Goal: Task Accomplishment & Management: Use online tool/utility

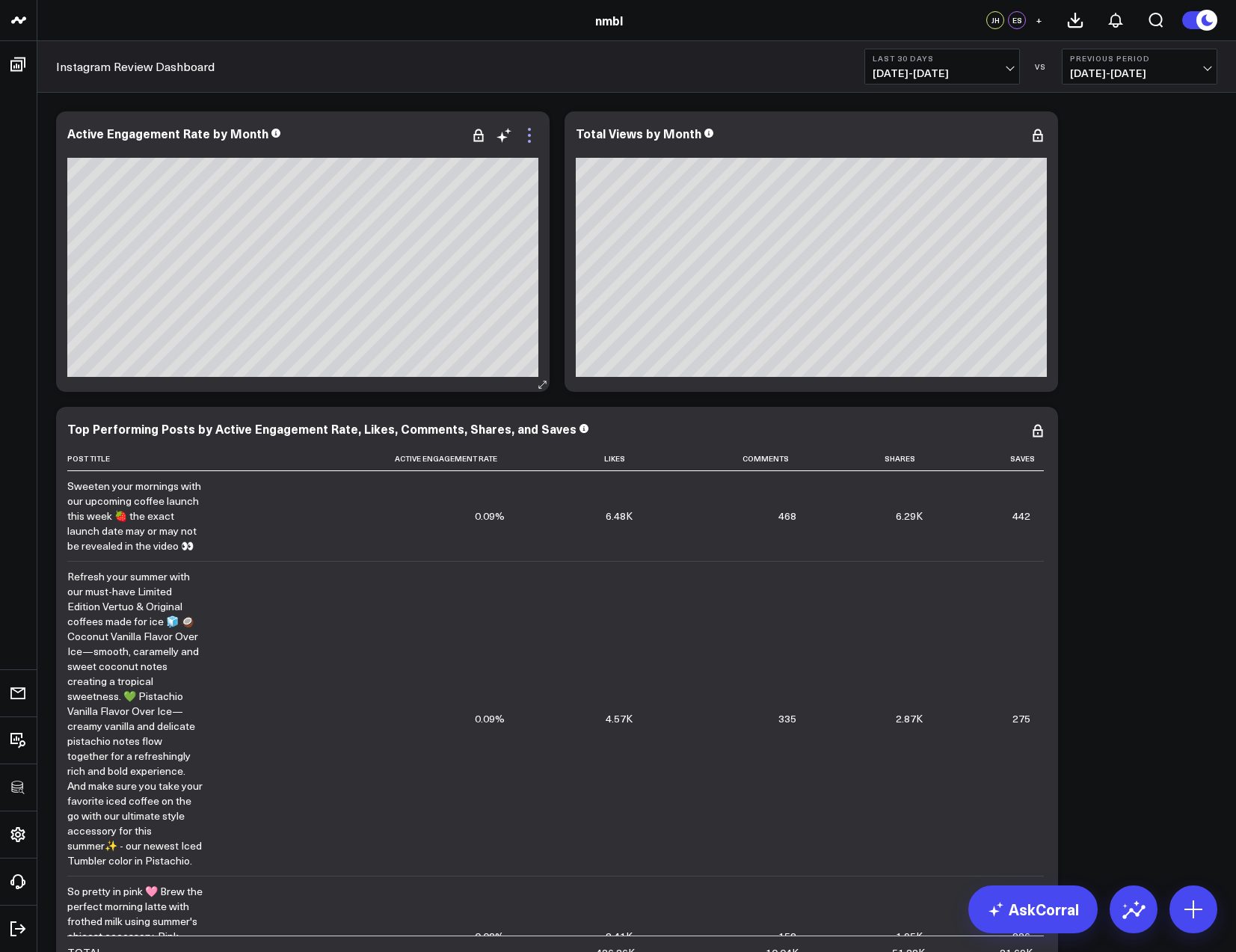
click at [527, 136] on icon at bounding box center [529, 135] width 18 height 18
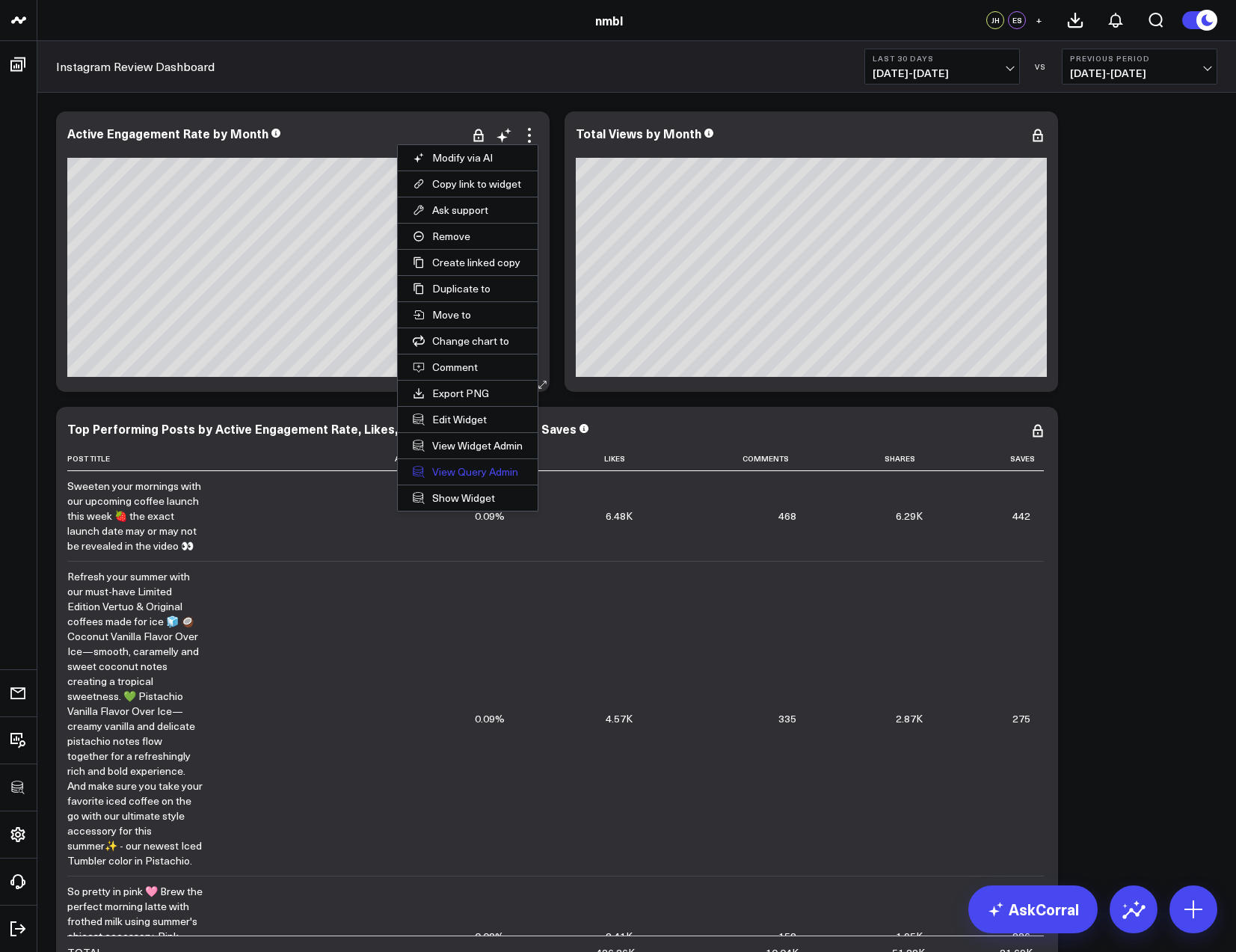
click at [470, 465] on link "View Query Admin" at bounding box center [467, 472] width 140 height 26
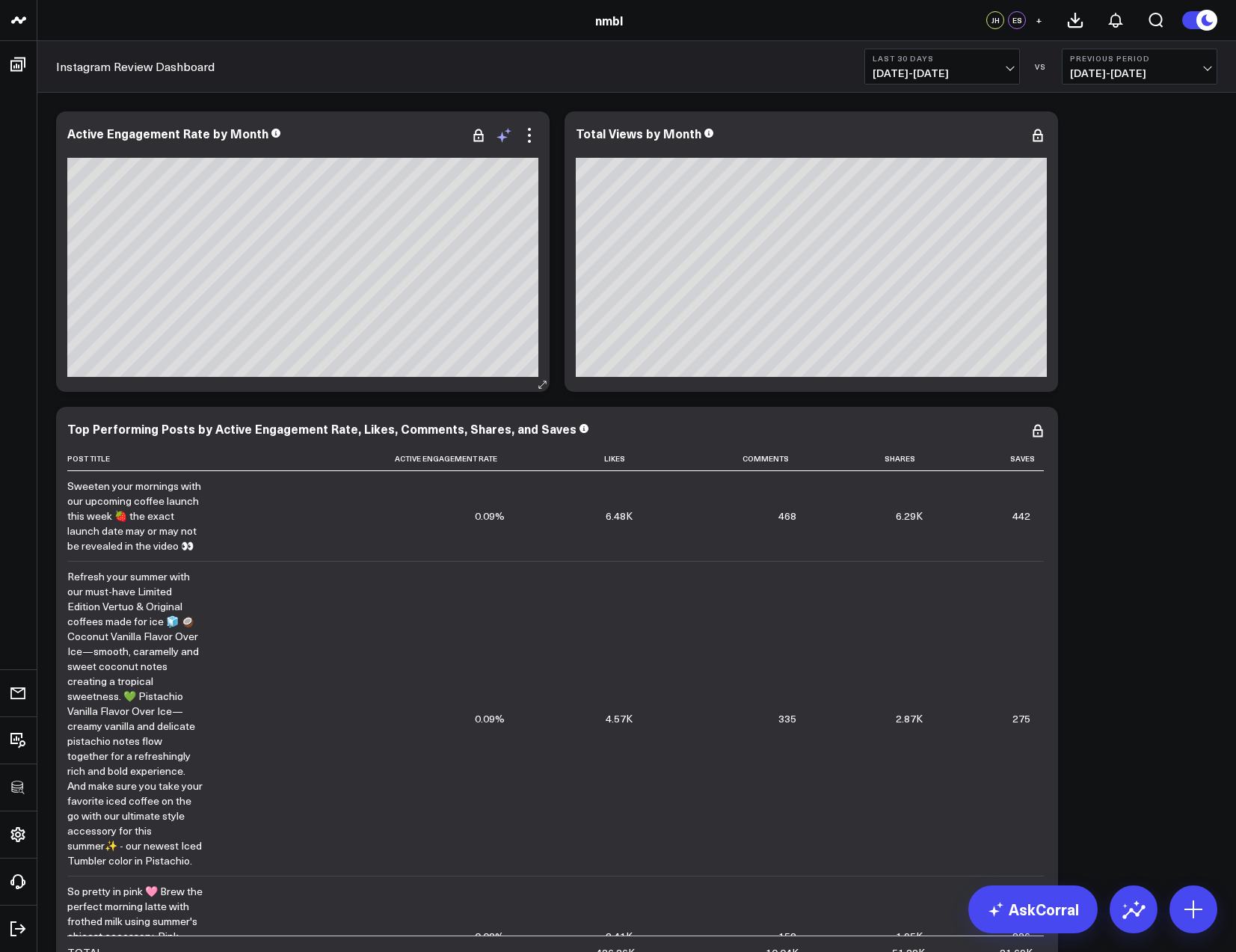
click at [504, 134] on icon at bounding box center [504, 135] width 18 height 18
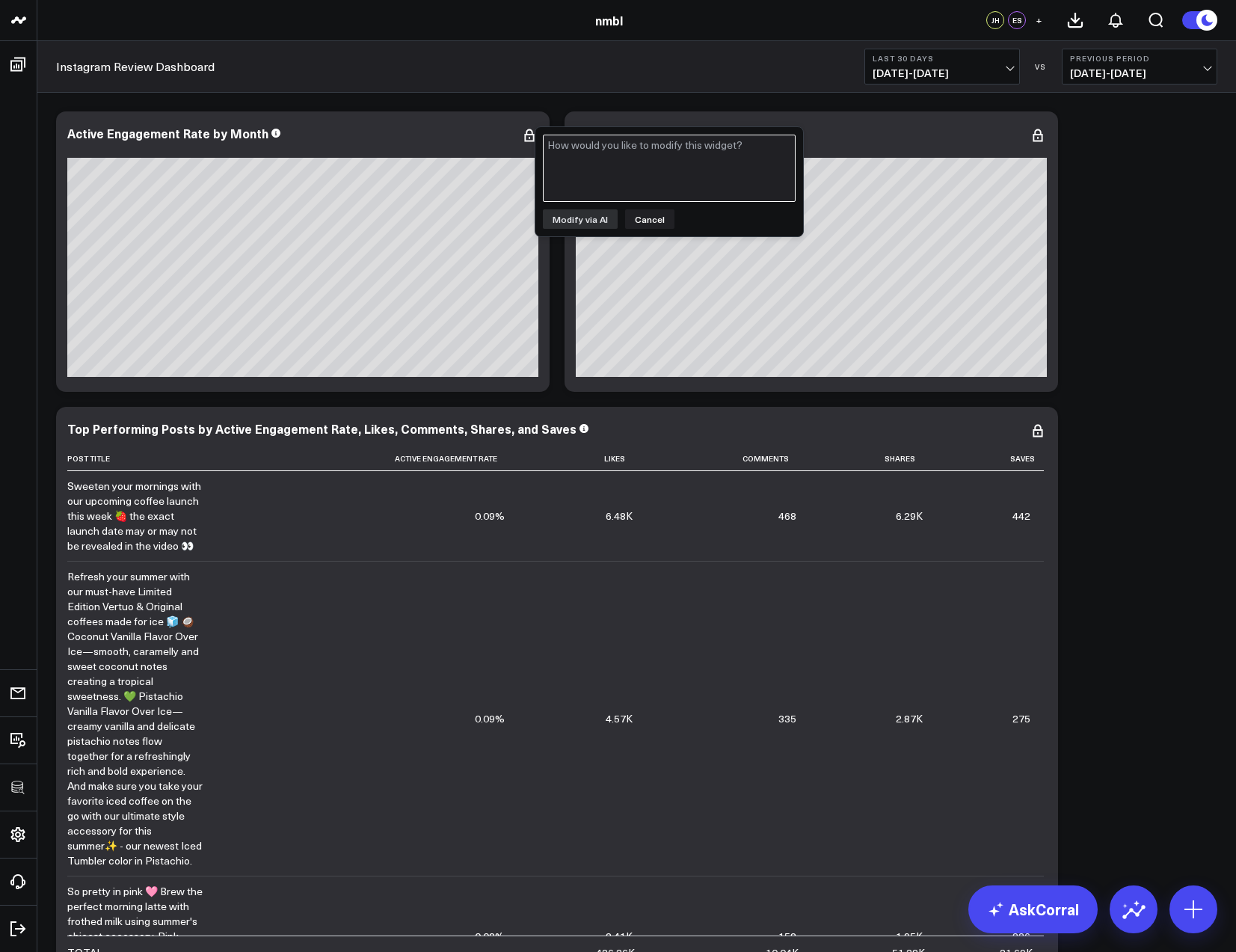
click at [596, 153] on textarea at bounding box center [670, 168] width 253 height 67
type textarea "divide each month active engagement rate by sum of views"
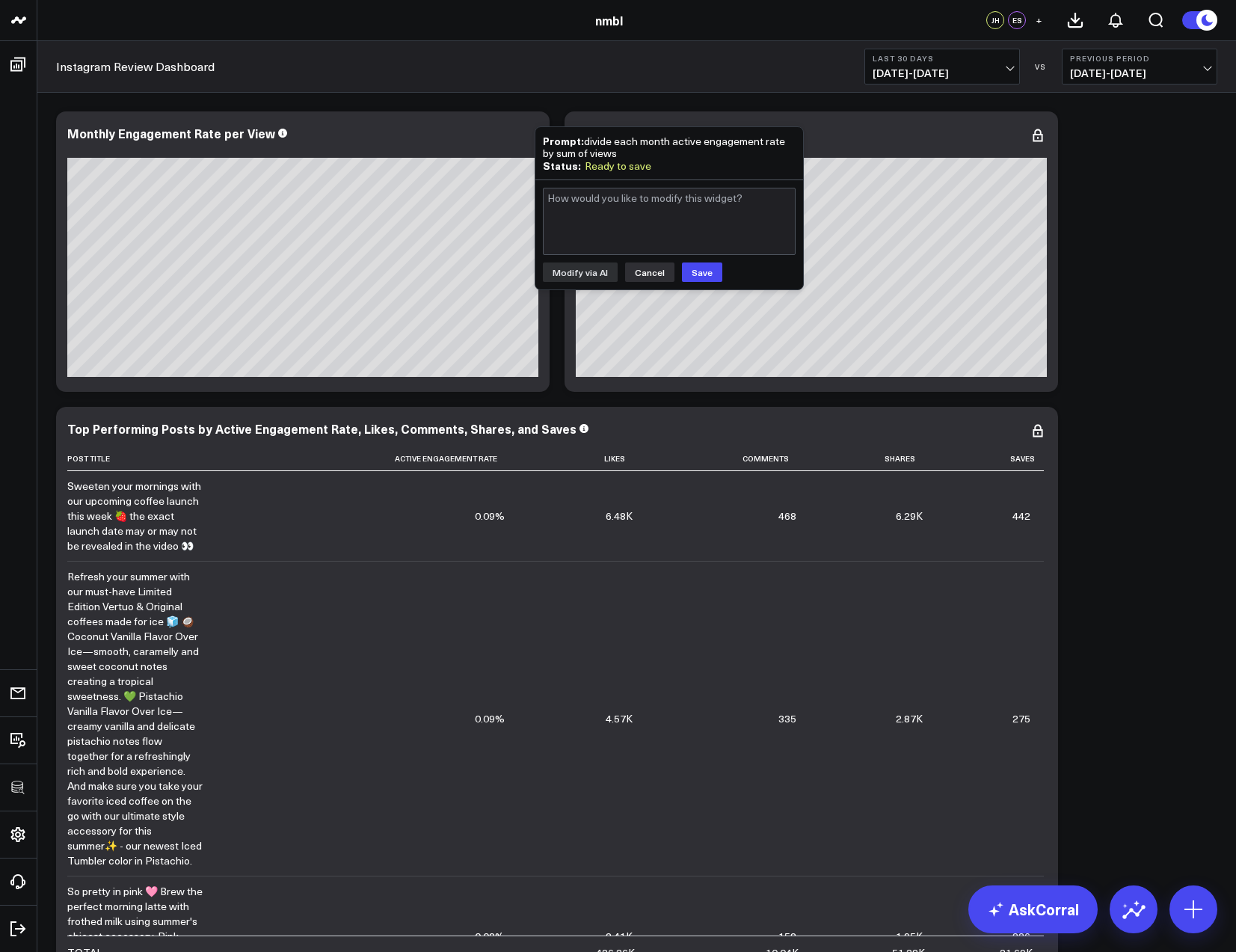
click at [652, 268] on button "Cancel" at bounding box center [650, 272] width 49 height 19
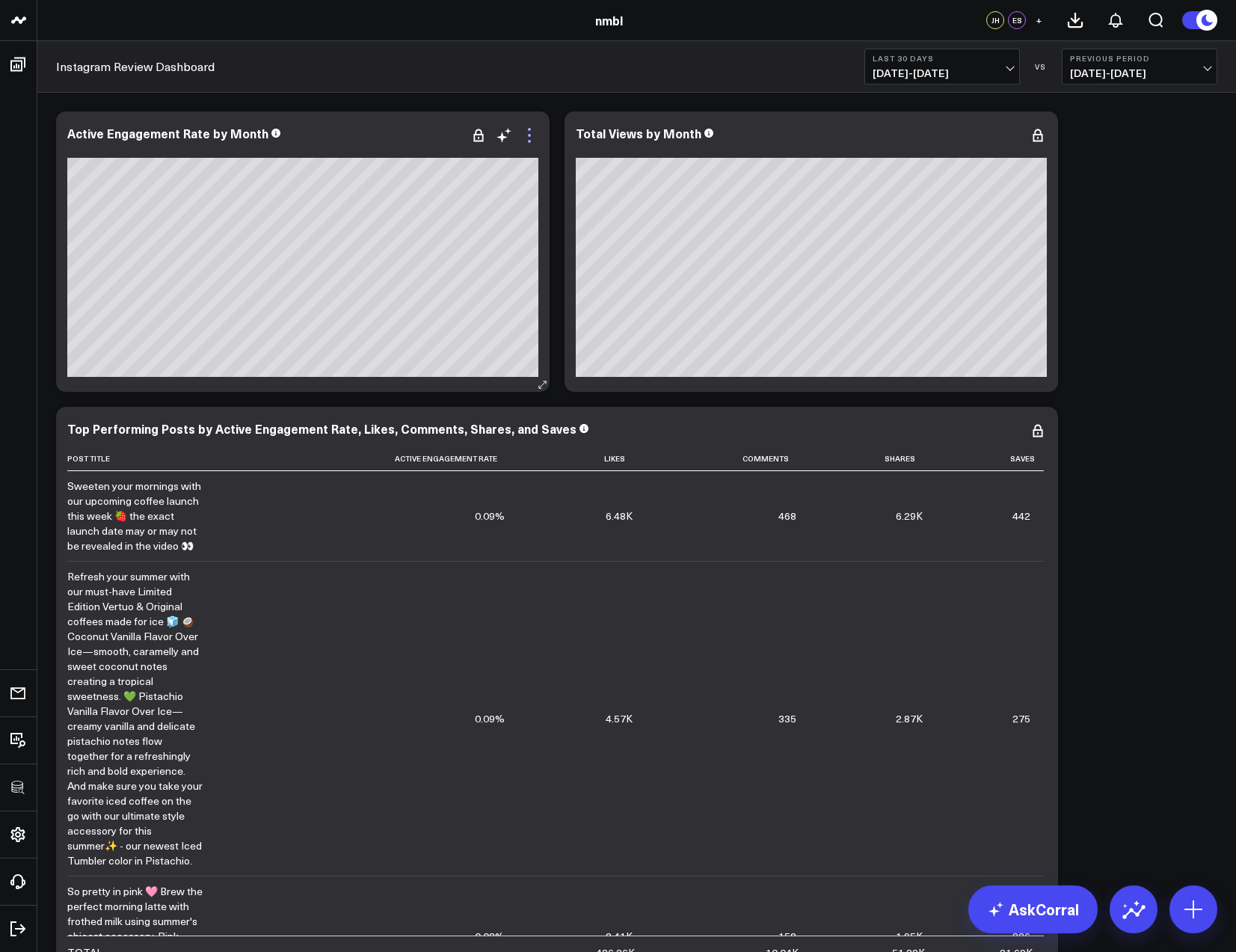
click at [533, 138] on icon at bounding box center [529, 135] width 18 height 18
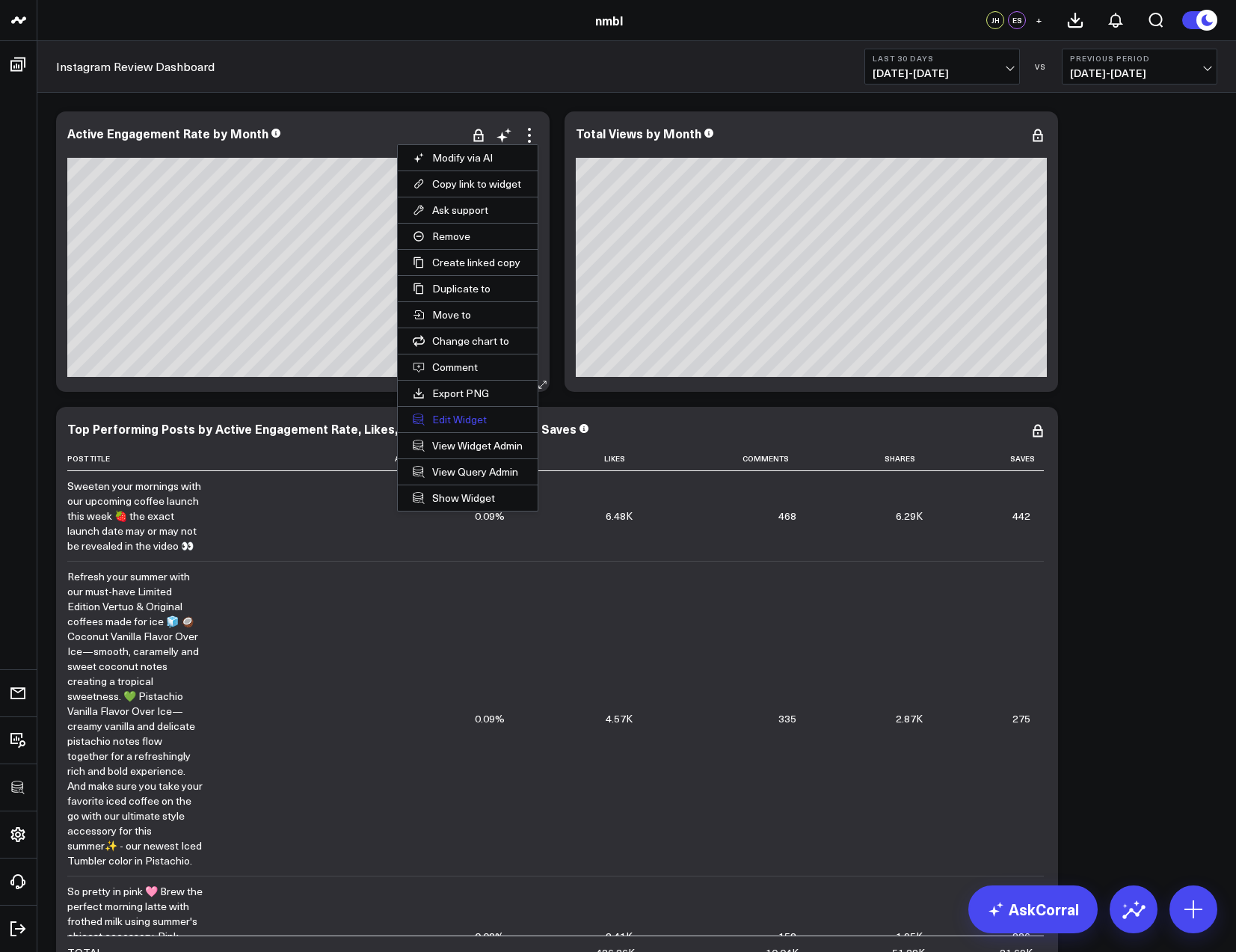
click at [456, 415] on button "Edit Widget" at bounding box center [467, 419] width 140 height 26
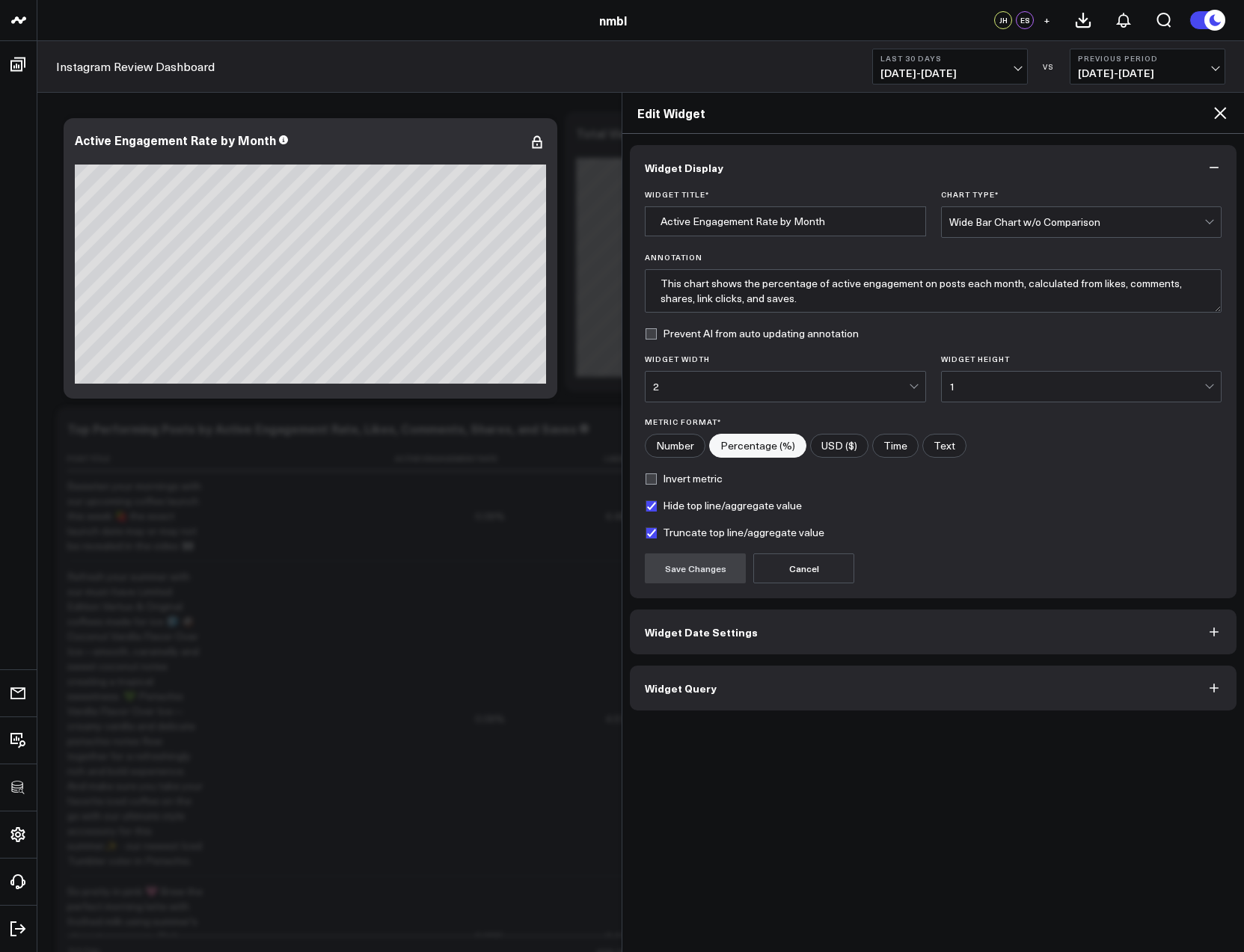
click at [743, 640] on button "Widget Date Settings" at bounding box center [933, 631] width 606 height 45
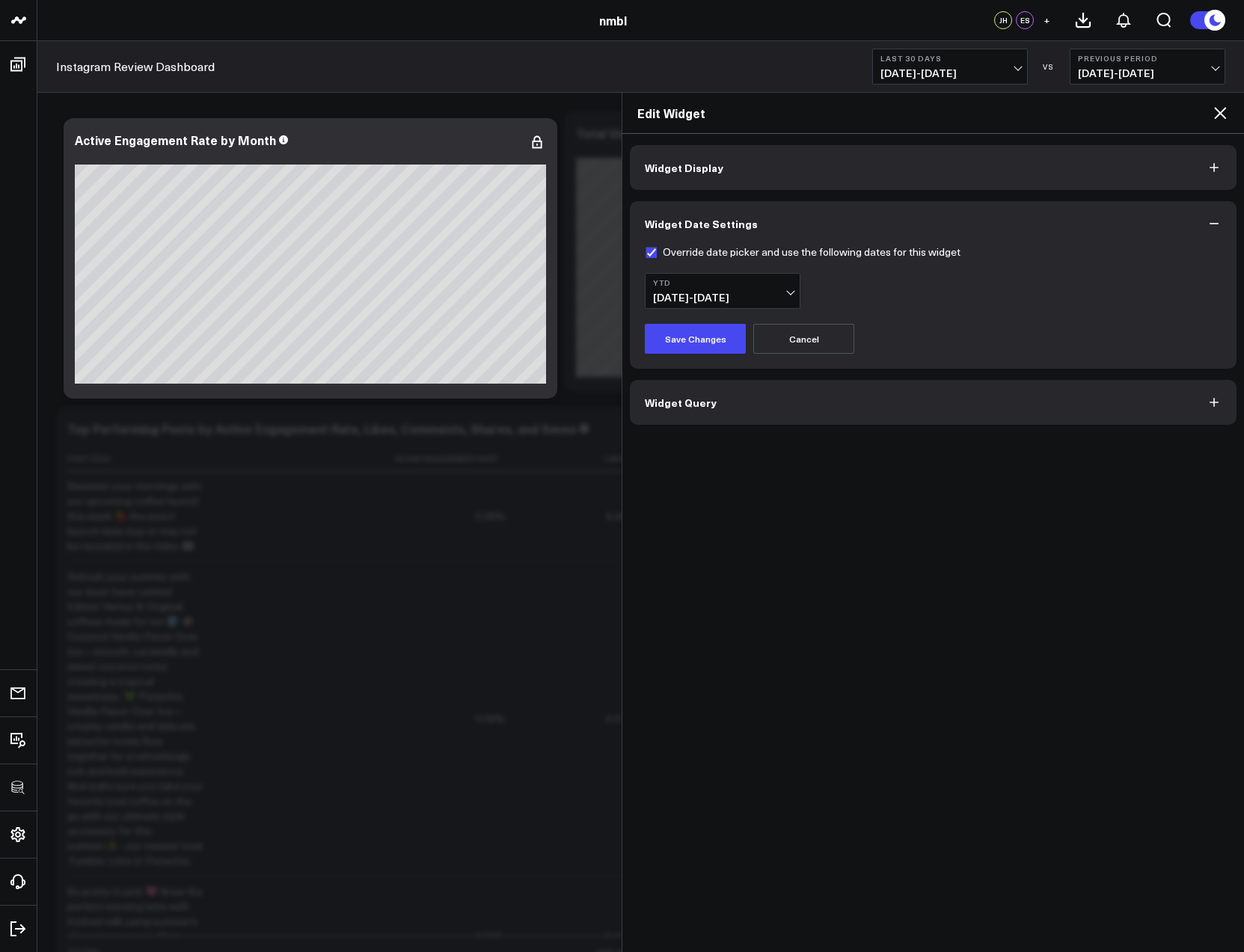
click at [726, 404] on button "Widget Query" at bounding box center [933, 402] width 606 height 45
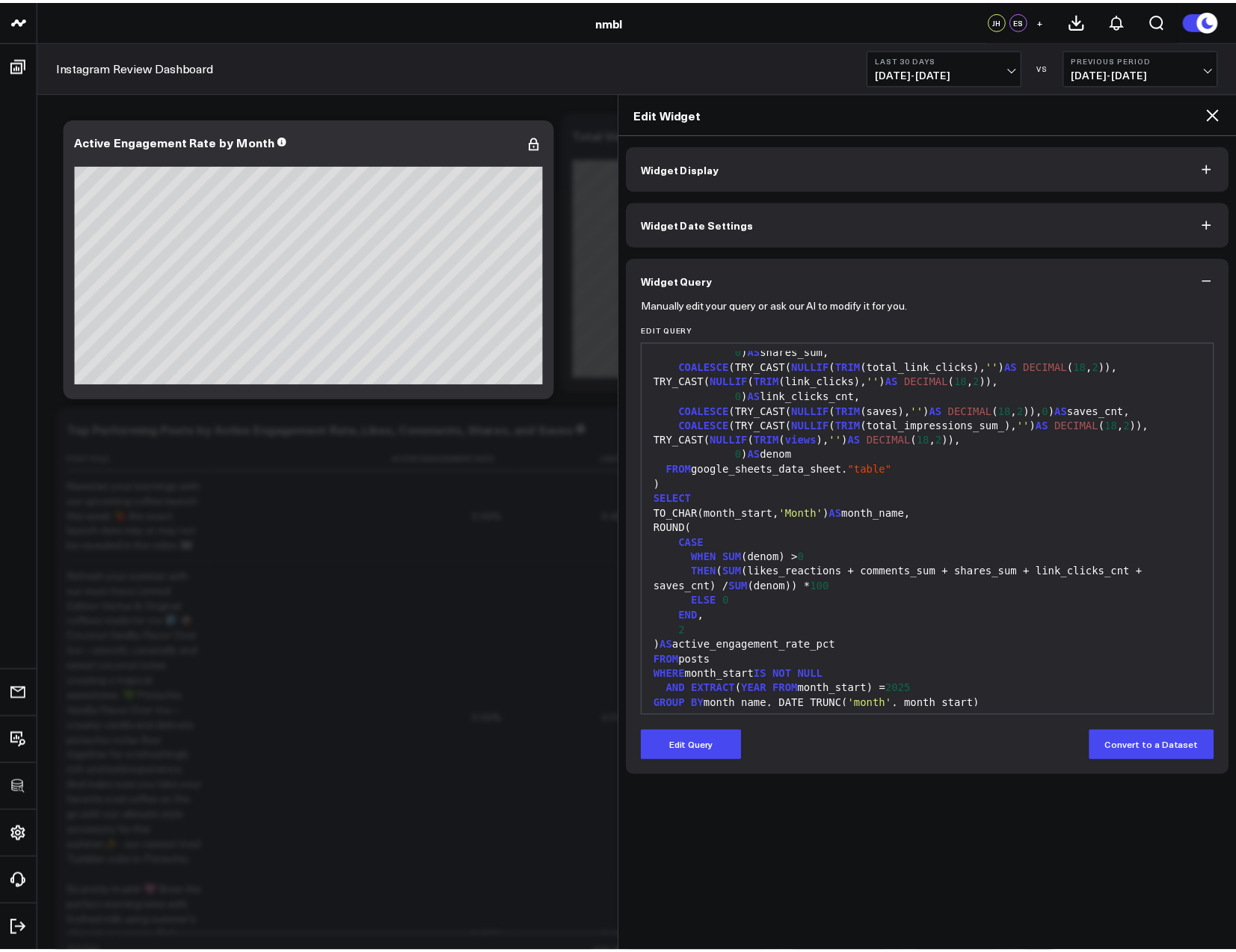
scroll to position [322, 0]
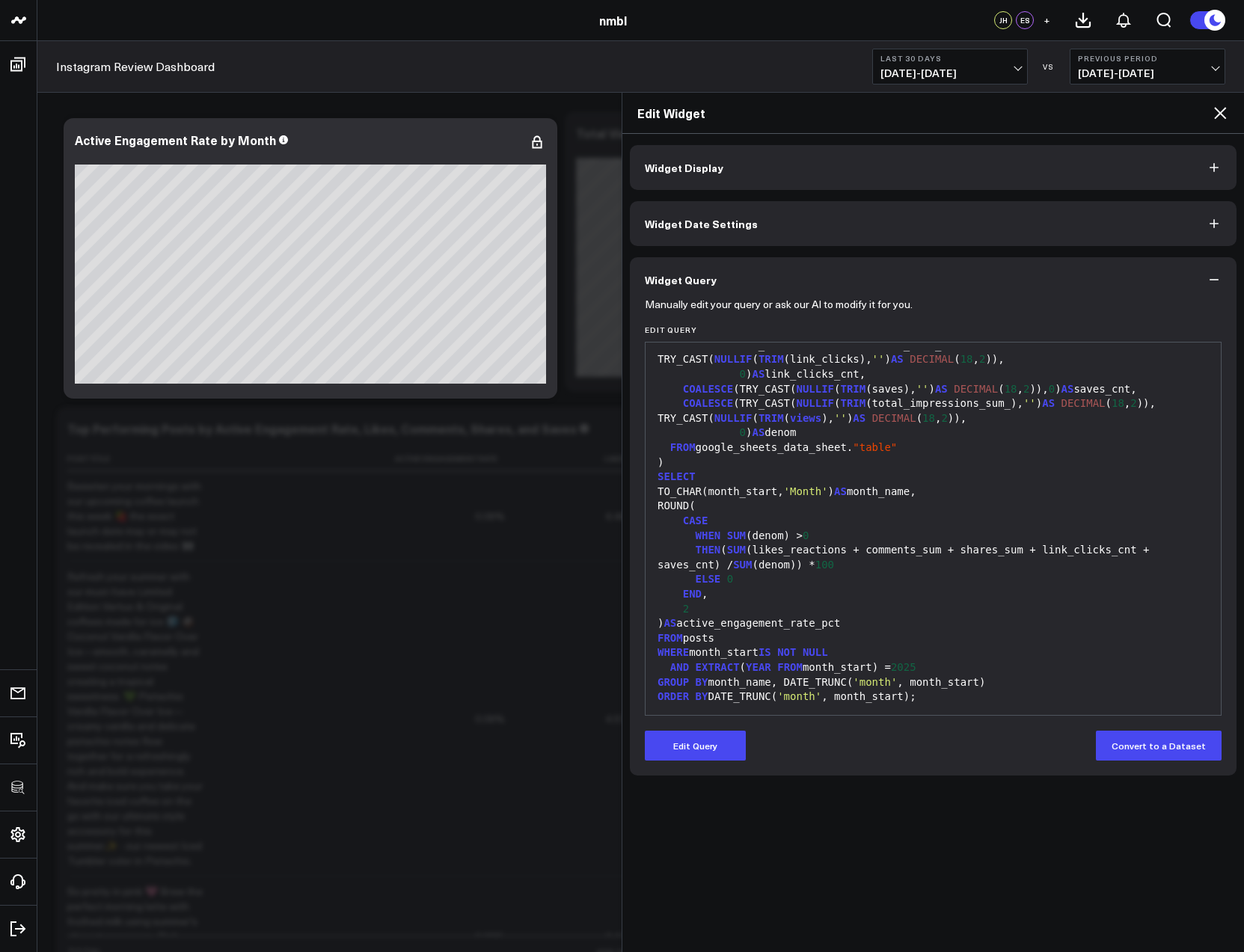
click at [1221, 119] on icon at bounding box center [1219, 113] width 18 height 18
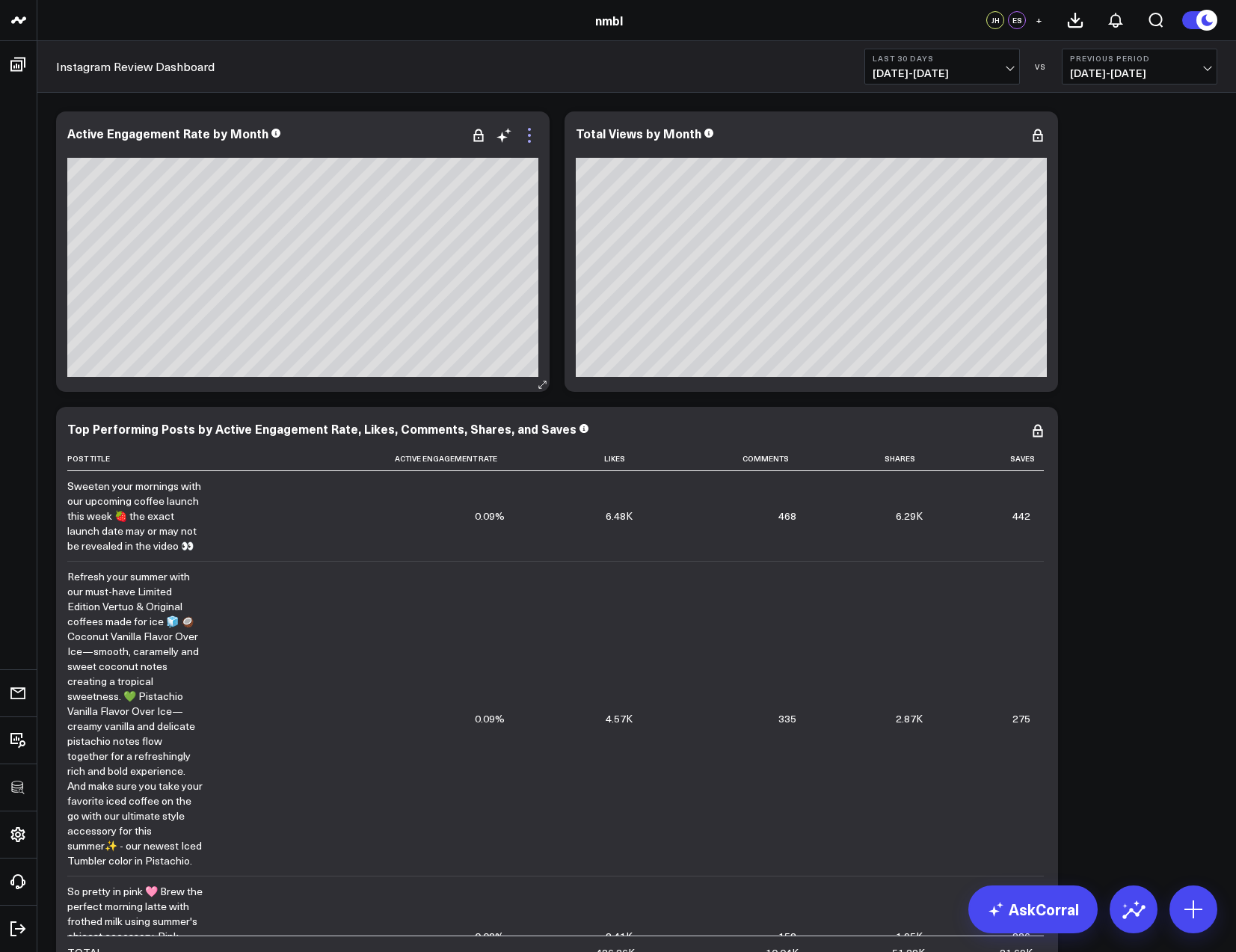
click at [529, 137] on icon at bounding box center [529, 135] width 18 height 18
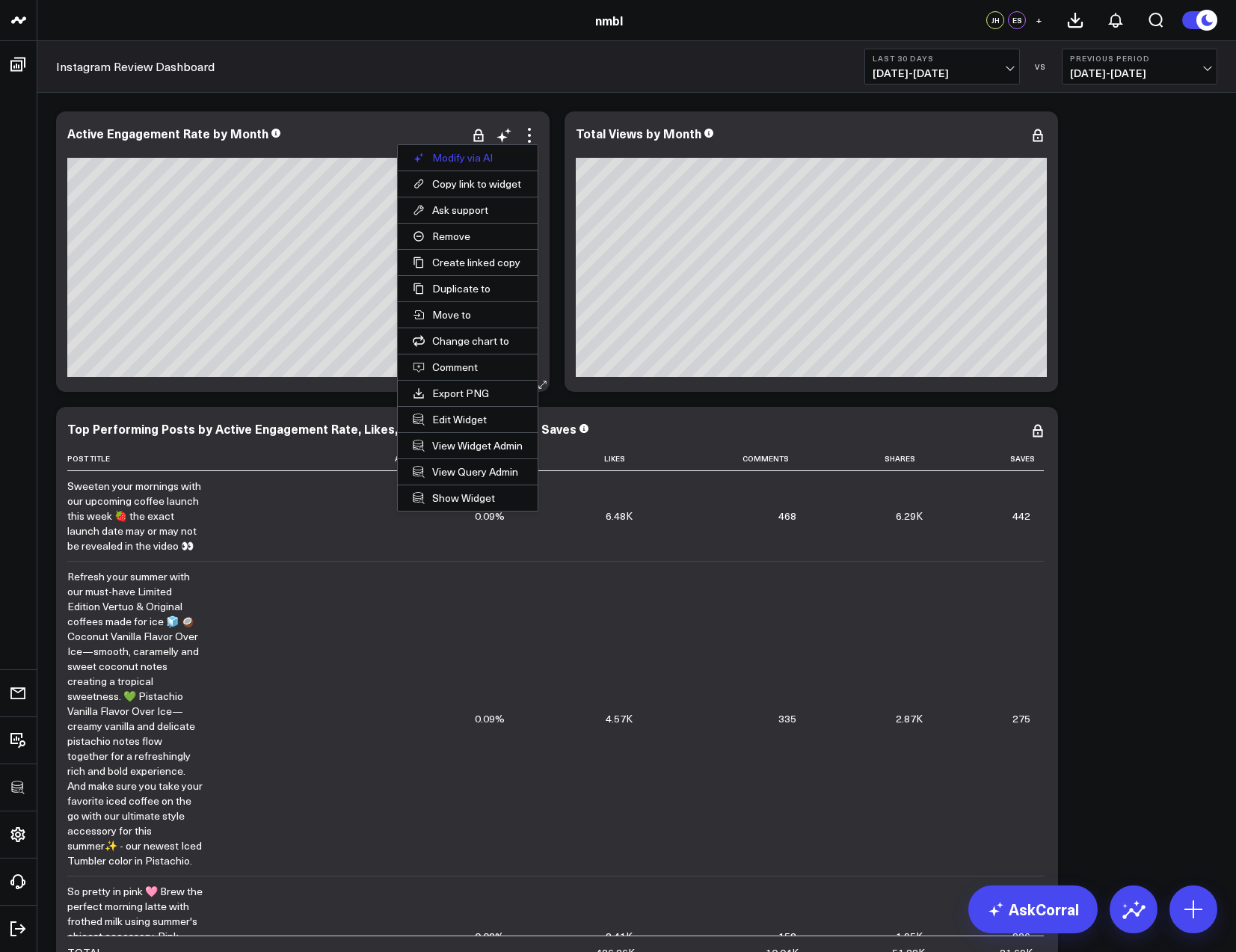
click at [446, 161] on button "Modify via AI" at bounding box center [467, 157] width 140 height 26
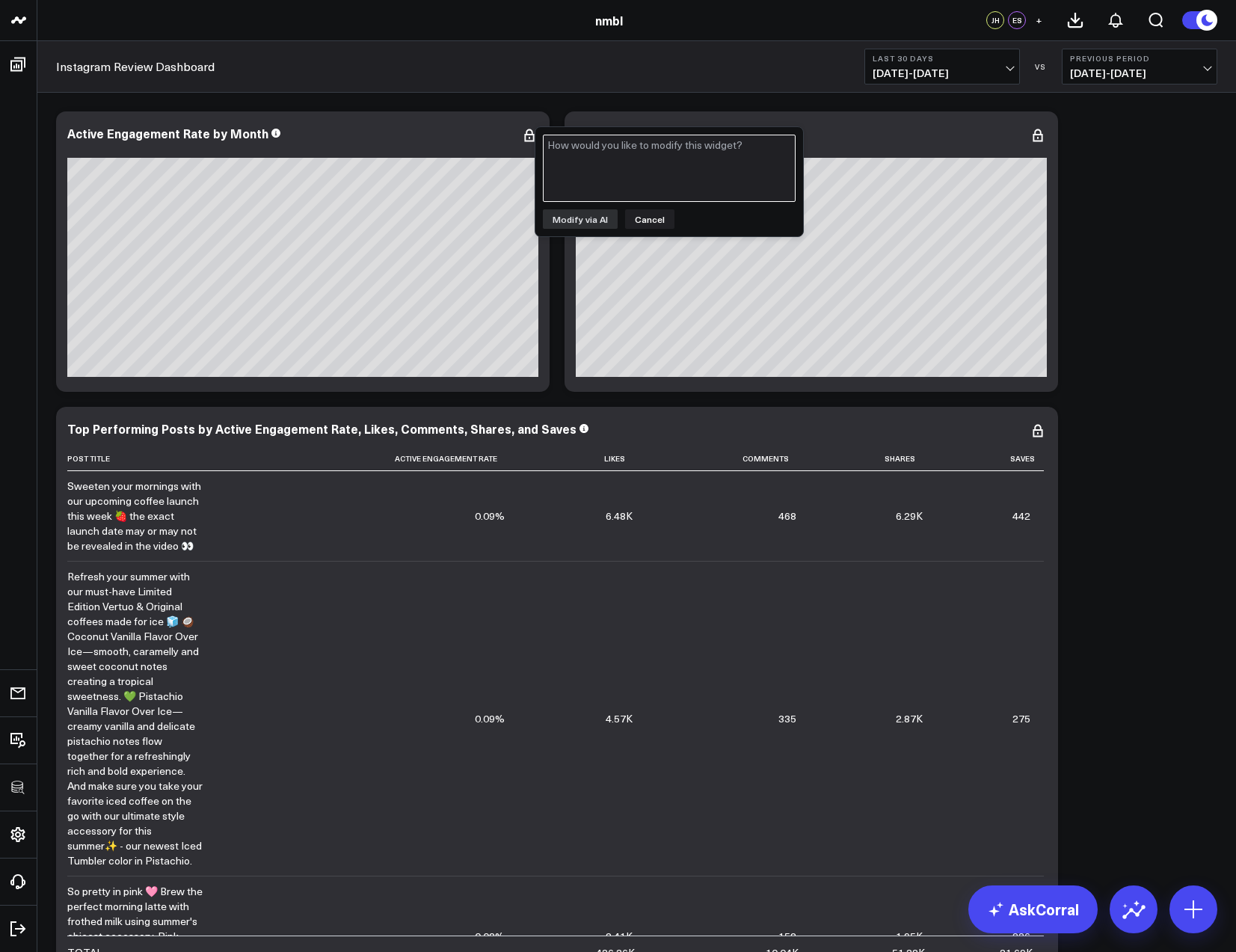
click at [633, 177] on textarea at bounding box center [670, 168] width 253 height 67
type textarea "average active engagement rate color coded bar chart by date field"
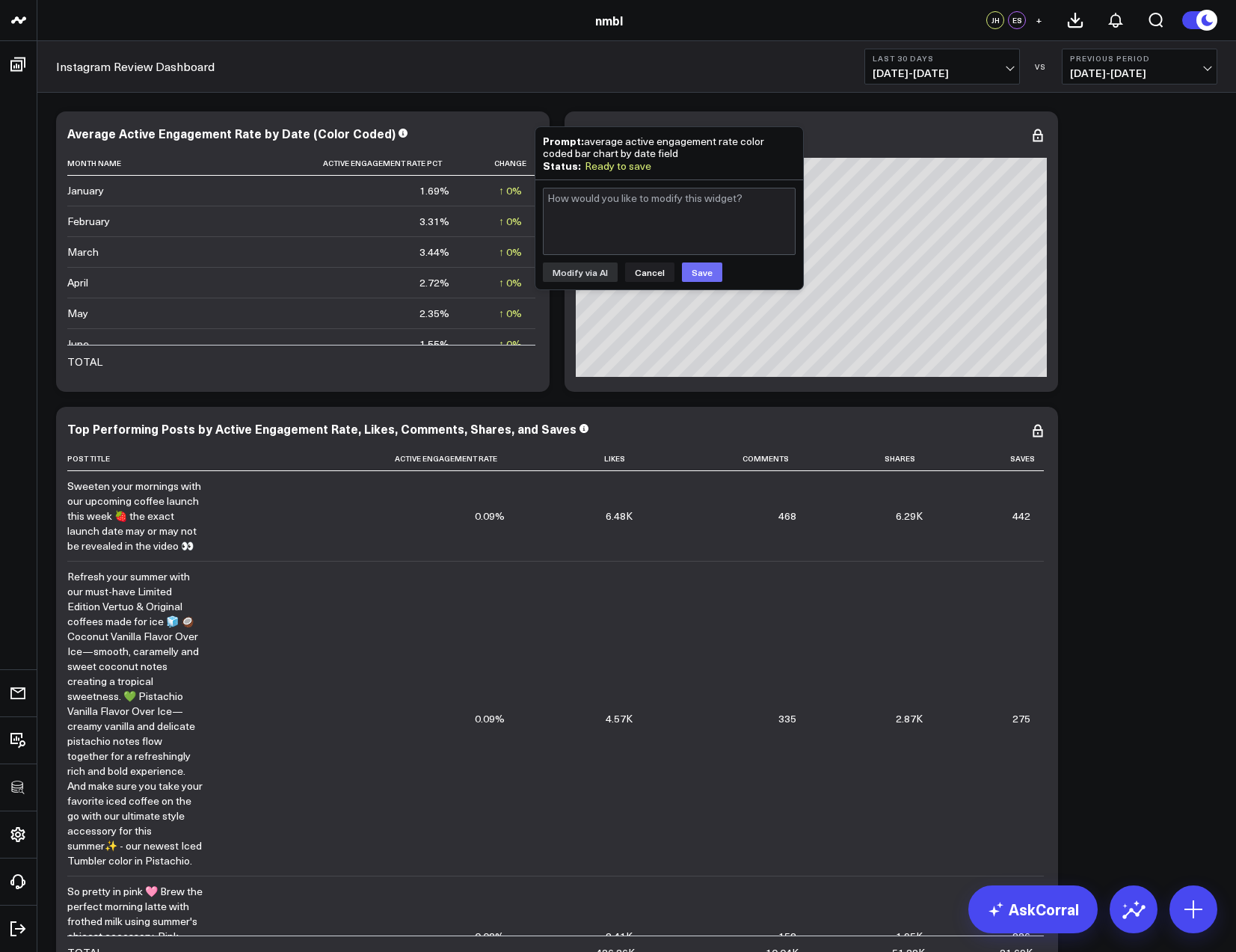
click at [691, 272] on button "Save" at bounding box center [702, 272] width 41 height 19
click at [655, 271] on button "Cancel" at bounding box center [650, 272] width 49 height 19
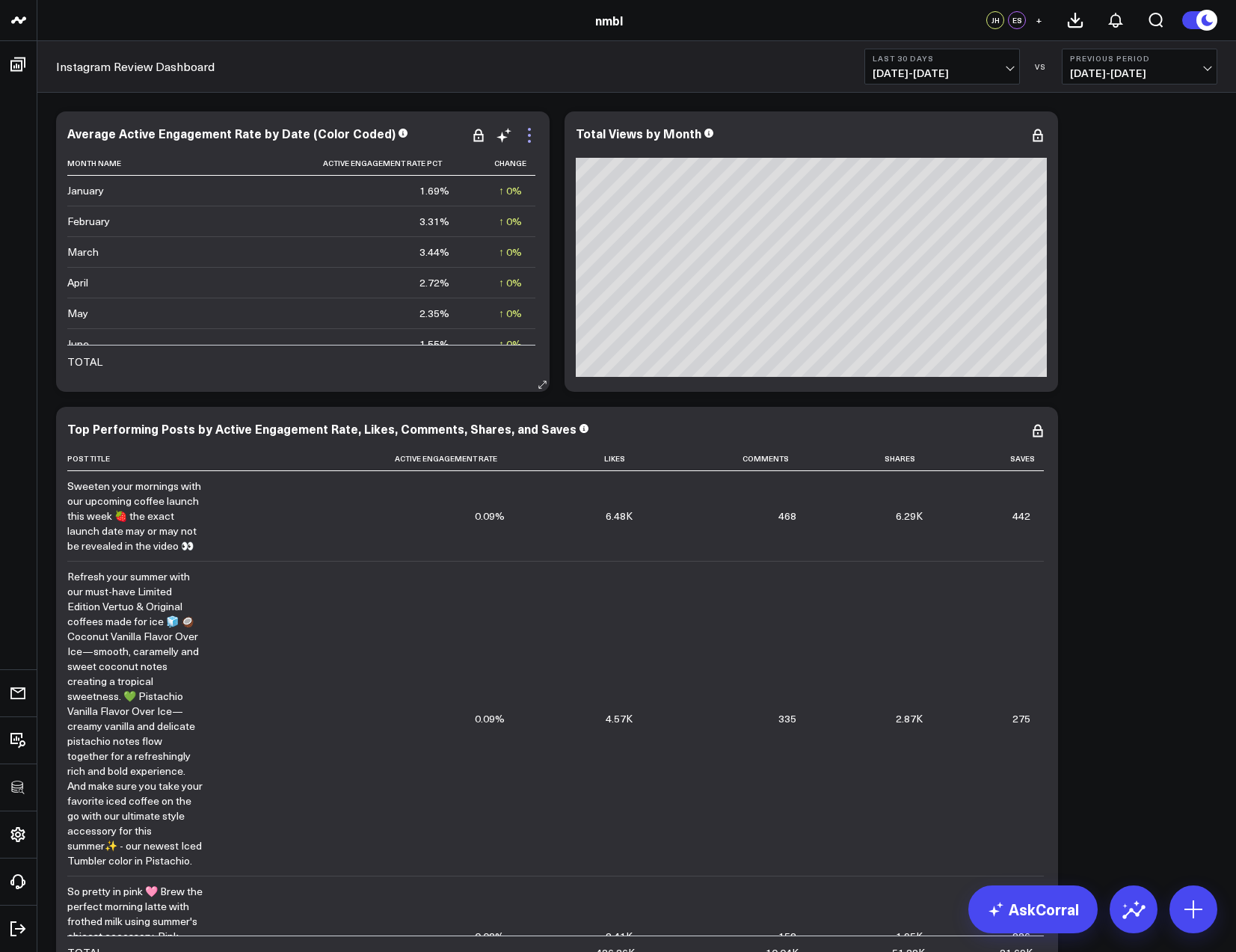
click at [528, 136] on icon at bounding box center [529, 135] width 3 height 3
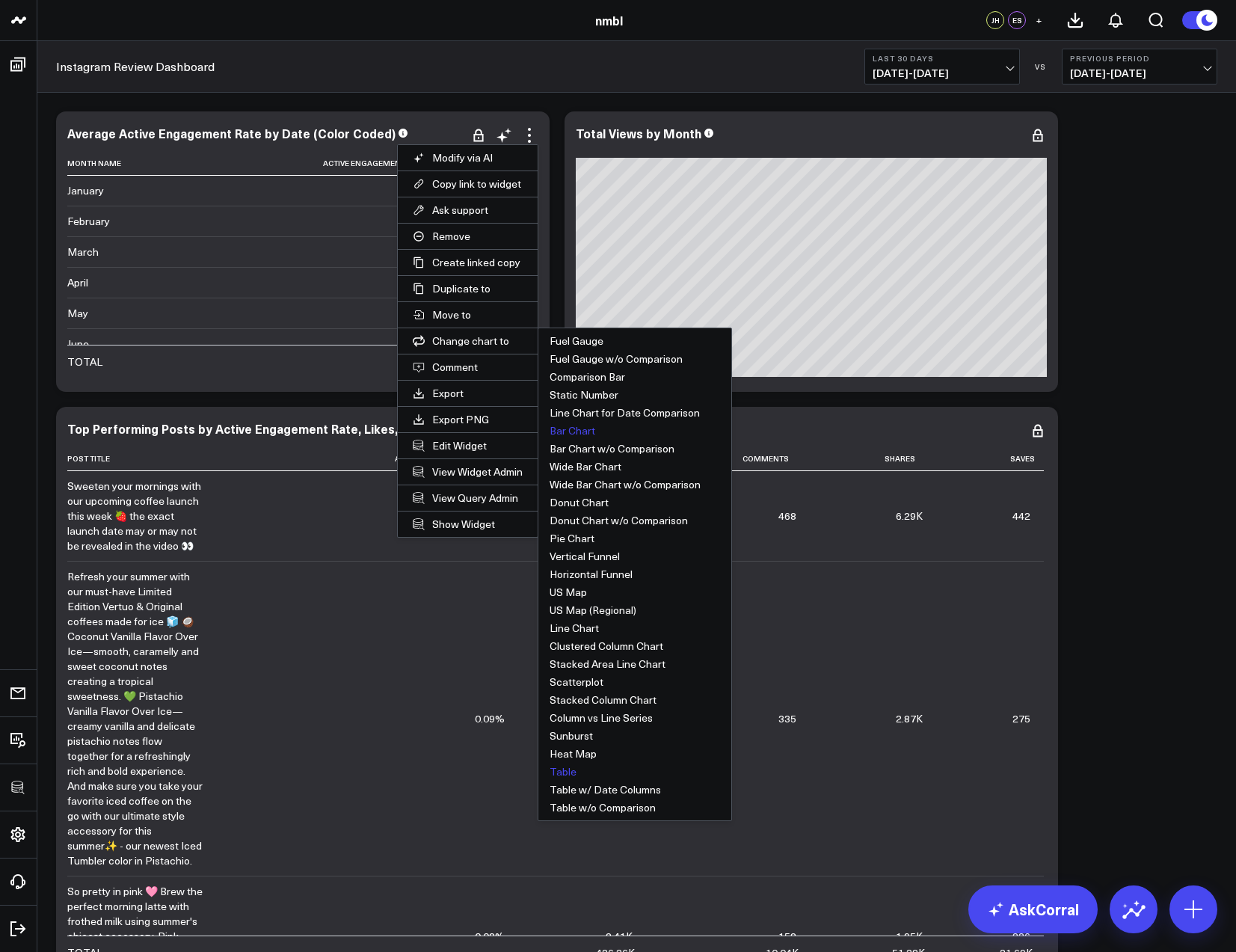
click at [584, 426] on button "Bar Chart" at bounding box center [634, 430] width 193 height 18
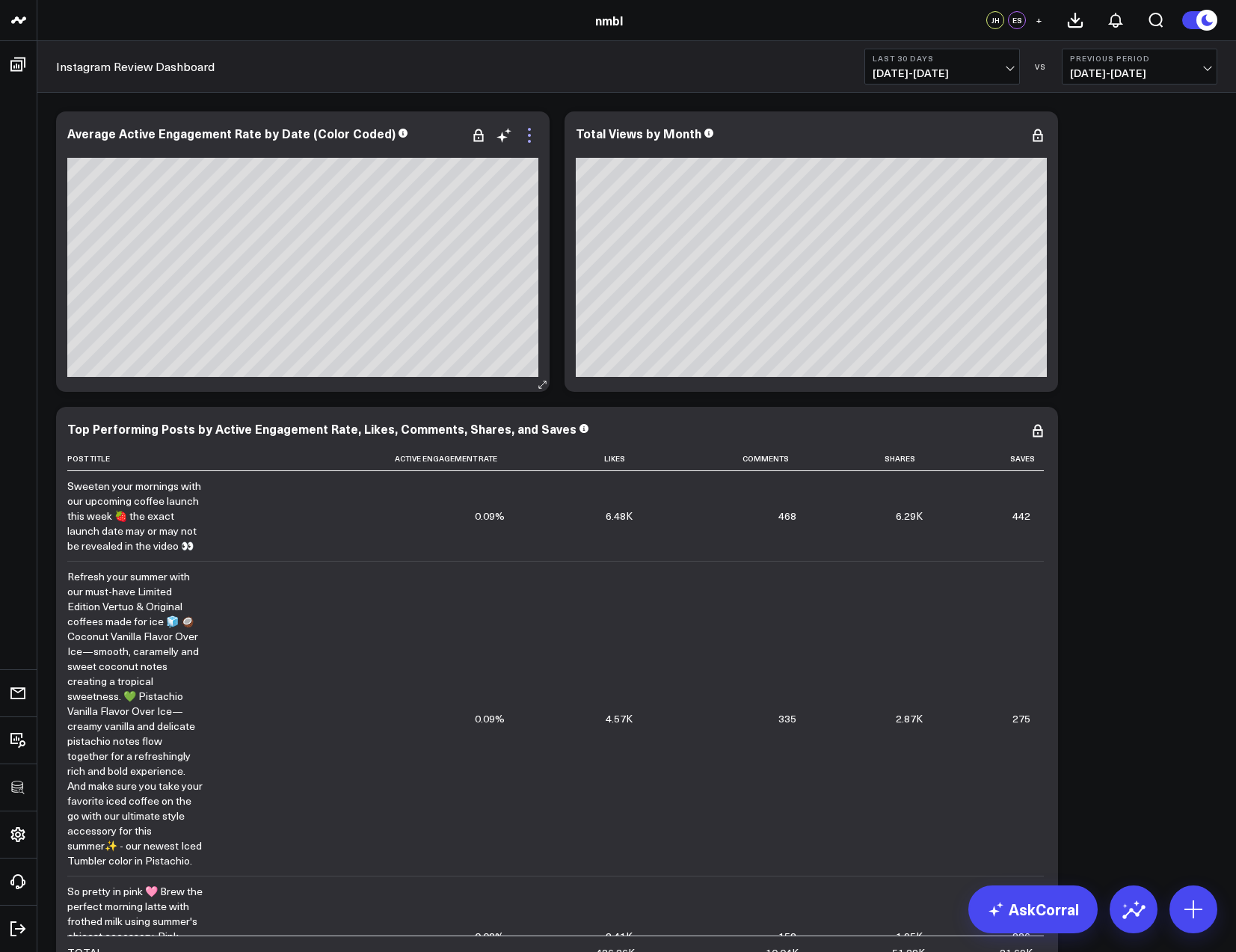
click at [531, 135] on icon at bounding box center [529, 135] width 18 height 18
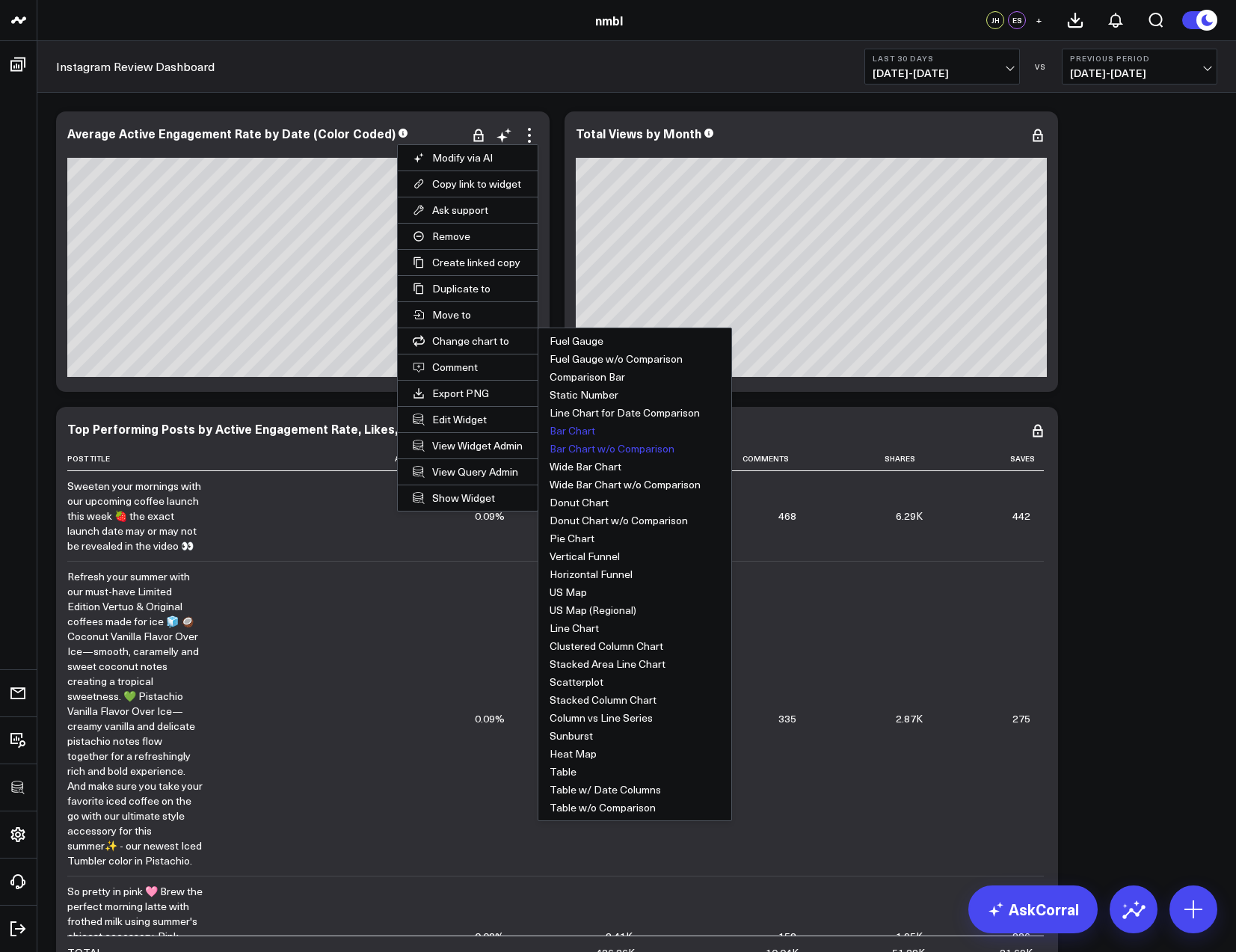
click at [618, 446] on button "Bar Chart w/o Comparison" at bounding box center [634, 449] width 193 height 18
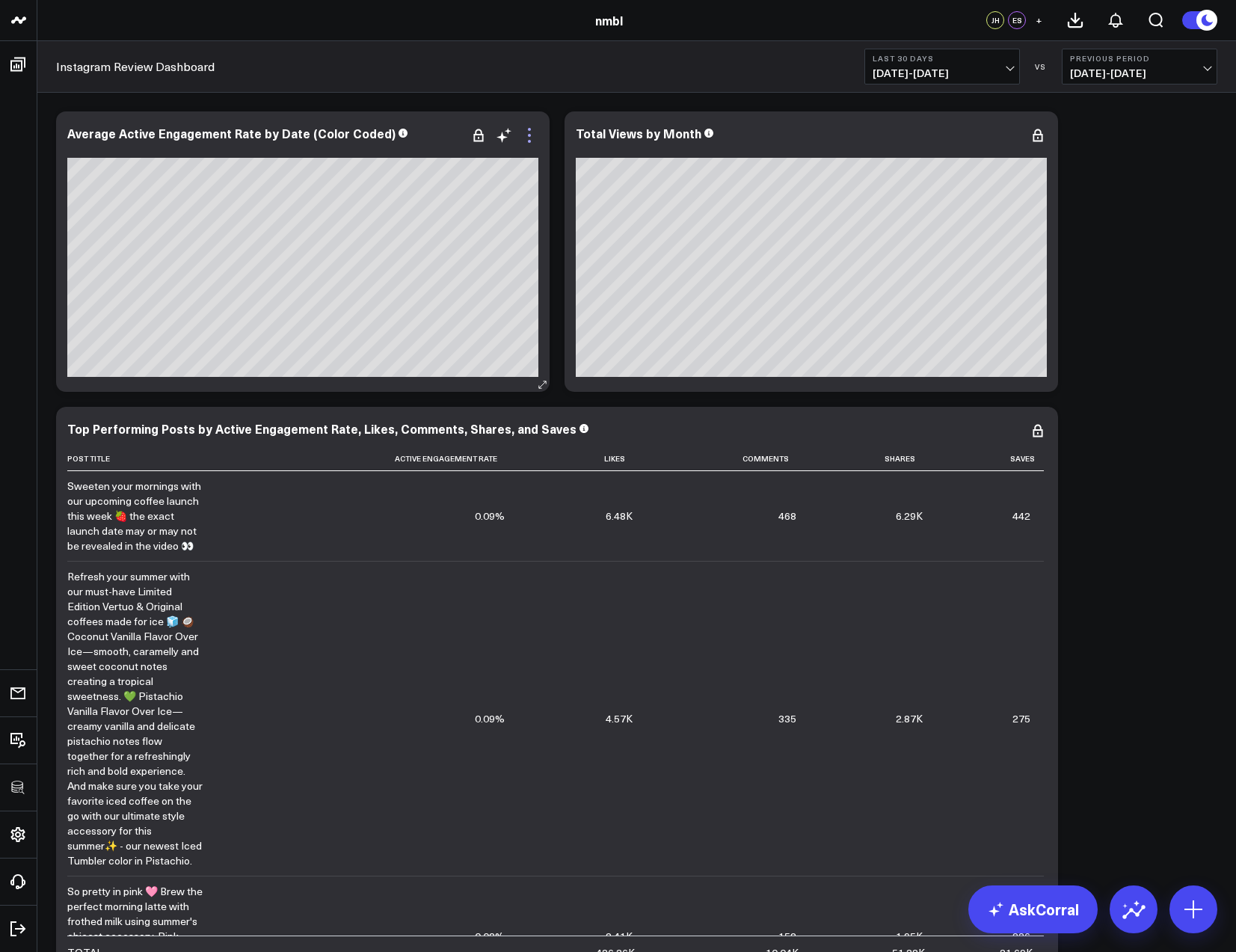
click at [534, 135] on icon at bounding box center [529, 135] width 18 height 18
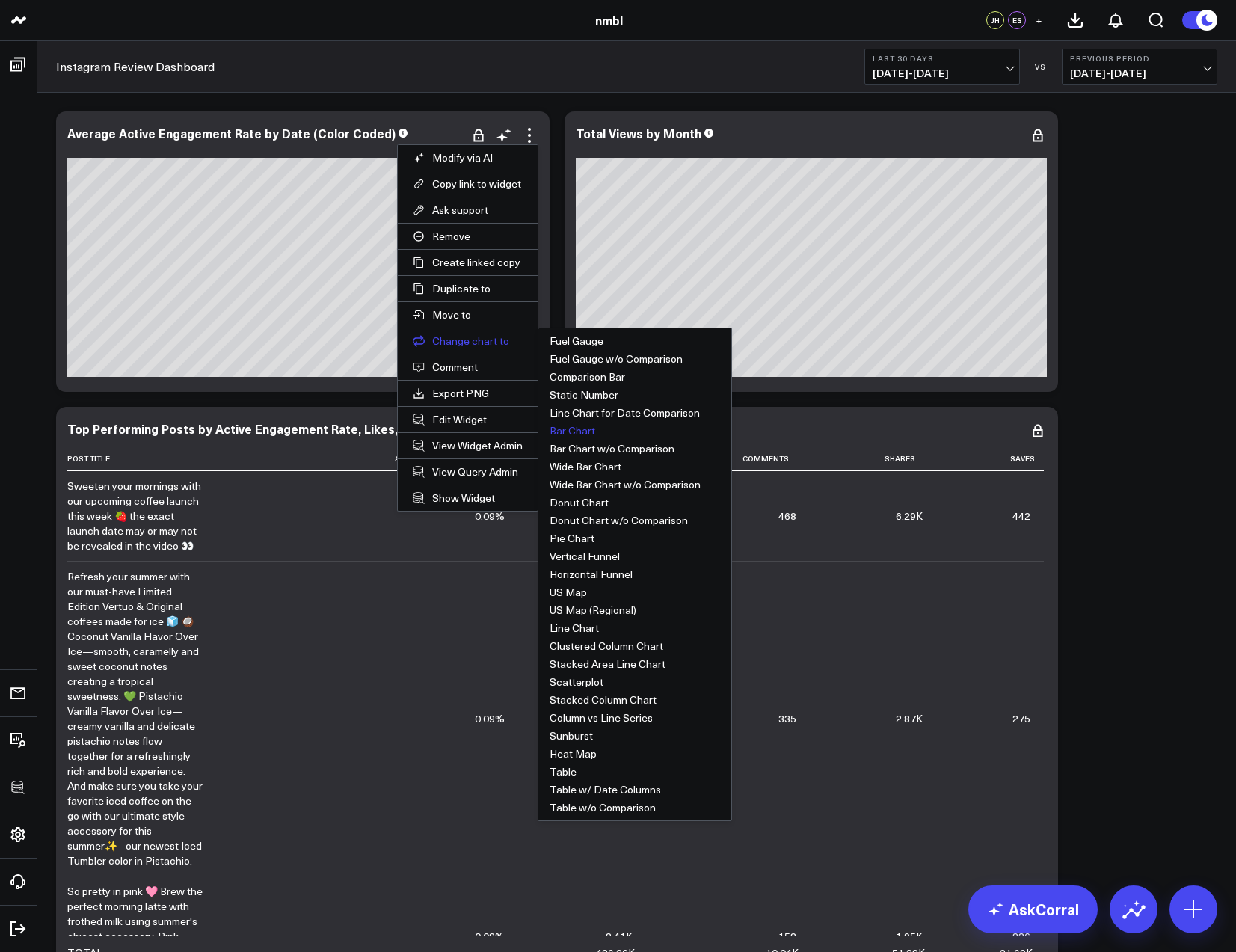
click at [495, 338] on button "Change chart to" at bounding box center [467, 341] width 140 height 26
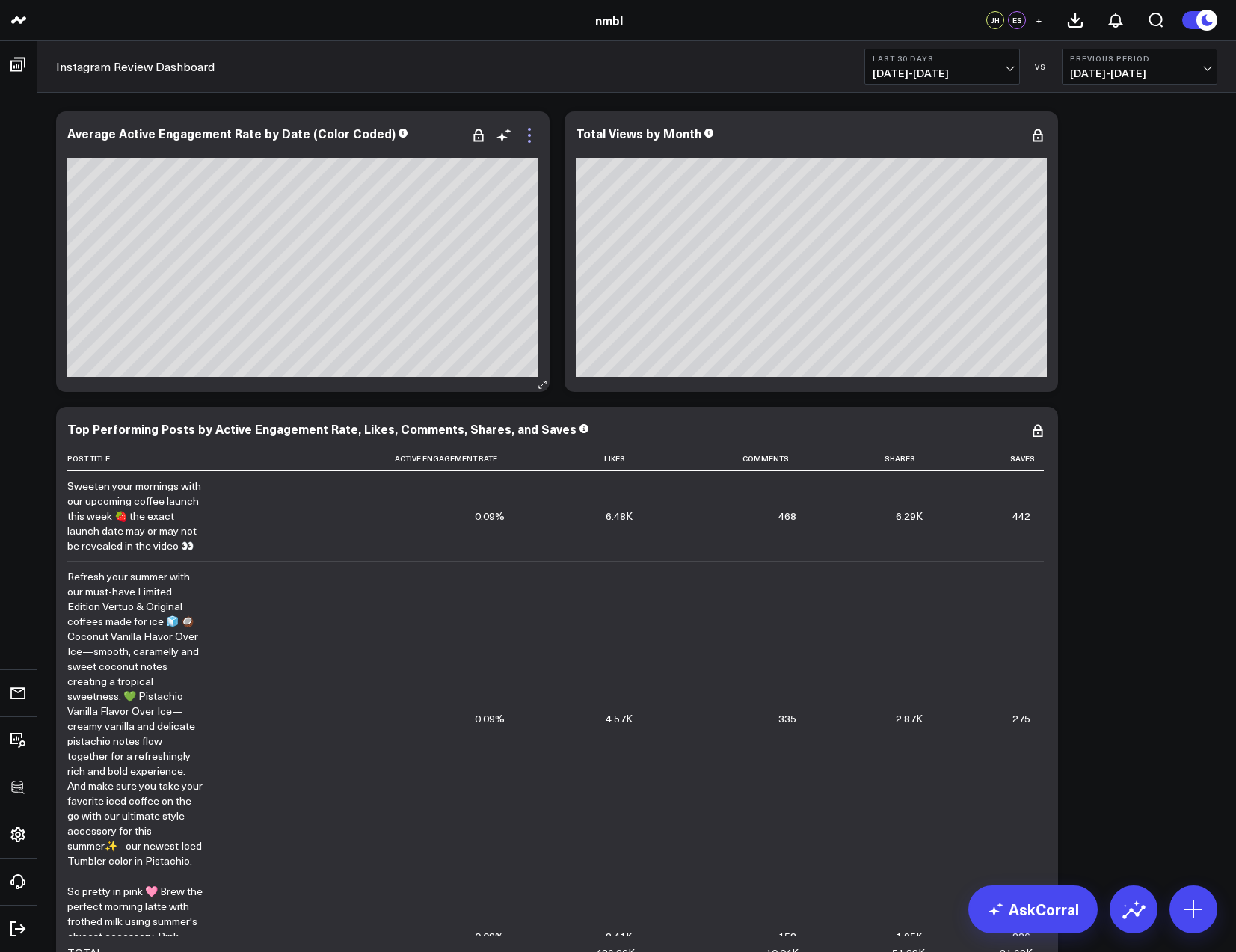
click at [524, 131] on icon at bounding box center [529, 135] width 18 height 18
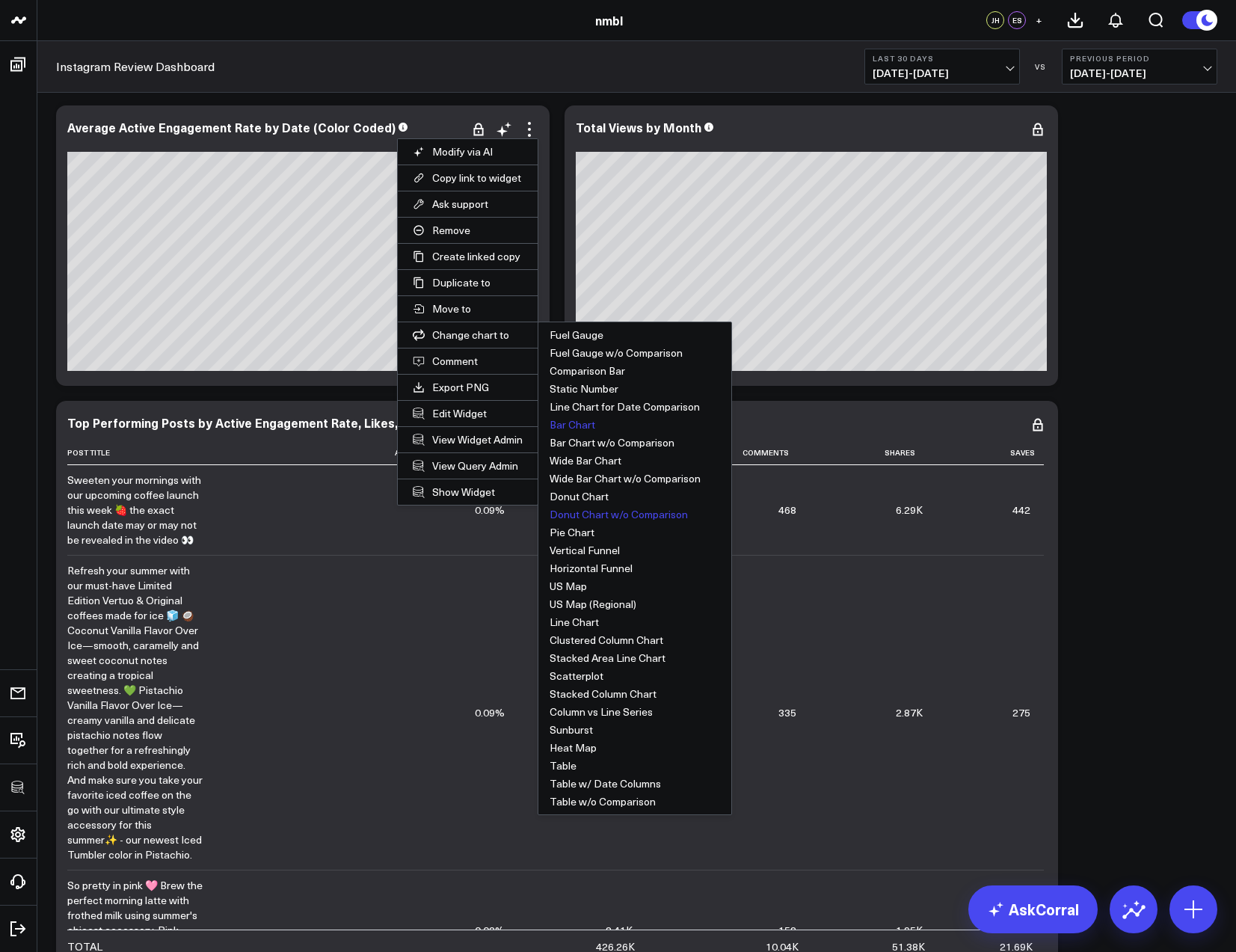
scroll to position [7, 0]
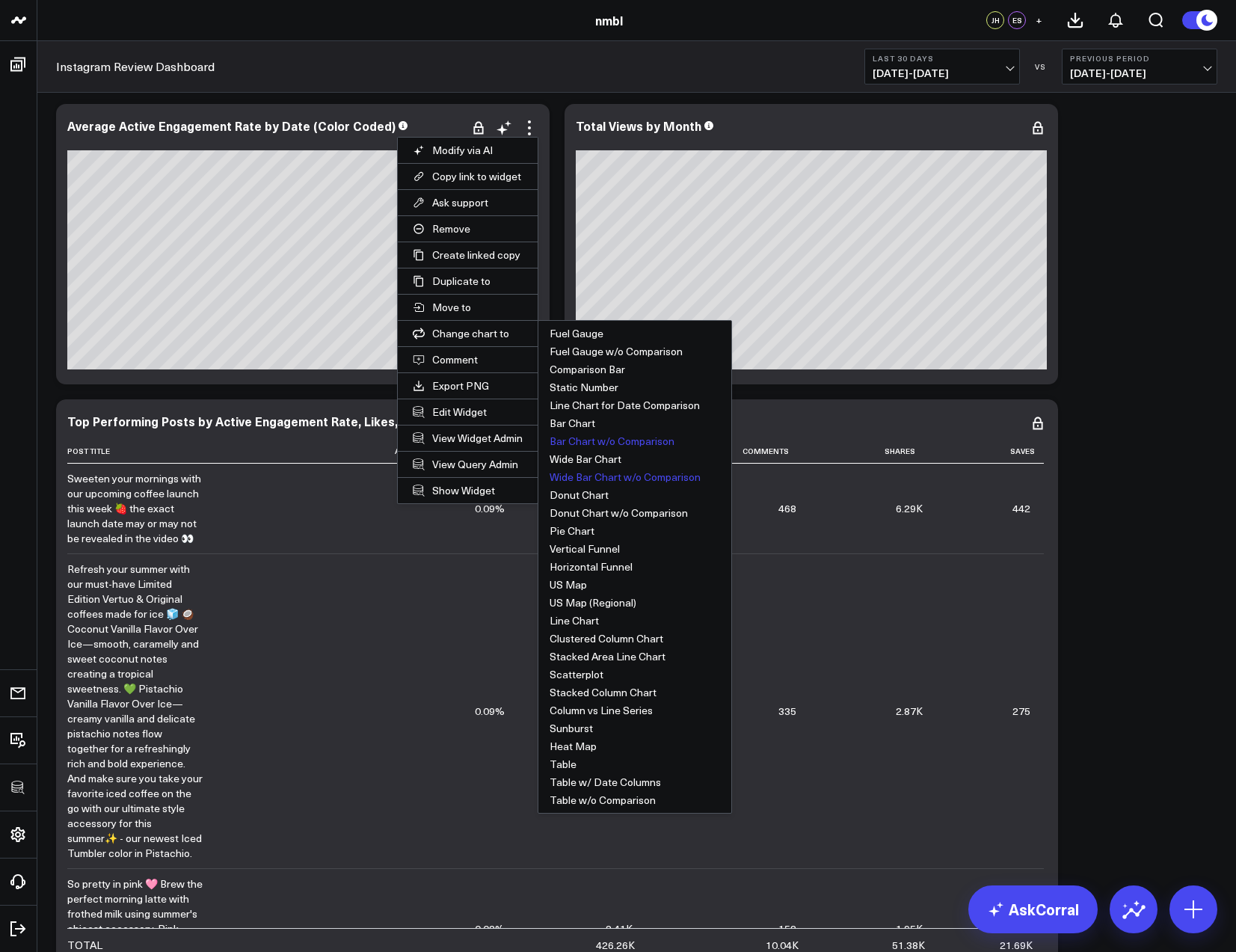
click at [615, 471] on button "Wide Bar Chart w/o Comparison" at bounding box center [634, 477] width 193 height 18
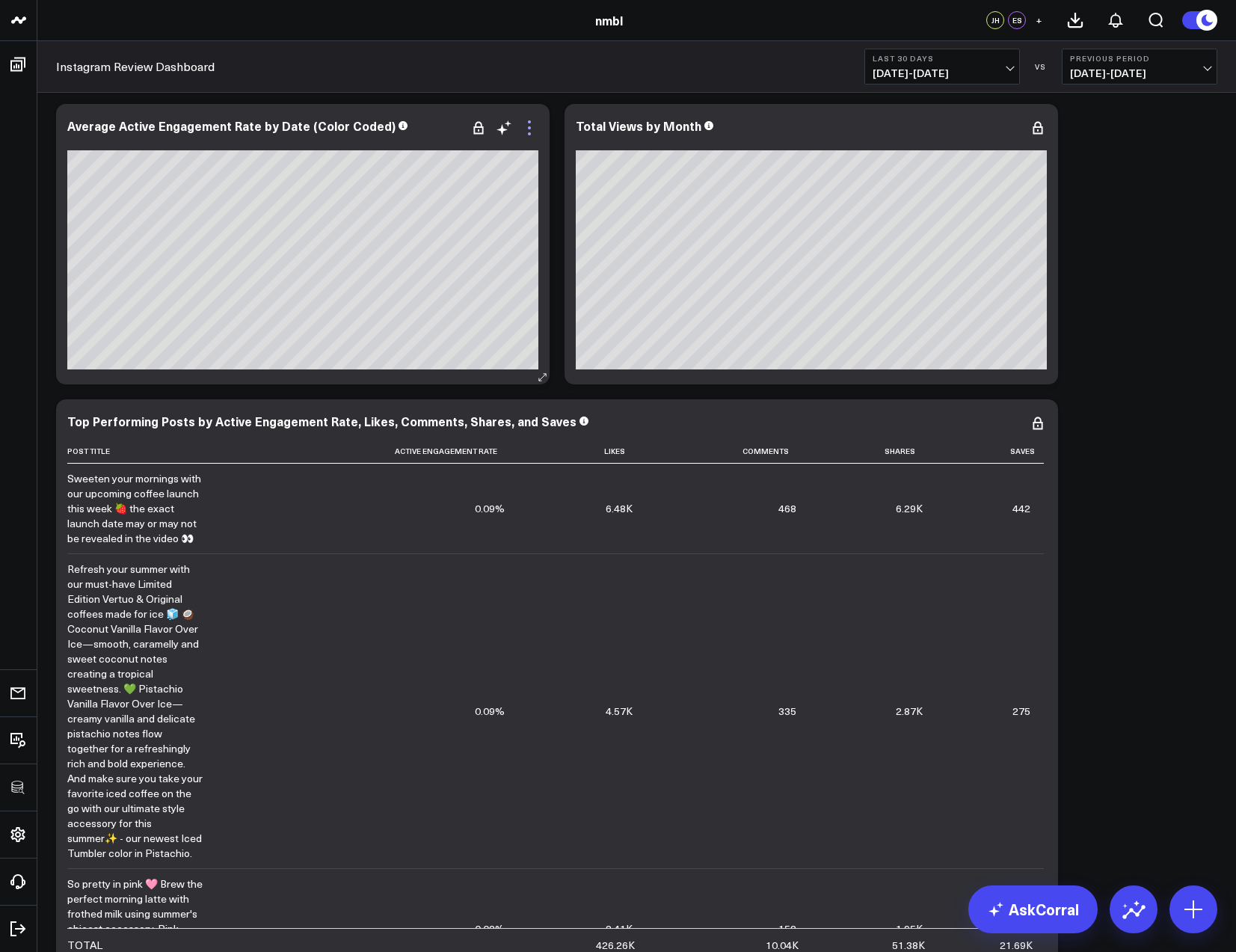
click at [530, 126] on icon at bounding box center [529, 128] width 18 height 18
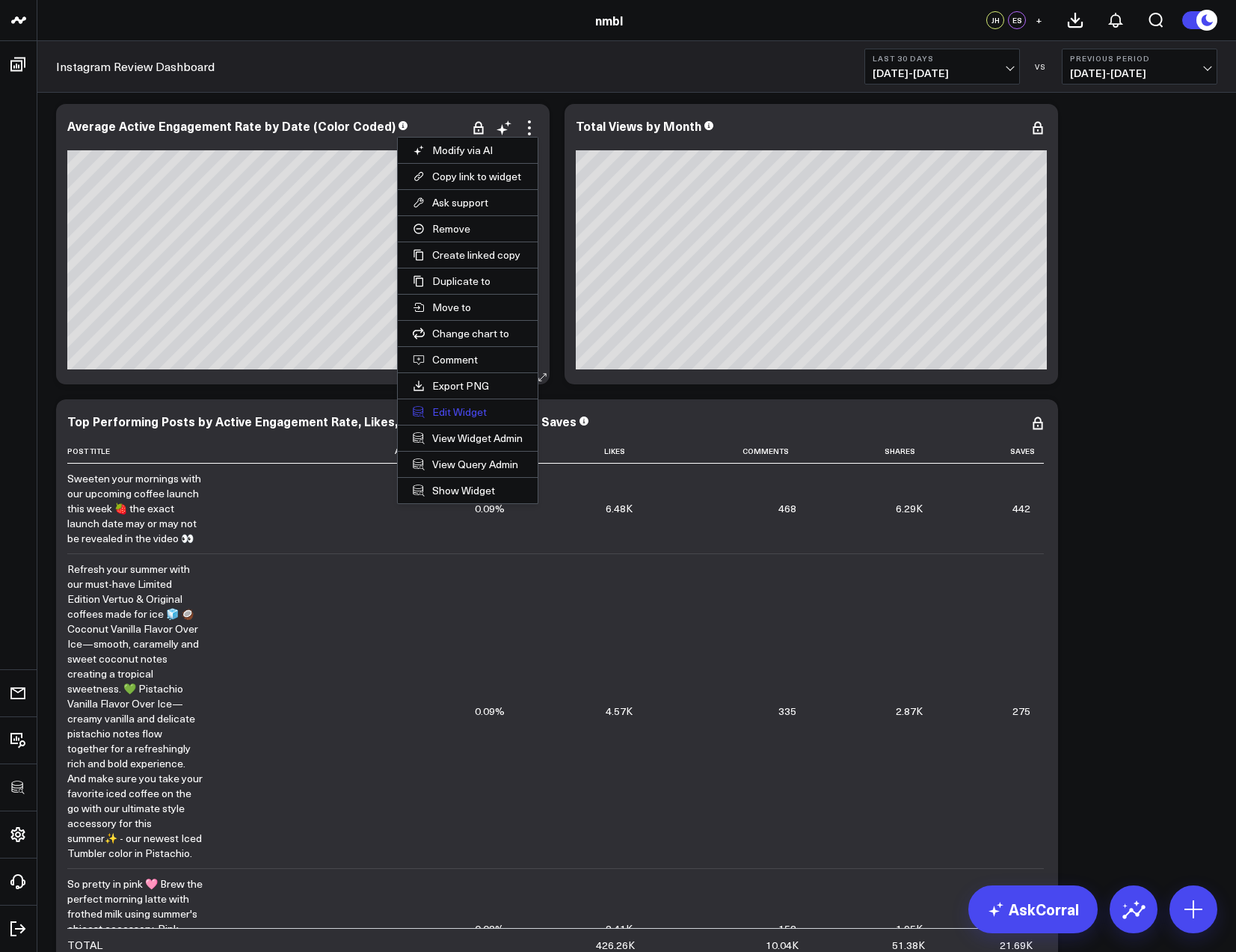
click at [437, 414] on button "Edit Widget" at bounding box center [467, 412] width 140 height 26
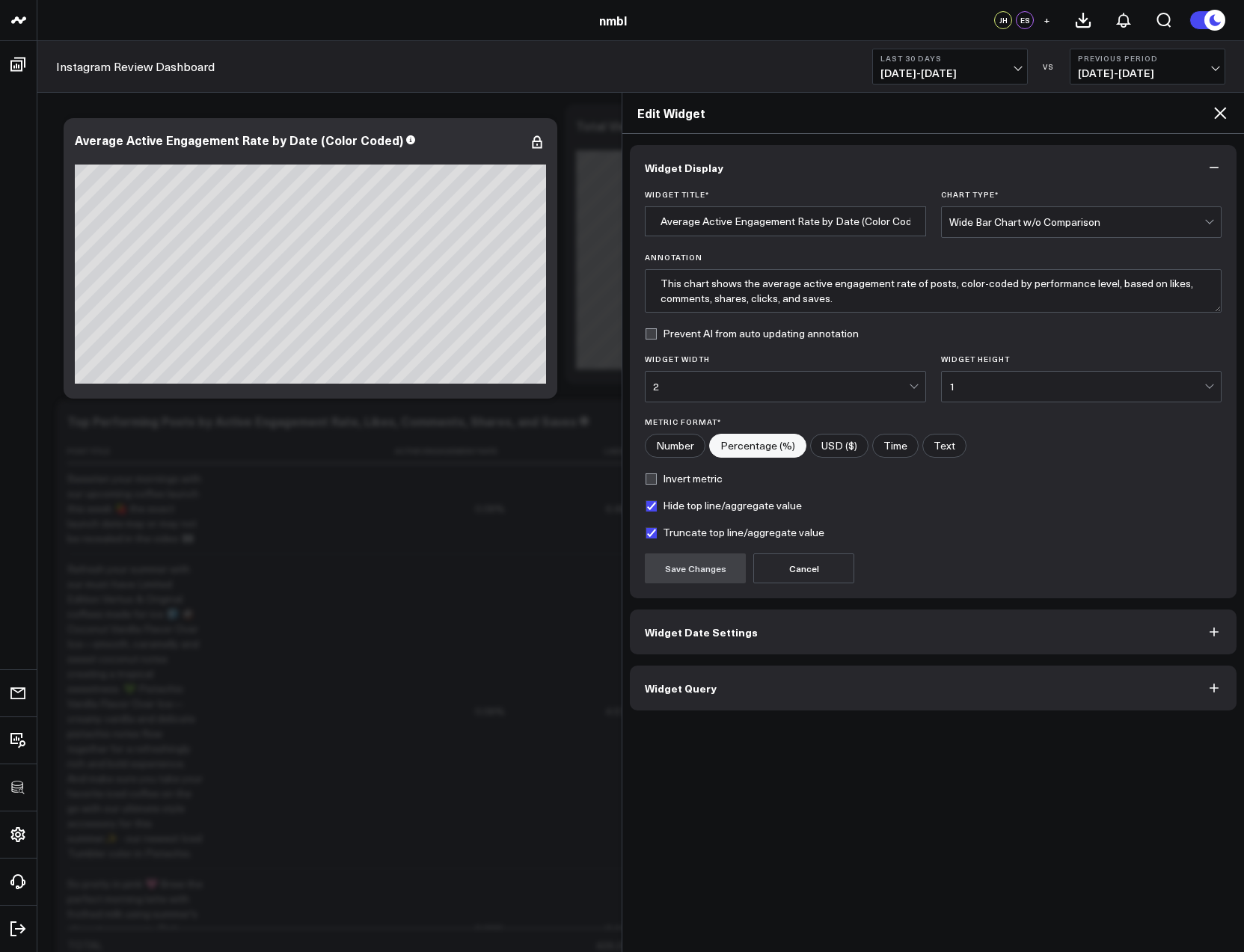
click at [739, 634] on span "Widget Date Settings" at bounding box center [702, 632] width 113 height 12
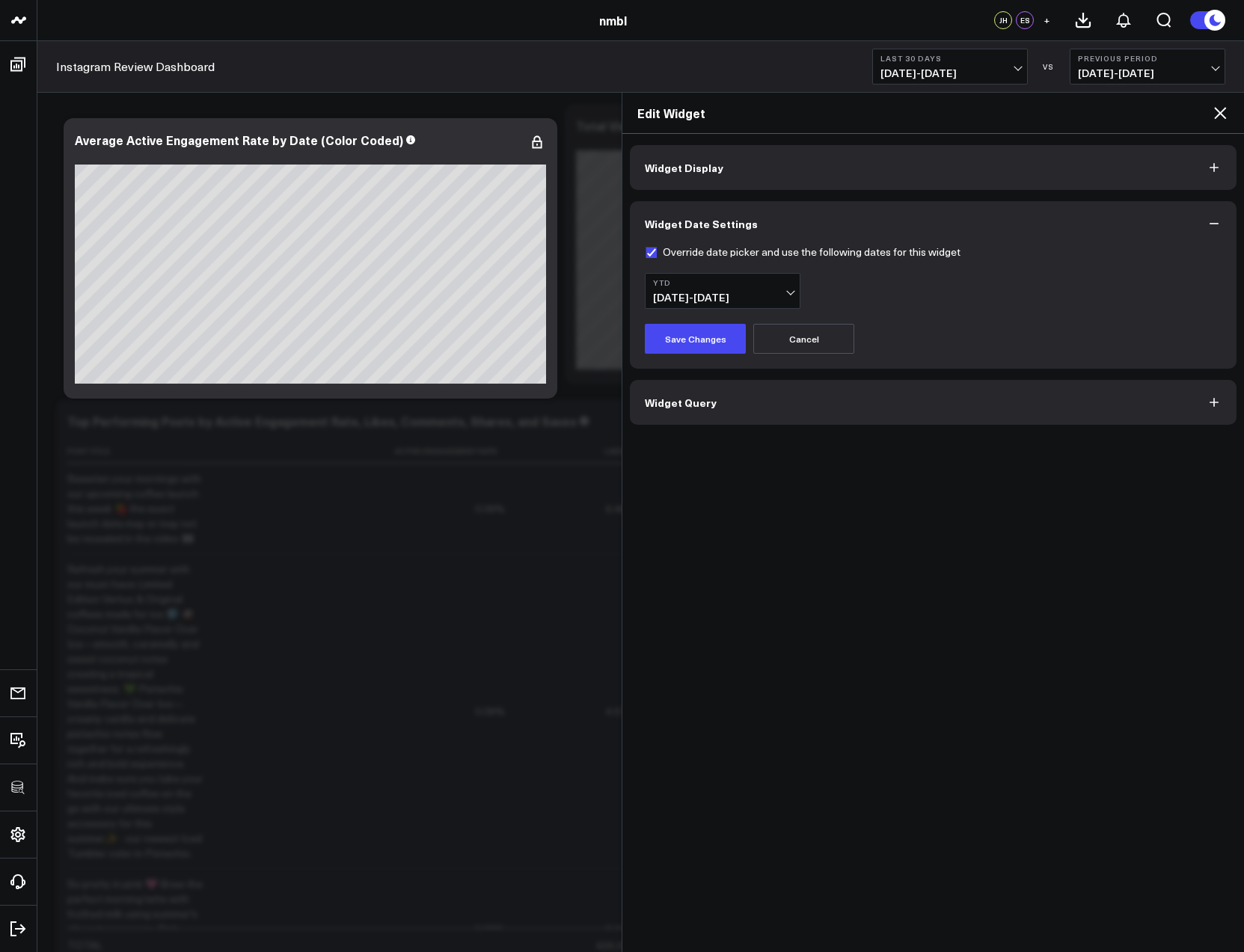
click at [798, 333] on button "Cancel" at bounding box center [803, 339] width 101 height 30
click at [1019, 61] on b "Last 30 Days" at bounding box center [949, 58] width 139 height 9
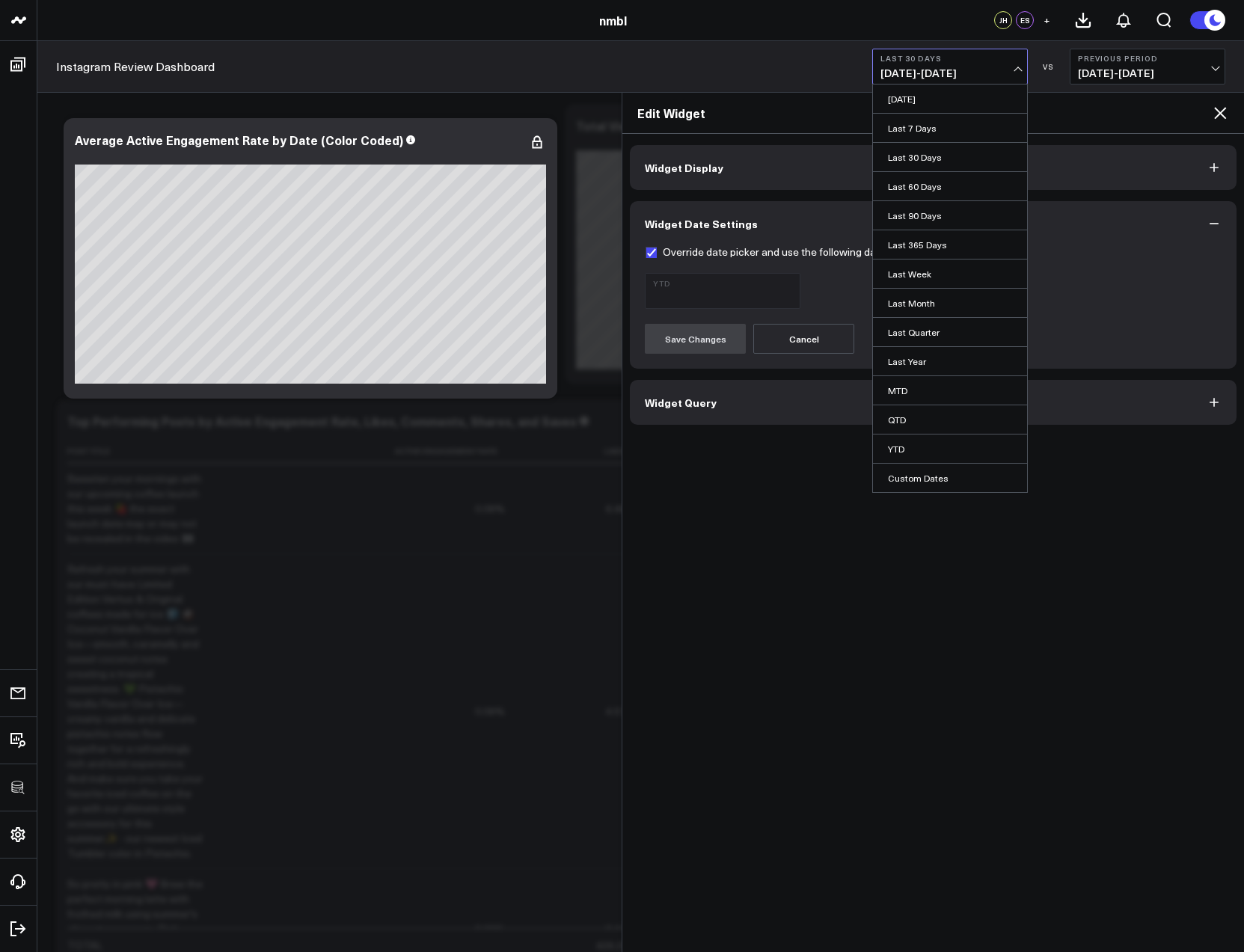
click at [919, 210] on link "Last 90 Days" at bounding box center [950, 215] width 154 height 28
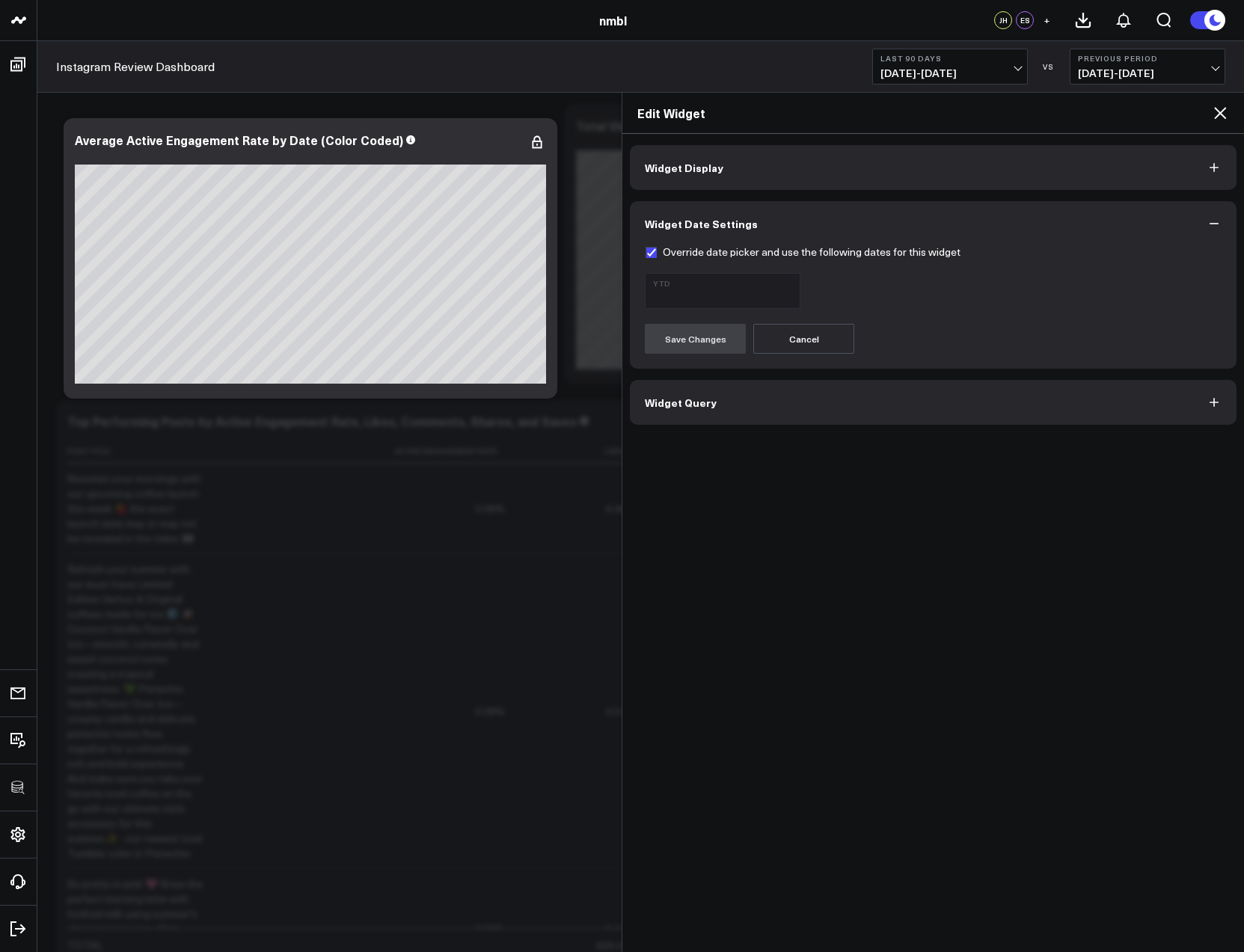
click at [756, 434] on div "Widget Display Widget Date Settings Override date picker and use the following …" at bounding box center [932, 543] width 621 height 818
click at [1224, 115] on icon at bounding box center [1219, 113] width 18 height 18
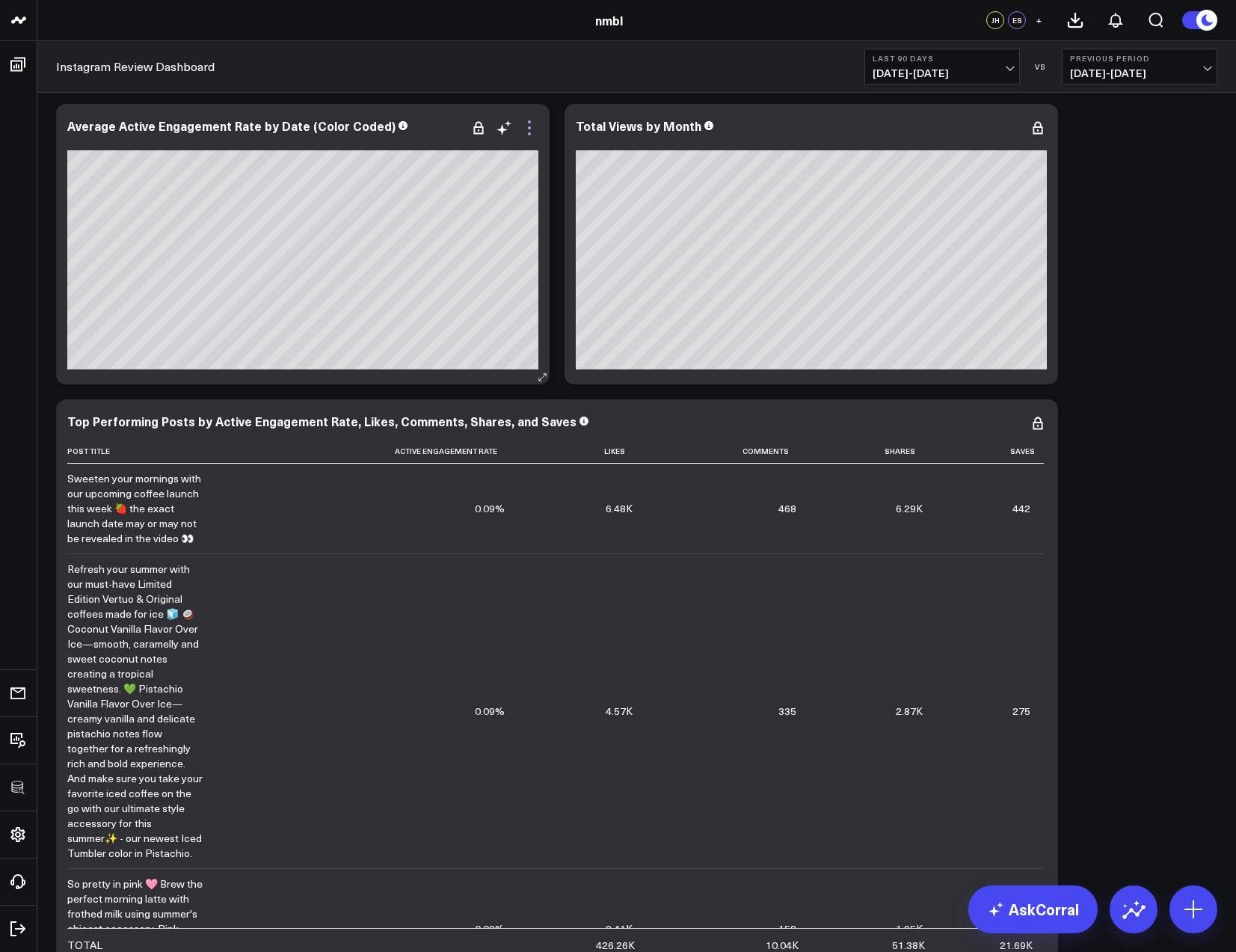
click at [531, 132] on icon at bounding box center [529, 128] width 18 height 18
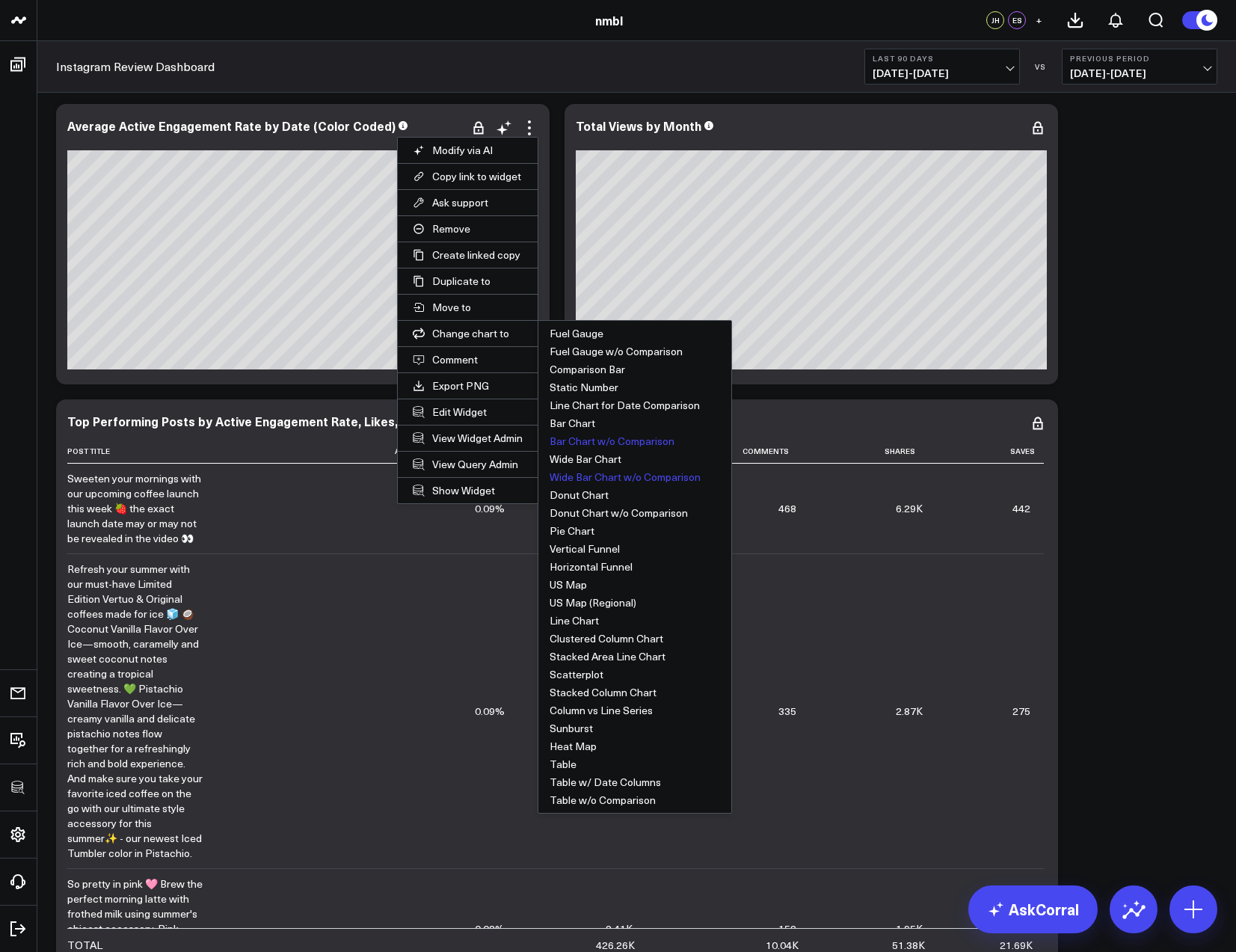
click at [631, 441] on button "Bar Chart w/o Comparison" at bounding box center [634, 441] width 193 height 18
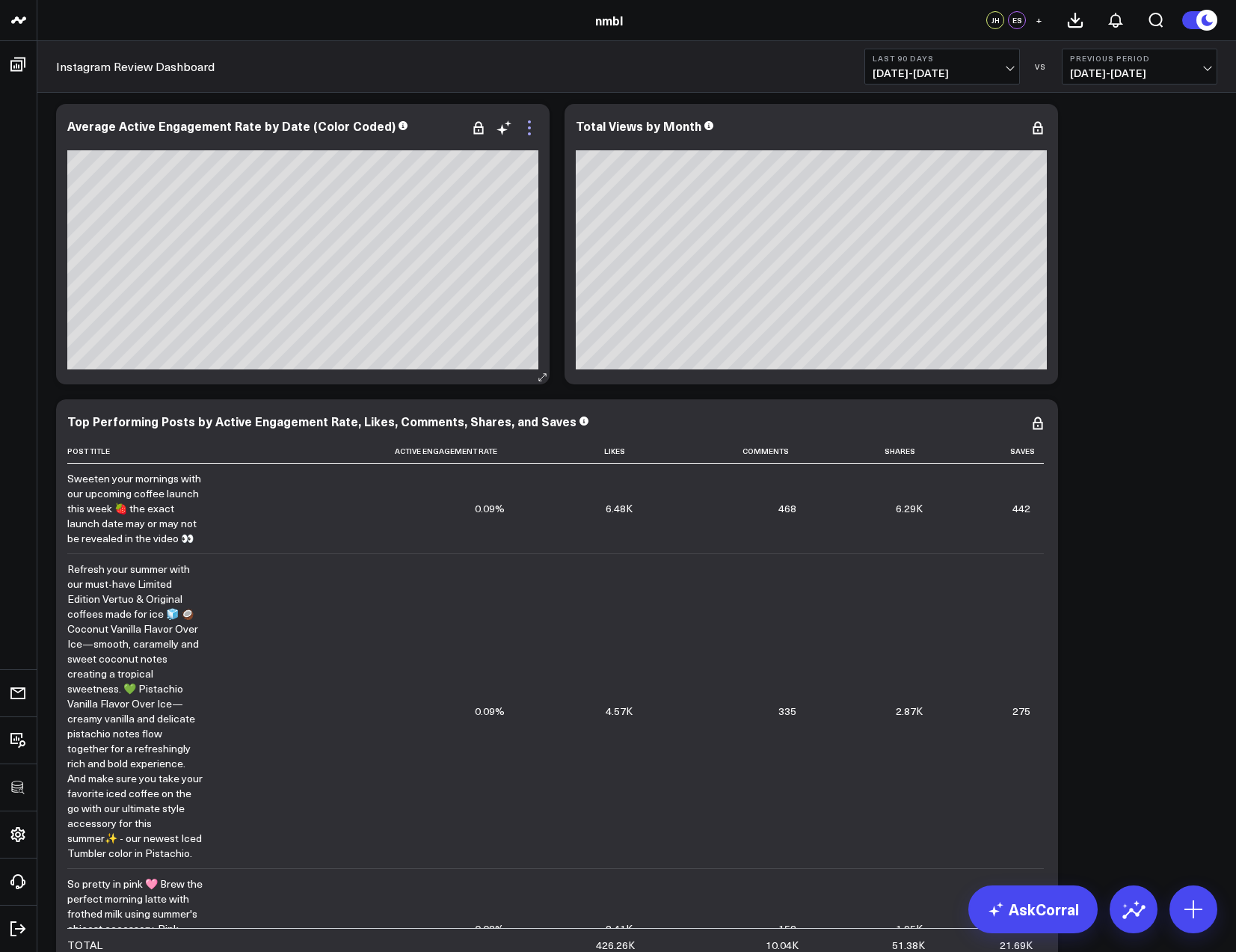
click at [528, 125] on icon at bounding box center [529, 128] width 18 height 18
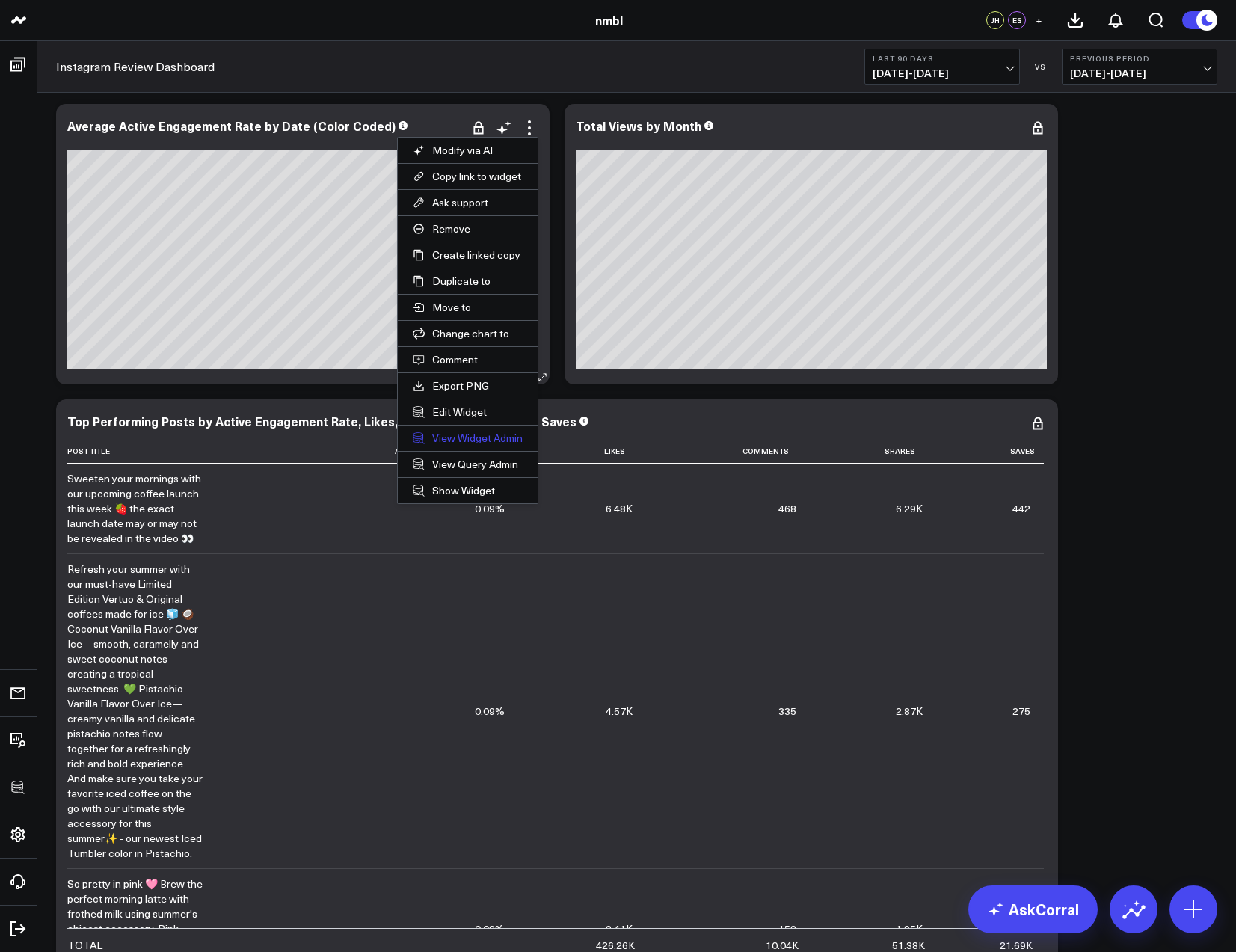
click at [496, 437] on link "View Widget Admin" at bounding box center [467, 438] width 140 height 26
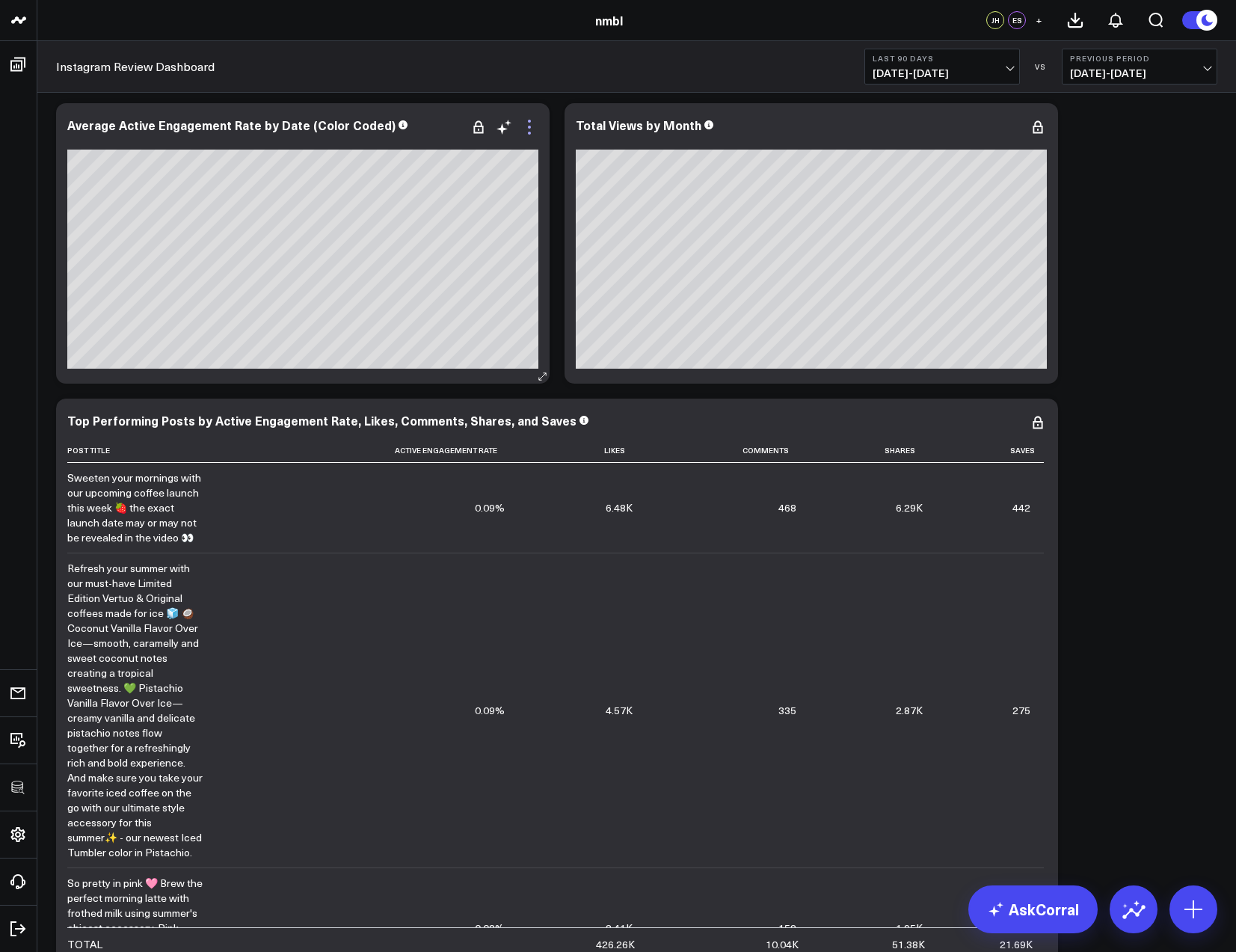
click at [527, 130] on icon at bounding box center [529, 127] width 18 height 18
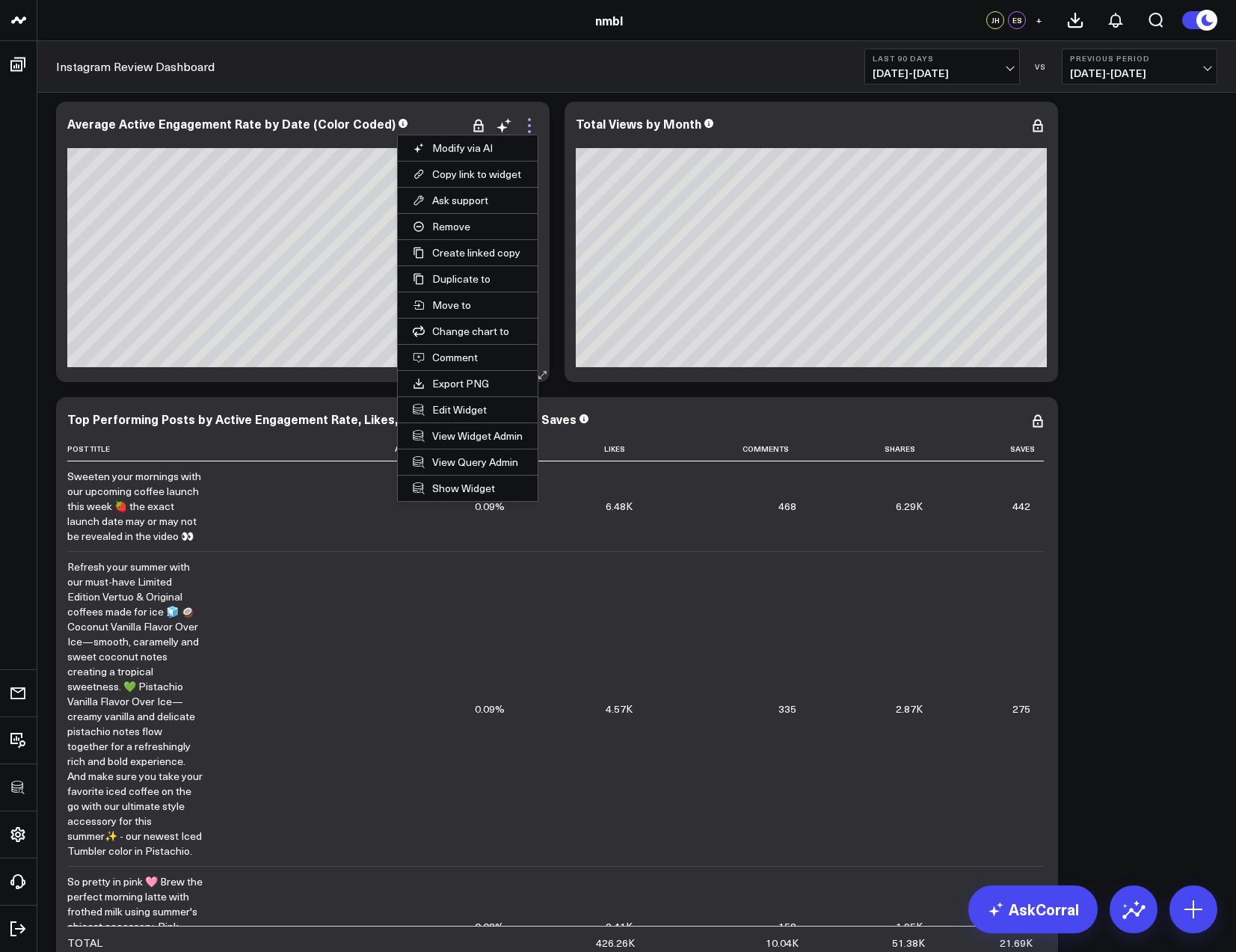
scroll to position [6, 0]
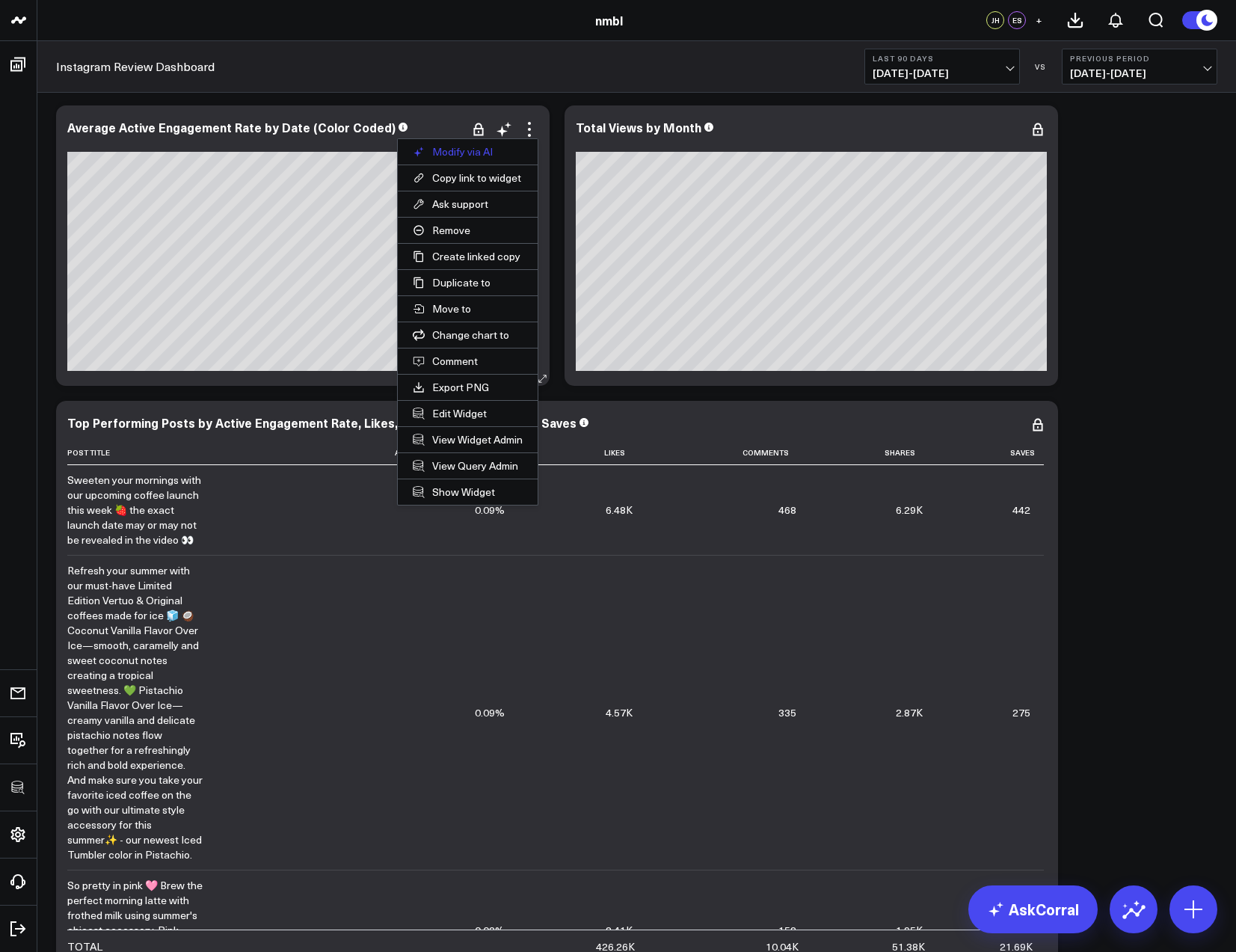
click at [460, 151] on button "Modify via AI" at bounding box center [467, 151] width 140 height 26
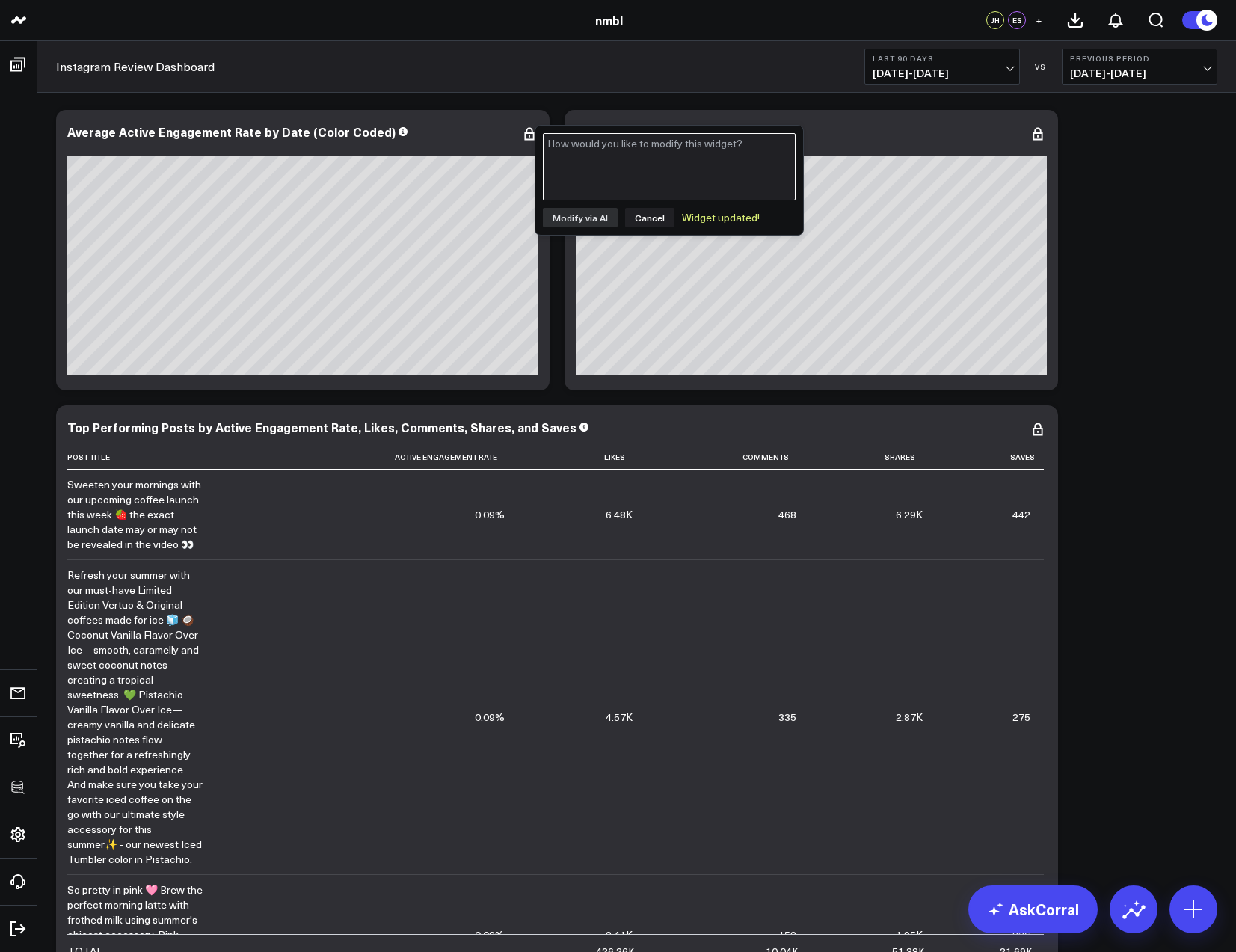
scroll to position [1, 0]
click at [597, 162] on textarea at bounding box center [670, 168] width 253 height 67
type textarea "a"
type textarea "active engagement rate divided by sum of views by month"
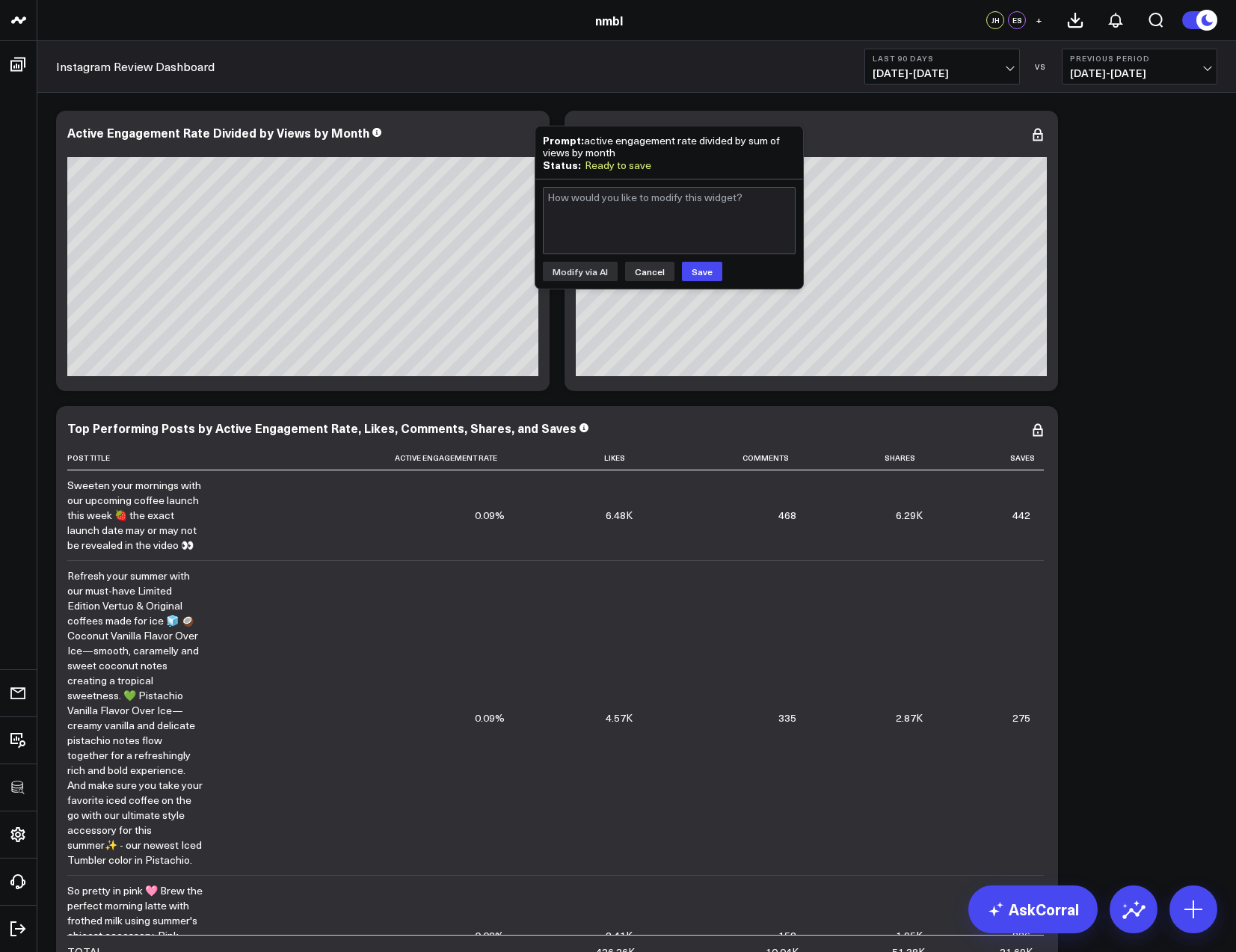
click at [653, 268] on button "Cancel" at bounding box center [650, 271] width 49 height 19
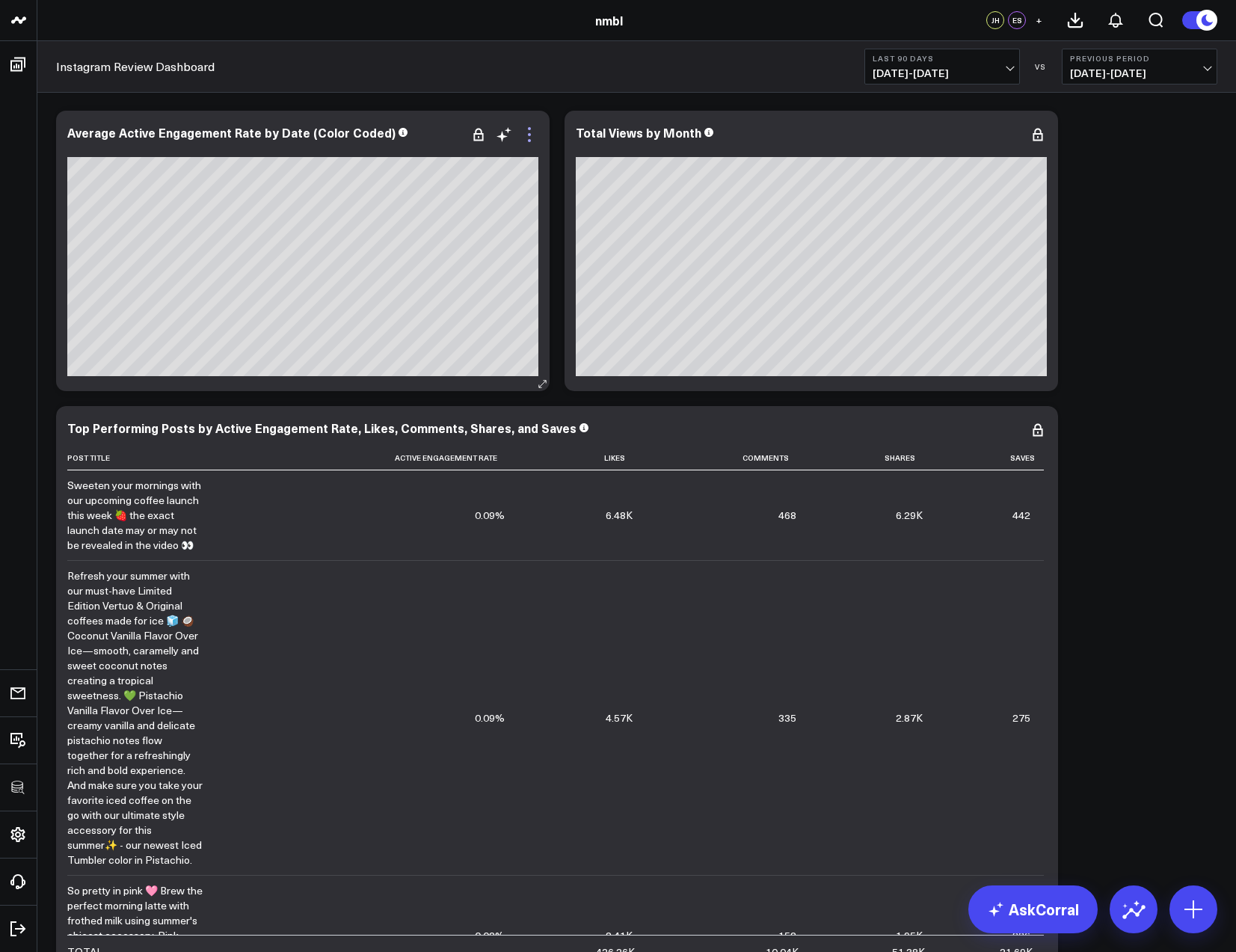
click at [534, 139] on icon at bounding box center [529, 134] width 18 height 18
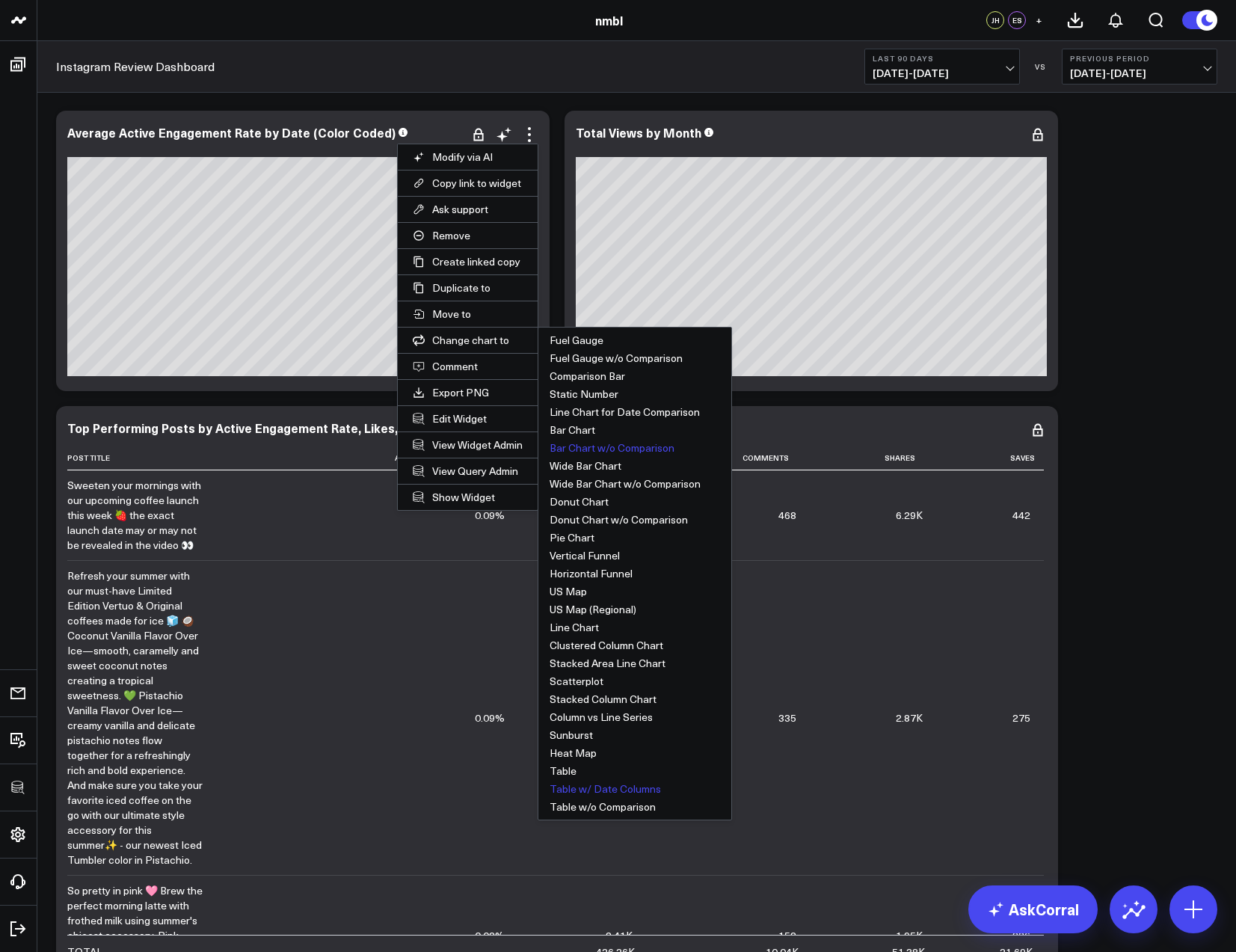
click at [611, 784] on button "Table w/ Date Columns" at bounding box center [634, 789] width 193 height 18
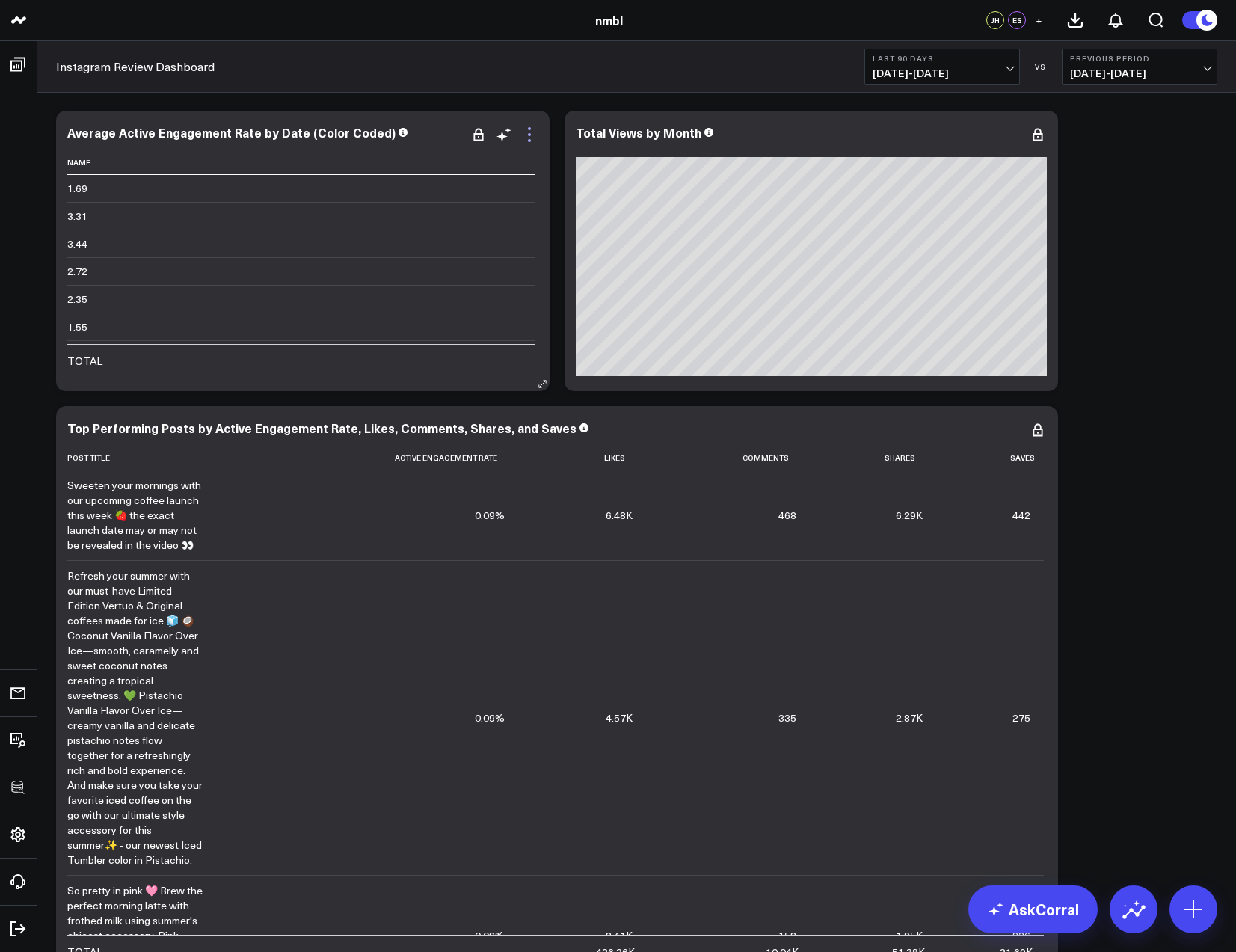
click at [533, 139] on icon at bounding box center [529, 134] width 18 height 18
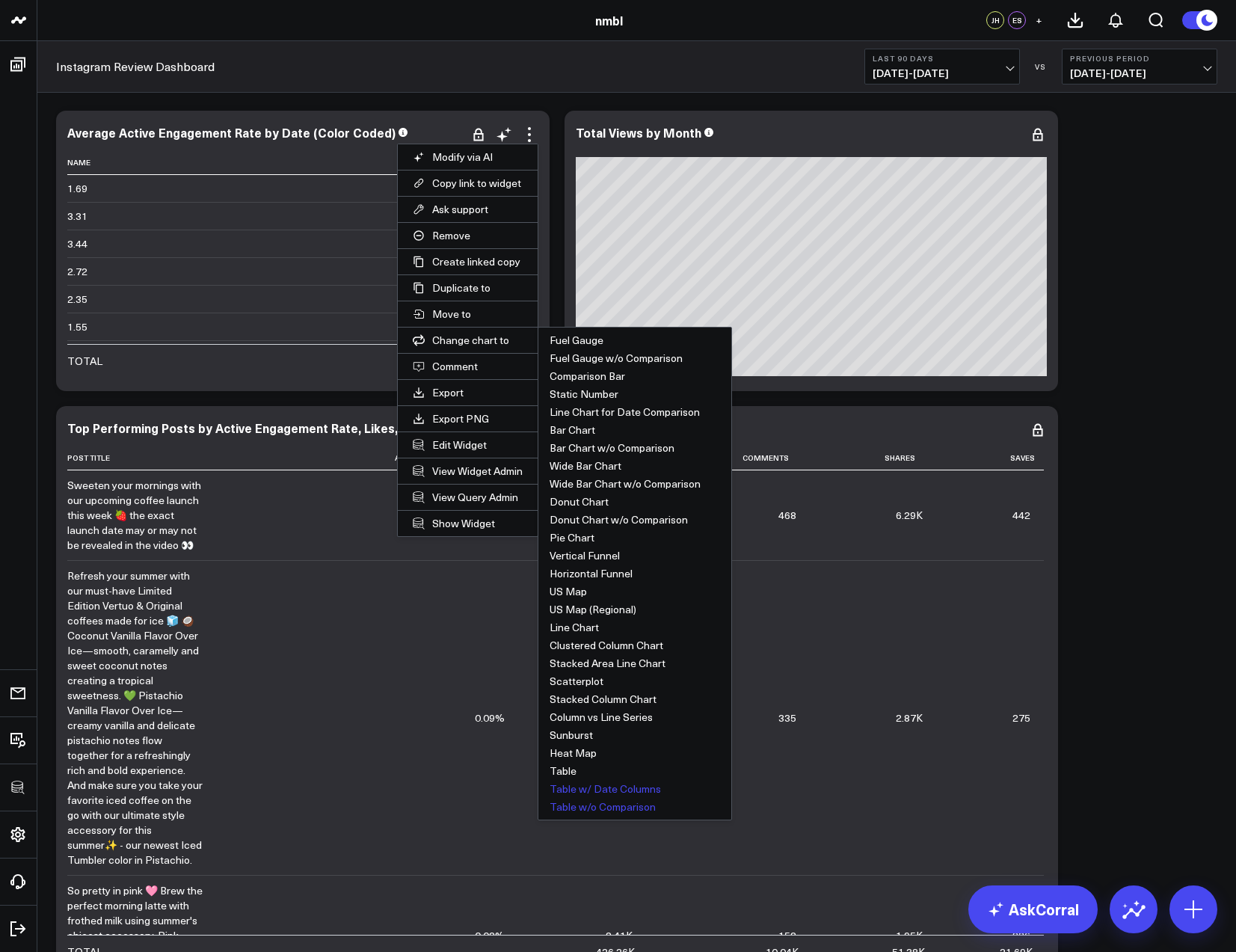
click at [601, 802] on button "Table w/o Comparison" at bounding box center [634, 806] width 193 height 18
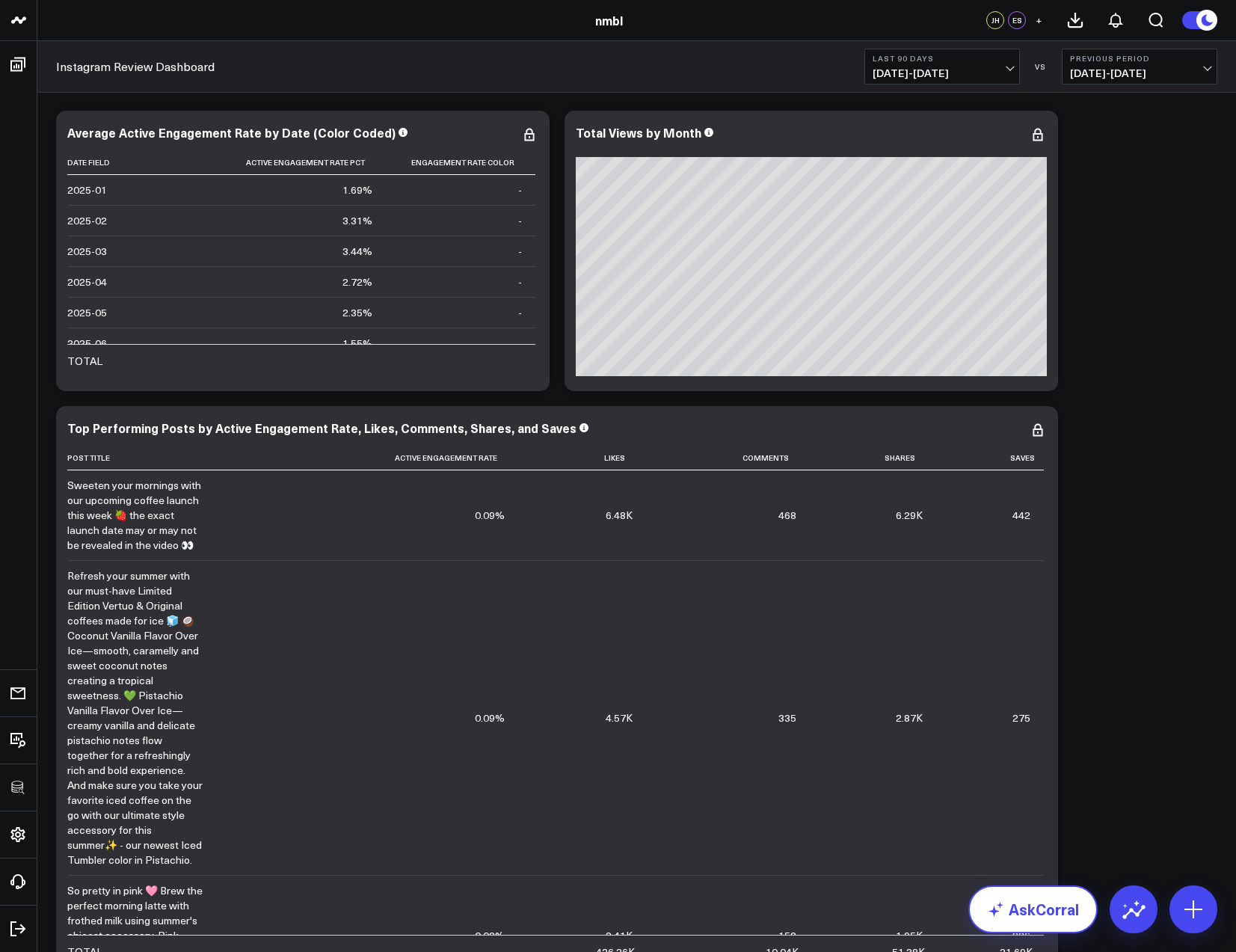
click at [1055, 920] on link "AskCorral" at bounding box center [1033, 909] width 129 height 48
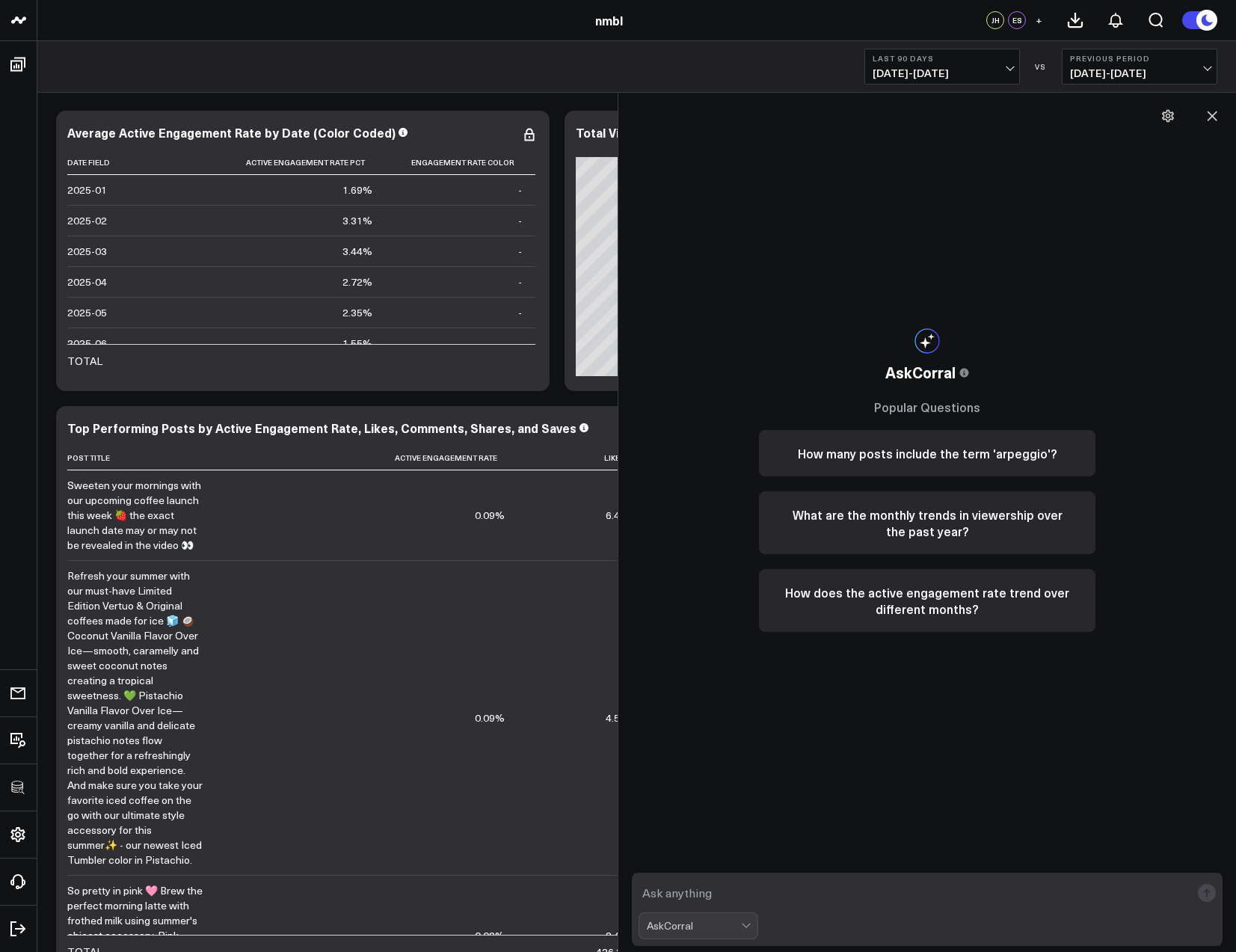
click at [683, 897] on textarea at bounding box center [914, 892] width 552 height 26
type textarea "sum of views"
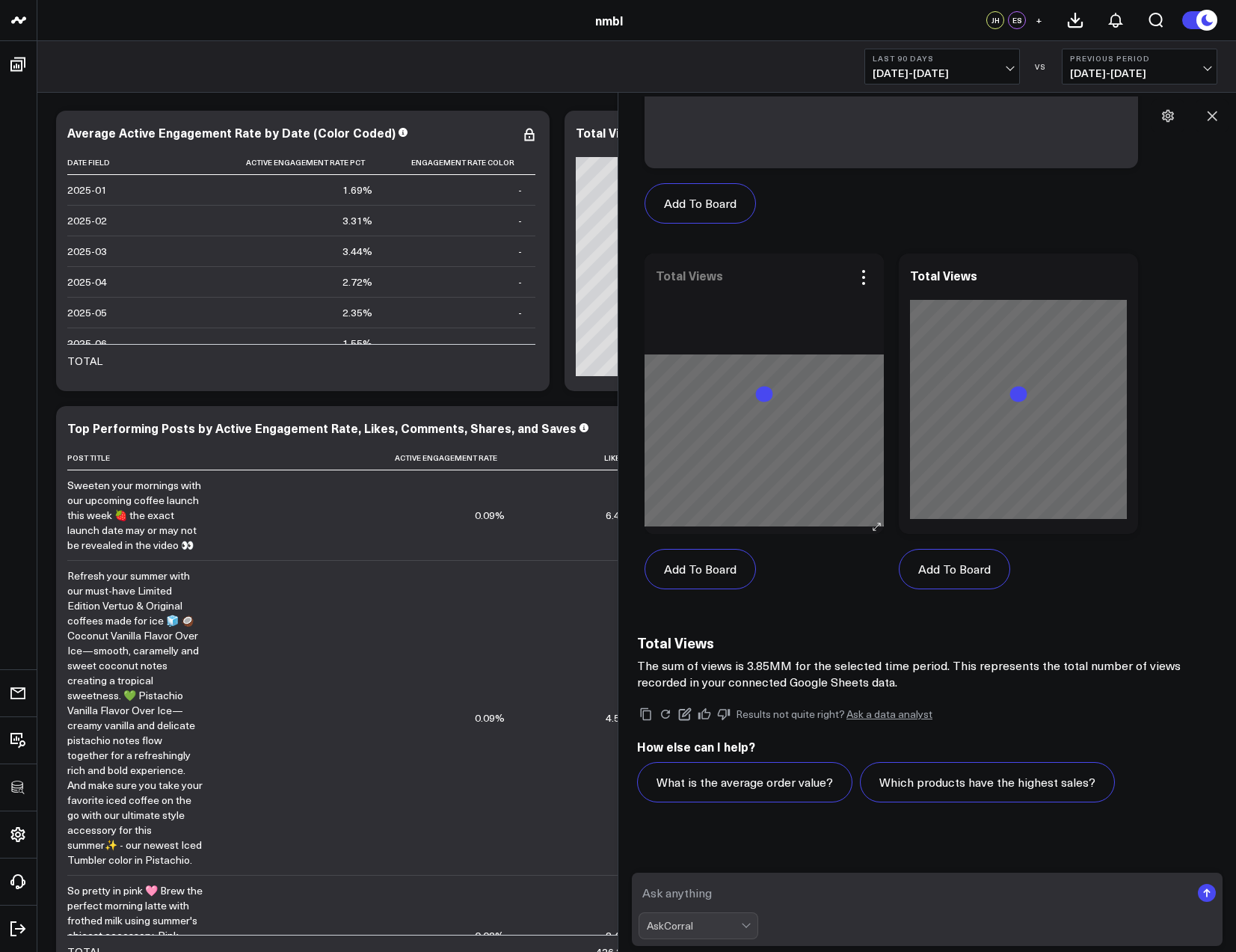
scroll to position [629, 0]
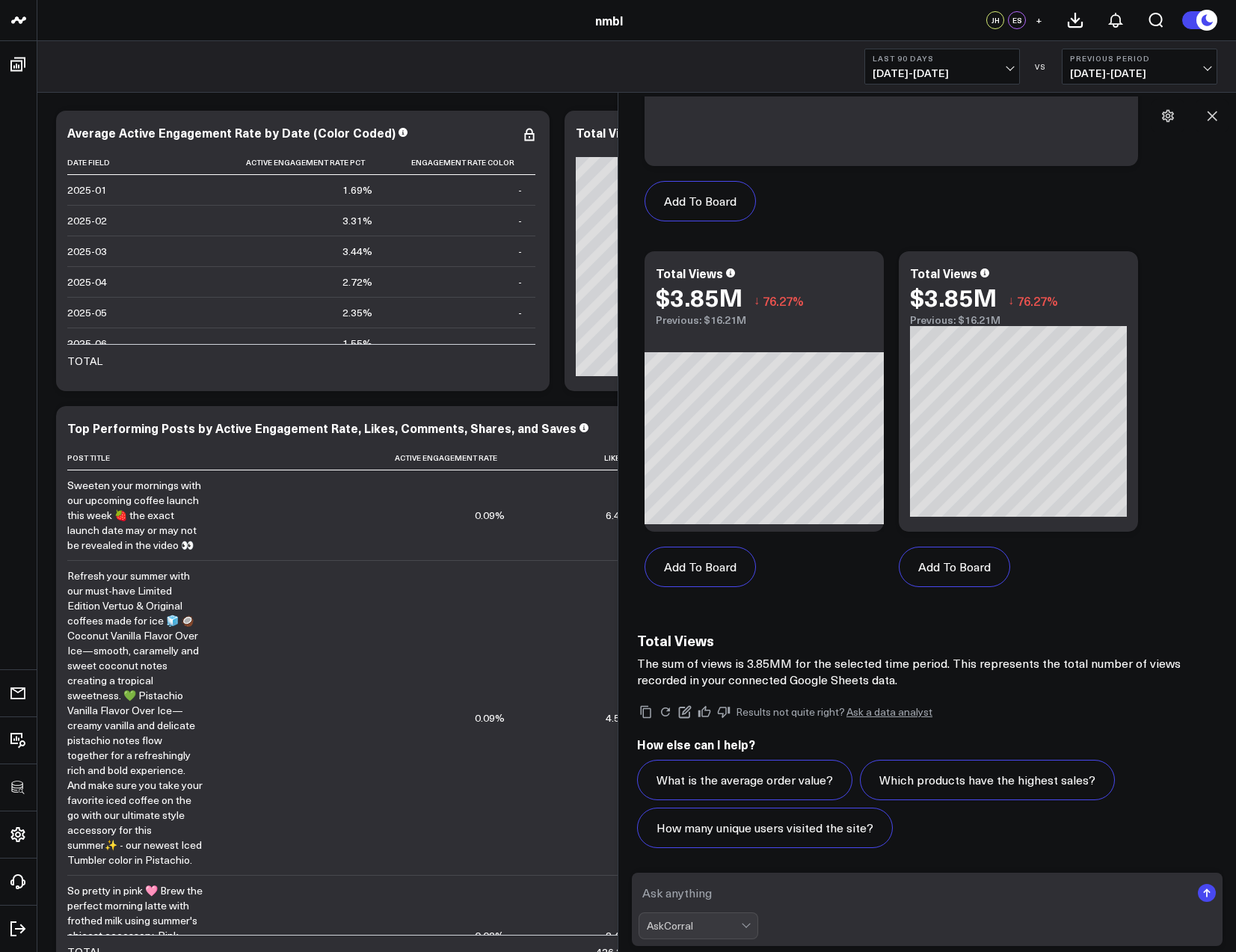
click at [962, 74] on span "07/11/25 - 10/08/25" at bounding box center [942, 73] width 139 height 12
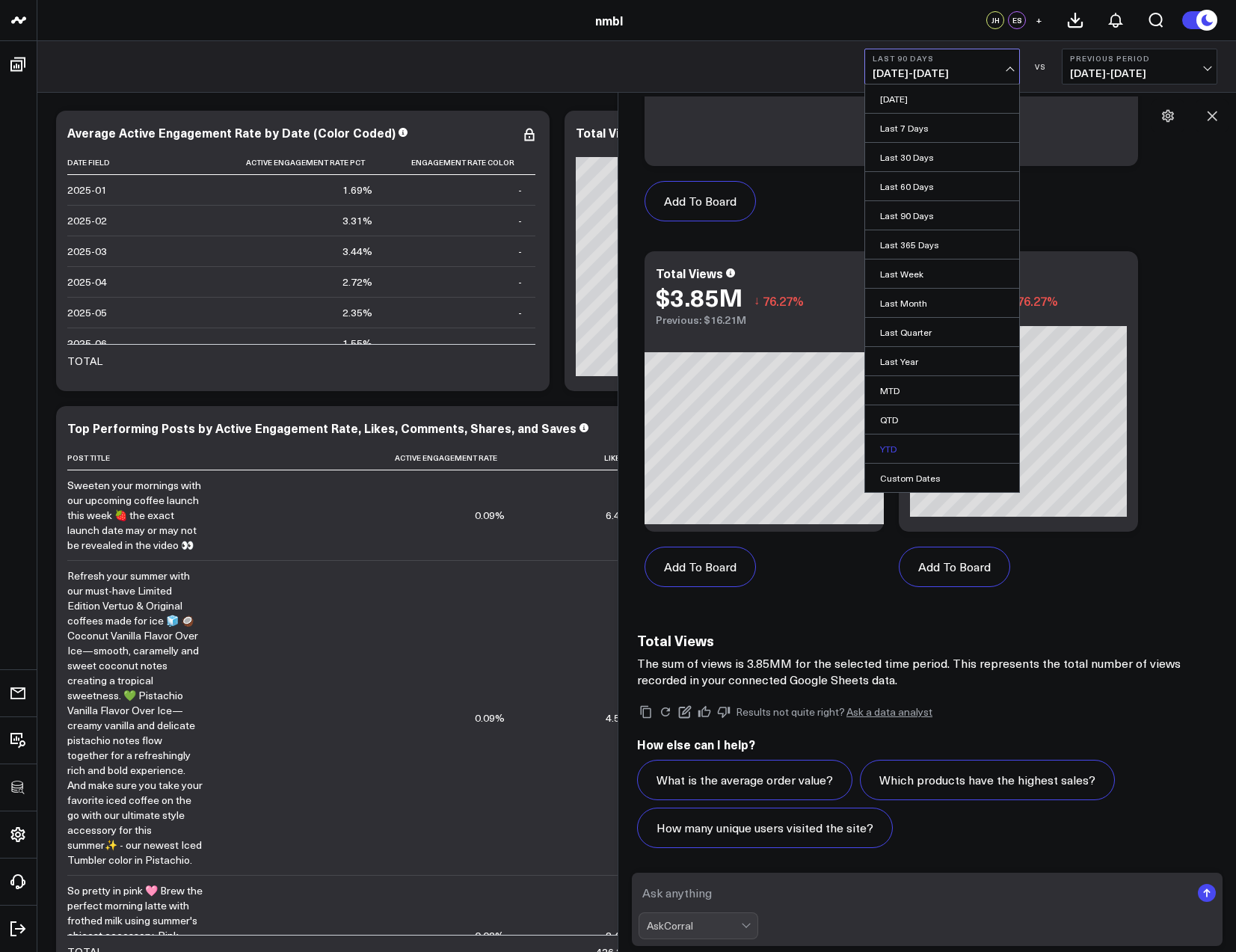
click at [895, 438] on link "YTD" at bounding box center [942, 449] width 154 height 28
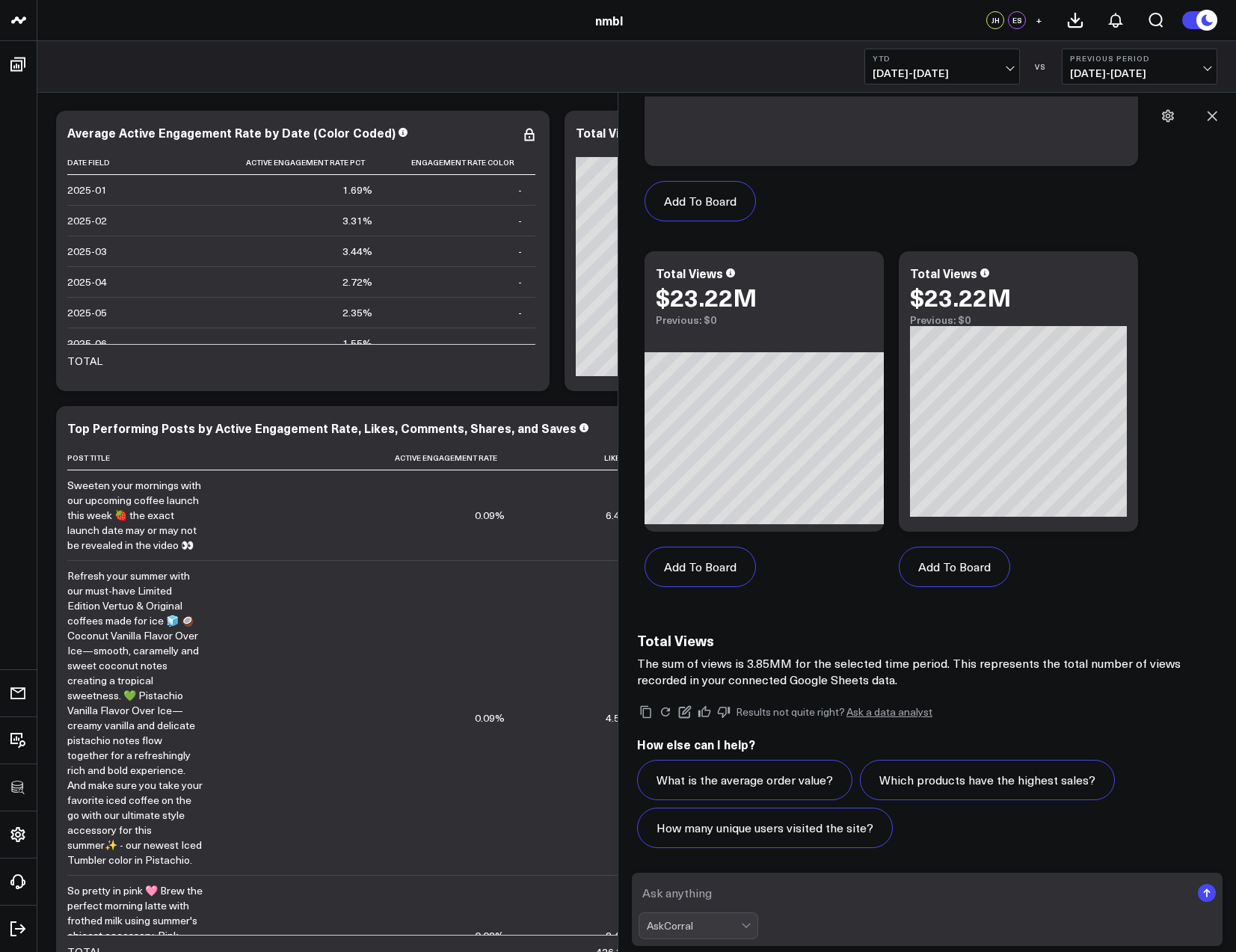
click at [954, 76] on span "01/01/25 - 10/08/25" at bounding box center [942, 73] width 139 height 12
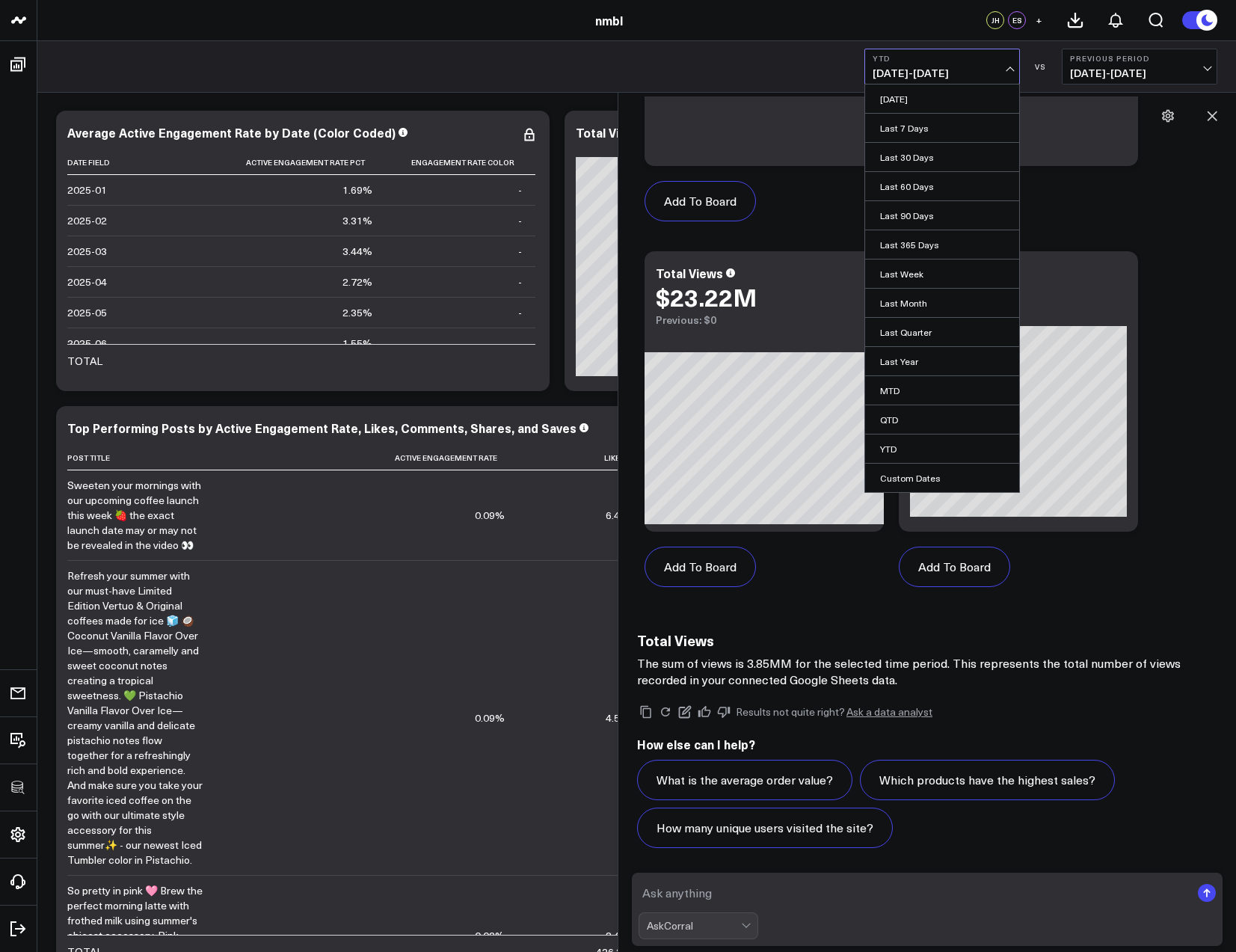
click at [946, 67] on span "01/01/25 - 10/08/25" at bounding box center [942, 73] width 139 height 12
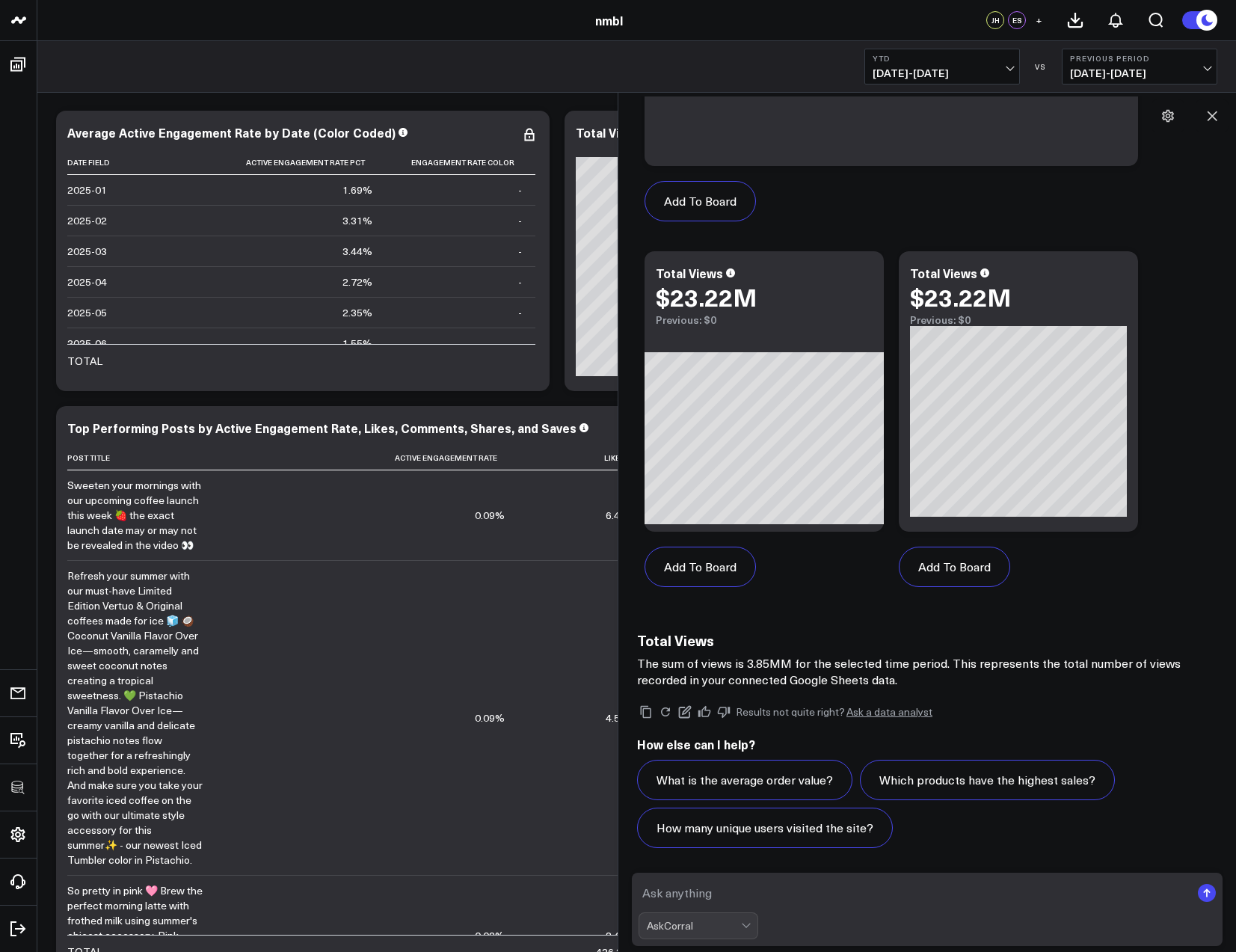
click at [946, 67] on span "01/01/25 - 10/08/25" at bounding box center [942, 73] width 139 height 12
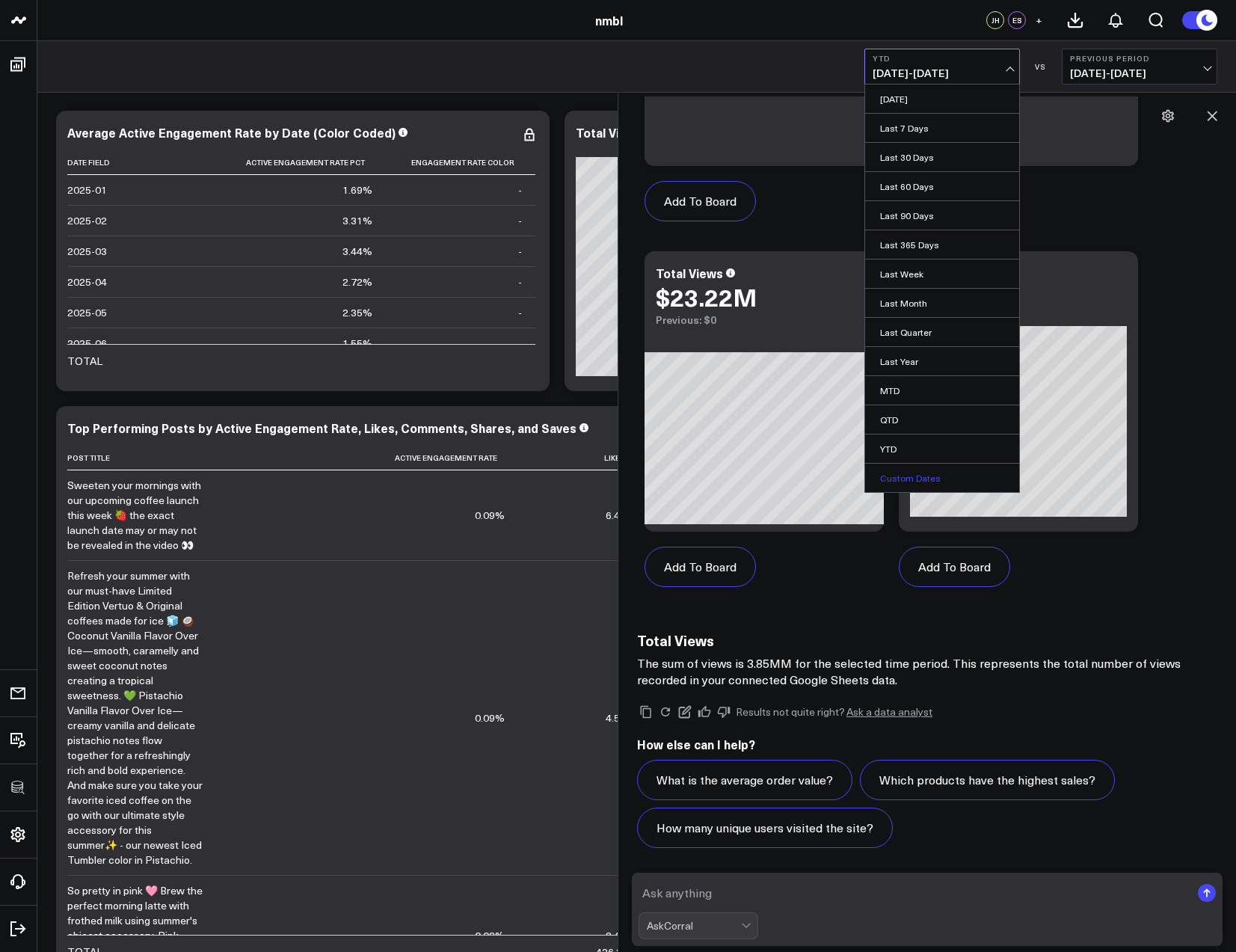
click at [911, 481] on link "Custom Dates" at bounding box center [942, 478] width 154 height 28
select select "9"
select select "2025"
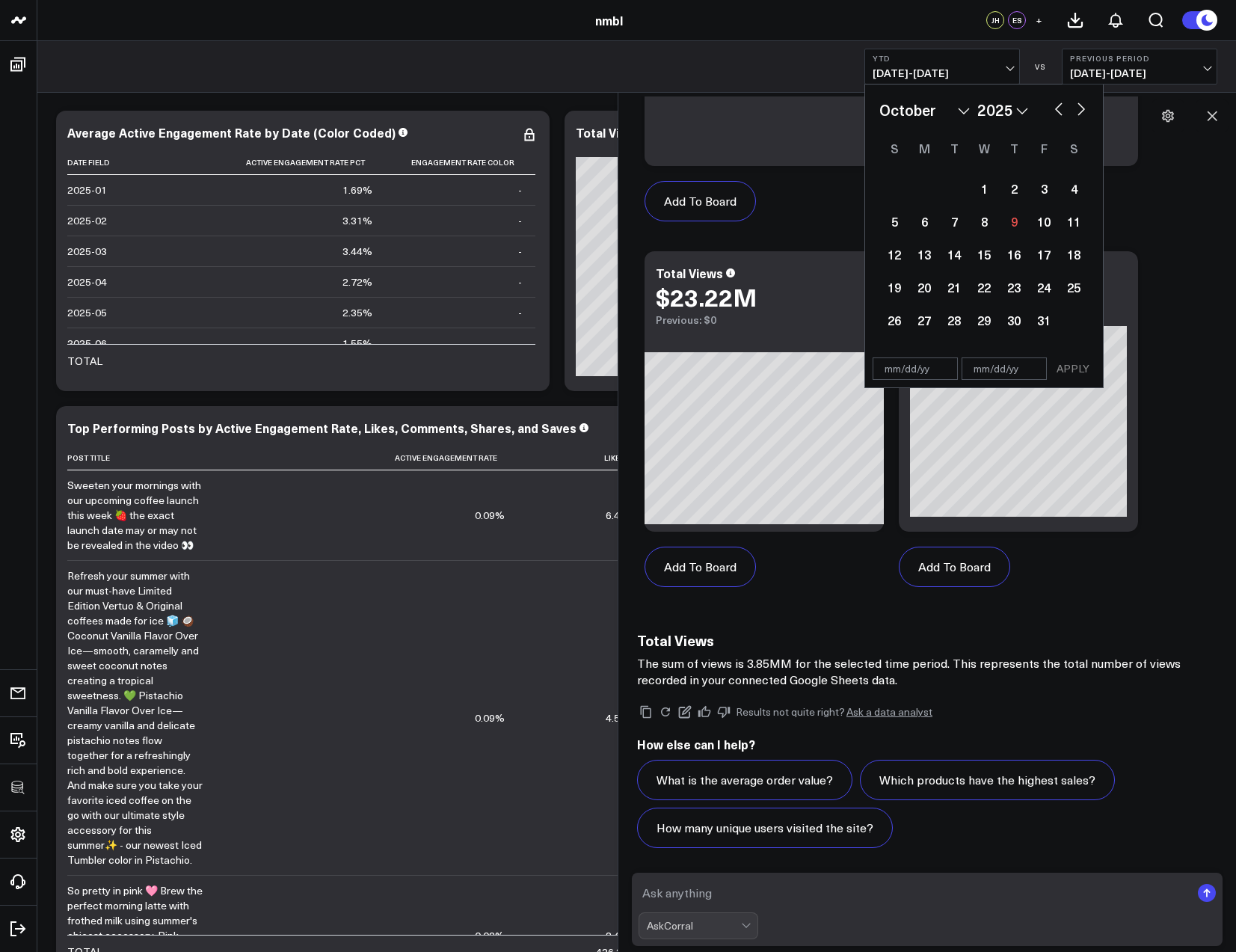
click at [957, 110] on select "January February March April May June July August September October November De…" at bounding box center [924, 110] width 90 height 22
select select "7"
select select "2025"
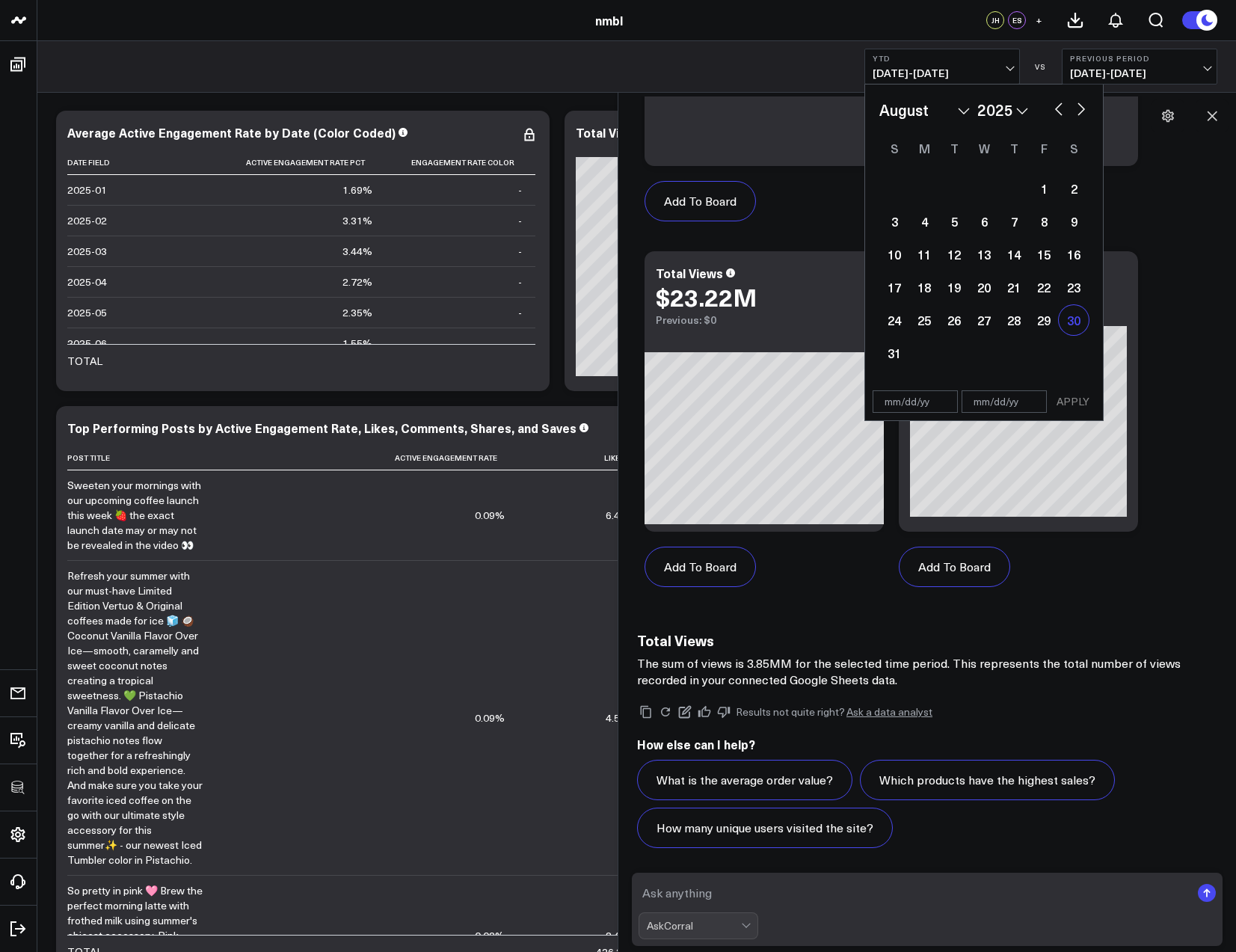
click at [1079, 322] on div "30" at bounding box center [1074, 320] width 30 height 30
type input "08/30/25"
select select "7"
select select "2025"
click at [1009, 402] on input "text" at bounding box center [1005, 401] width 85 height 22
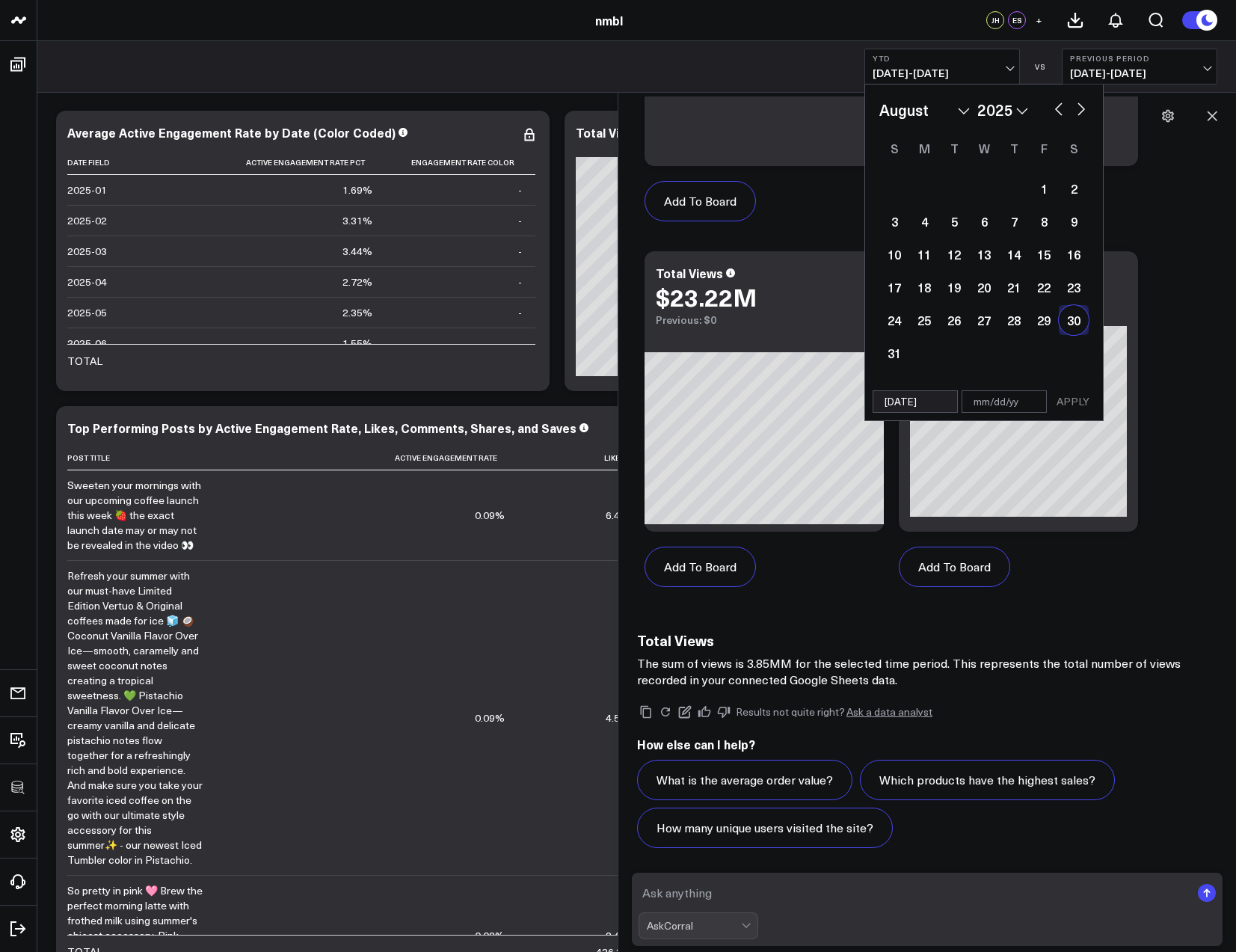
select select "7"
select select "2025"
click at [1070, 322] on div "30" at bounding box center [1074, 320] width 30 height 30
select select "7"
select select "2025"
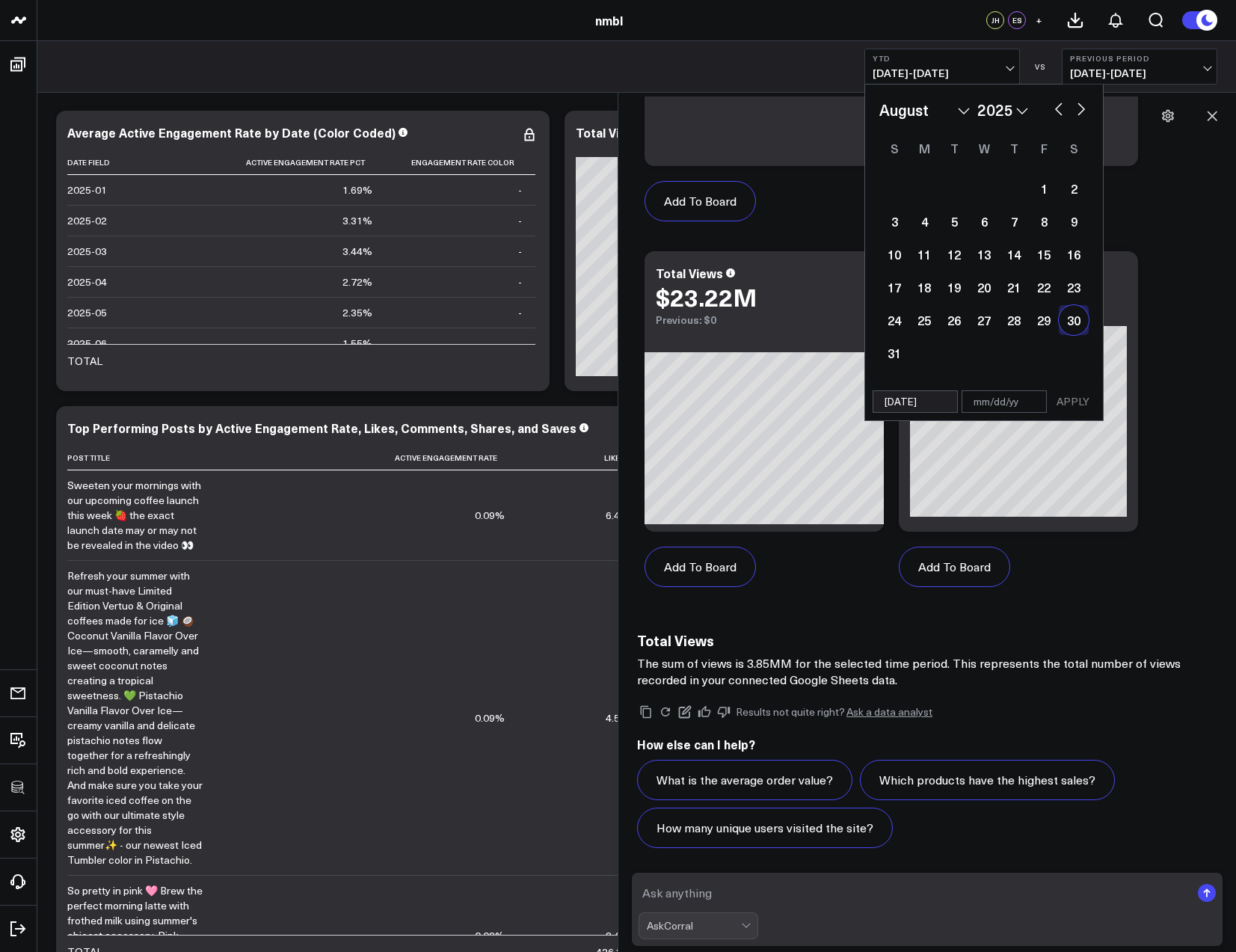
click at [997, 404] on input "text" at bounding box center [1005, 401] width 85 height 22
select select "7"
select select "2025"
click at [927, 402] on input "08/30/25" at bounding box center [915, 401] width 85 height 22
select select "7"
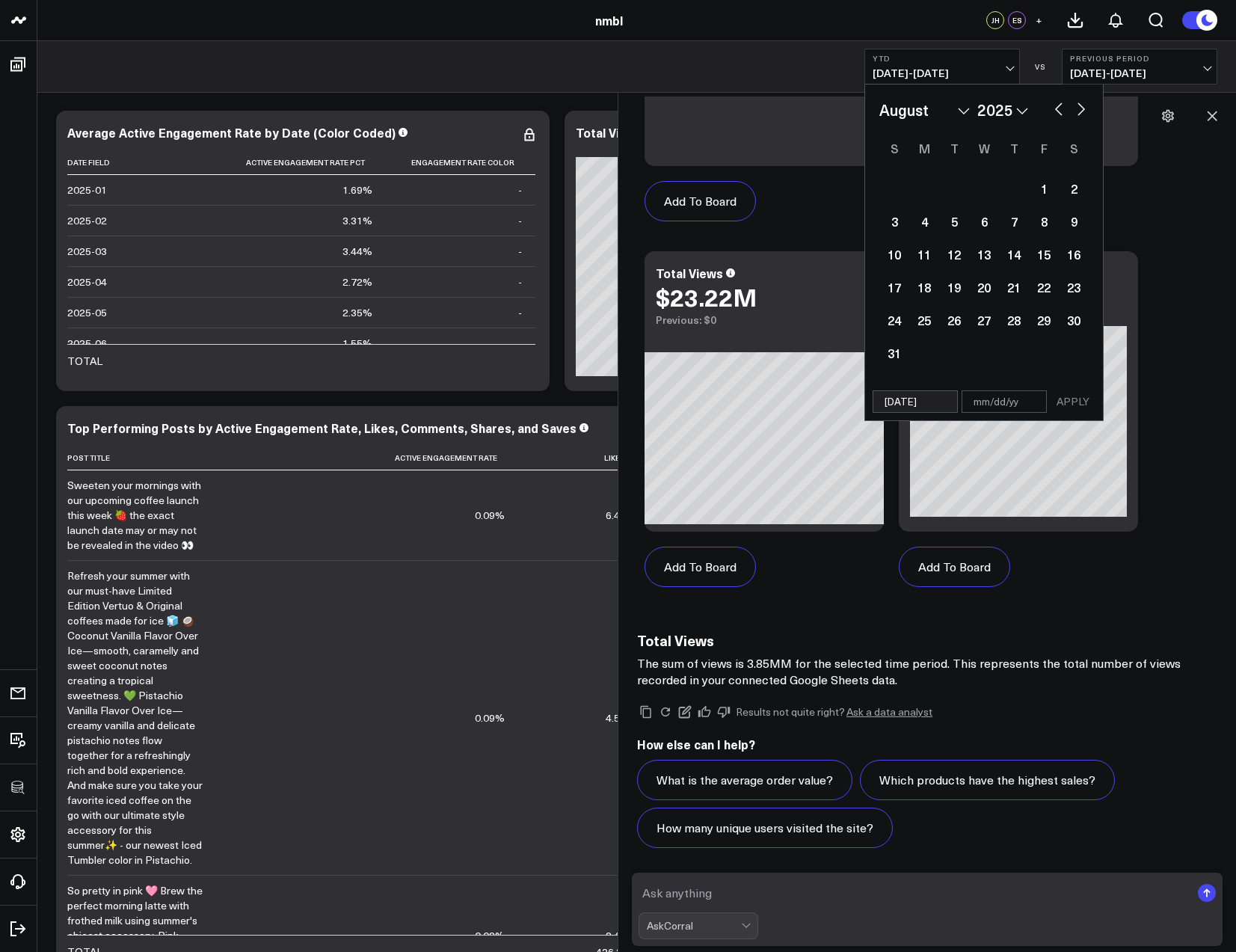
select select "2025"
click at [967, 115] on select "January February March April May June July August September October November De…" at bounding box center [924, 110] width 90 height 22
select select "2025"
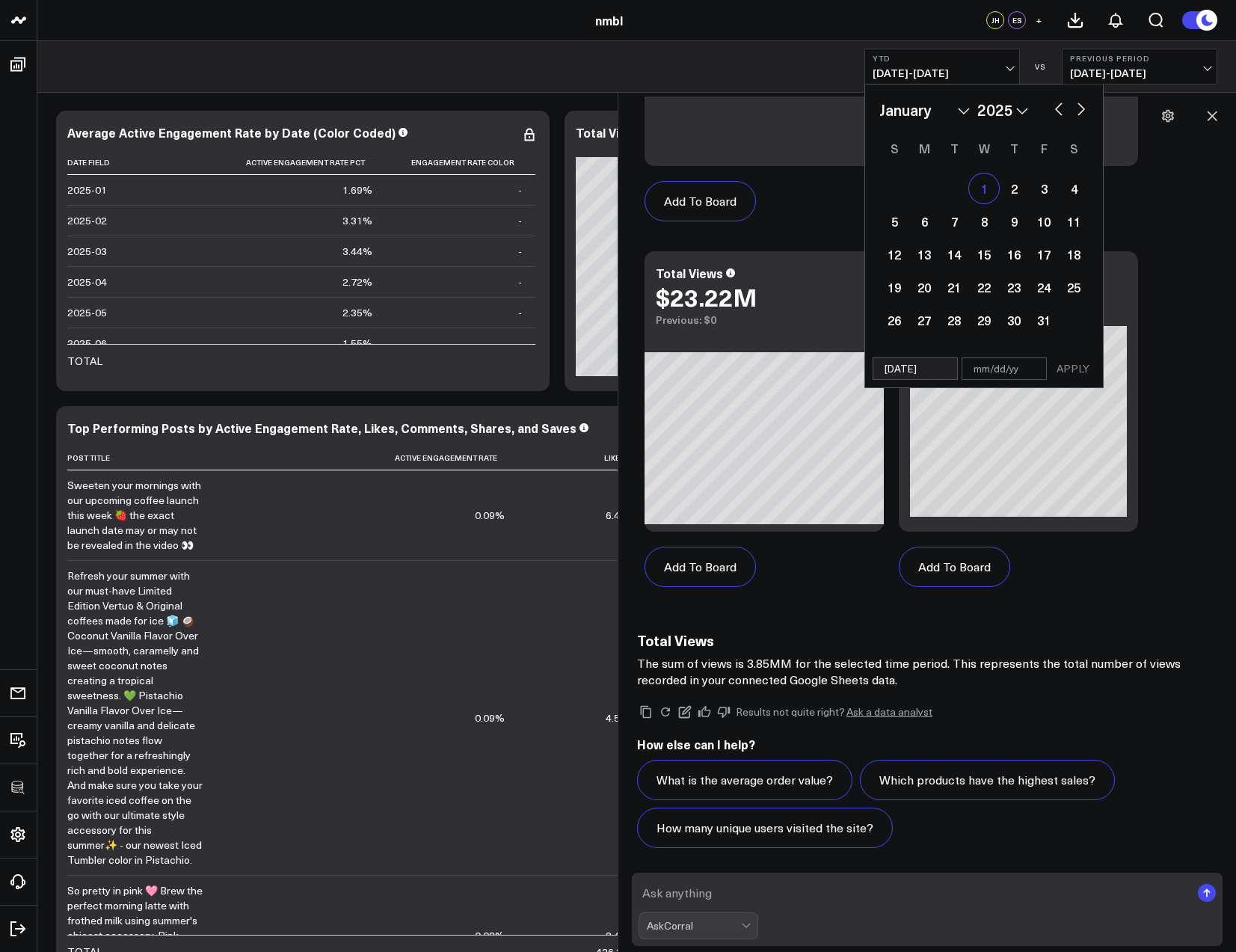
click at [975, 187] on div "1" at bounding box center [984, 188] width 30 height 30
type input "[DATE]"
select select "2025"
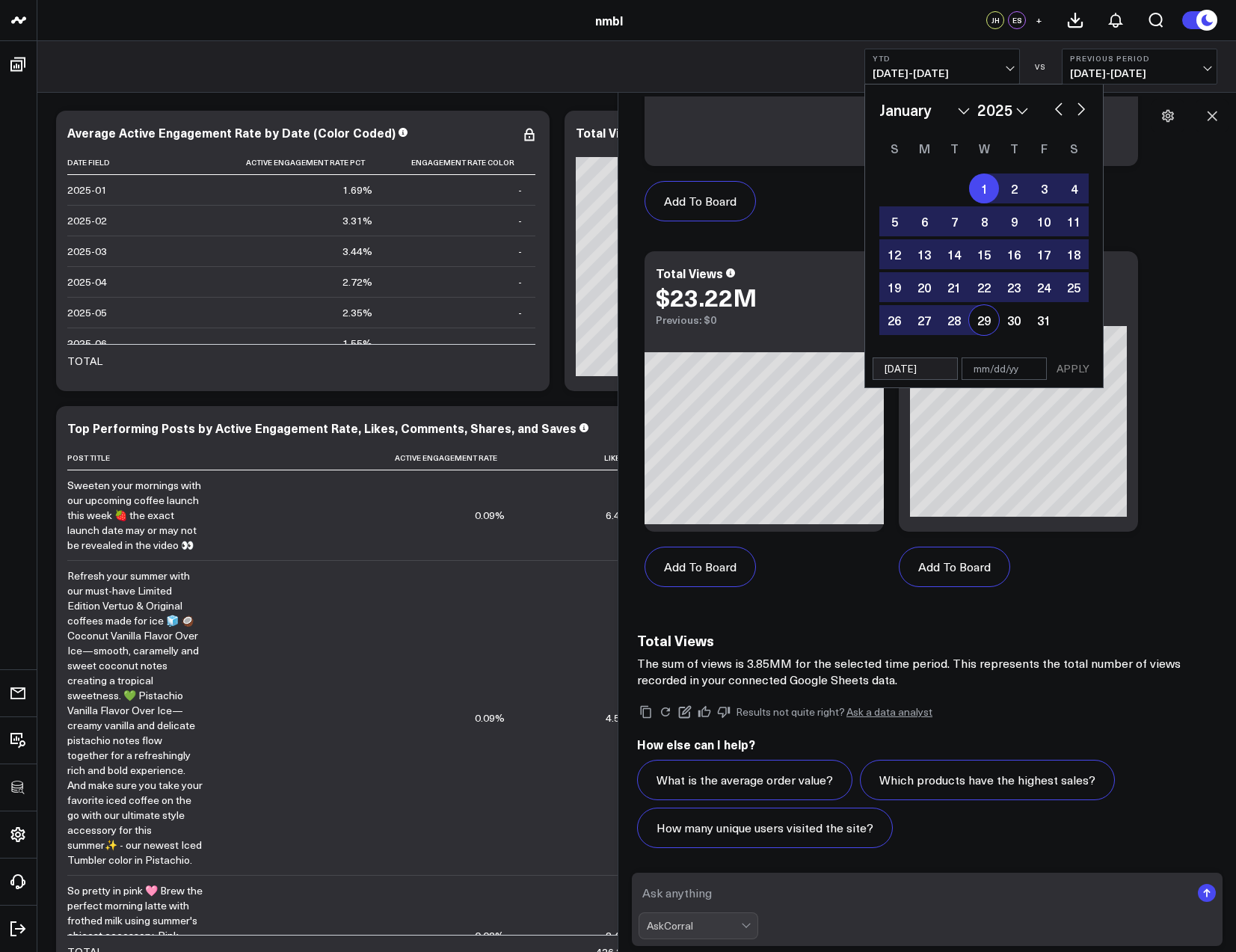
click at [1006, 370] on input "text" at bounding box center [1005, 368] width 85 height 22
select select "2025"
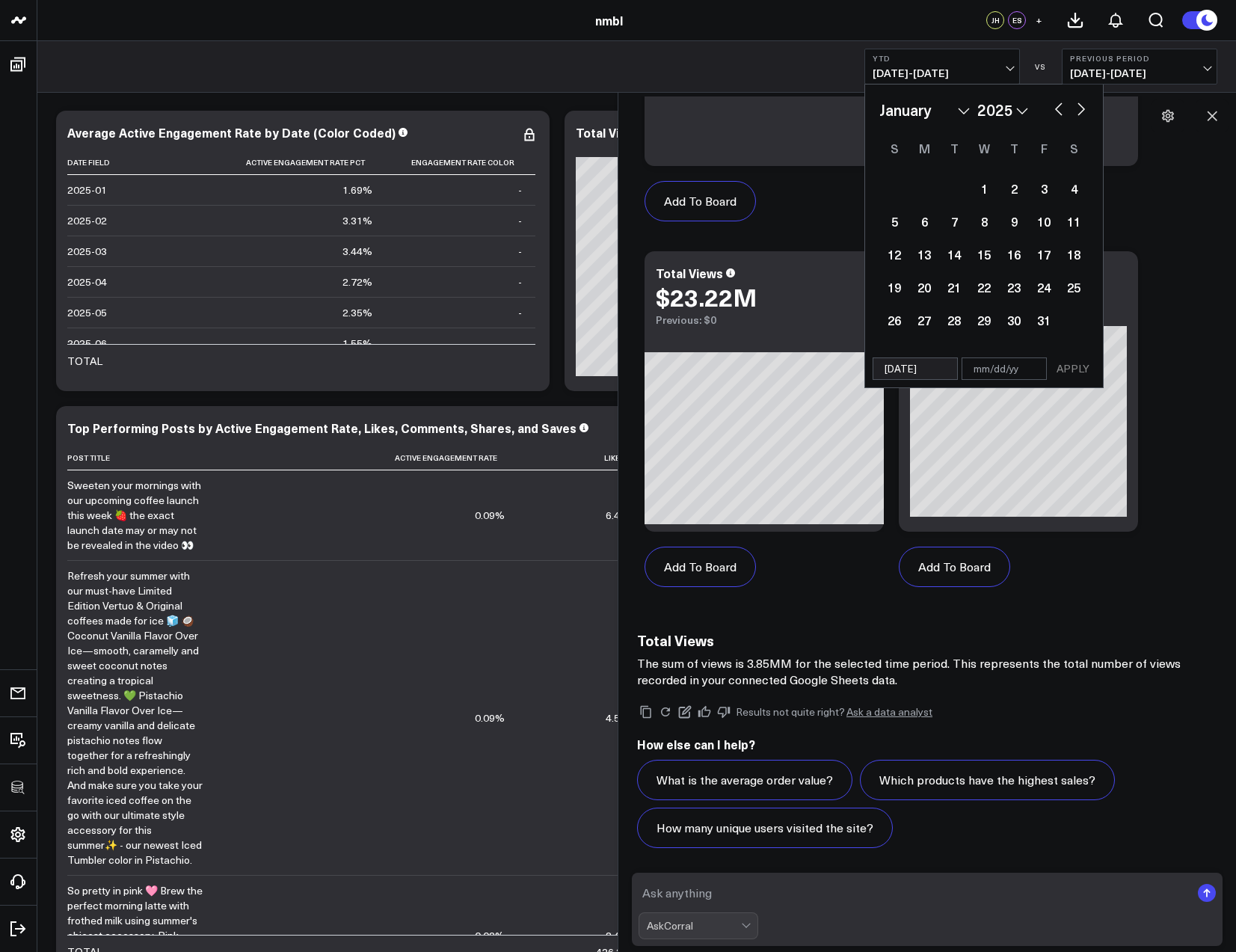
click at [944, 371] on input "[DATE]" at bounding box center [915, 368] width 85 height 22
select select "2025"
click at [986, 186] on div "1" at bounding box center [984, 188] width 30 height 30
select select "2025"
click at [982, 192] on div "1" at bounding box center [984, 188] width 30 height 30
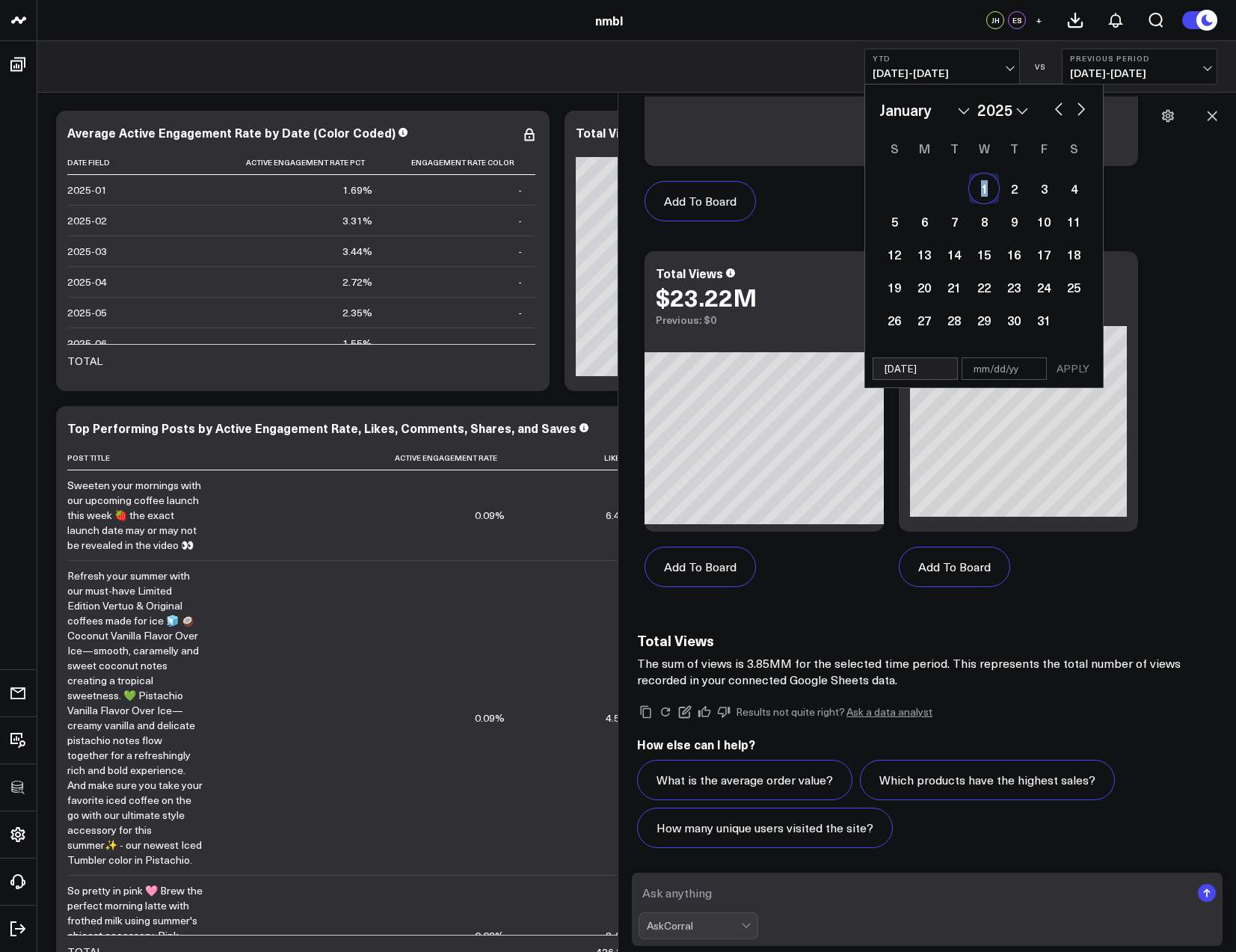
type input "[DATE]"
select select "2025"
click at [982, 367] on input "[DATE]" at bounding box center [1005, 368] width 85 height 22
select select "2025"
type input "0/01/25"
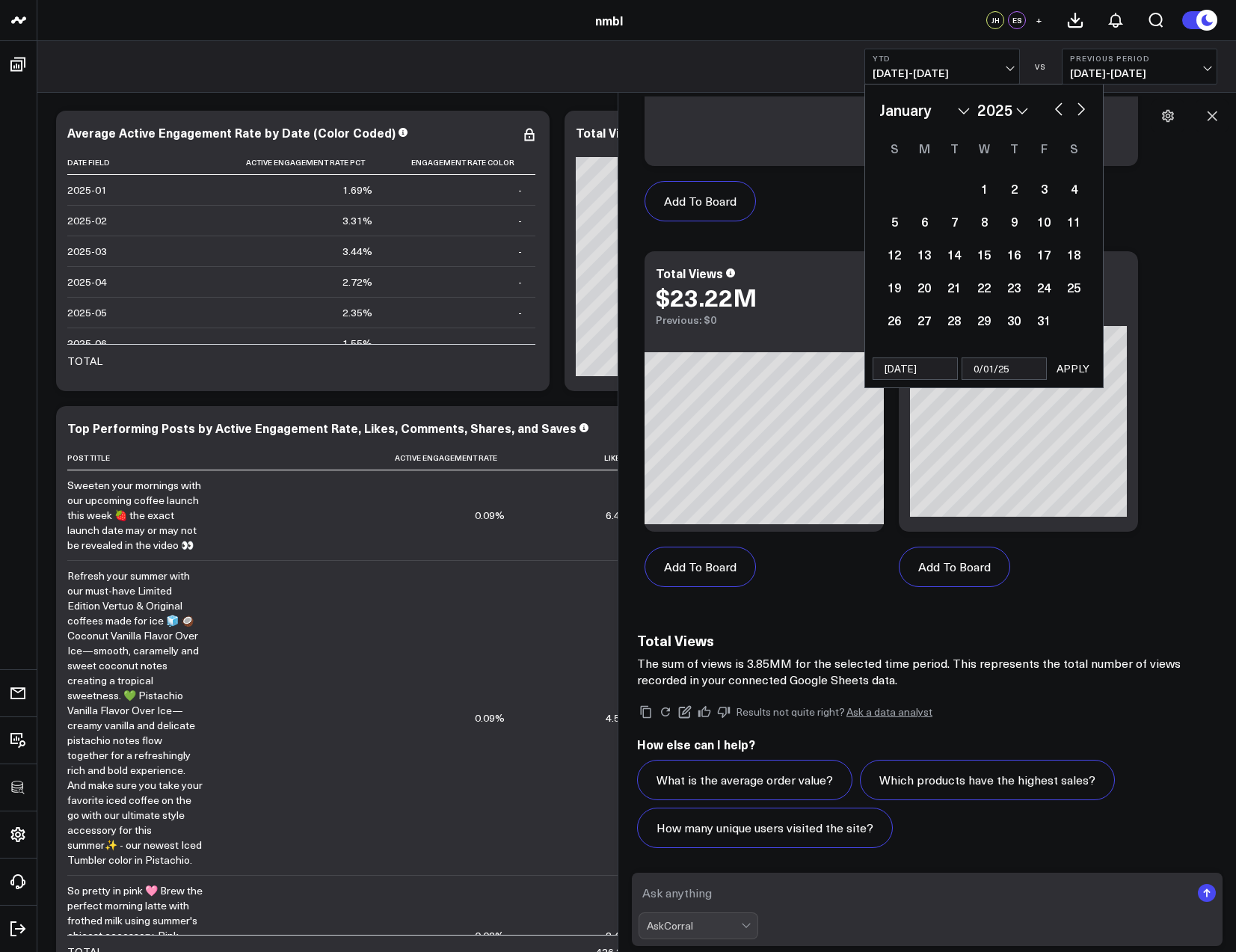
select select "2025"
type input "08/01/25"
select select "2025"
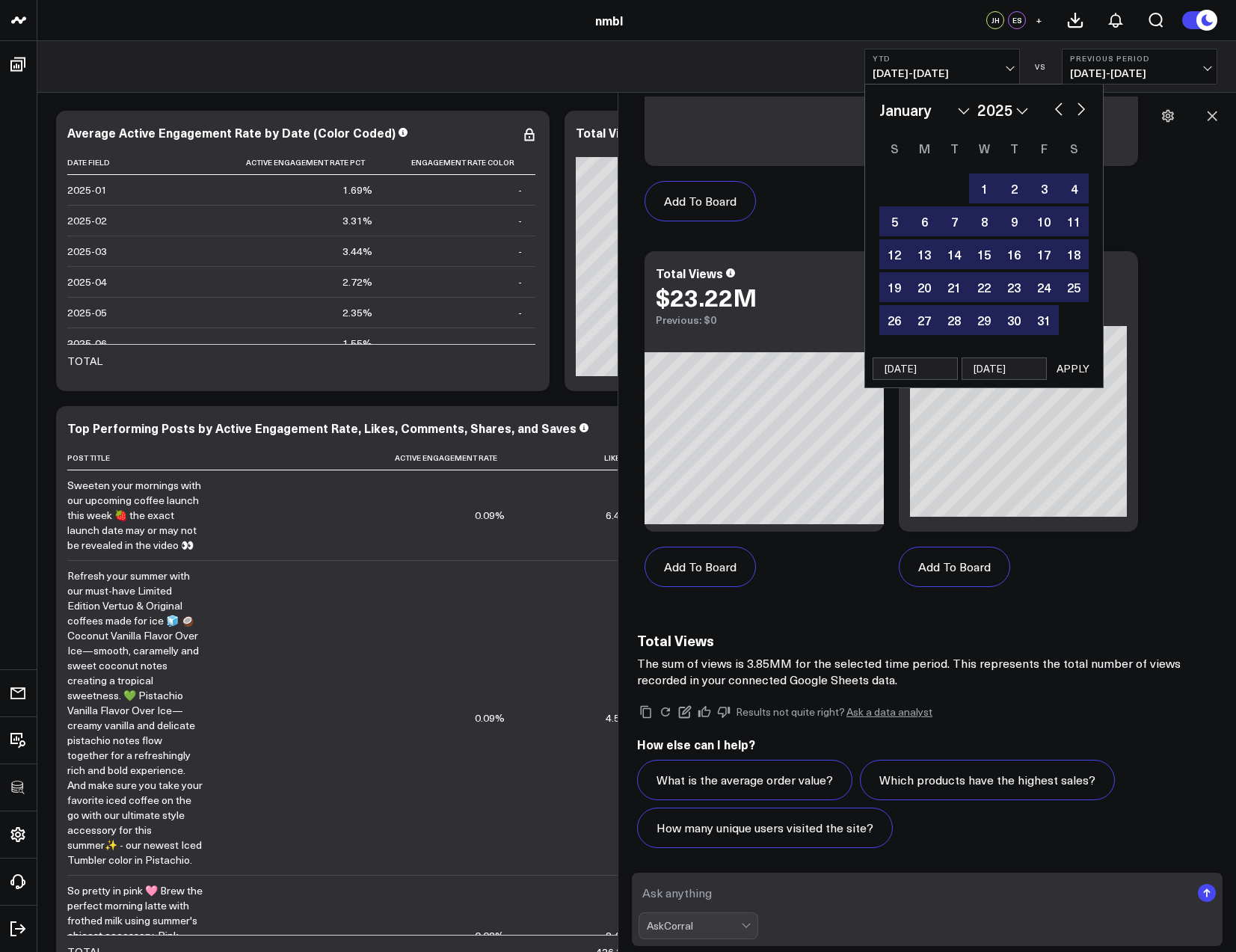
click at [1001, 367] on input "08/01/25" at bounding box center [1005, 368] width 85 height 22
select select "2025"
type input "08//25"
select select "2025"
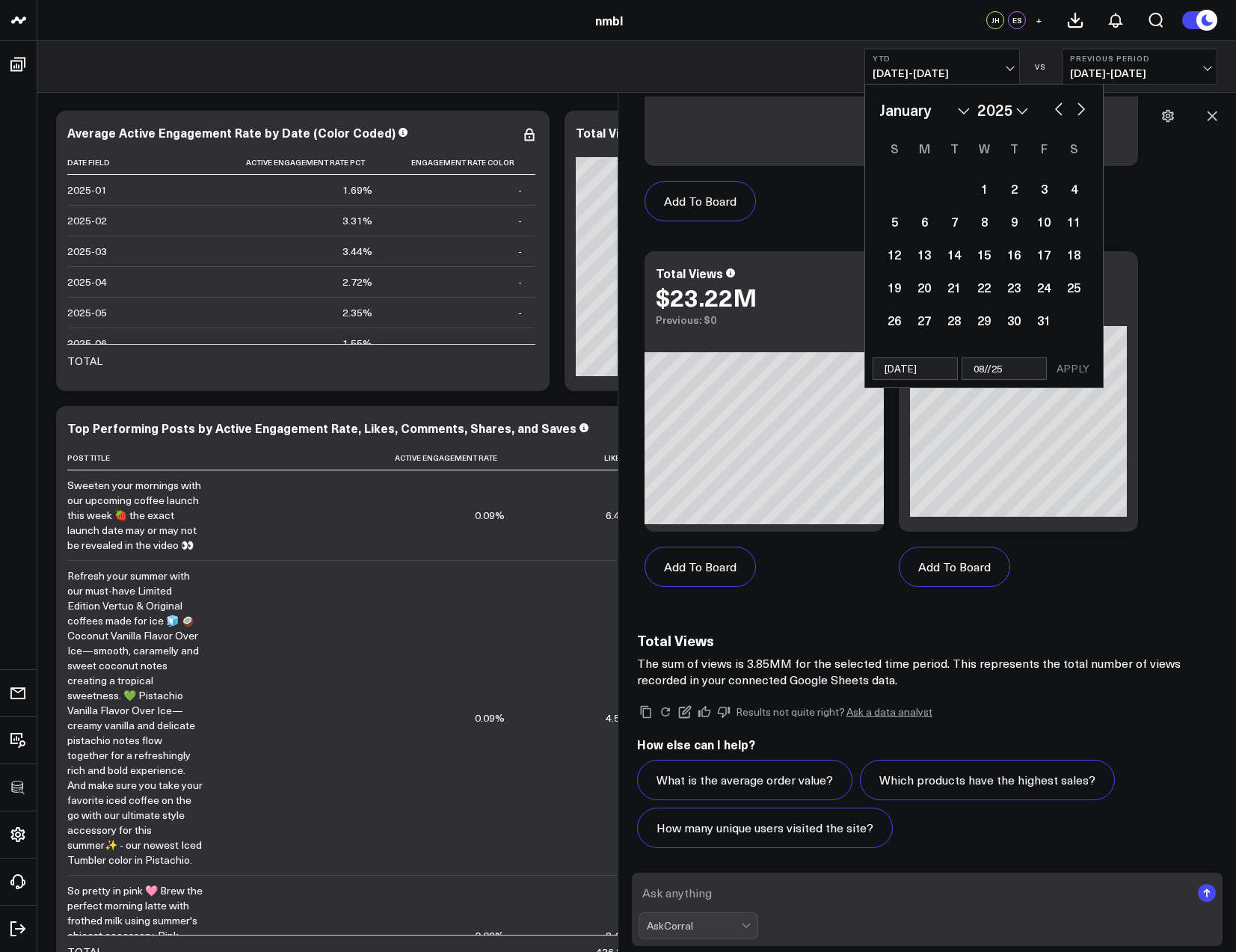
type input "08/0/25"
select select "2025"
type input "08//25"
select select "2025"
type input "08/3/25"
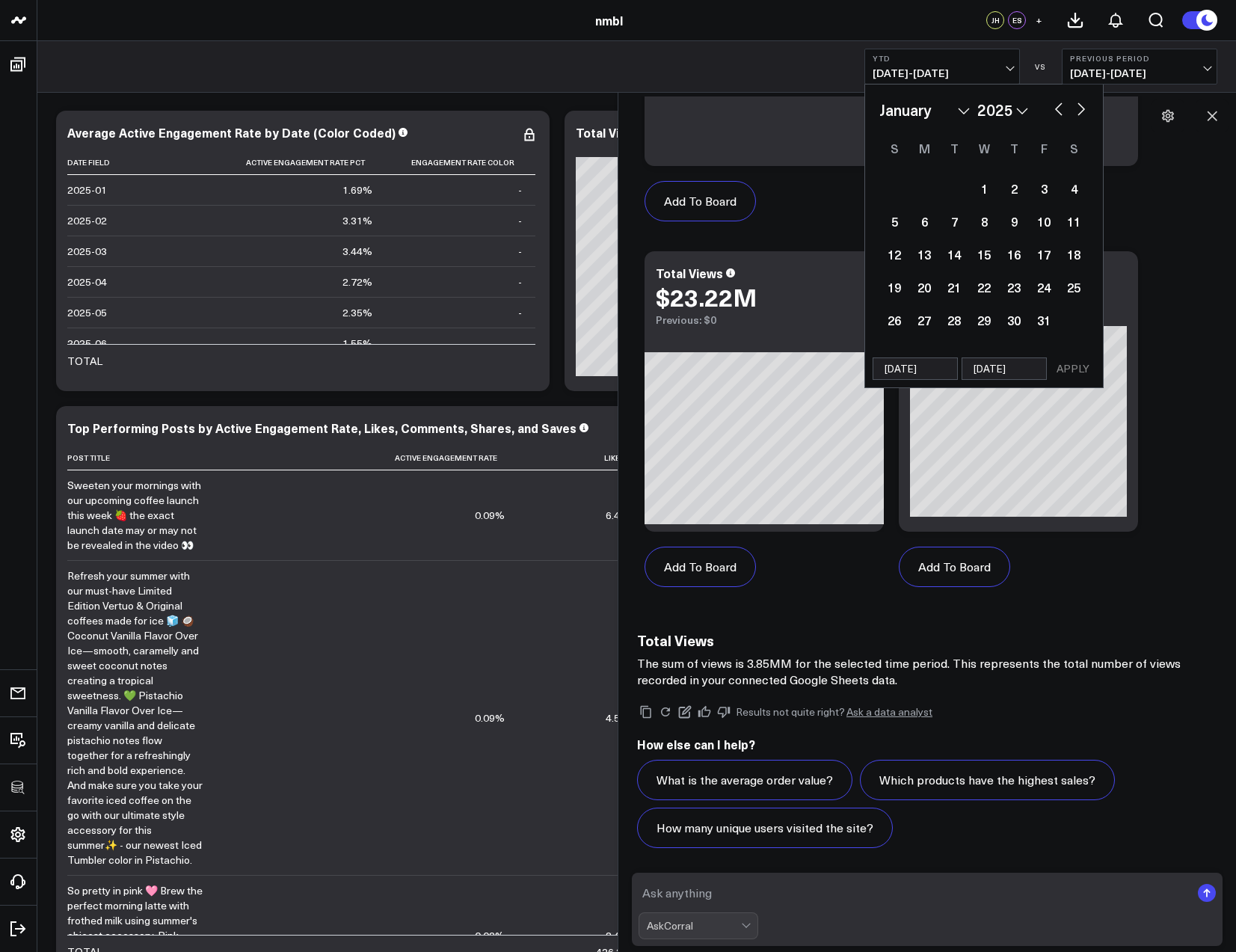
select select "2025"
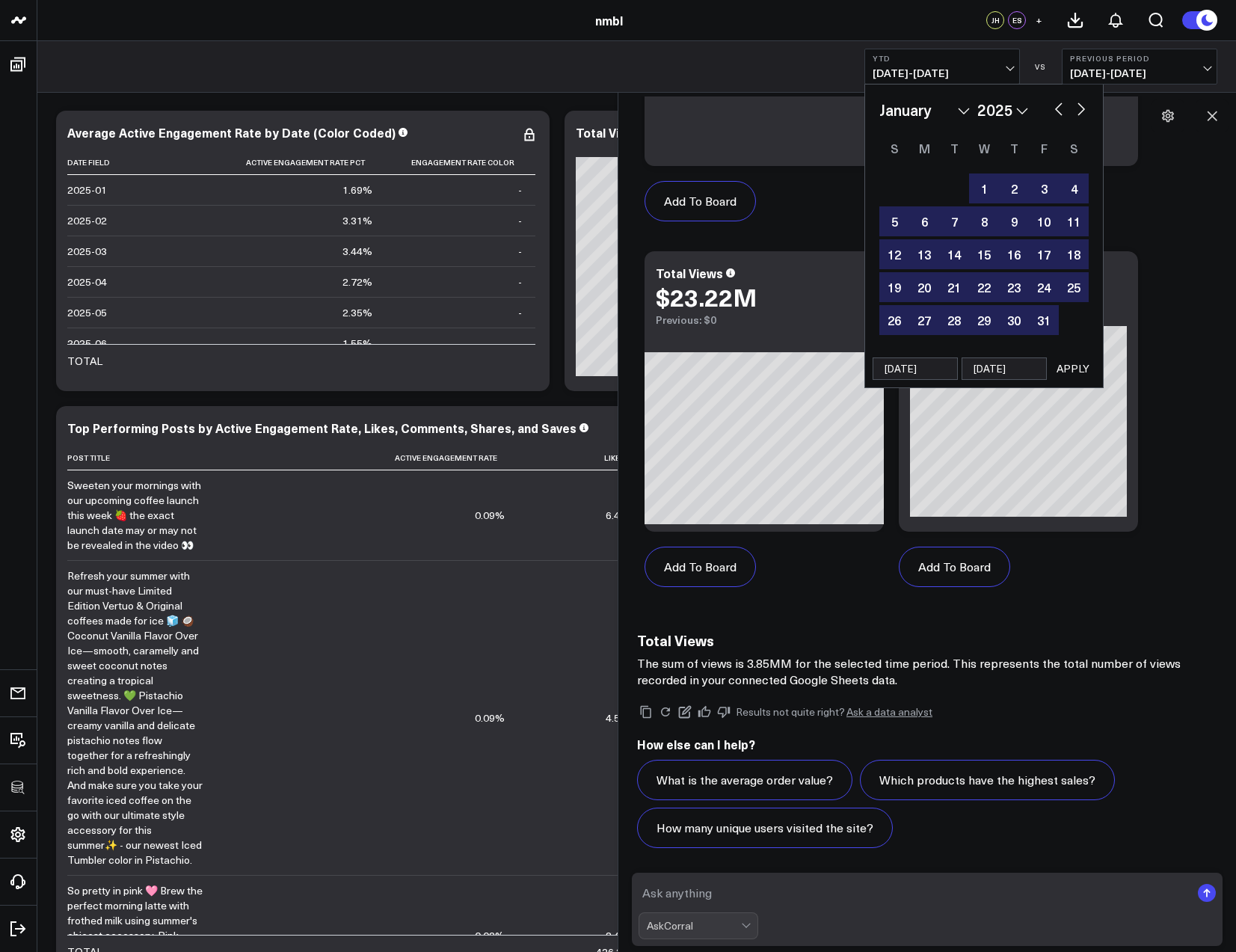
type input "08/30/25"
select select "2025"
type input "08/30/25"
click at [1060, 367] on button "APPLY" at bounding box center [1073, 368] width 45 height 22
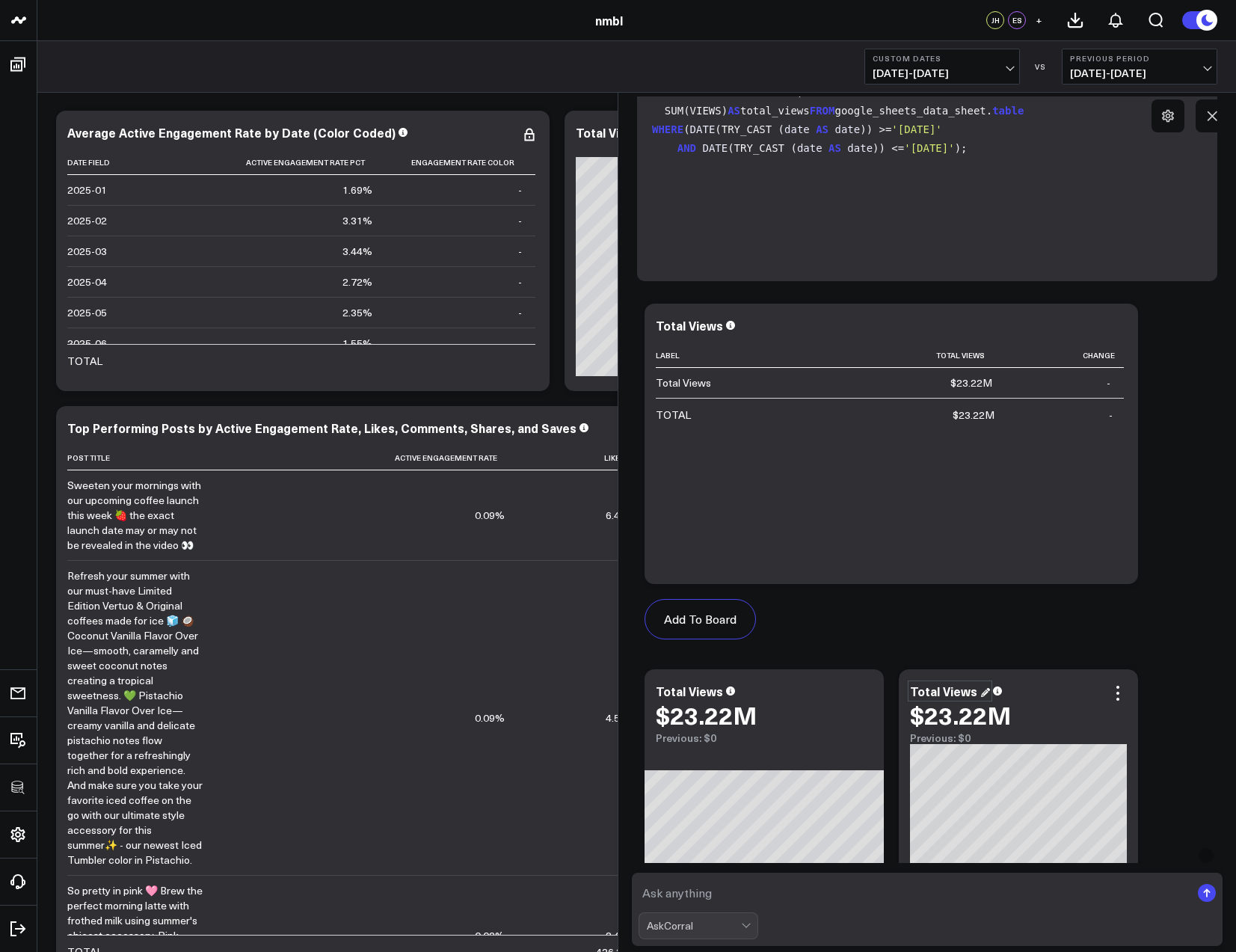
scroll to position [629, 0]
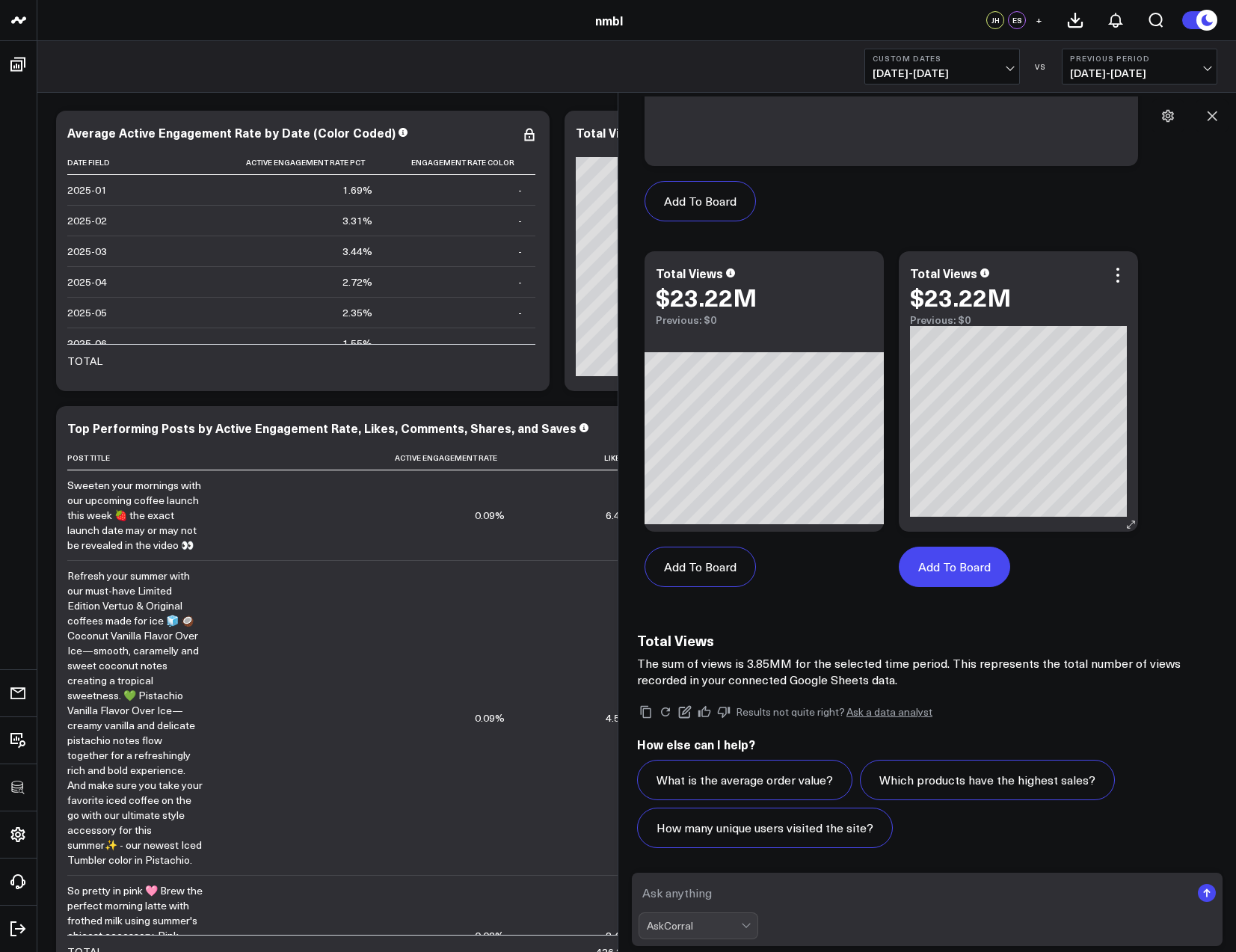
click at [968, 565] on button "Add To Board" at bounding box center [954, 567] width 111 height 41
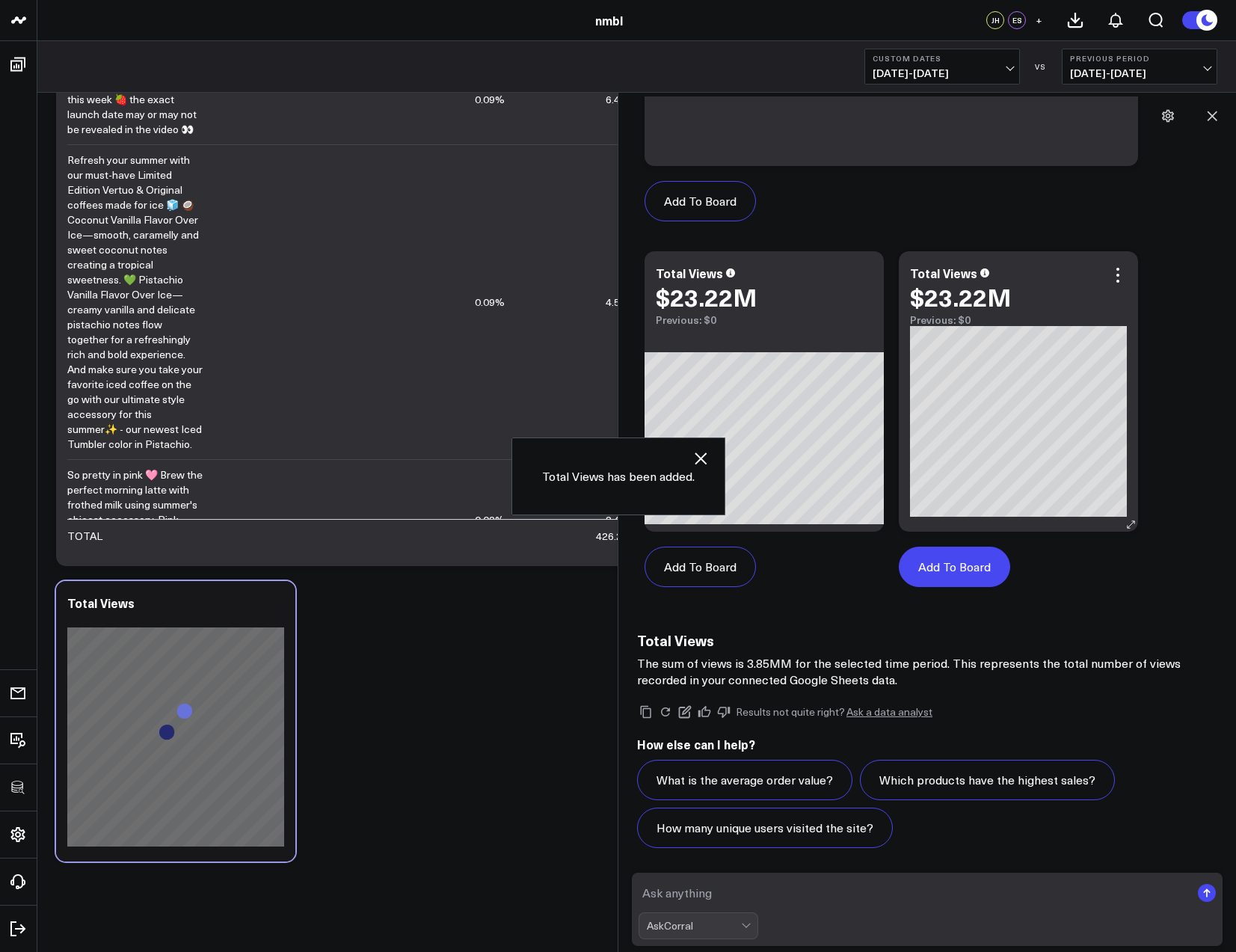
scroll to position [423, 0]
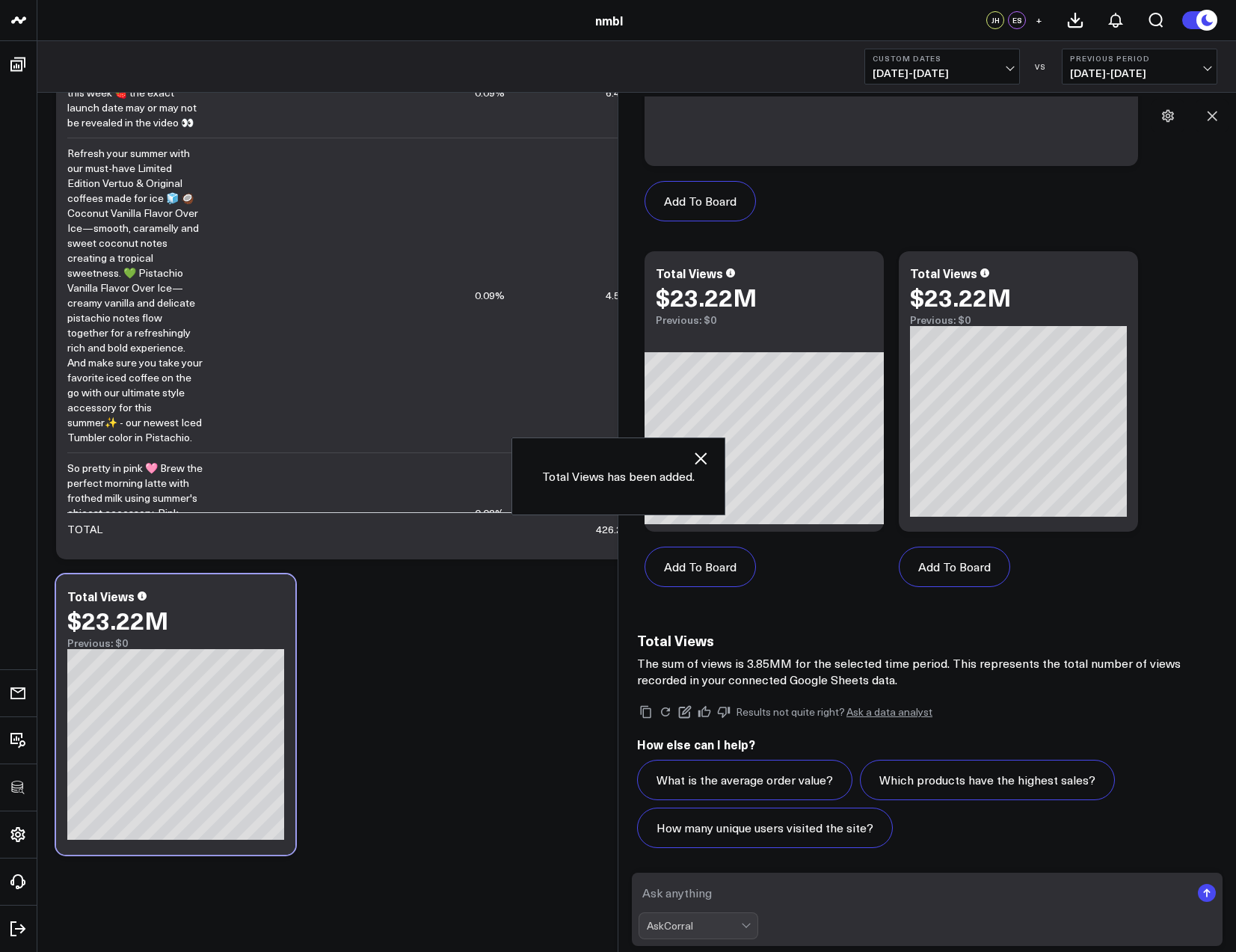
drag, startPoint x: 683, startPoint y: 898, endPoint x: 724, endPoint y: 880, distance: 44.8
click at [683, 898] on textarea at bounding box center [914, 892] width 552 height 26
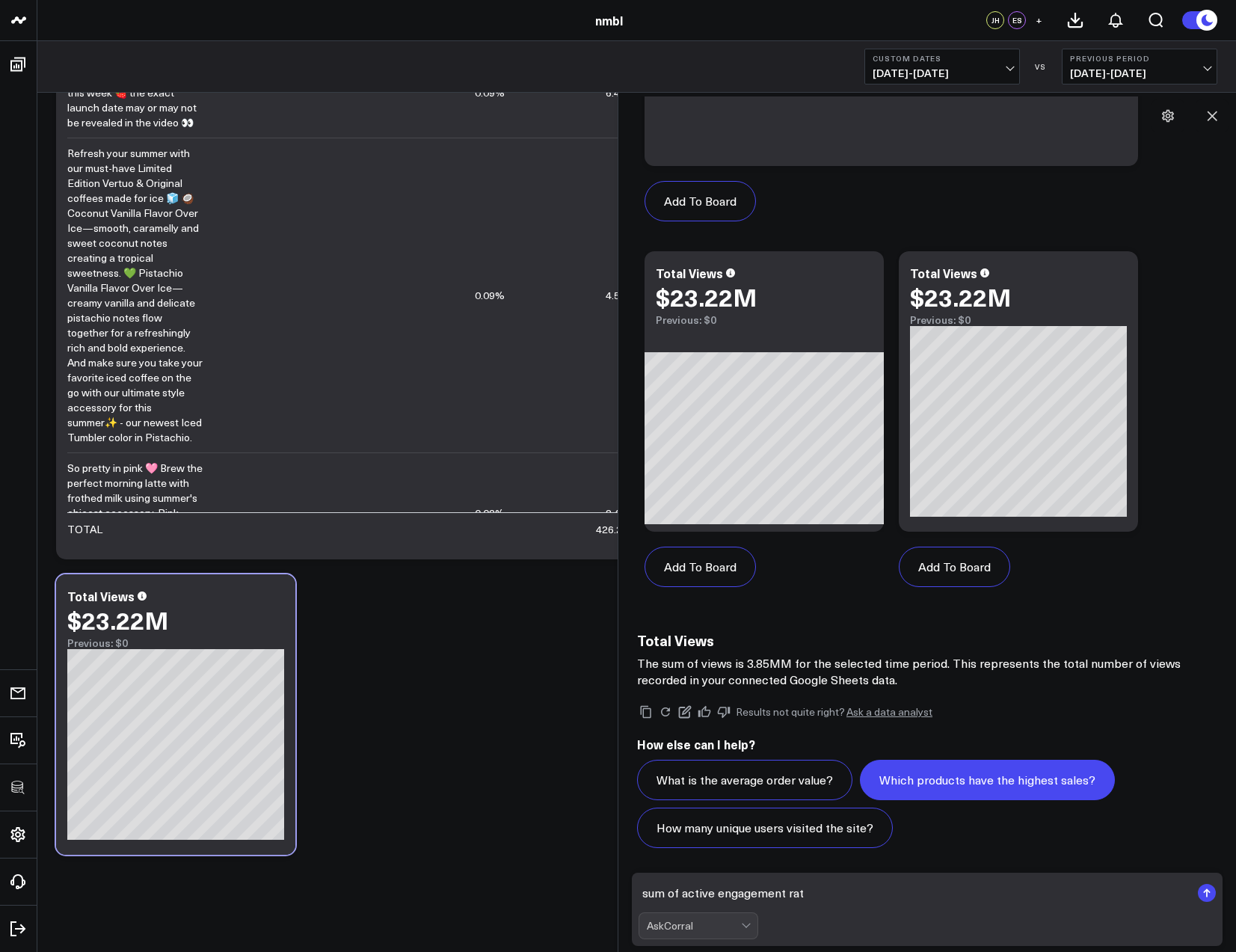
type textarea "sum of active engagement rate"
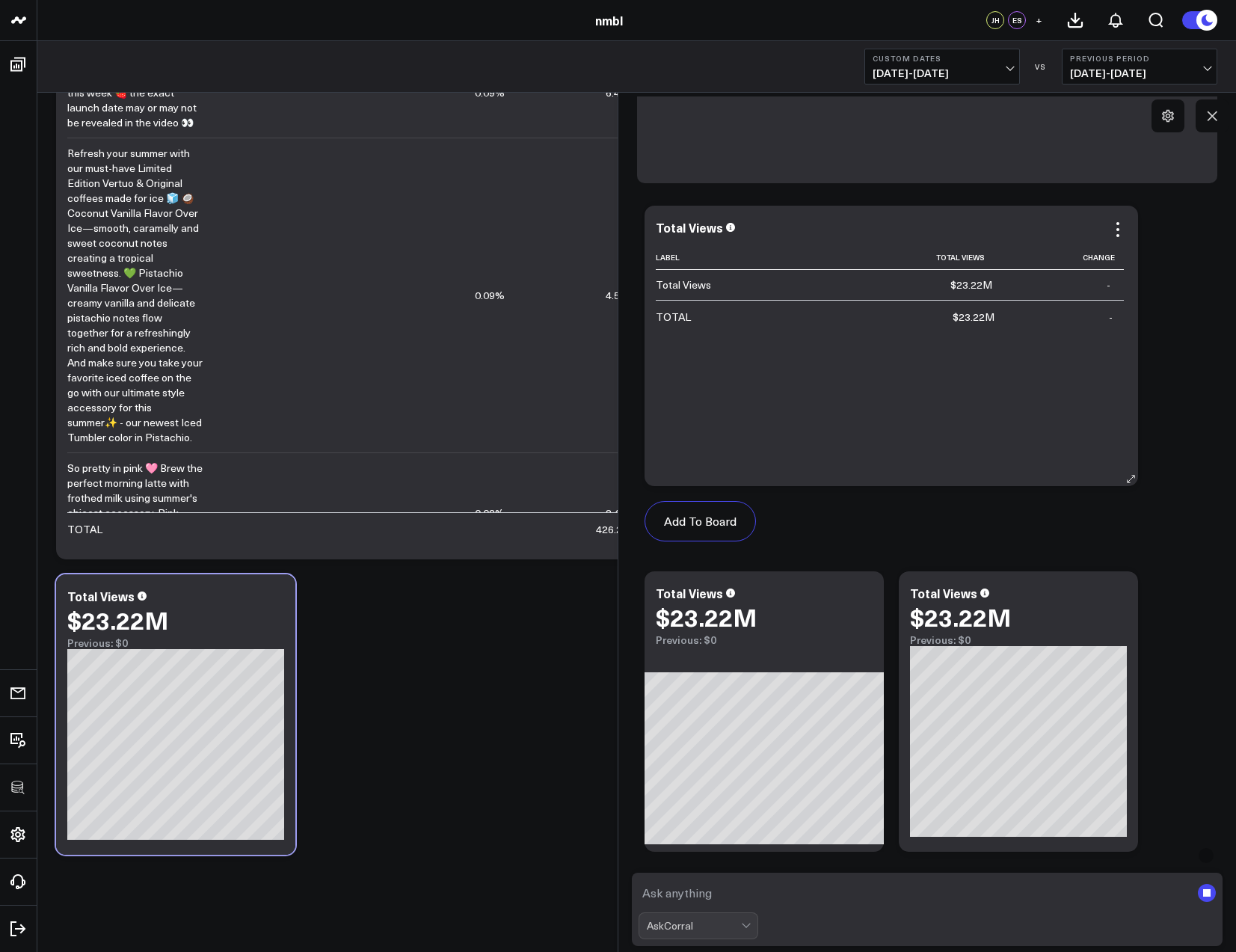
scroll to position [791, 0]
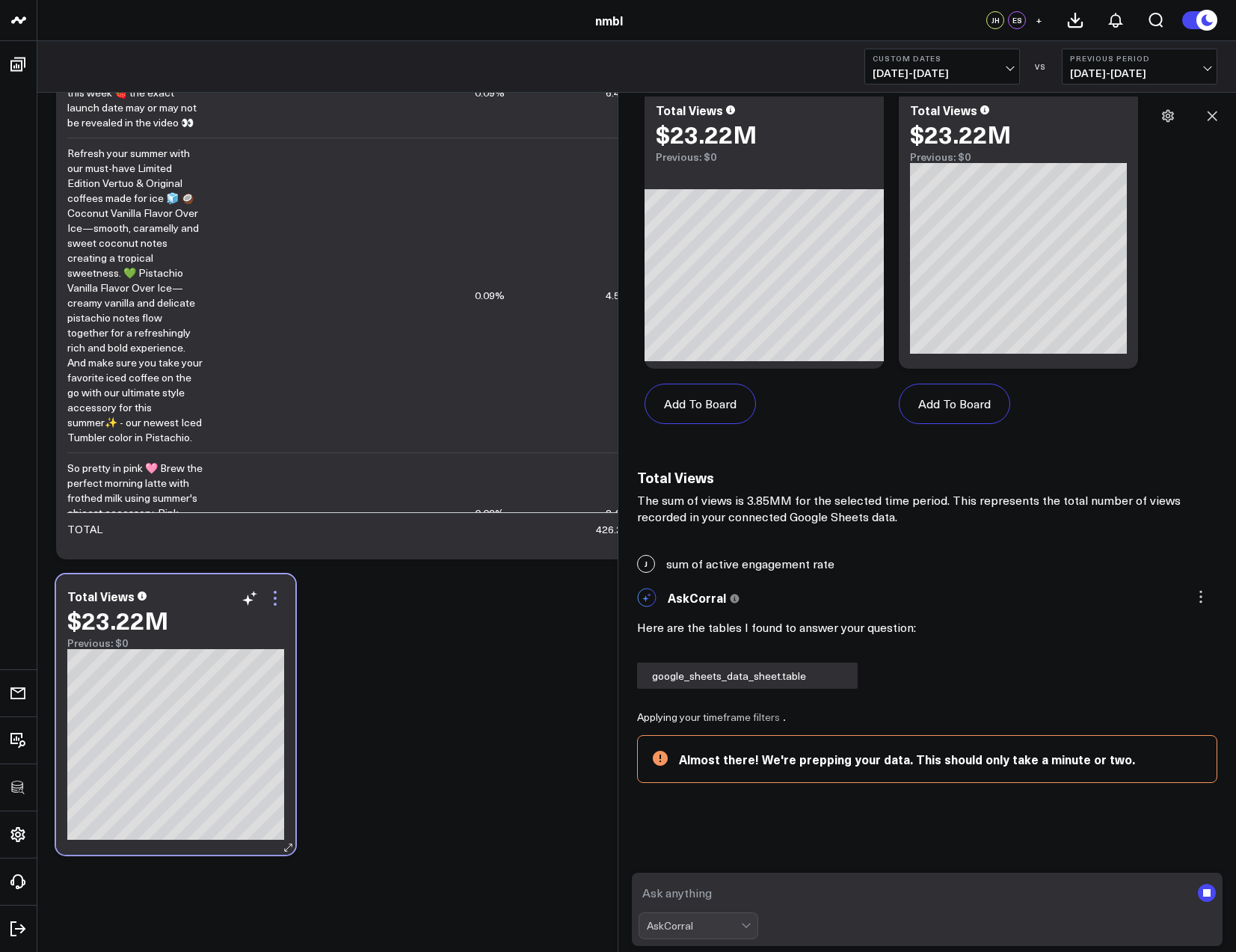
click at [277, 597] on icon at bounding box center [275, 598] width 18 height 18
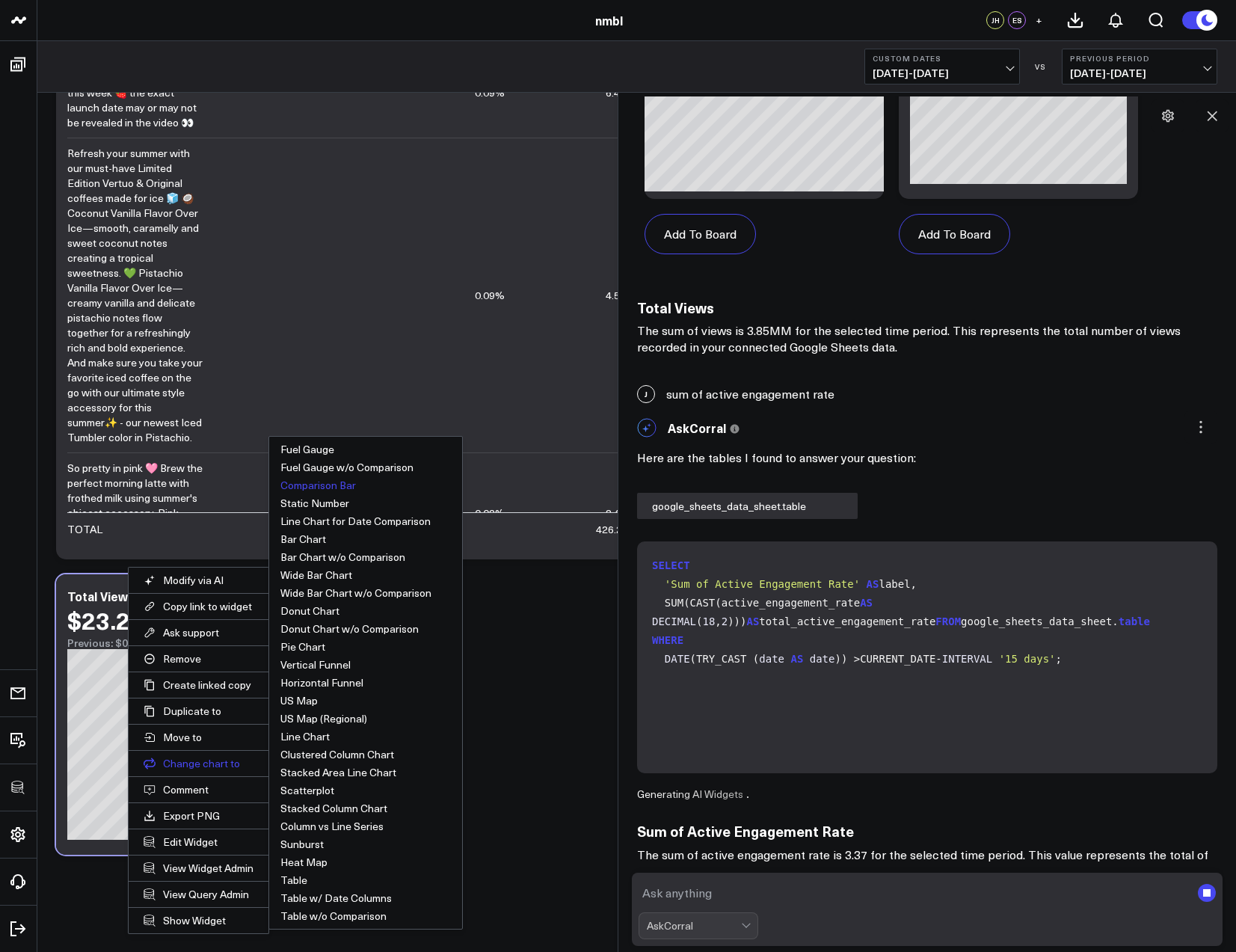
scroll to position [978, 0]
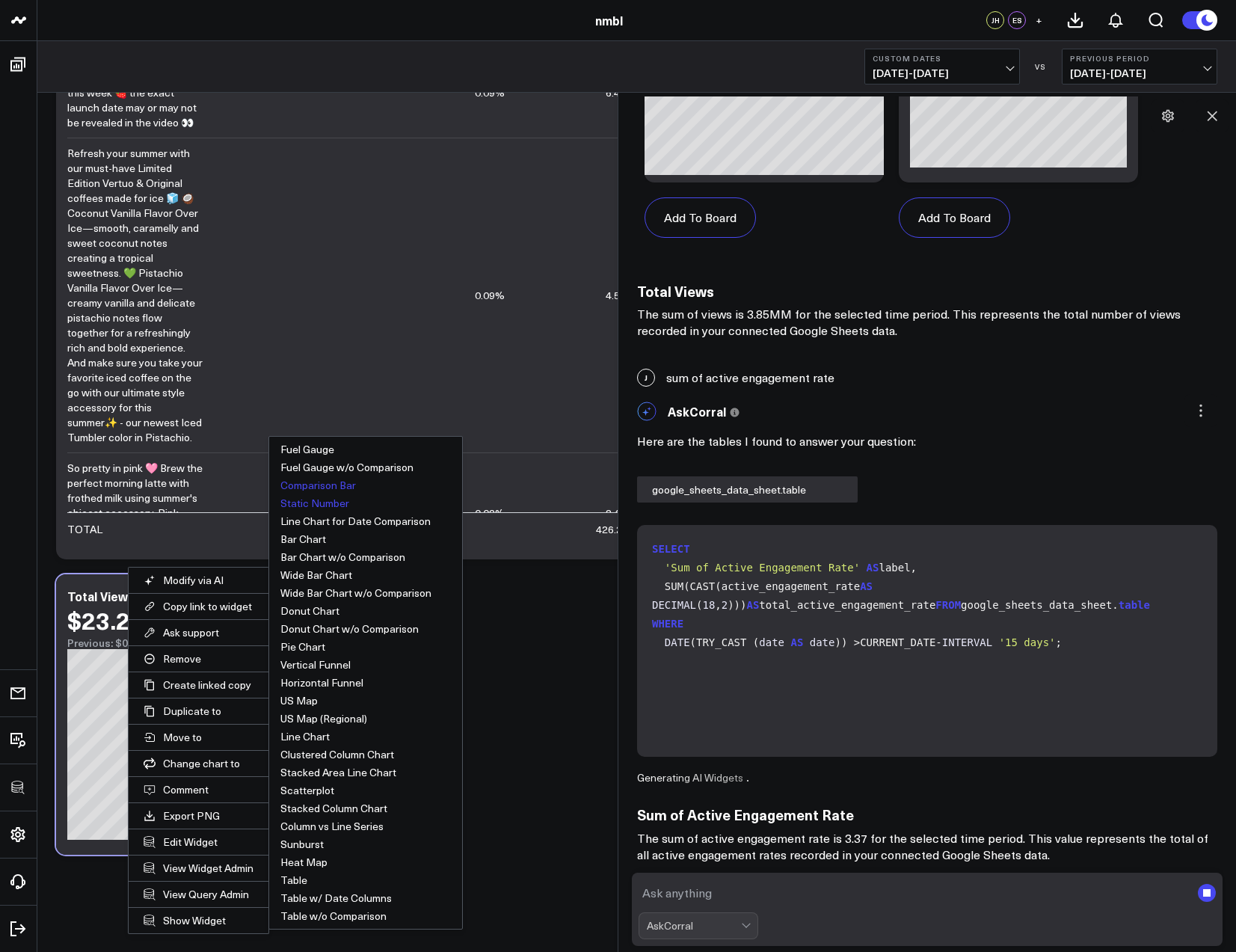
click at [306, 502] on button "Static Number" at bounding box center [366, 503] width 193 height 18
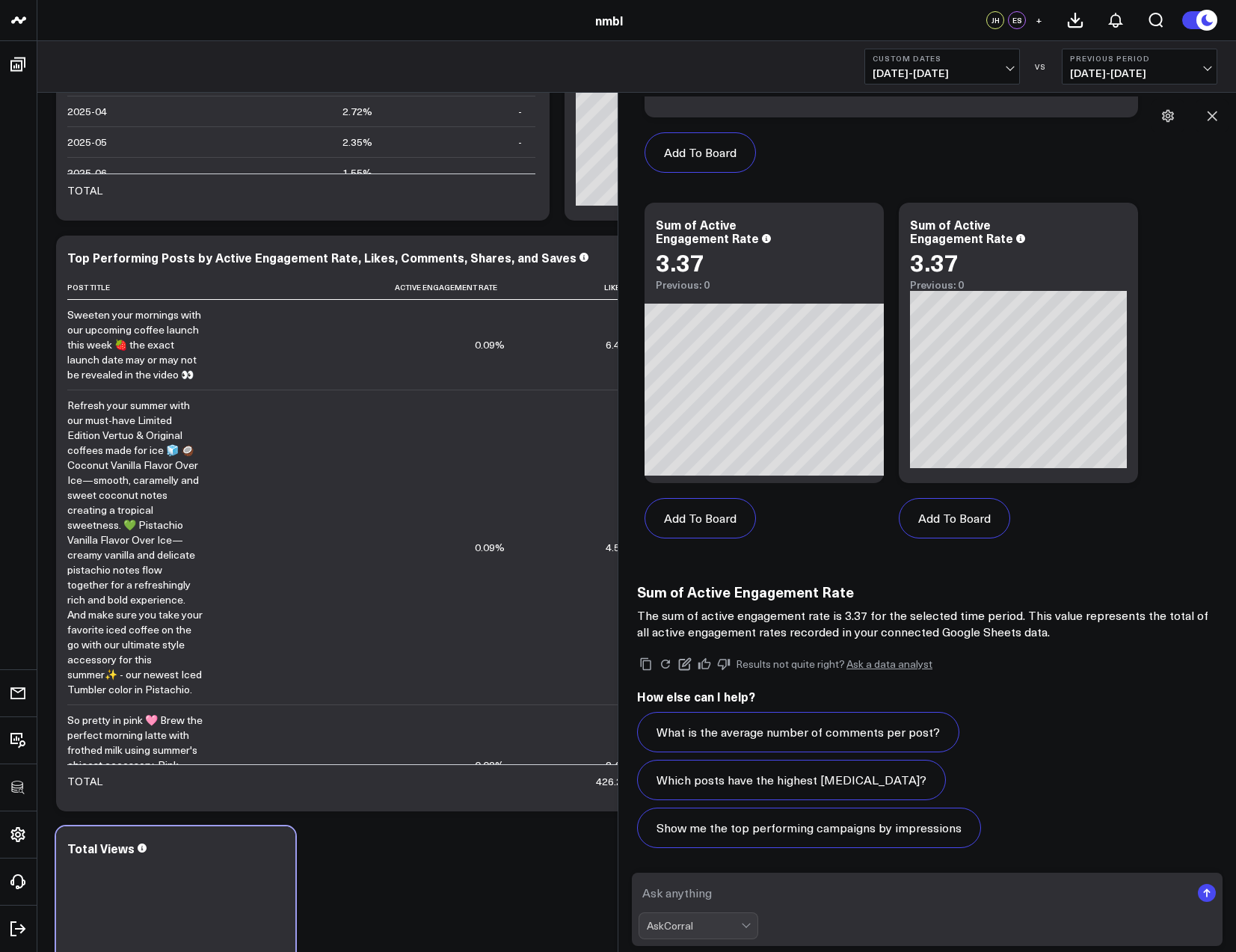
scroll to position [173, 0]
click at [725, 893] on textarea at bounding box center [914, 892] width 552 height 26
type textarea "sum of active engagement rate by month"
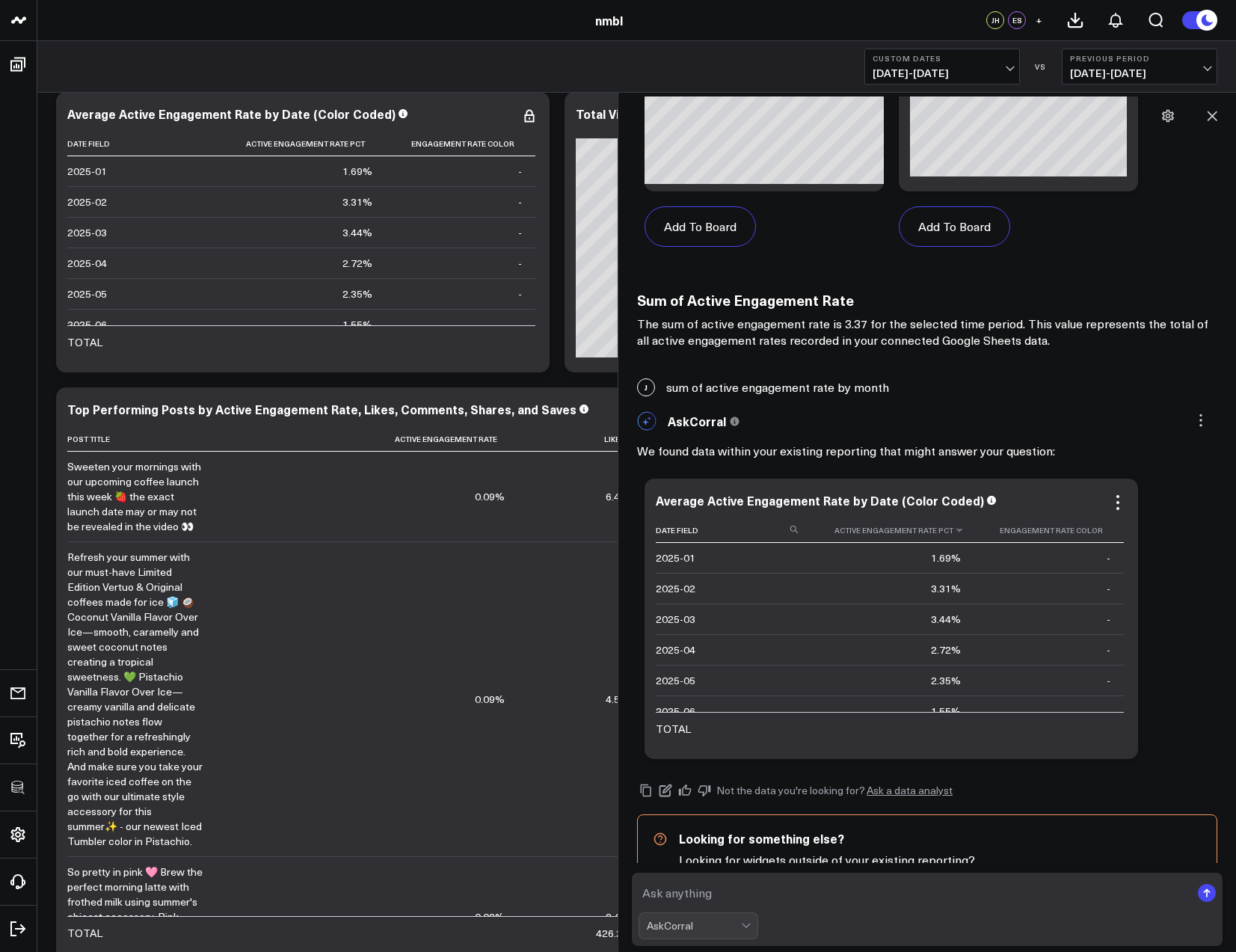
scroll to position [2296, 0]
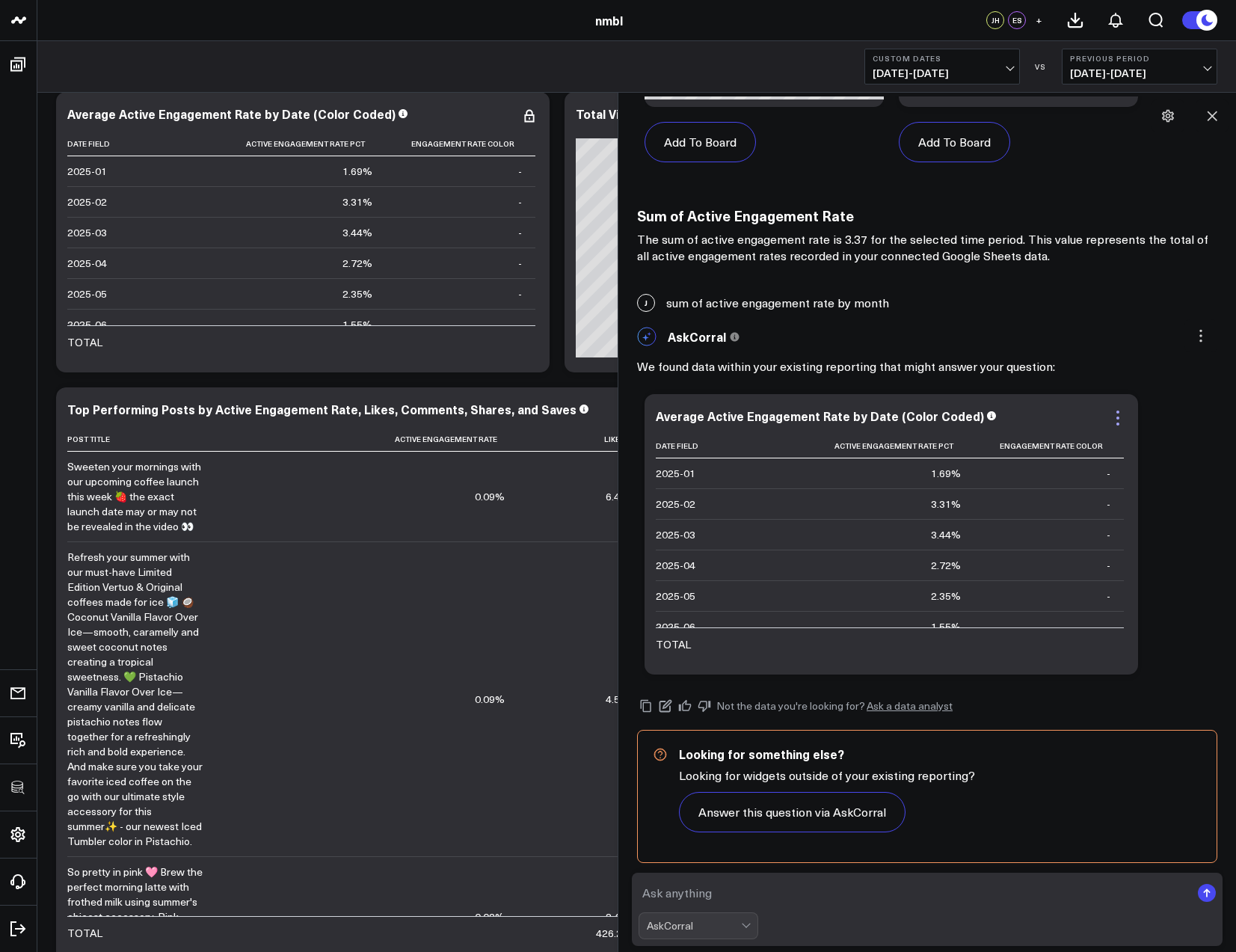
click at [1117, 425] on icon at bounding box center [1118, 418] width 18 height 18
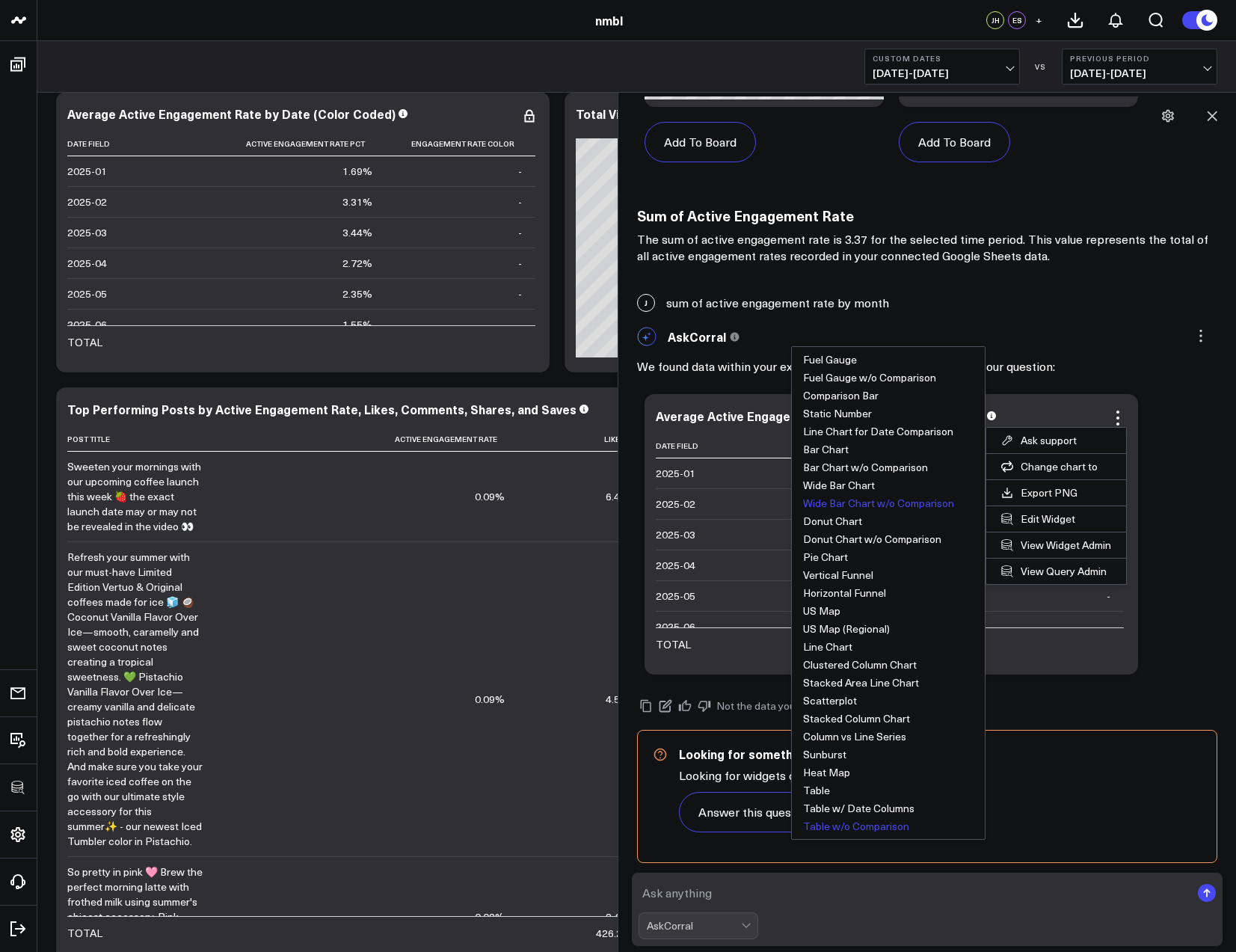
click at [884, 500] on button "Wide Bar Chart w/o Comparison" at bounding box center [888, 503] width 193 height 18
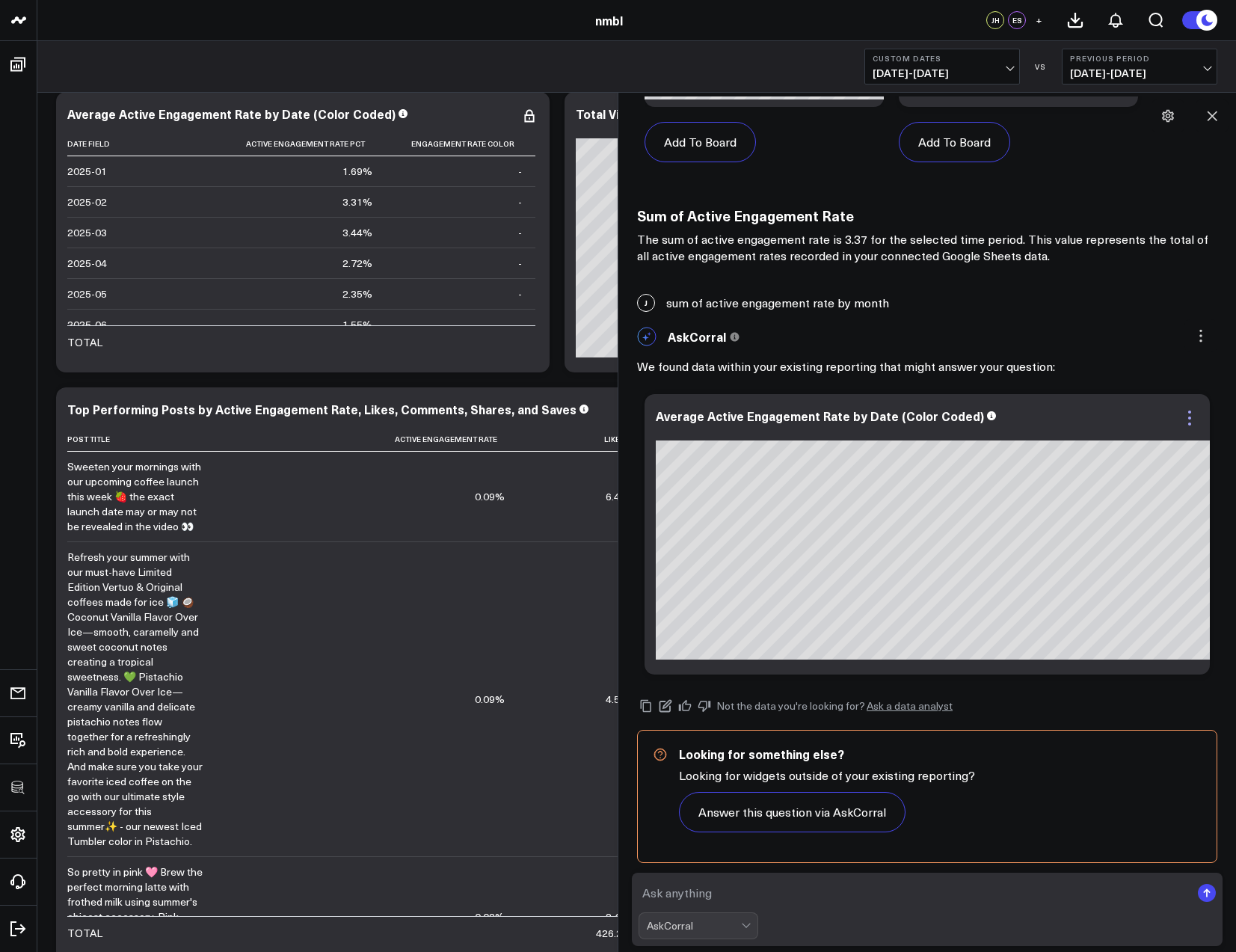
click at [1181, 420] on icon at bounding box center [1190, 418] width 18 height 18
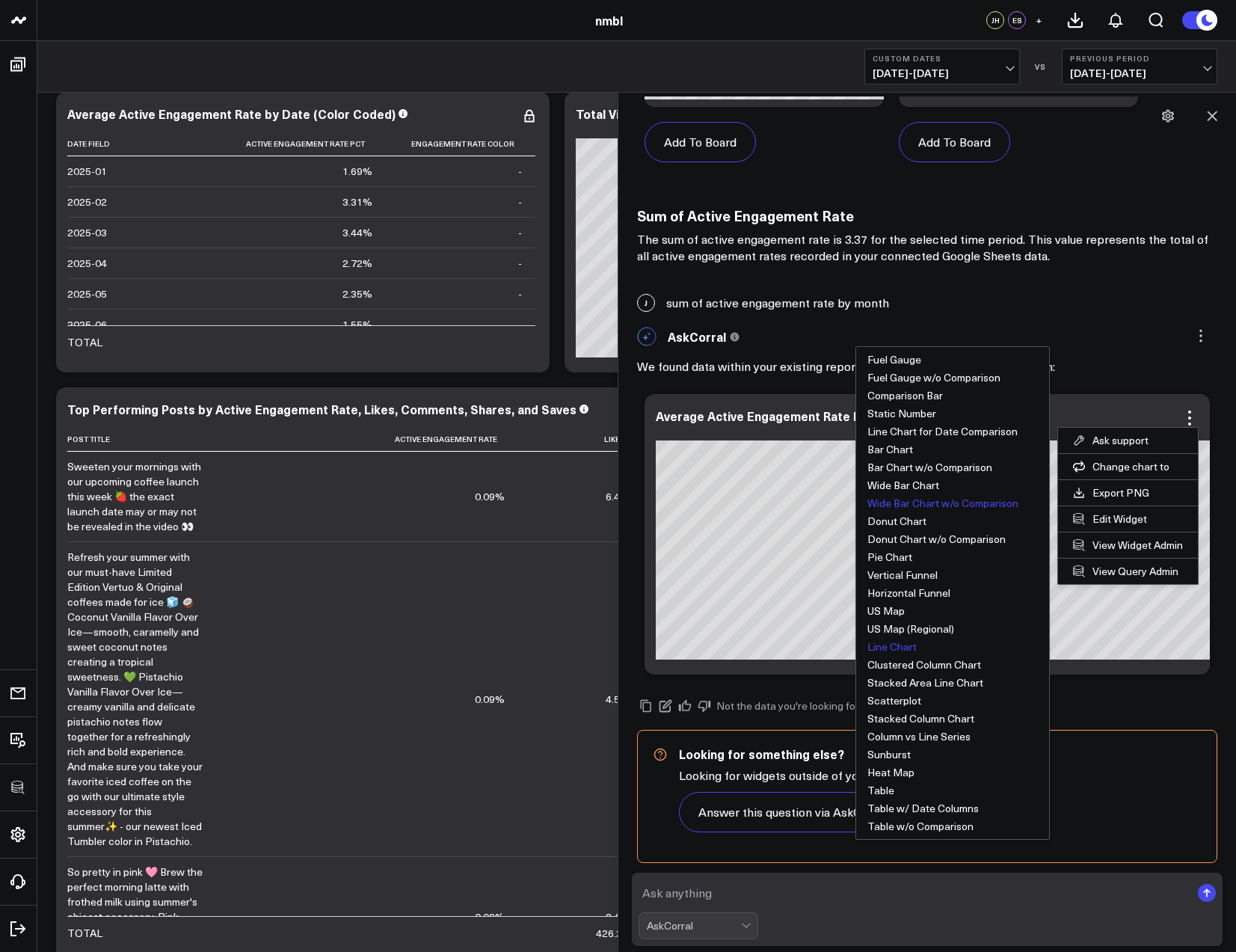
click at [904, 644] on button "Line Chart" at bounding box center [952, 646] width 193 height 18
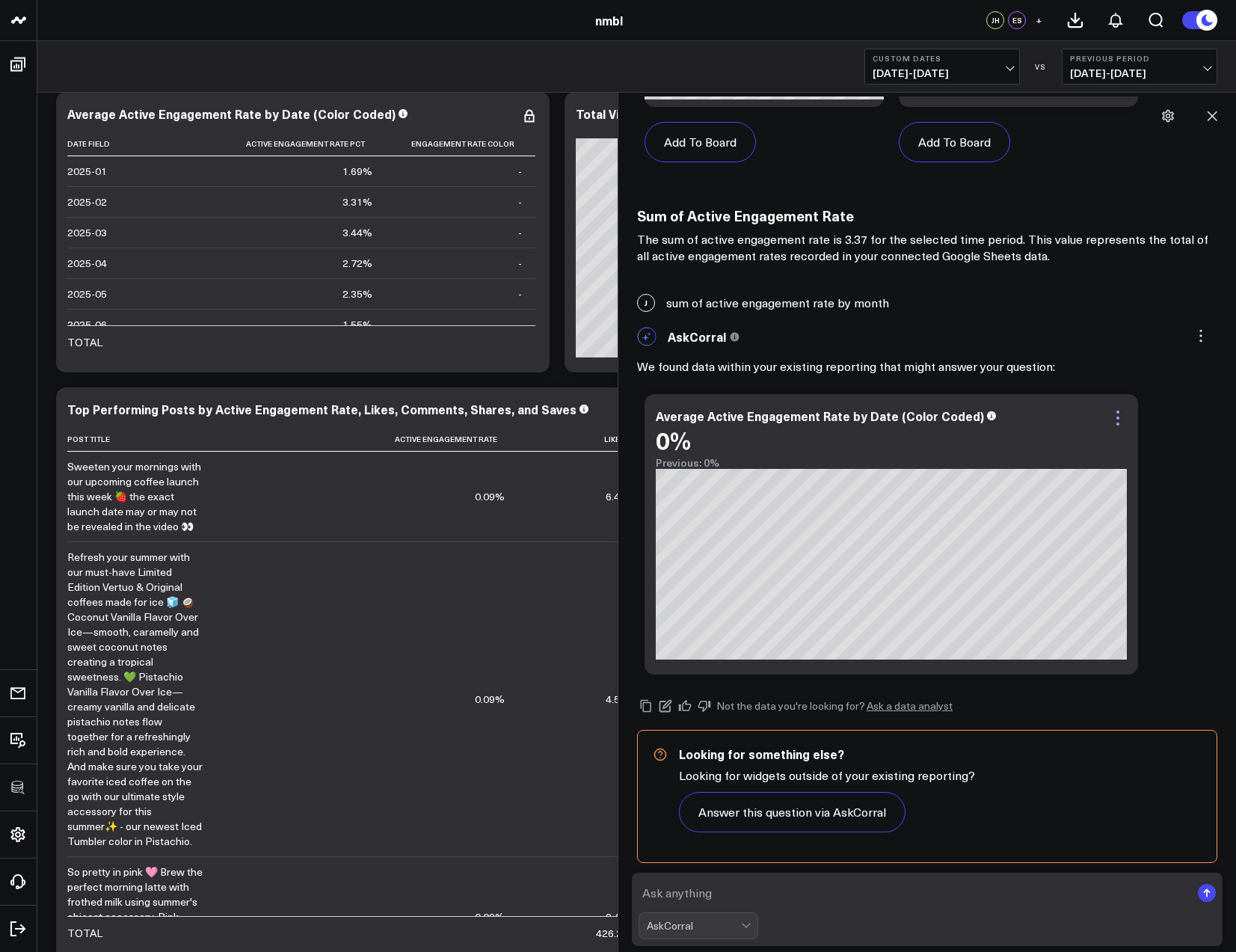
click at [1117, 416] on icon at bounding box center [1118, 418] width 18 height 18
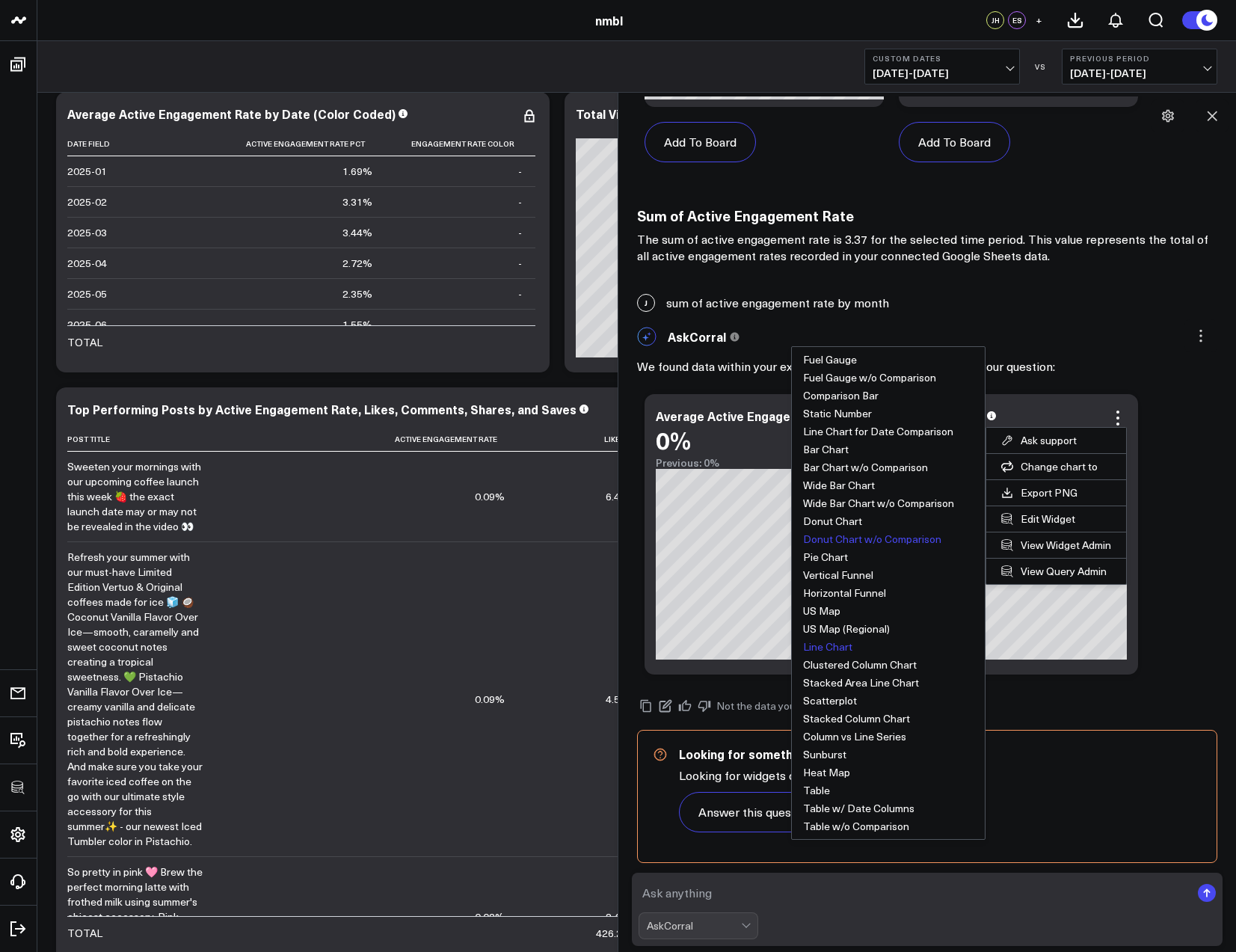
click at [871, 539] on button "Donut Chart w/o Comparison" at bounding box center [888, 539] width 193 height 18
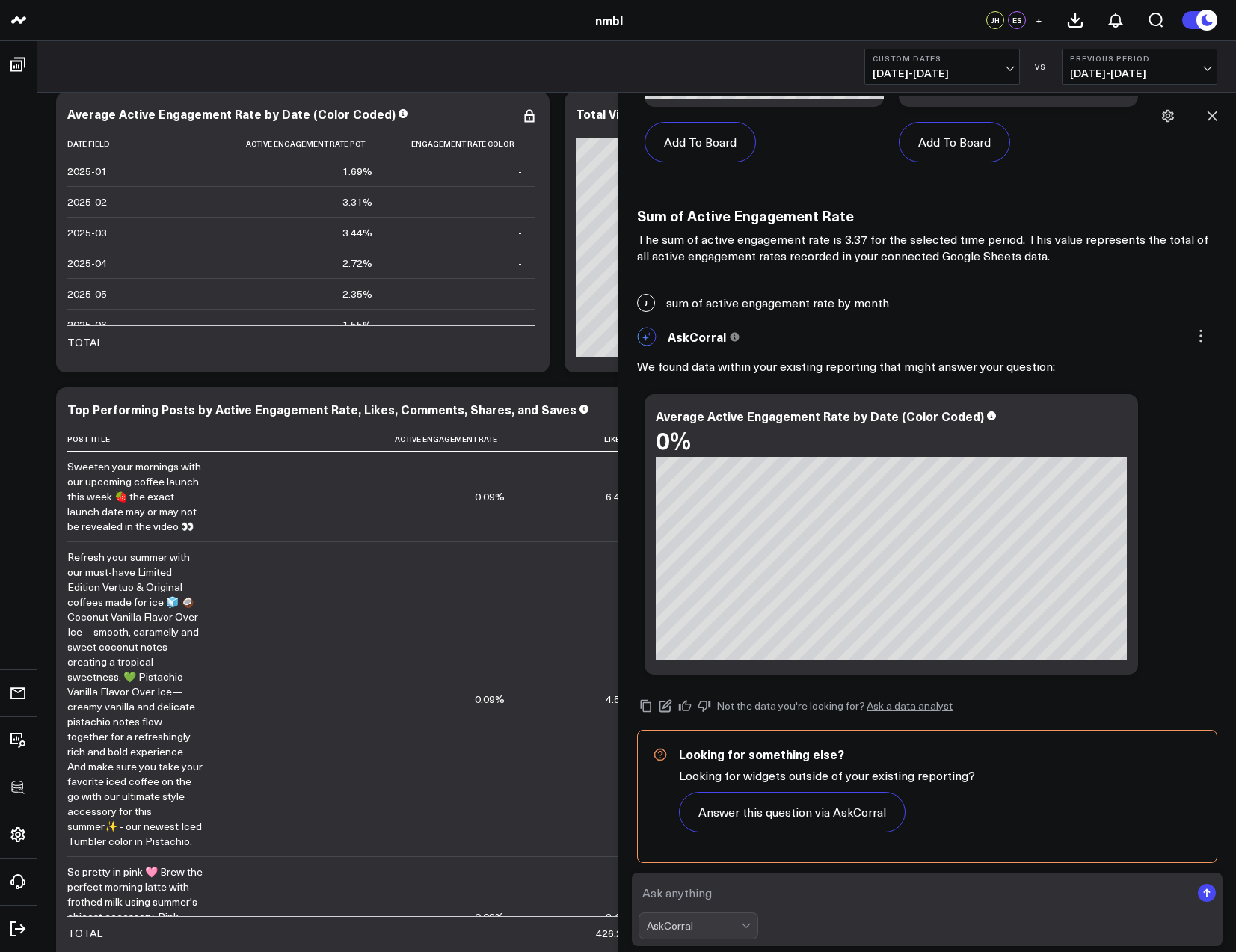
click at [729, 888] on textarea at bounding box center [914, 892] width 552 height 26
type textarea "sum of views by month in a bar chart"
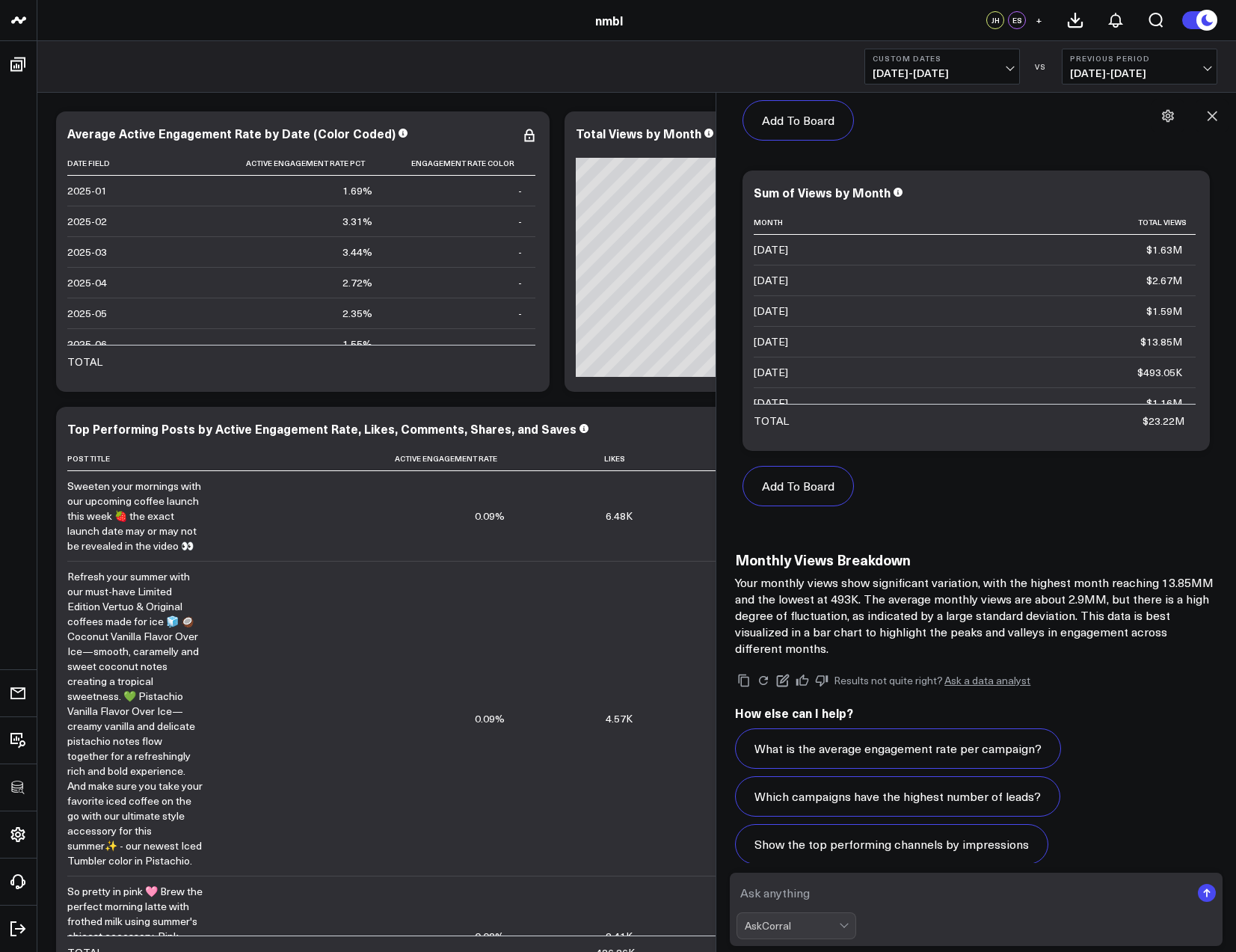
scroll to position [3646, 0]
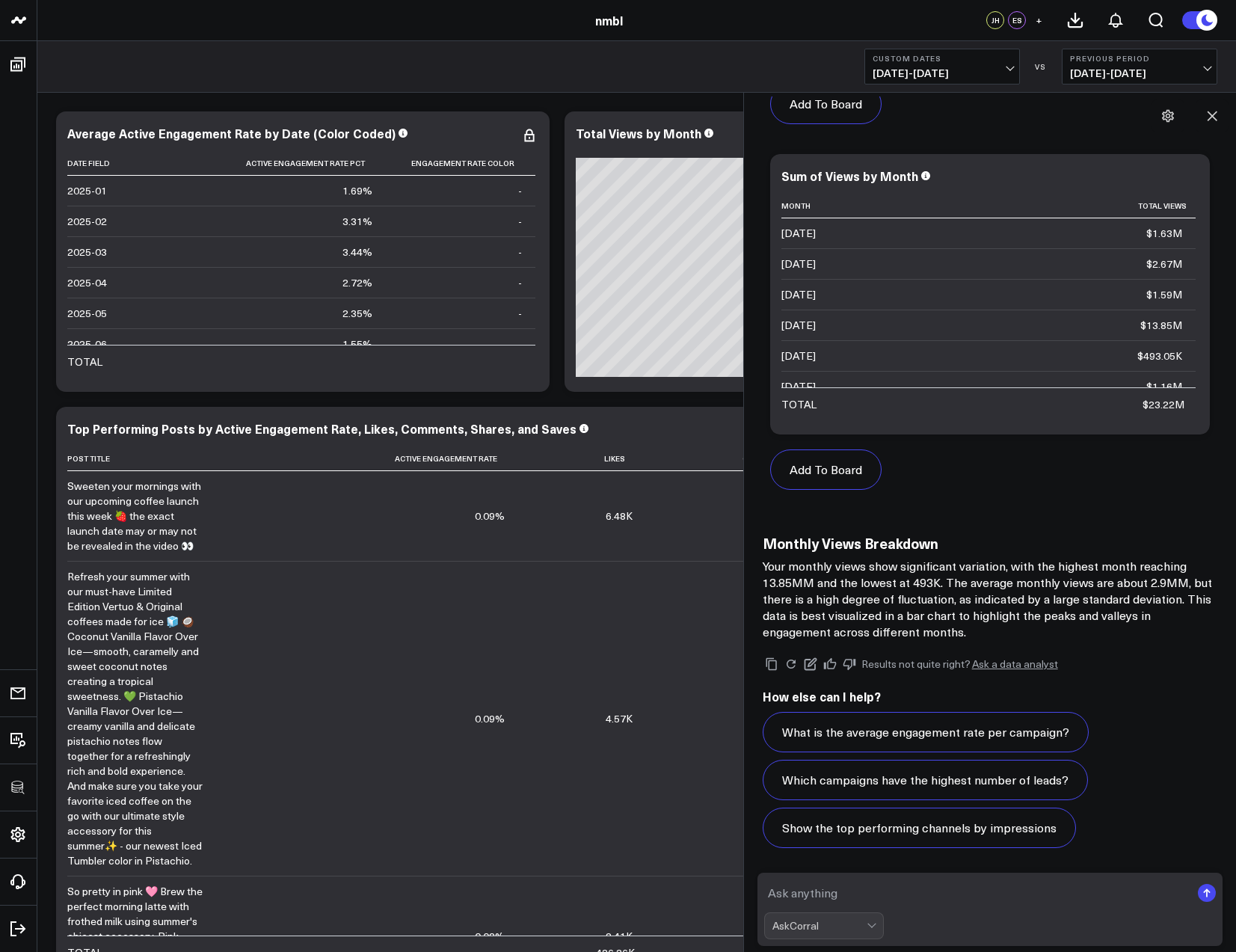
click at [743, 573] on body "100525 Test 100625-2 3725 Test 829 Studios Accenture Acme Industrial Activant C…" at bounding box center [618, 687] width 1236 height 1375
click at [660, 125] on div "Total Views by Month" at bounding box center [645, 132] width 139 height 17
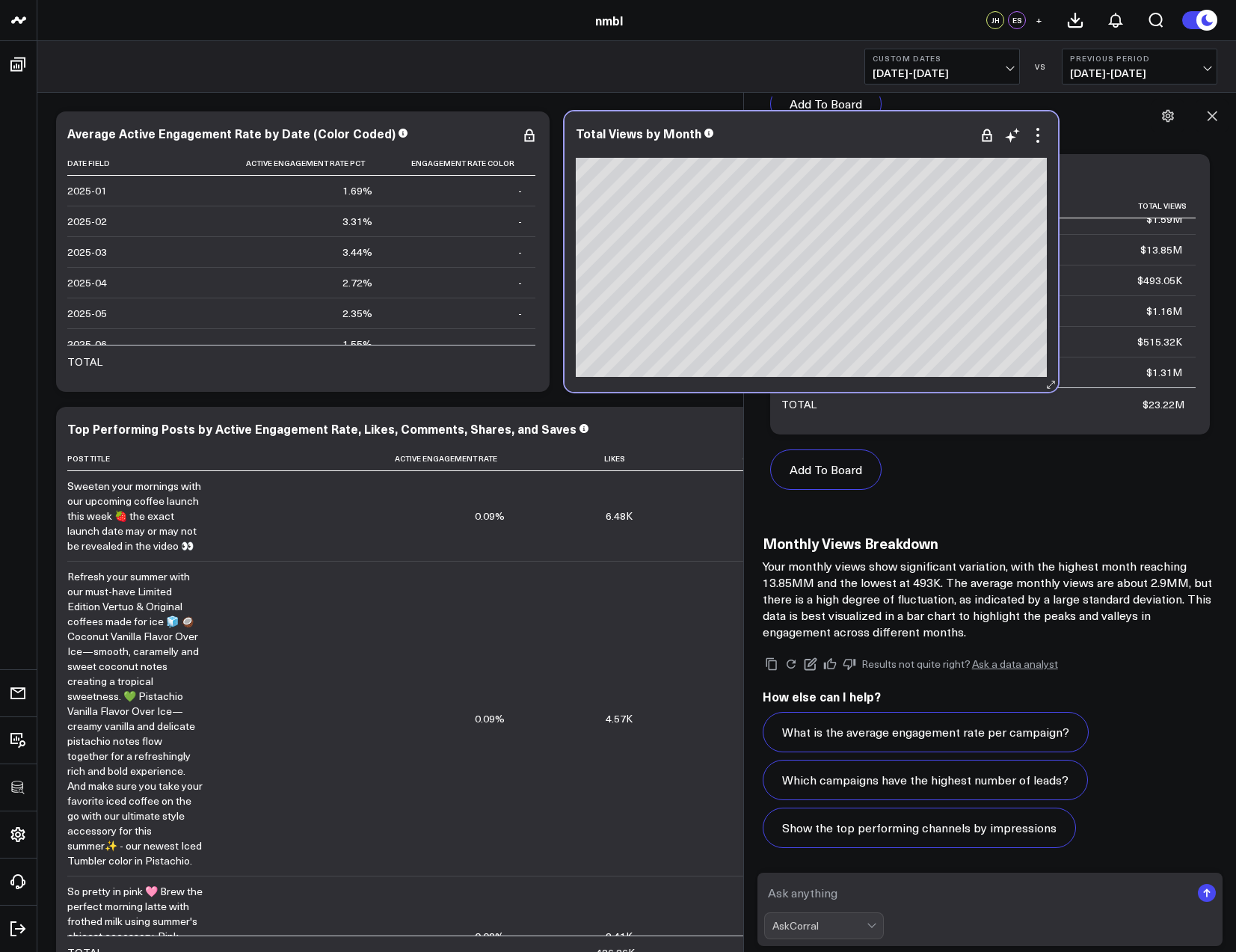
click at [660, 118] on div "Total Views by Month “Other” combines smaller or uncategorized data points for …" at bounding box center [811, 251] width 494 height 280
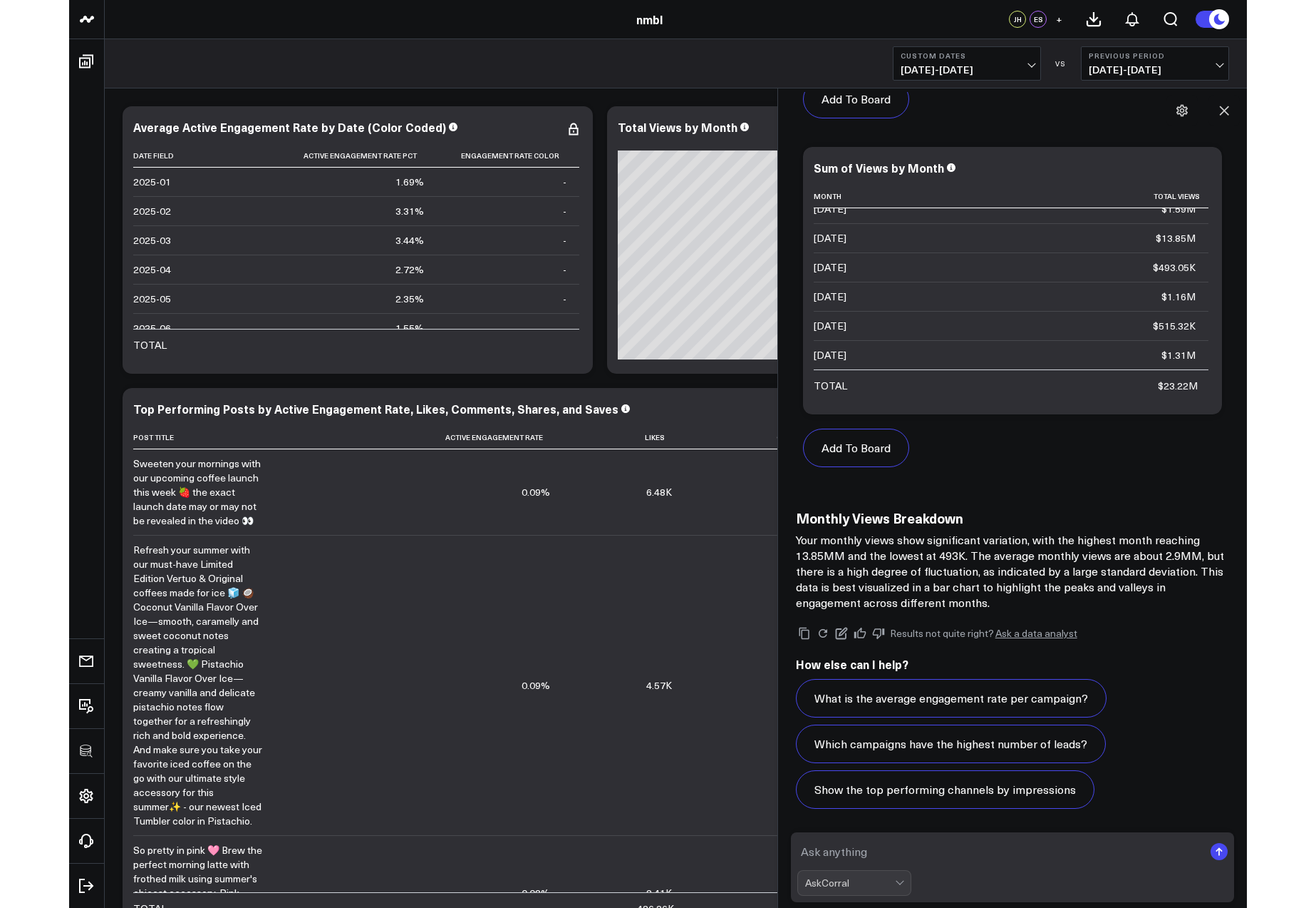
scroll to position [3526, 0]
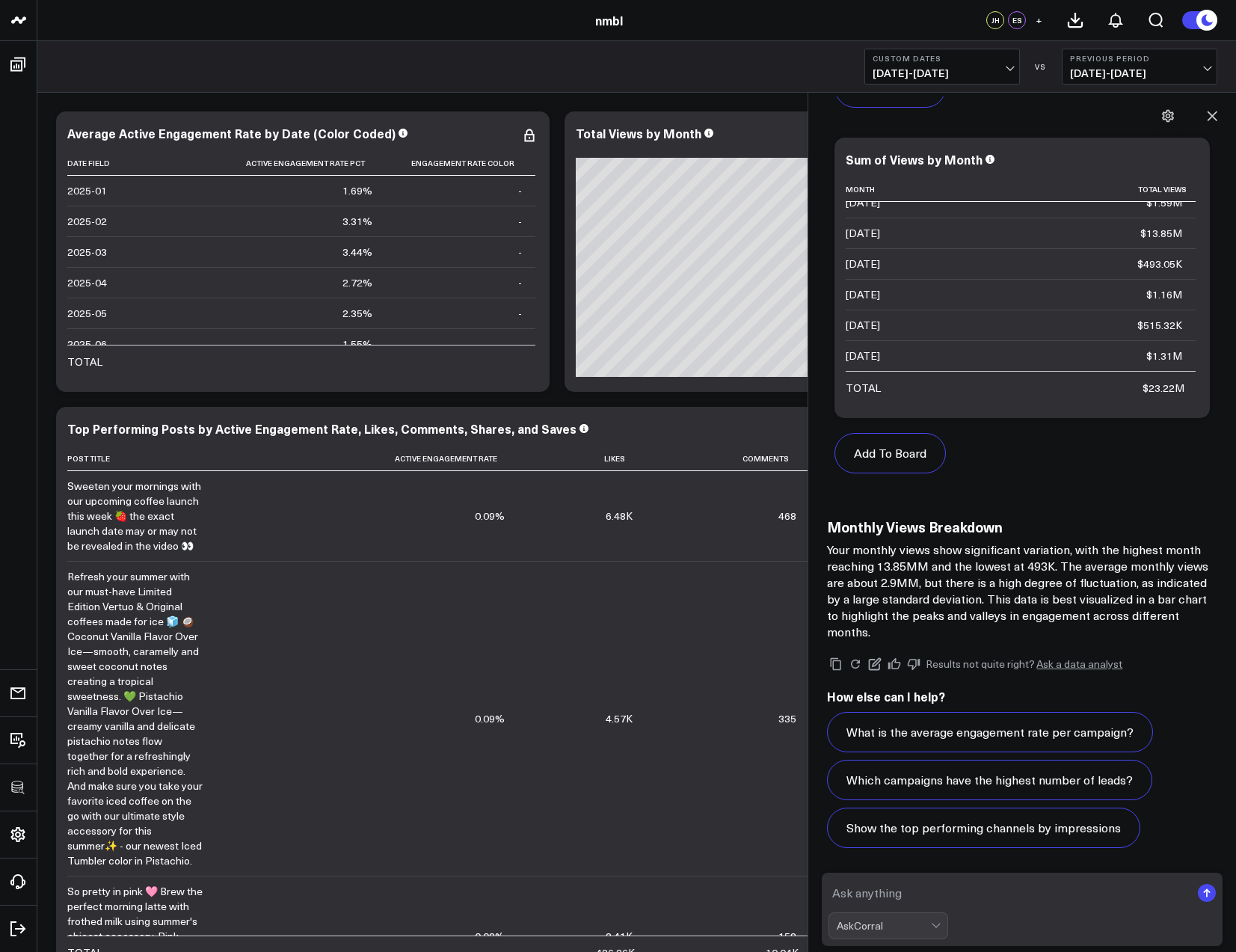
click at [810, 168] on body "100525 Test 100625-2 3725 Test 829 Studios Accenture Acme Industrial Activant C…" at bounding box center [618, 687] width 1236 height 1375
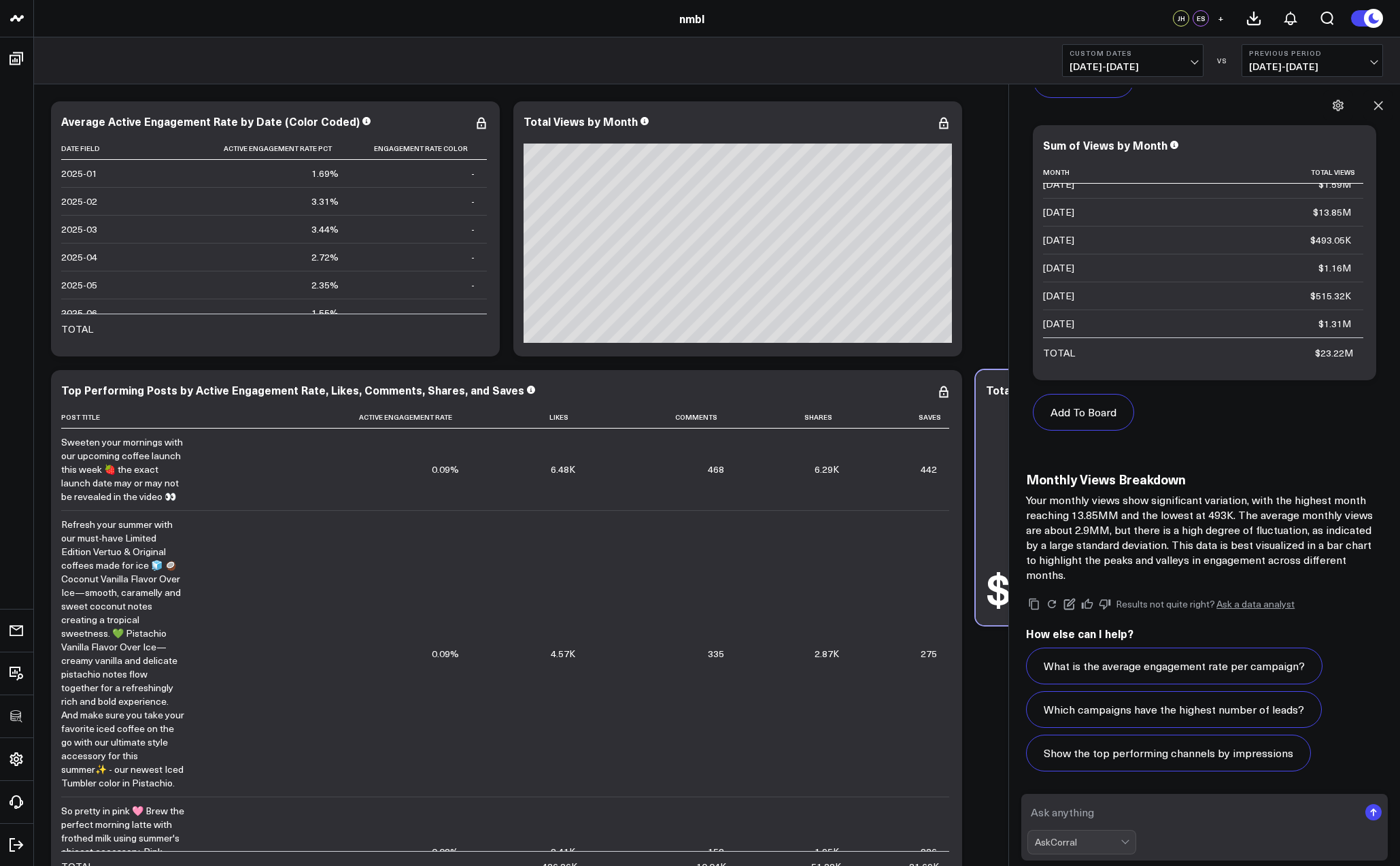
scroll to position [3997, 0]
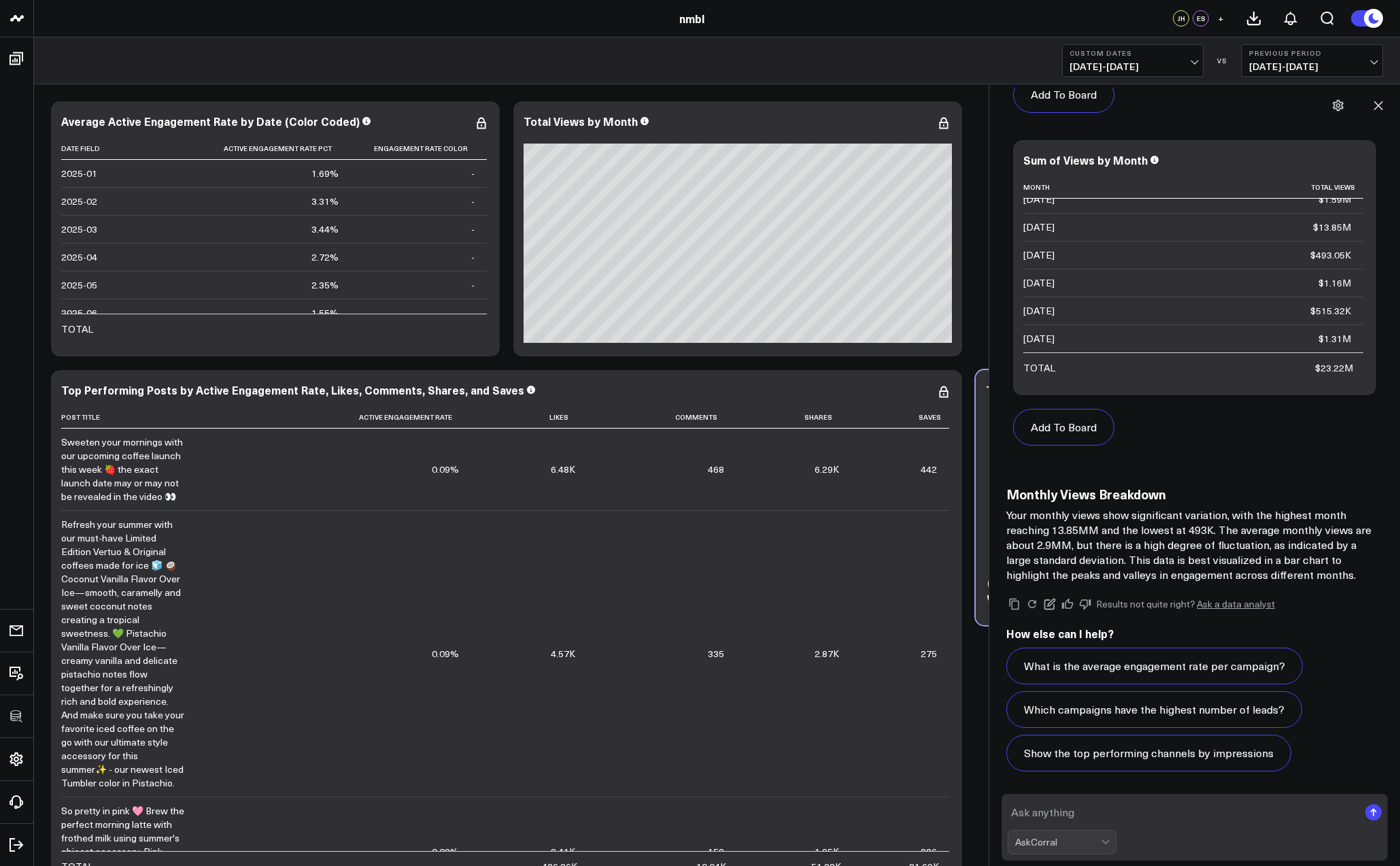
click at [987, 299] on div "Modify via AI Copy link to widget Ask support Remove Create linked copy Executi…" at bounding box center [716, 497] width 1345 height 806
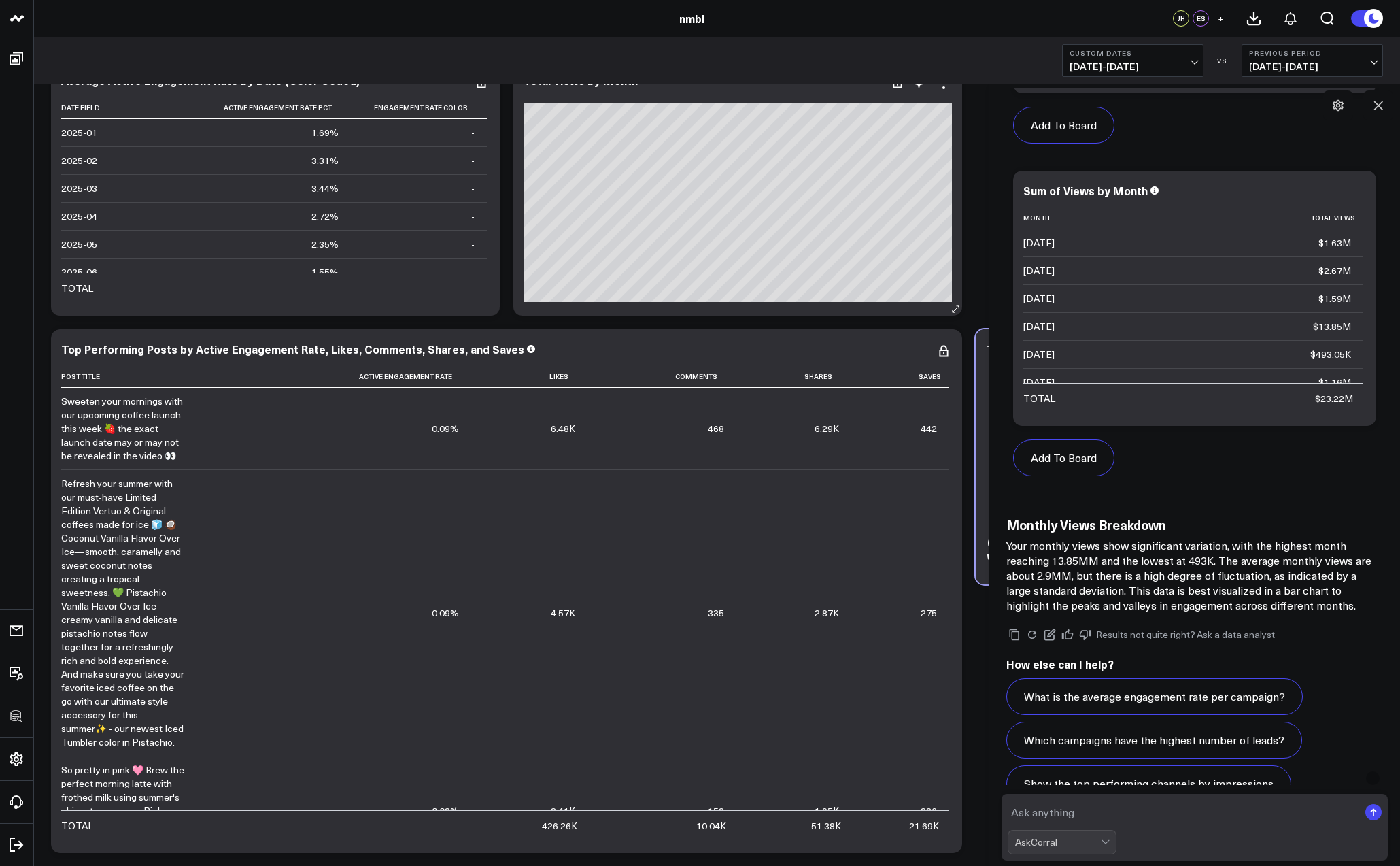
scroll to position [0, 0]
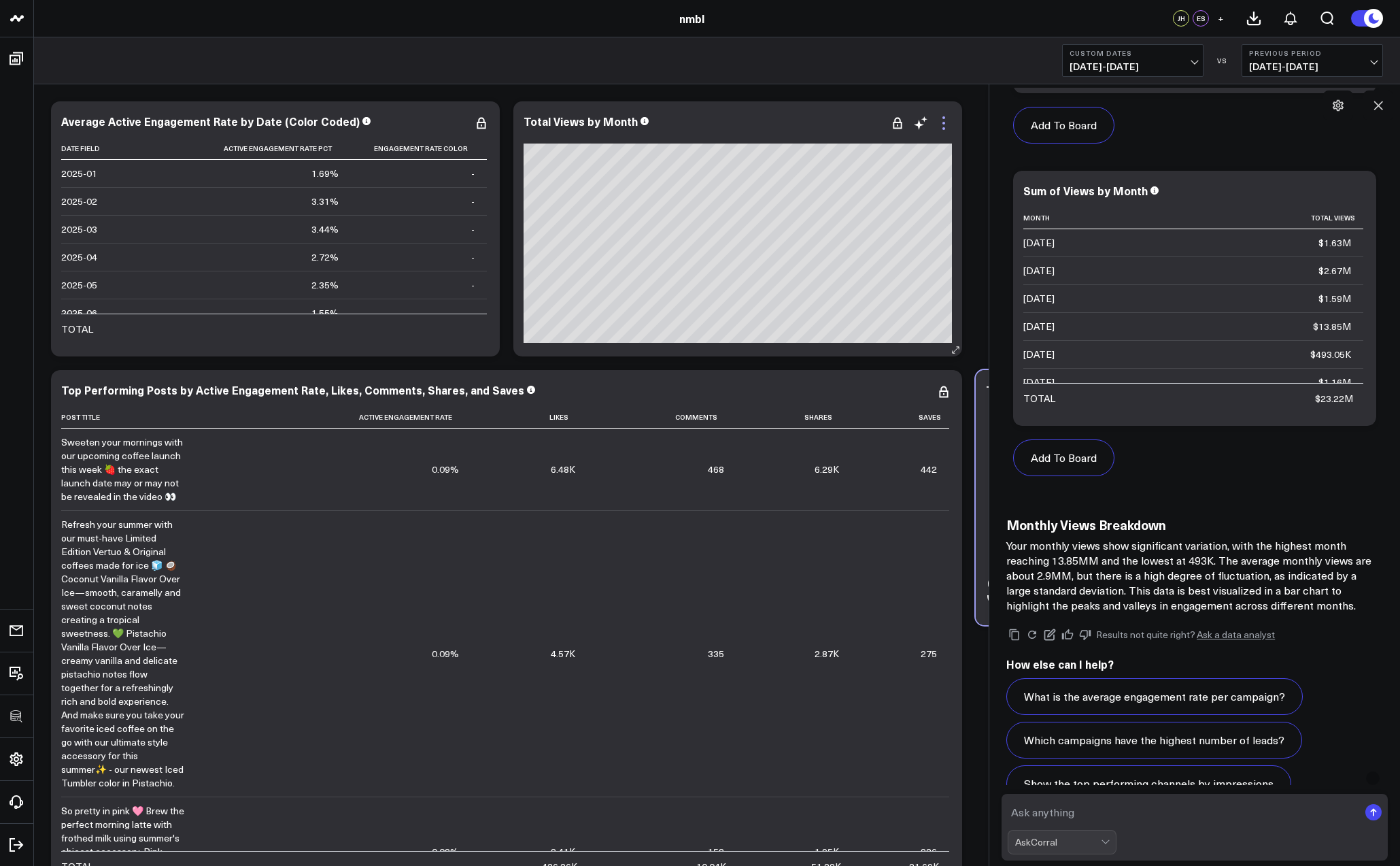
click at [943, 127] on icon at bounding box center [943, 128] width 2 height 2
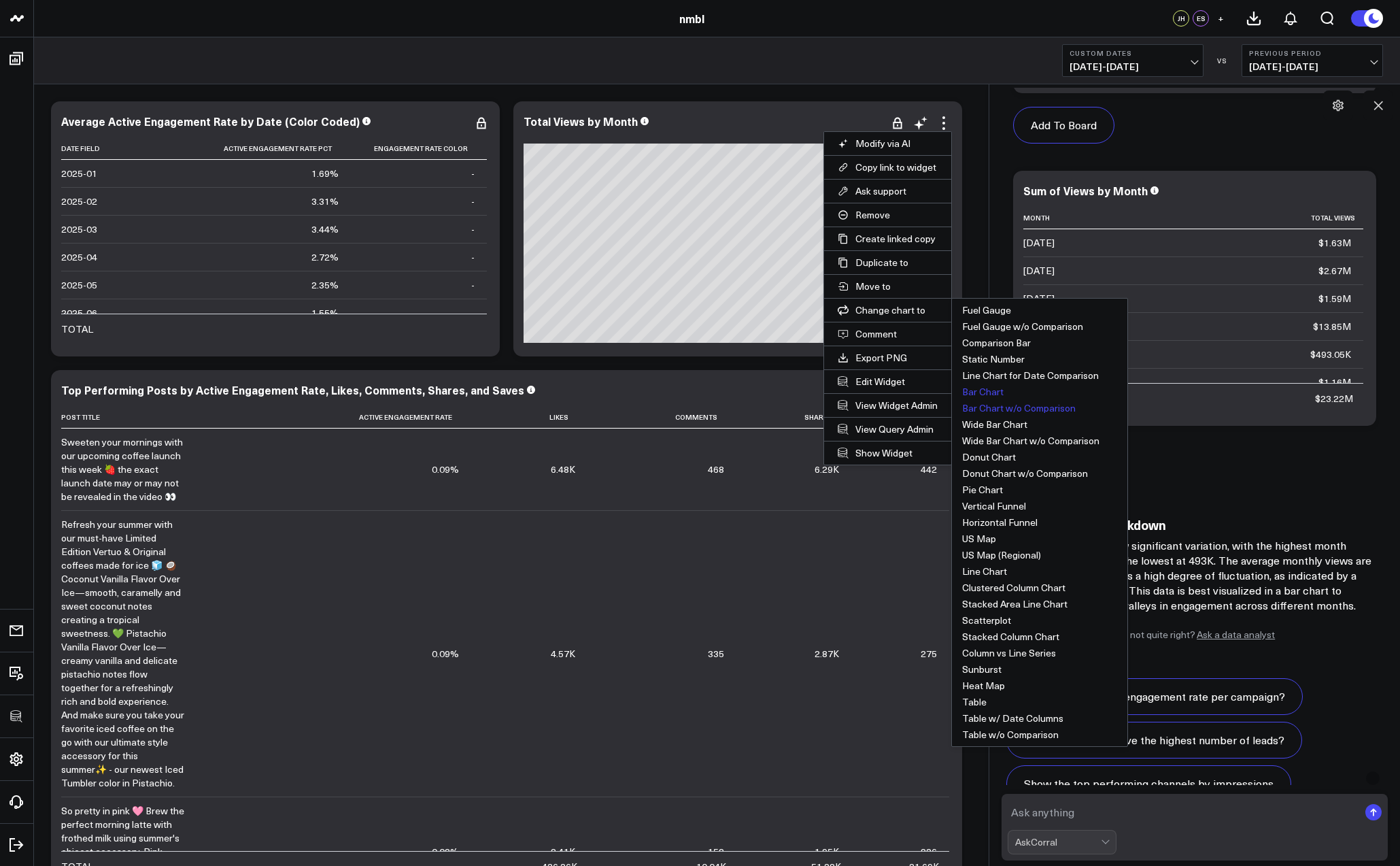
click at [1009, 406] on button "Bar Chart w/o Comparison" at bounding box center [1039, 408] width 175 height 16
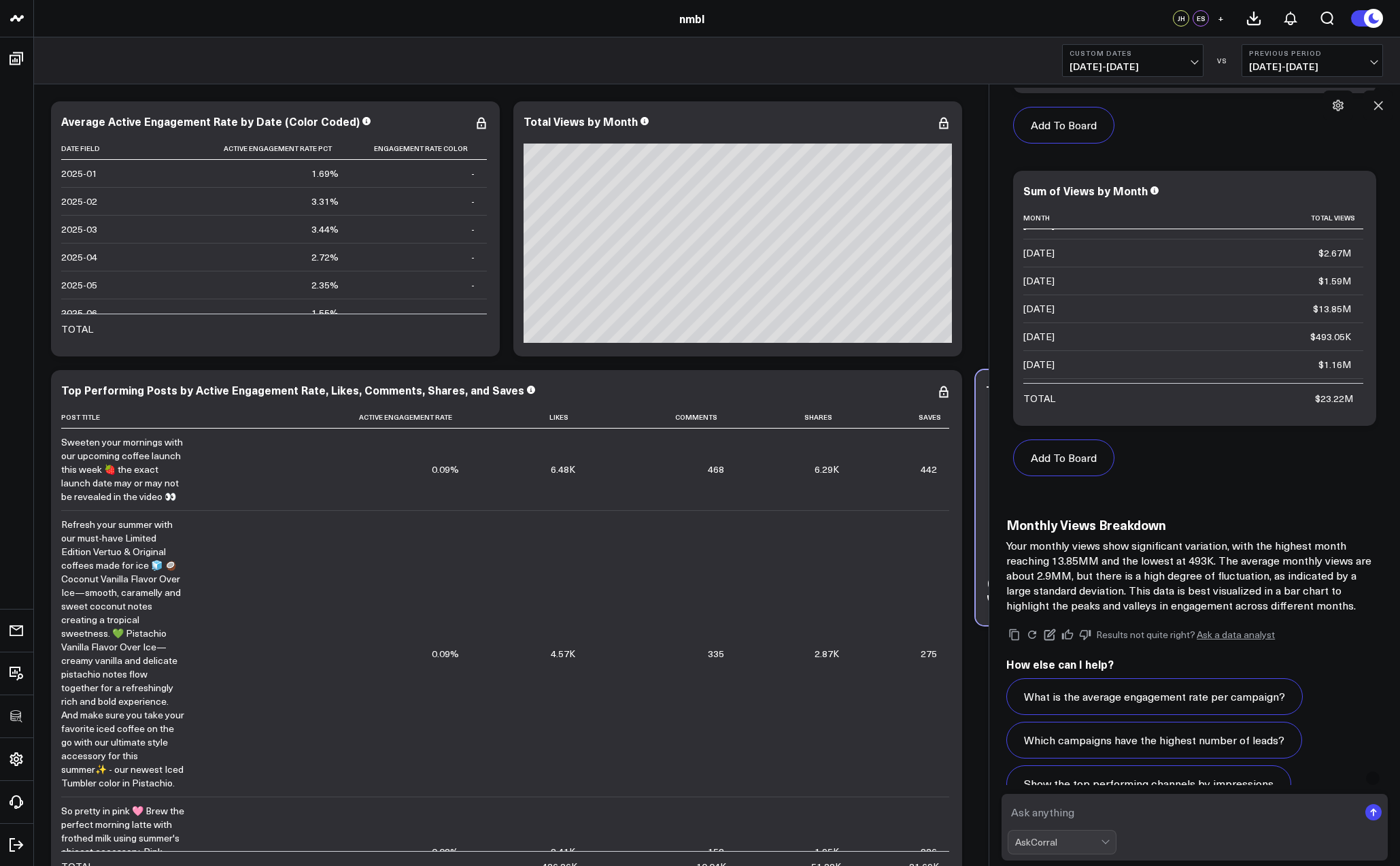
scroll to position [3997, 0]
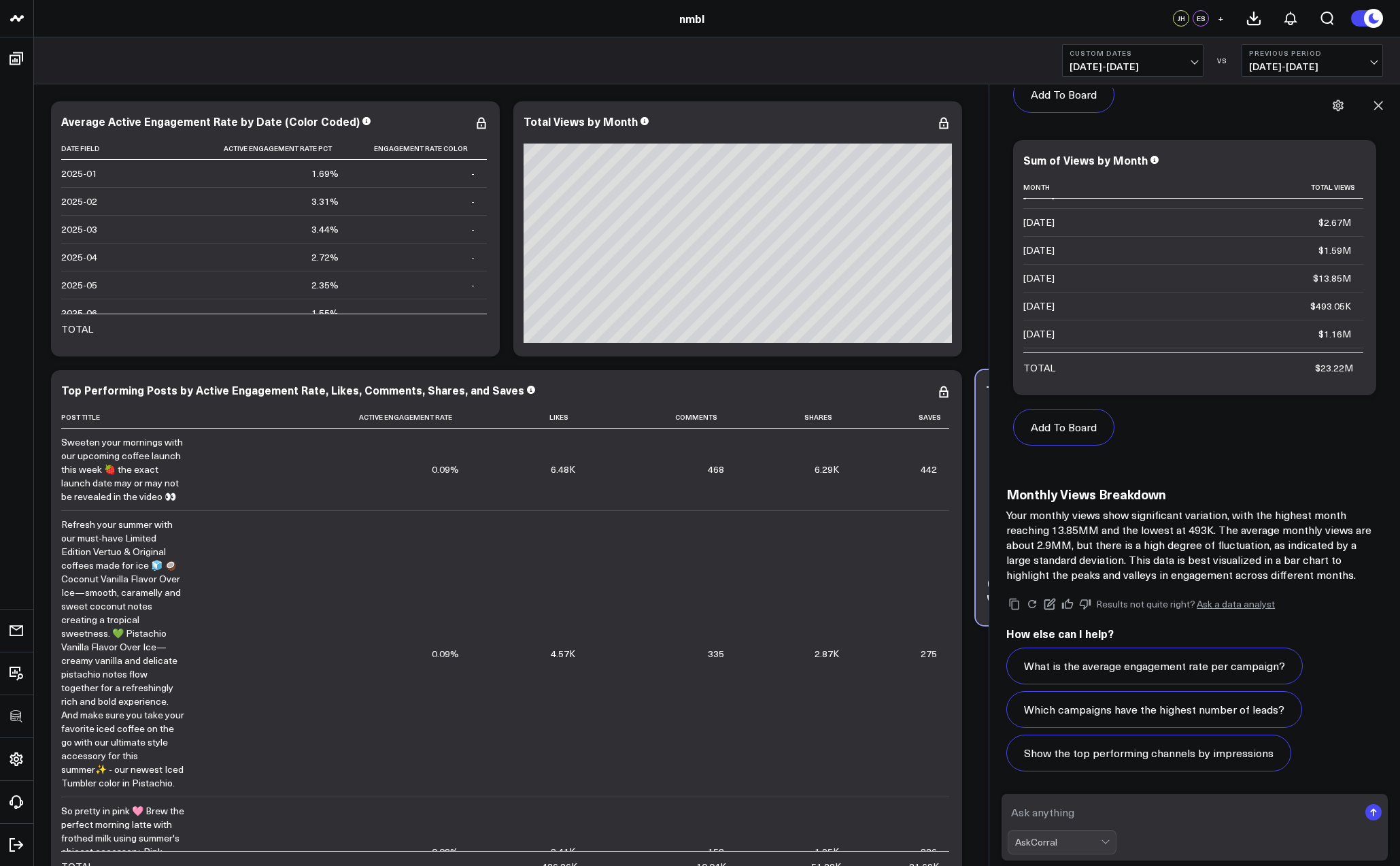
click at [1076, 812] on textarea at bounding box center [1182, 811] width 351 height 24
click at [1079, 814] on textarea at bounding box center [1182, 811] width 351 height 24
type textarea "a"
type textarea "sum of active engagement rate divided by the total views for each month"
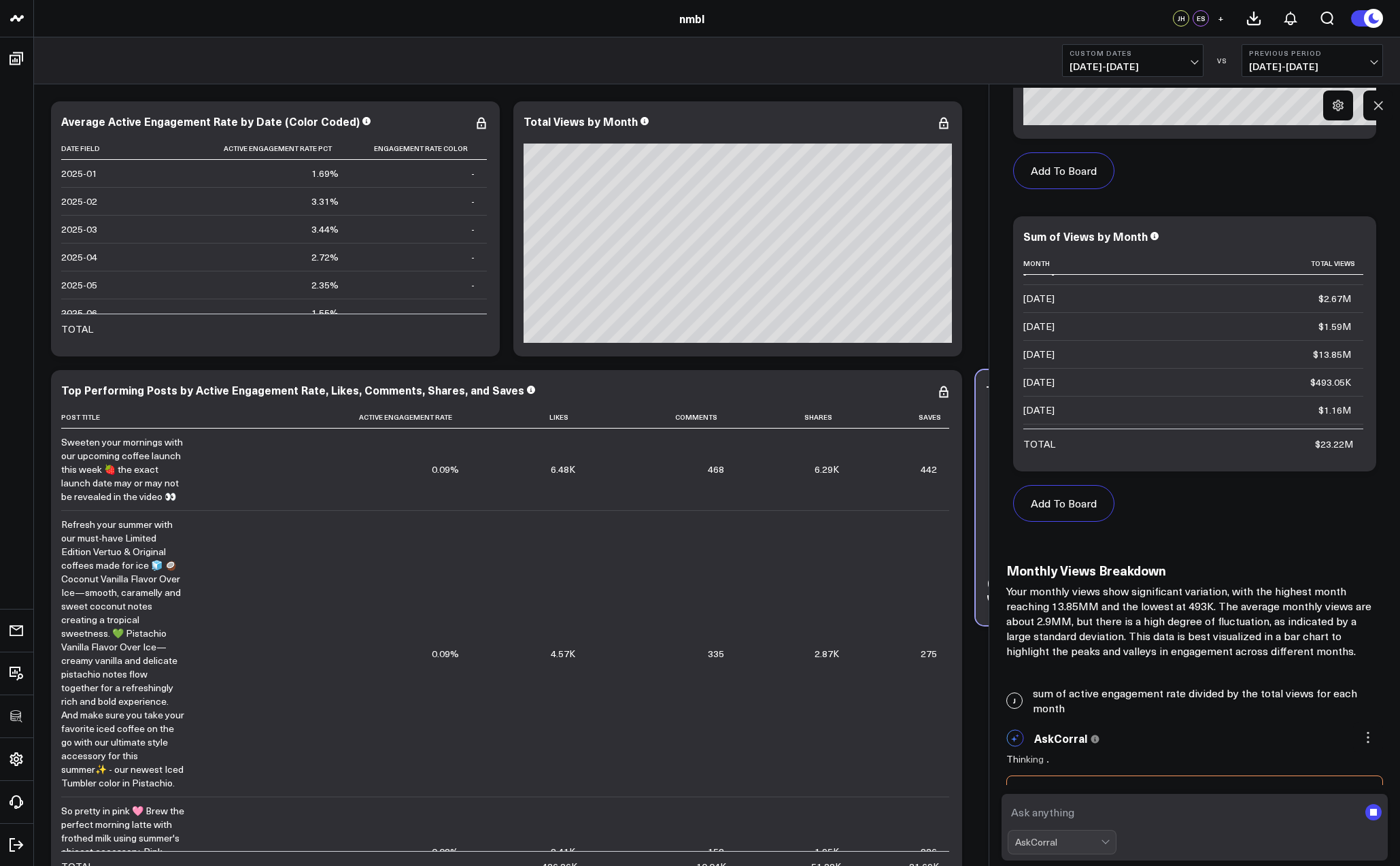
scroll to position [4029, 0]
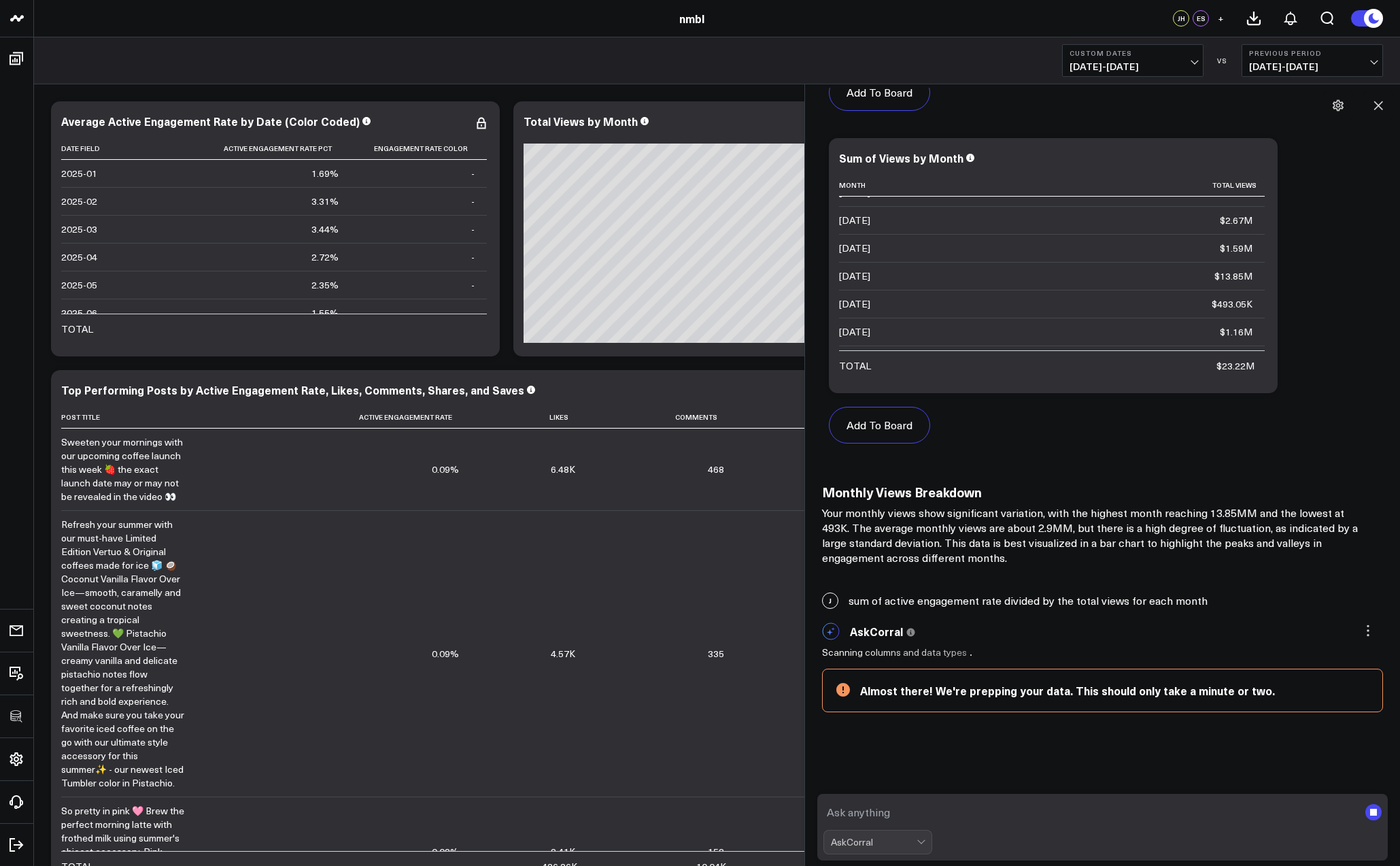
click at [804, 600] on body "100525 Test 100625-2 3725 Test 829 Studios Accenture Acme Industrial Activant C…" at bounding box center [700, 491] width 1400 height 982
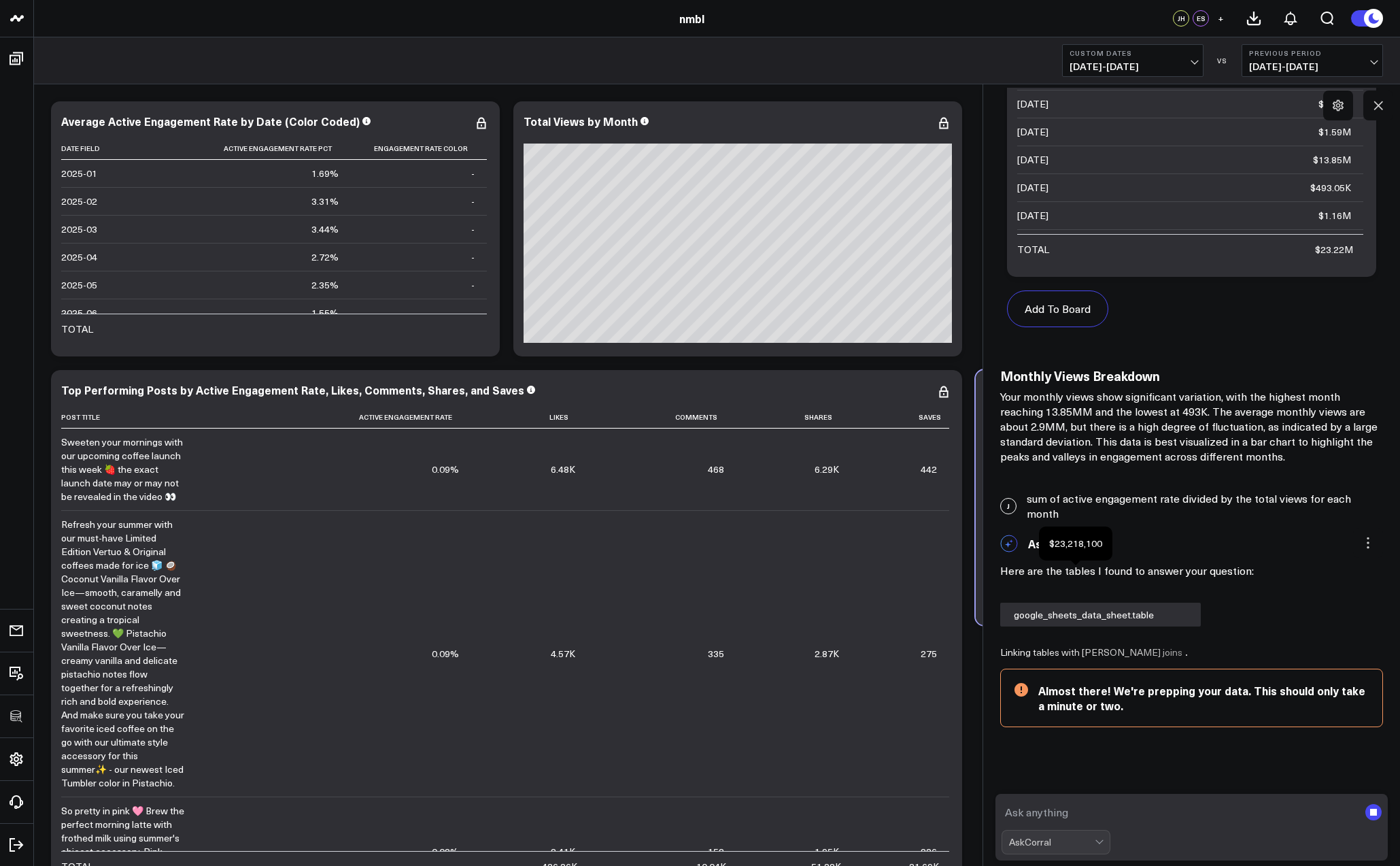
scroll to position [4116, 0]
click at [990, 565] on body "100525 Test 100625-2 3725 Test 829 Studios Accenture Acme Industrial Activant C…" at bounding box center [700, 491] width 1400 height 982
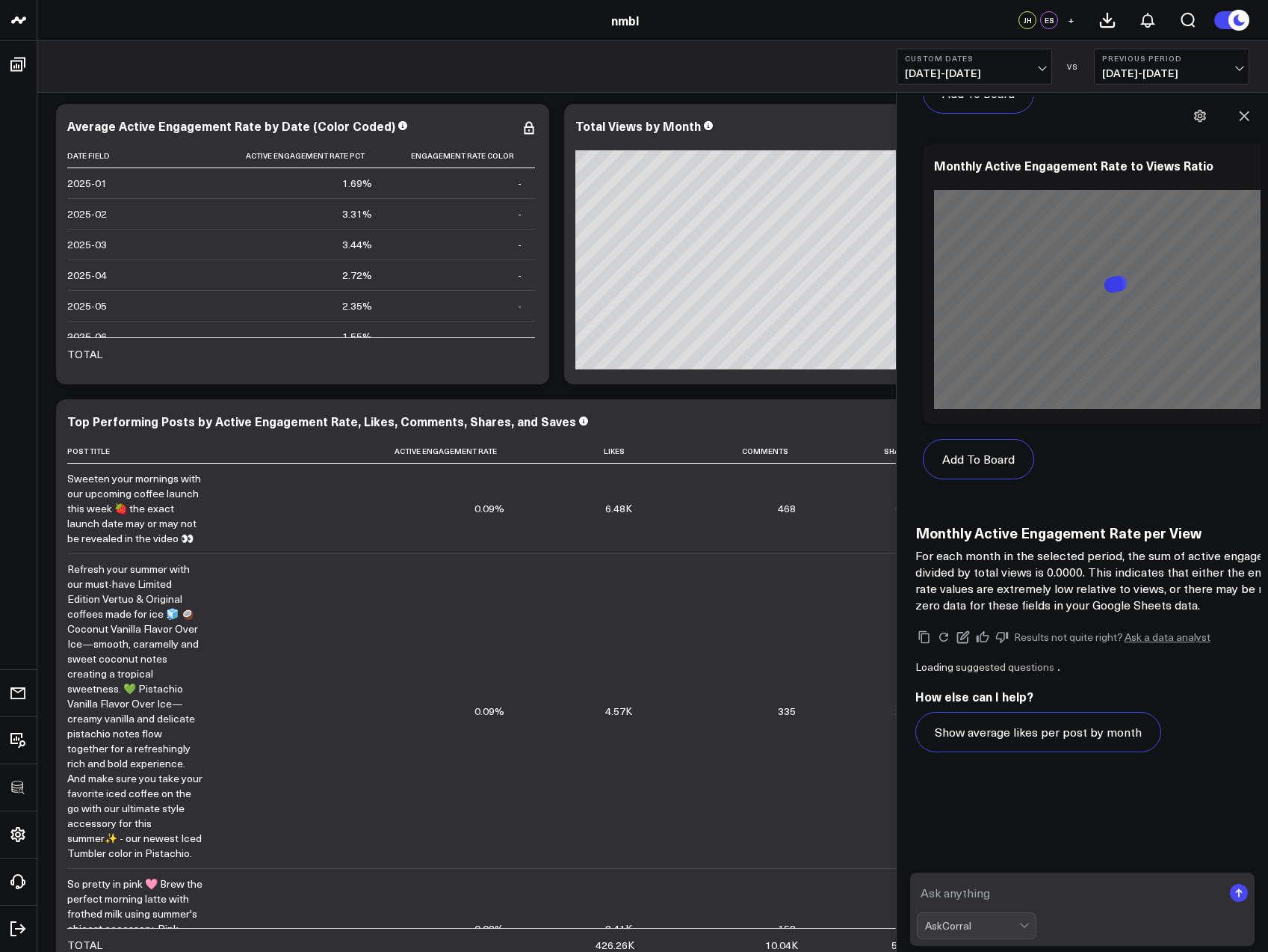
scroll to position [5768, 0]
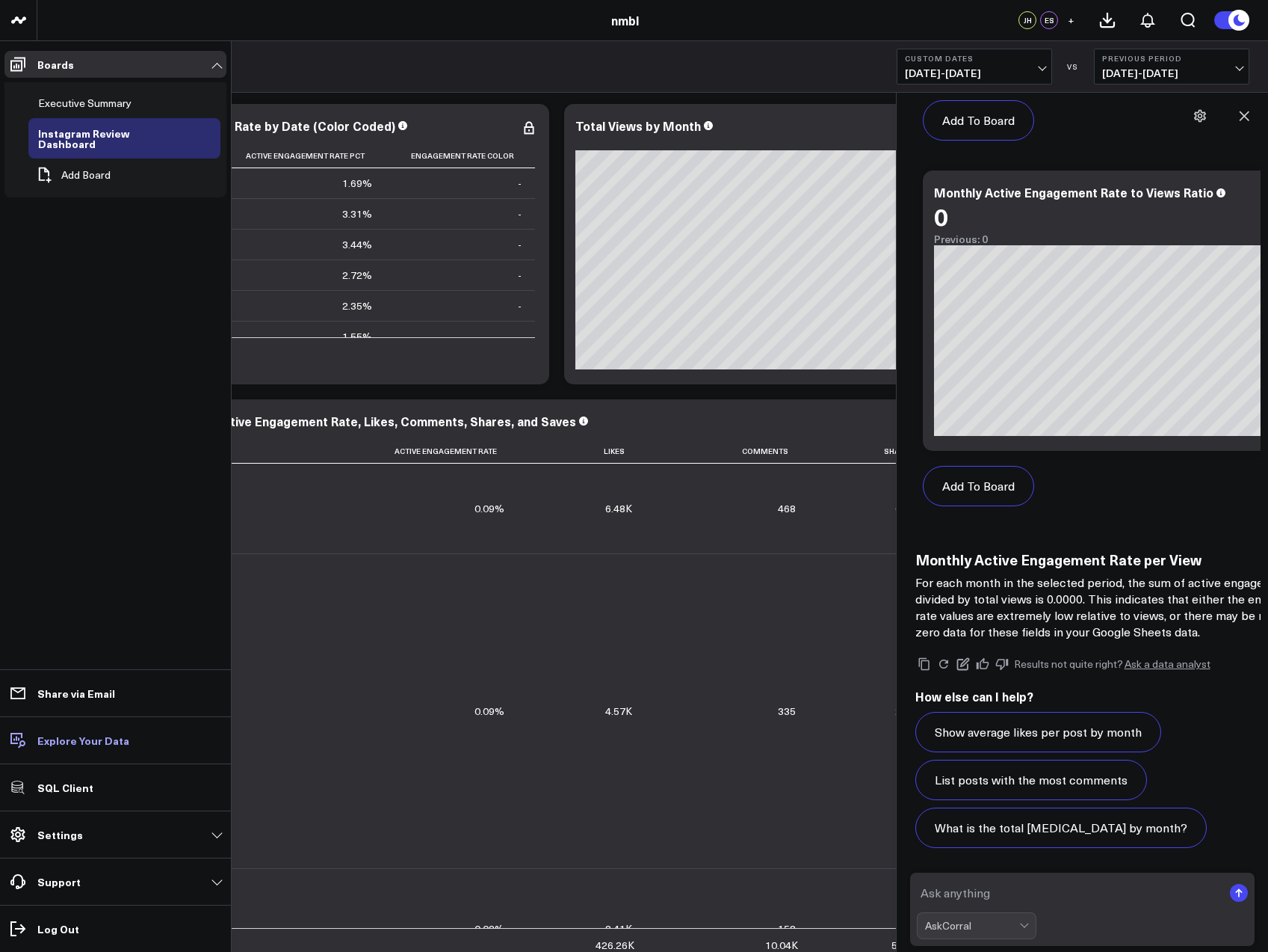
click at [49, 742] on p "Explore Your Data" at bounding box center [83, 740] width 92 height 12
click at [73, 838] on p "Settings" at bounding box center [60, 835] width 46 height 12
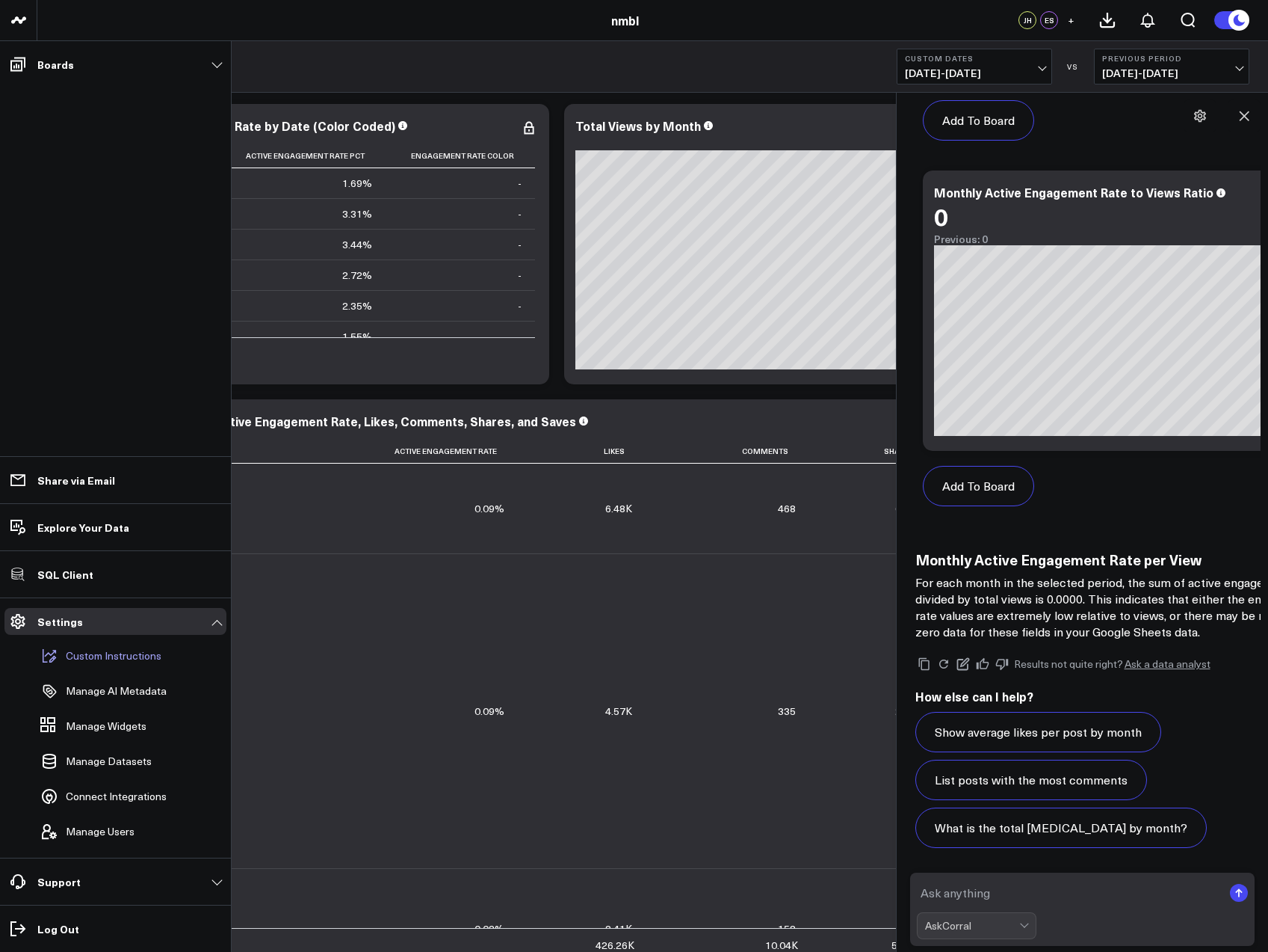
click at [114, 654] on p "Custom Instructions" at bounding box center [113, 656] width 95 height 12
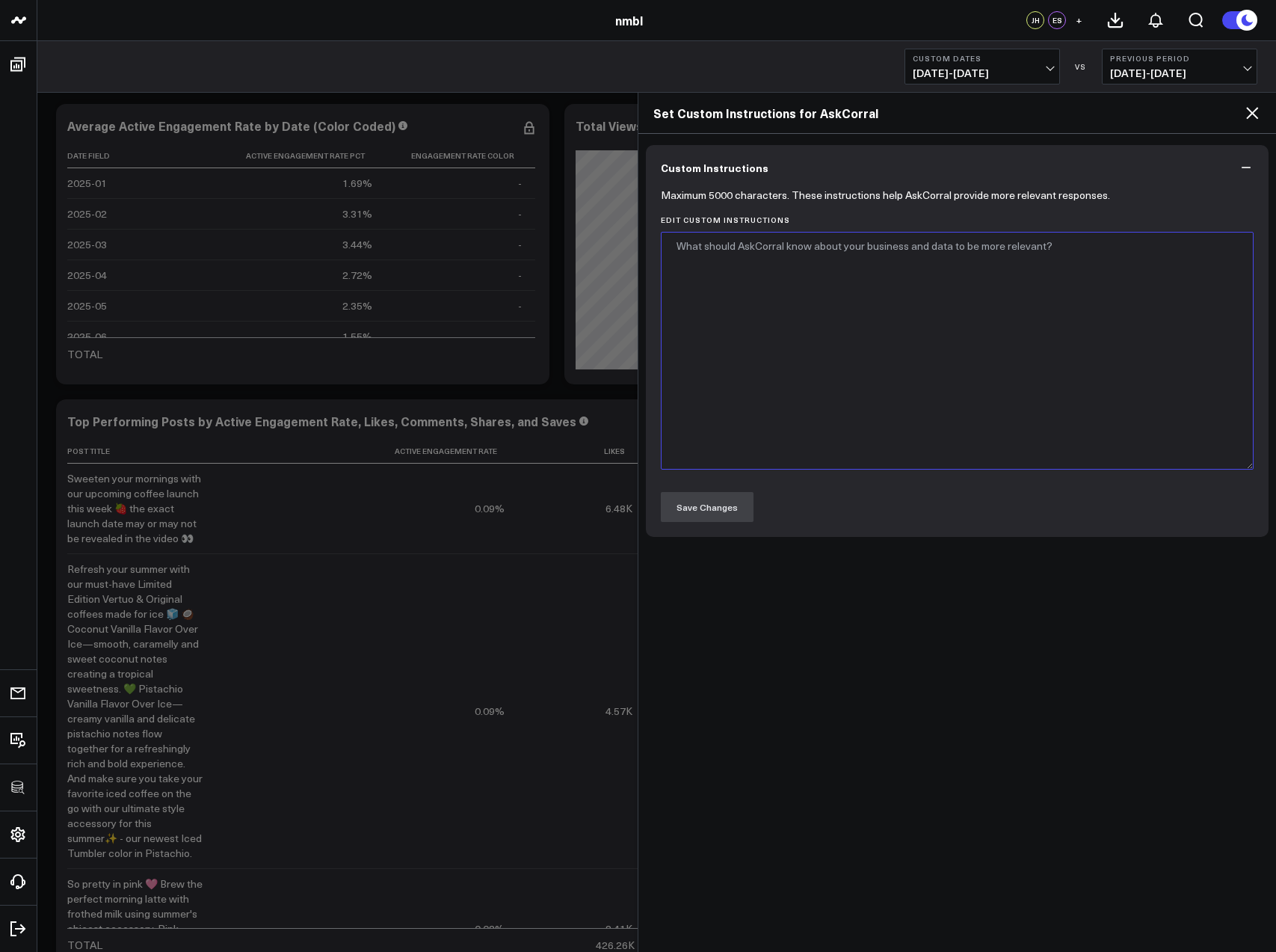
click at [762, 250] on textarea "Edit Custom Instructions" at bounding box center [956, 350] width 593 height 238
type textarea "active engagement rate should be a decimal"
click at [1234, 115] on icon at bounding box center [1252, 113] width 18 height 18
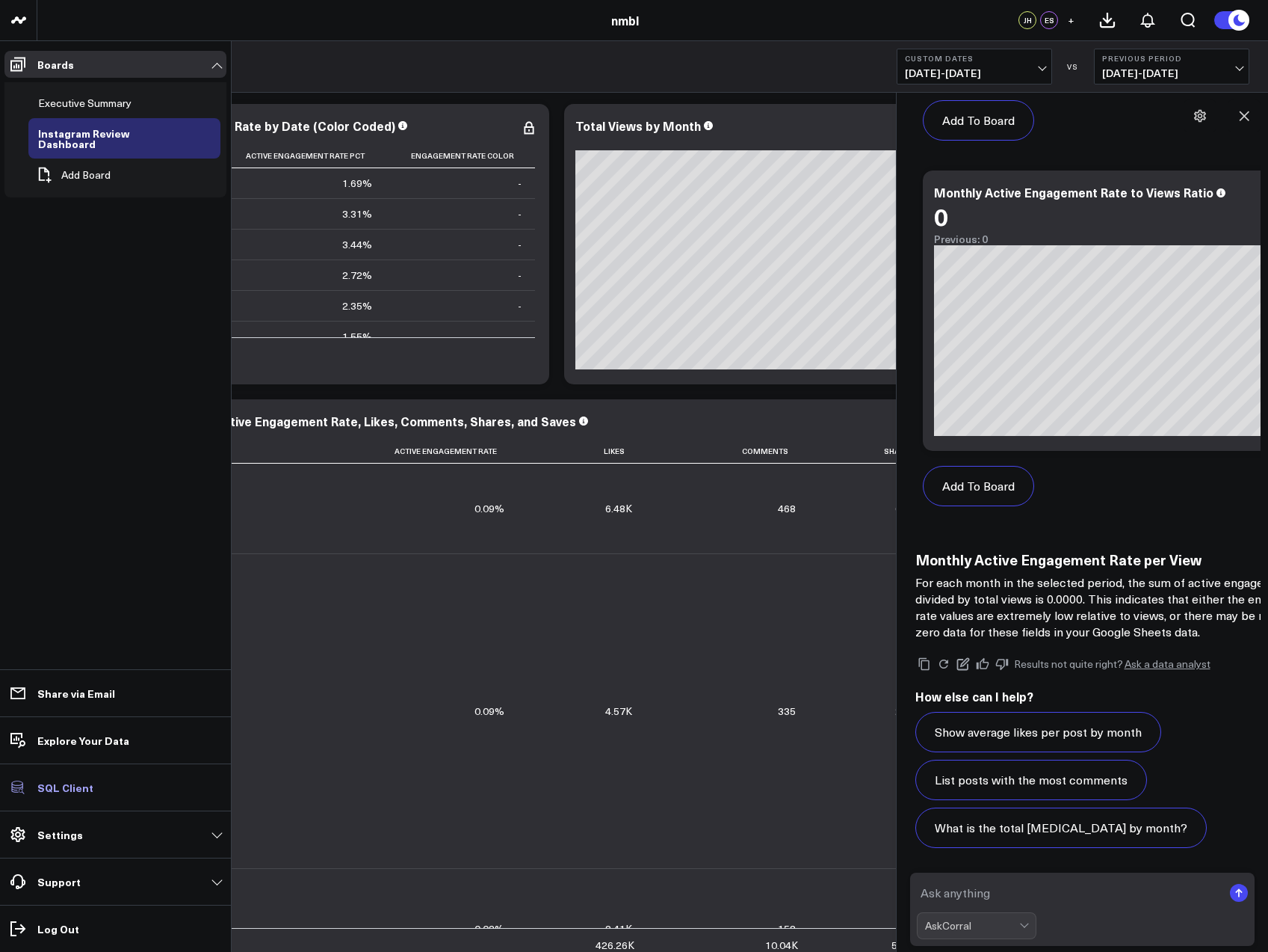
click at [64, 790] on p "SQL Client" at bounding box center [64, 788] width 56 height 12
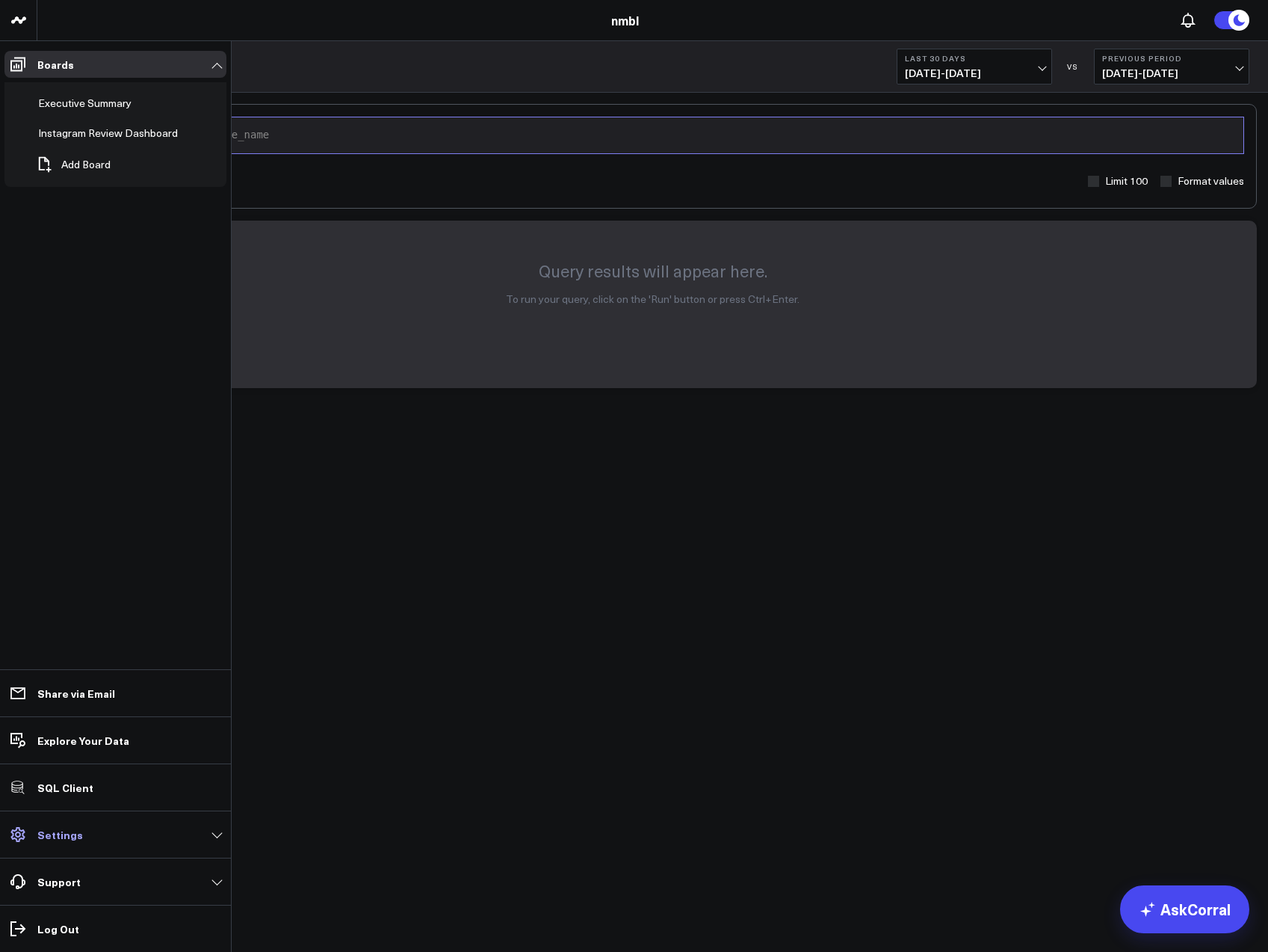
click at [65, 839] on p "Settings" at bounding box center [60, 835] width 46 height 12
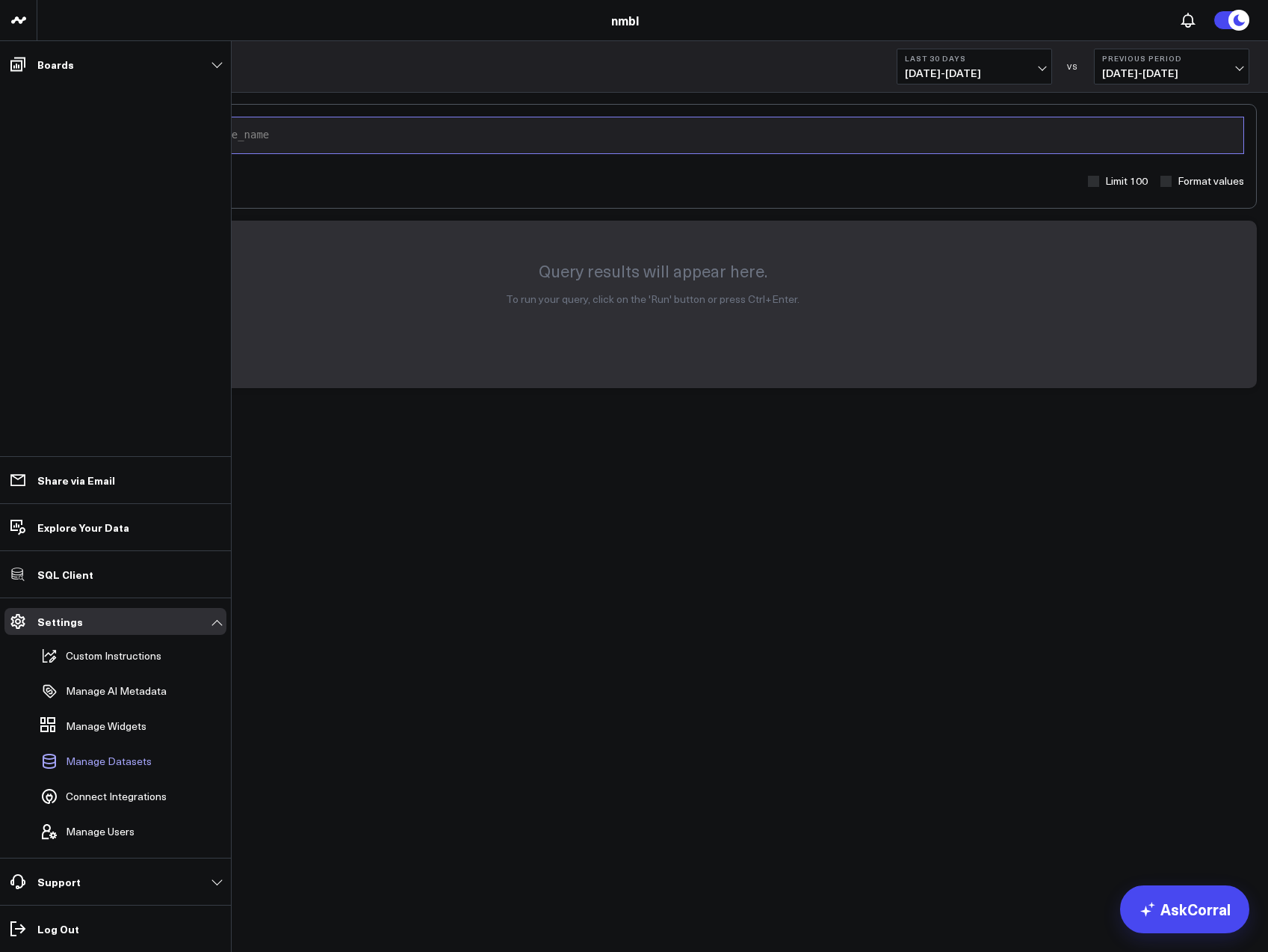
click at [119, 763] on span "Manage Datasets" at bounding box center [108, 761] width 86 height 12
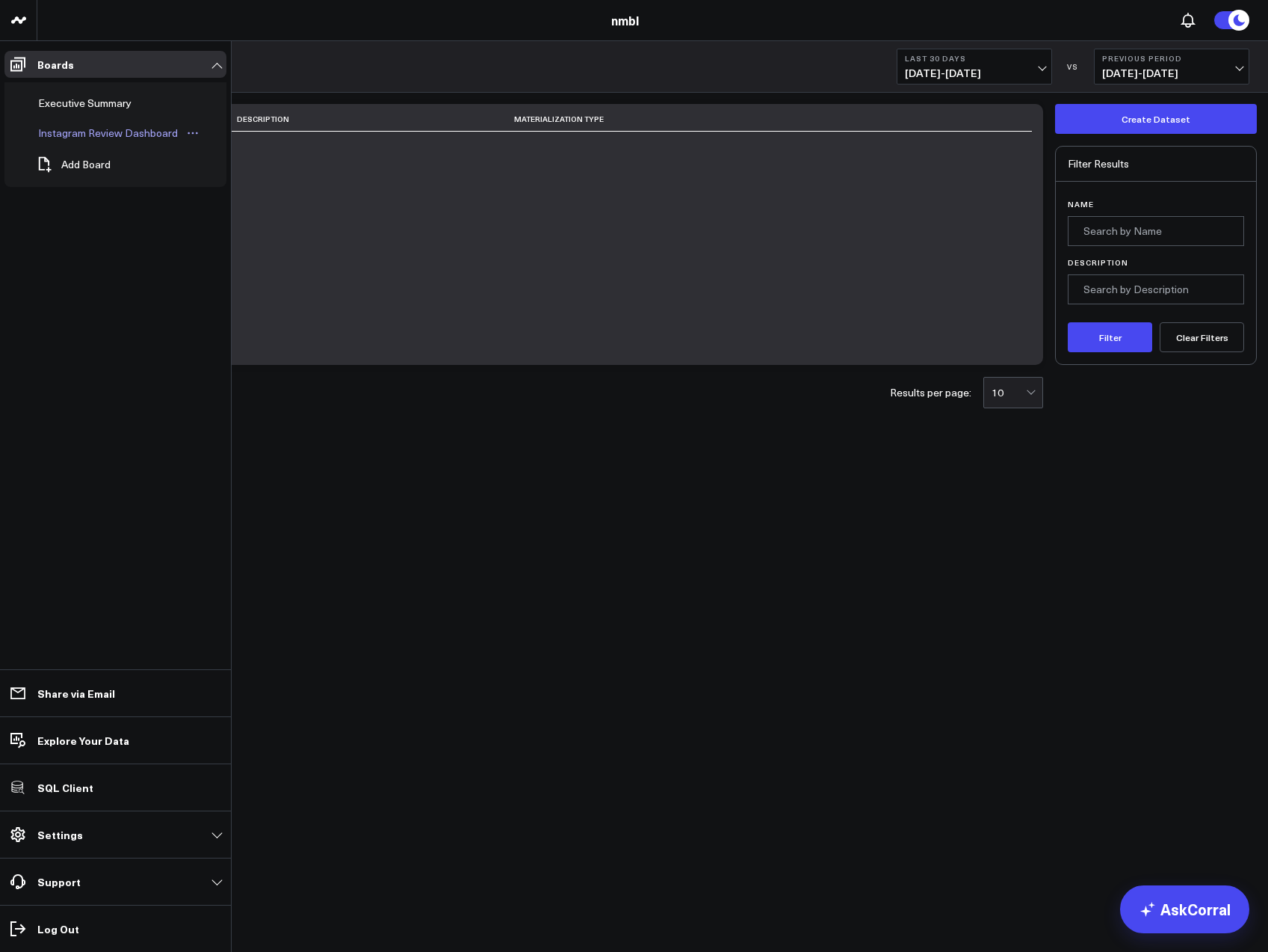
click at [91, 132] on div "Instagram Review Dashboard" at bounding box center [108, 133] width 147 height 18
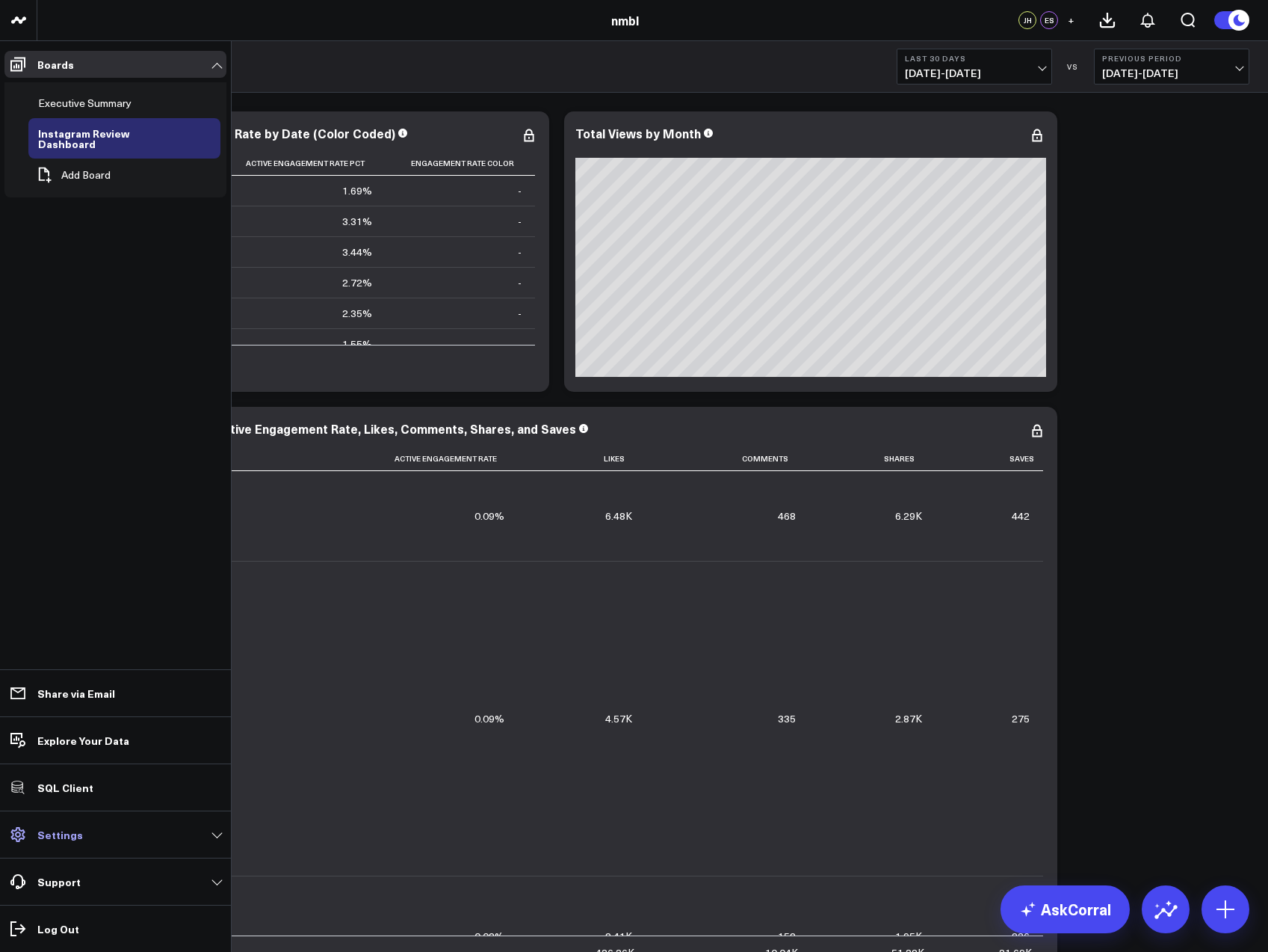
click at [62, 835] on p "Settings" at bounding box center [60, 835] width 46 height 12
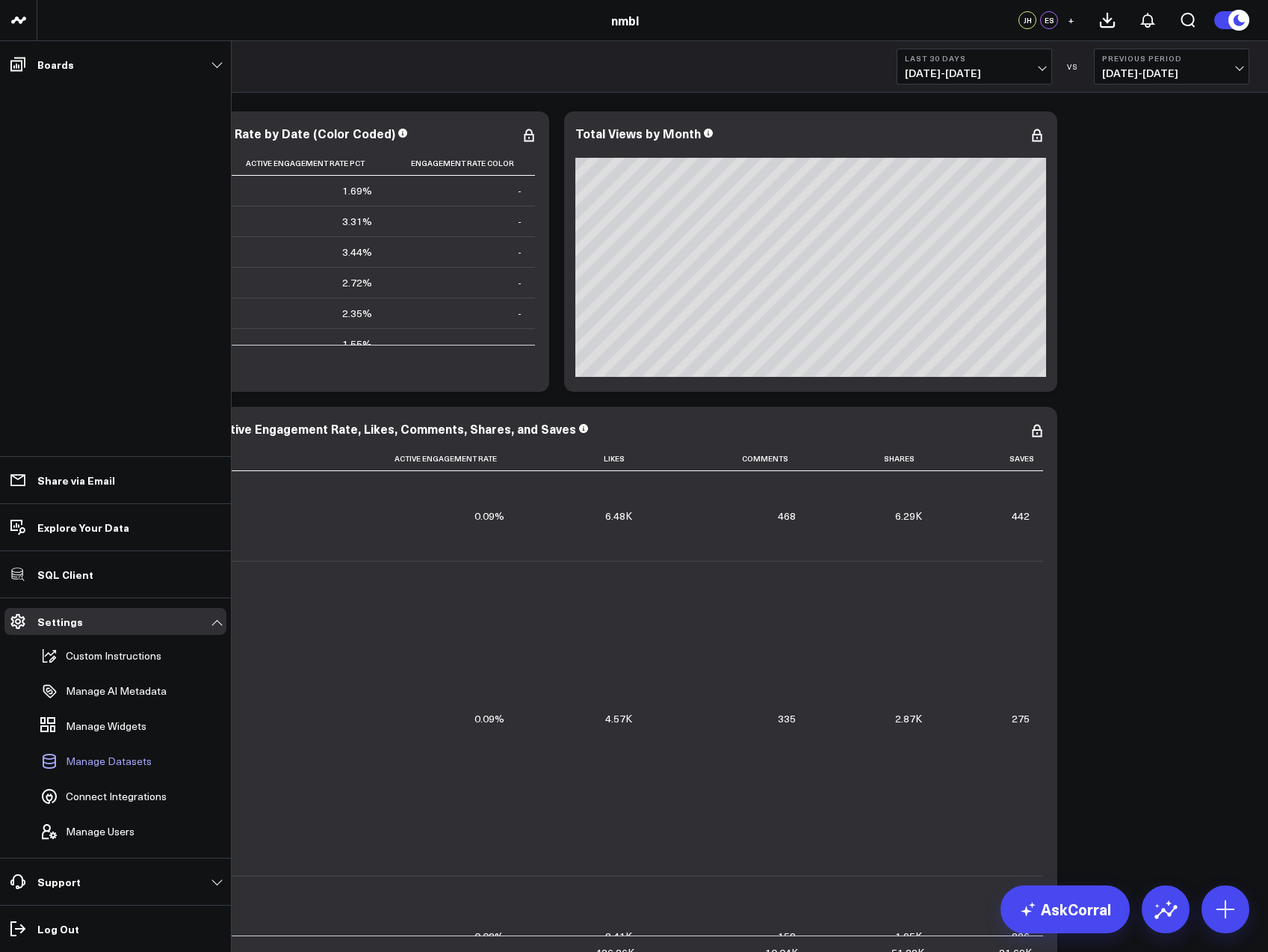
click at [94, 764] on span "Manage Datasets" at bounding box center [108, 761] width 86 height 12
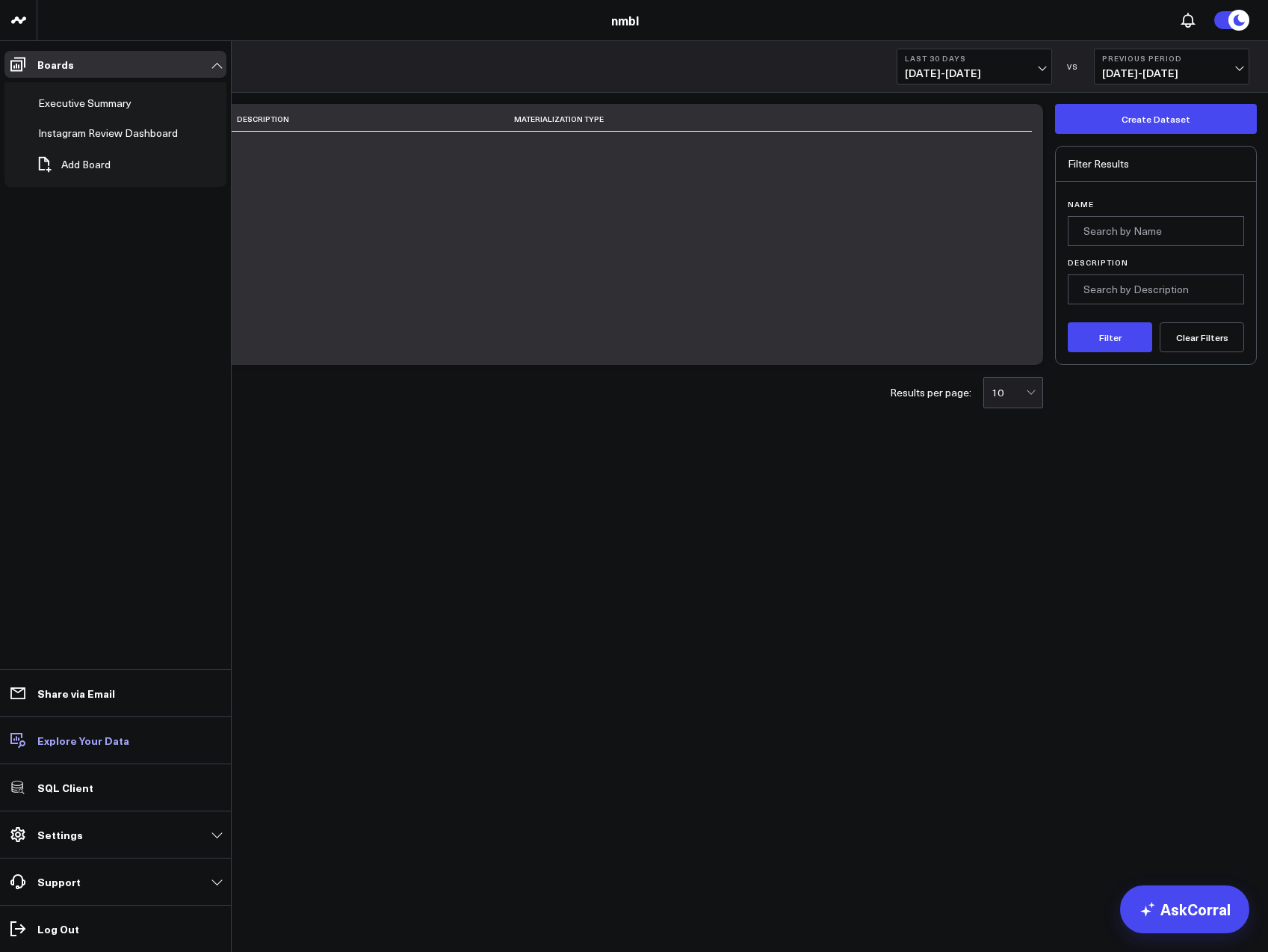
click at [57, 747] on link "Explore Your Data" at bounding box center [115, 740] width 222 height 26
click at [48, 791] on p "SQL Client" at bounding box center [64, 788] width 56 height 12
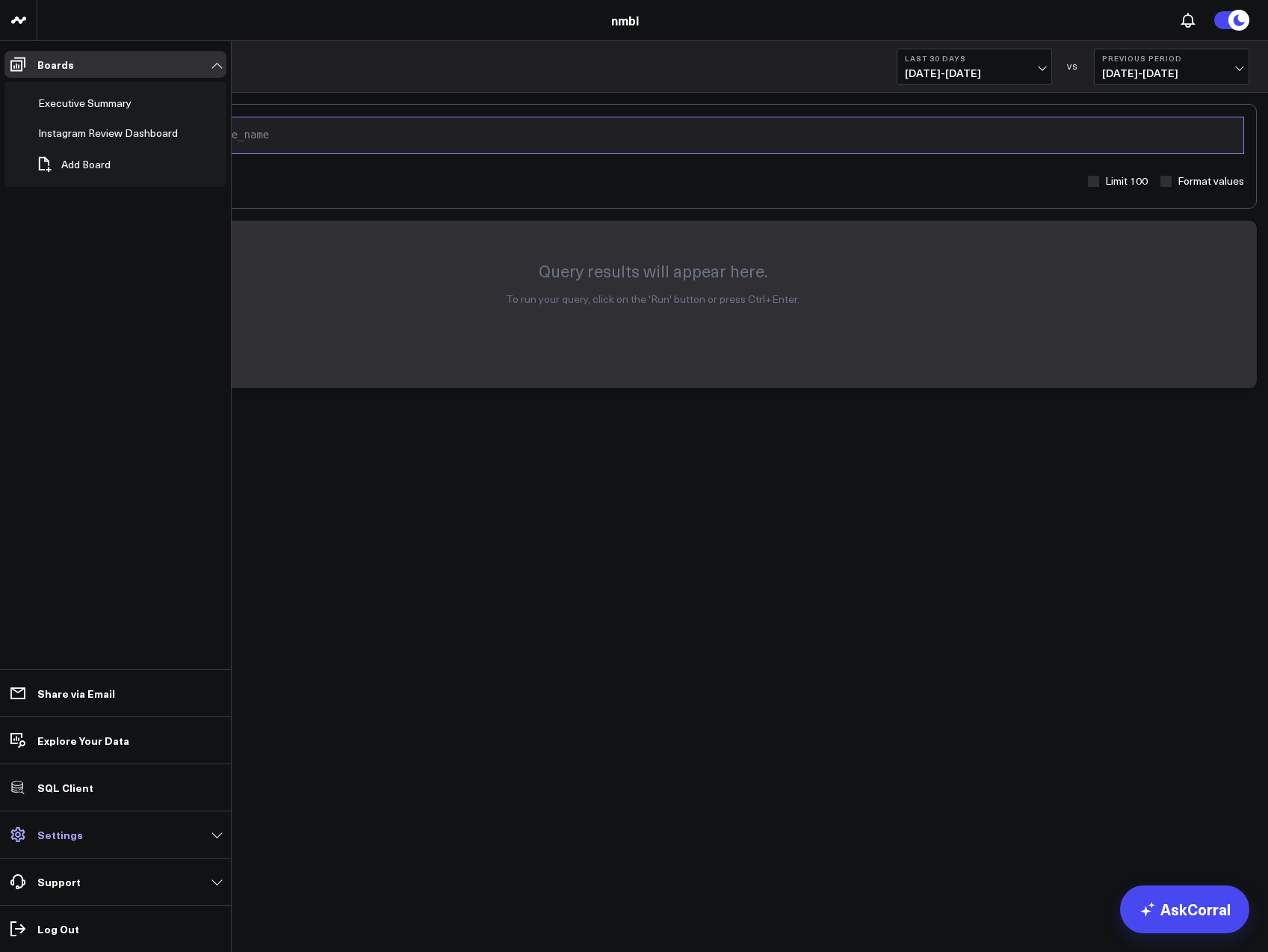
click at [42, 837] on p "Settings" at bounding box center [60, 835] width 46 height 12
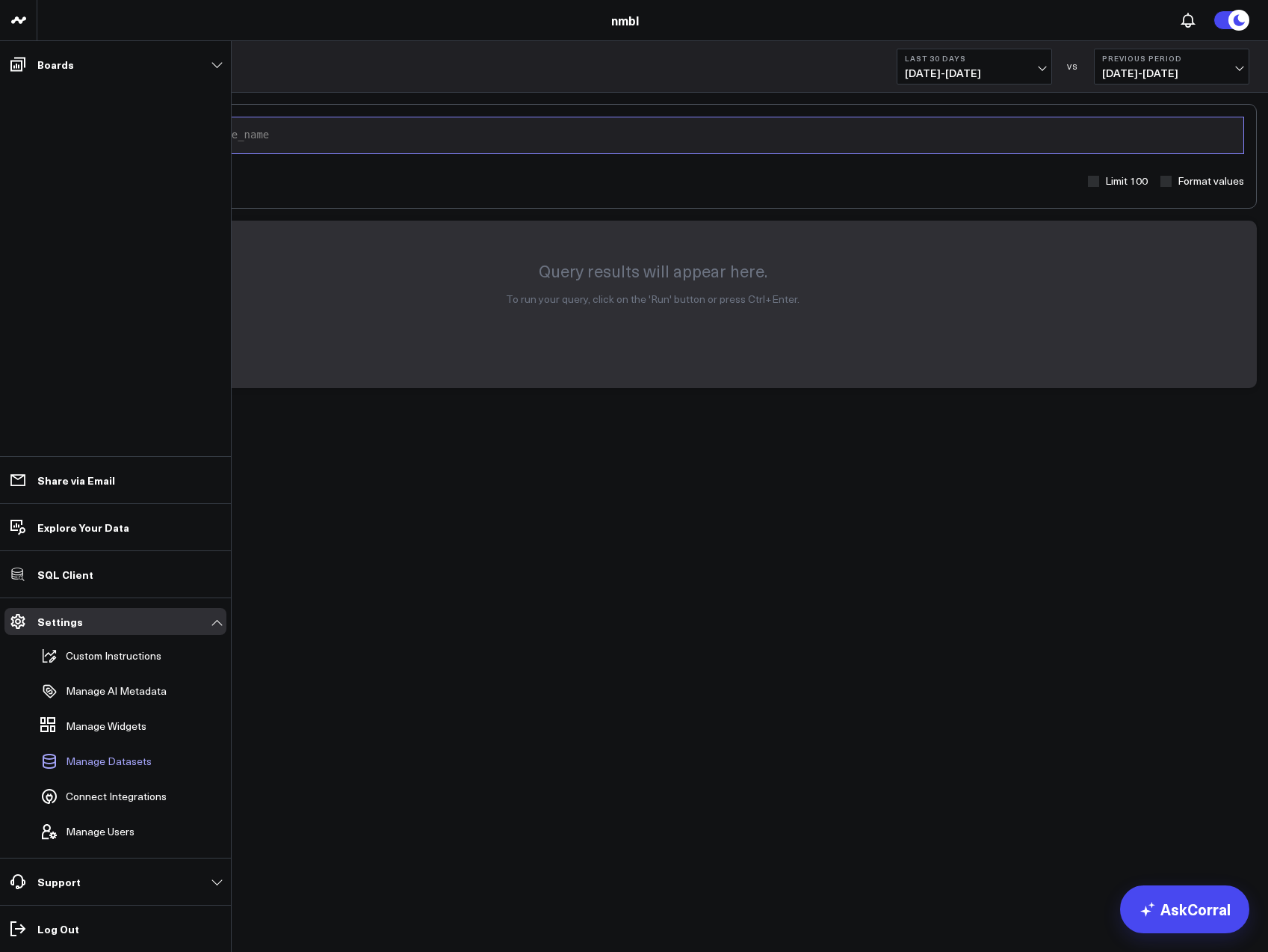
click at [105, 761] on span "Manage Datasets" at bounding box center [108, 761] width 86 height 12
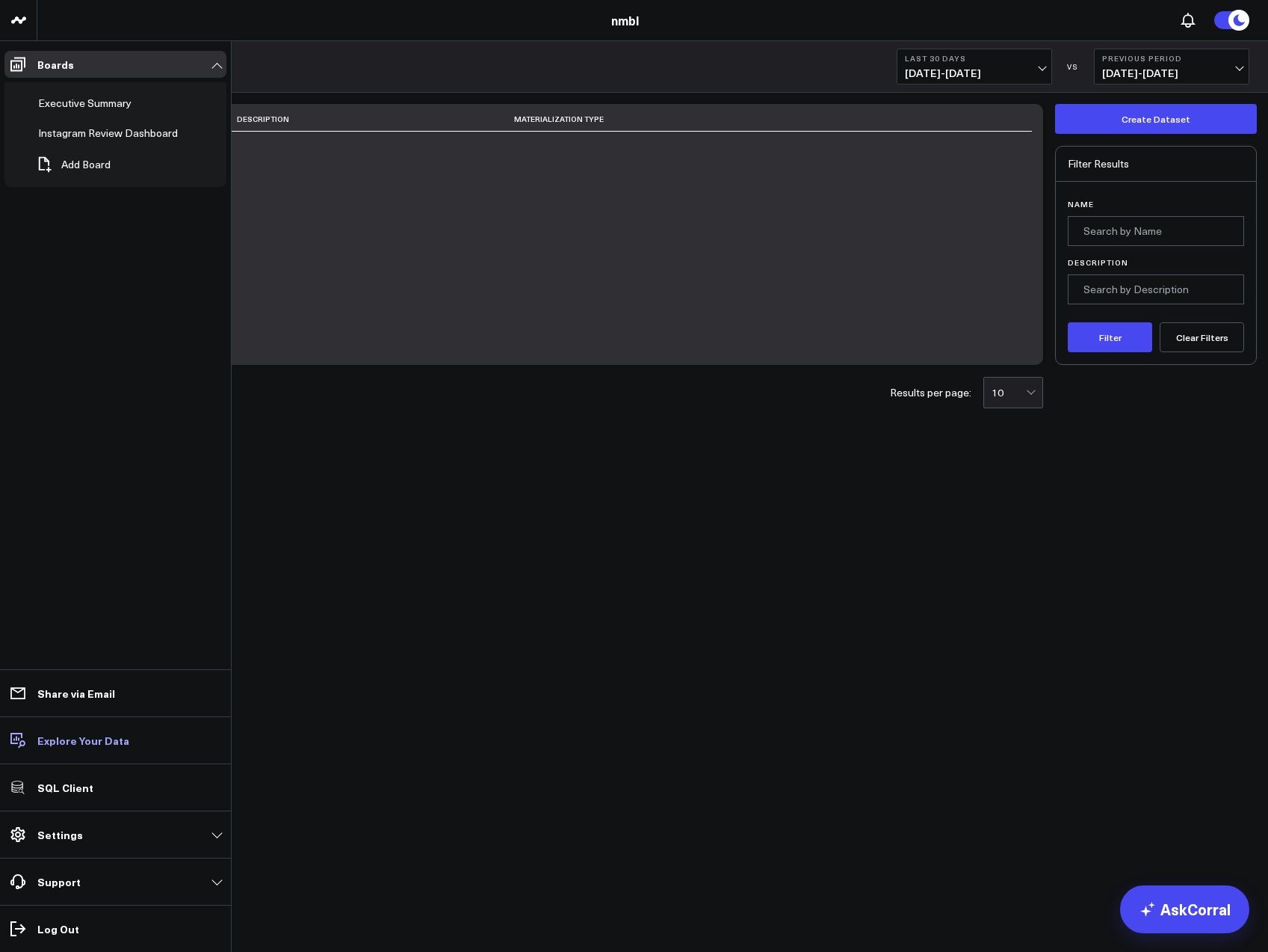
click at [87, 740] on p "Explore Your Data" at bounding box center [83, 740] width 92 height 12
click at [92, 119] on link "Instagram Review Dashboard" at bounding box center [119, 133] width 182 height 30
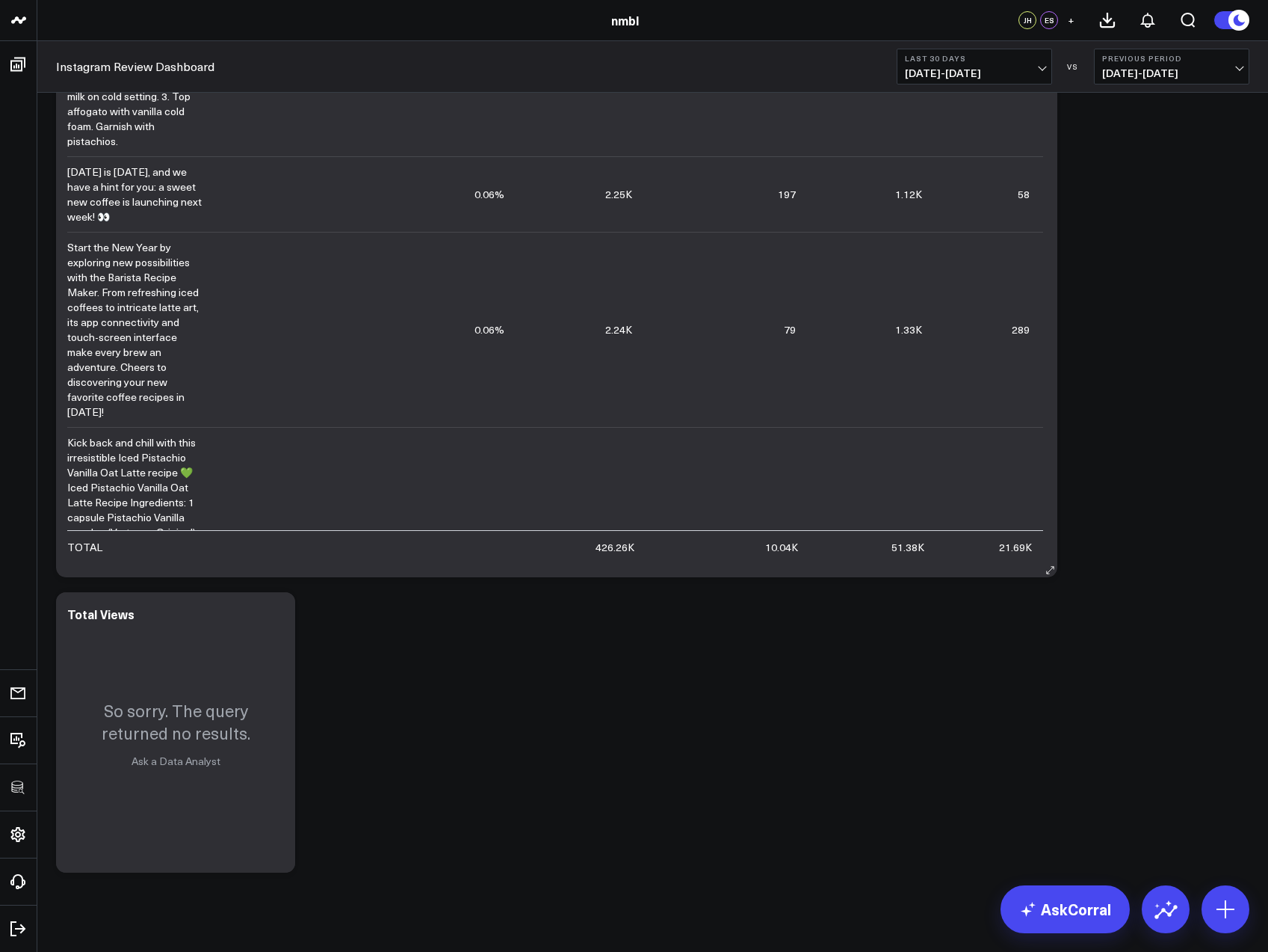
scroll to position [423, 0]
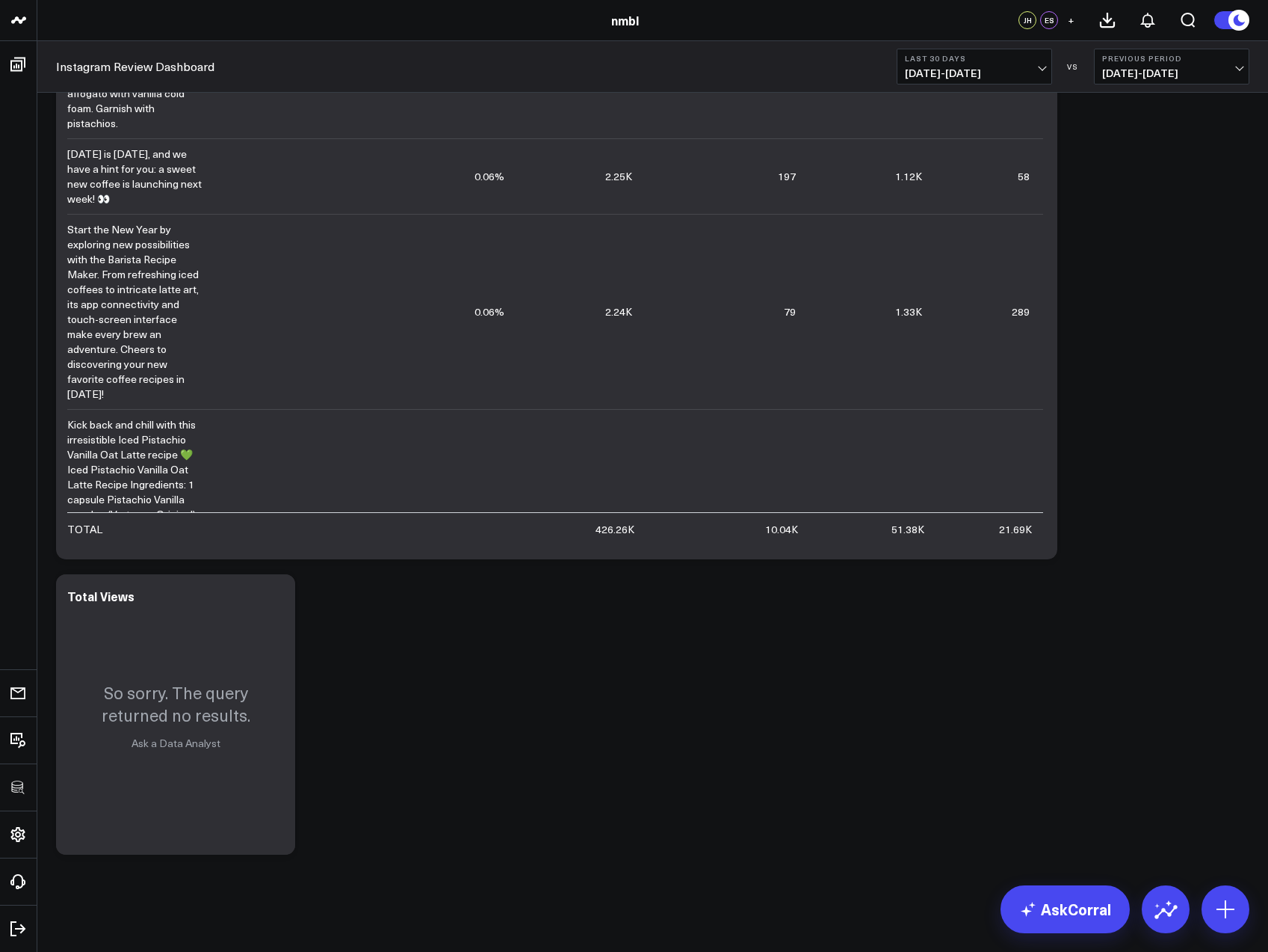
click at [1039, 67] on span "[DATE] - [DATE]" at bounding box center [974, 73] width 139 height 12
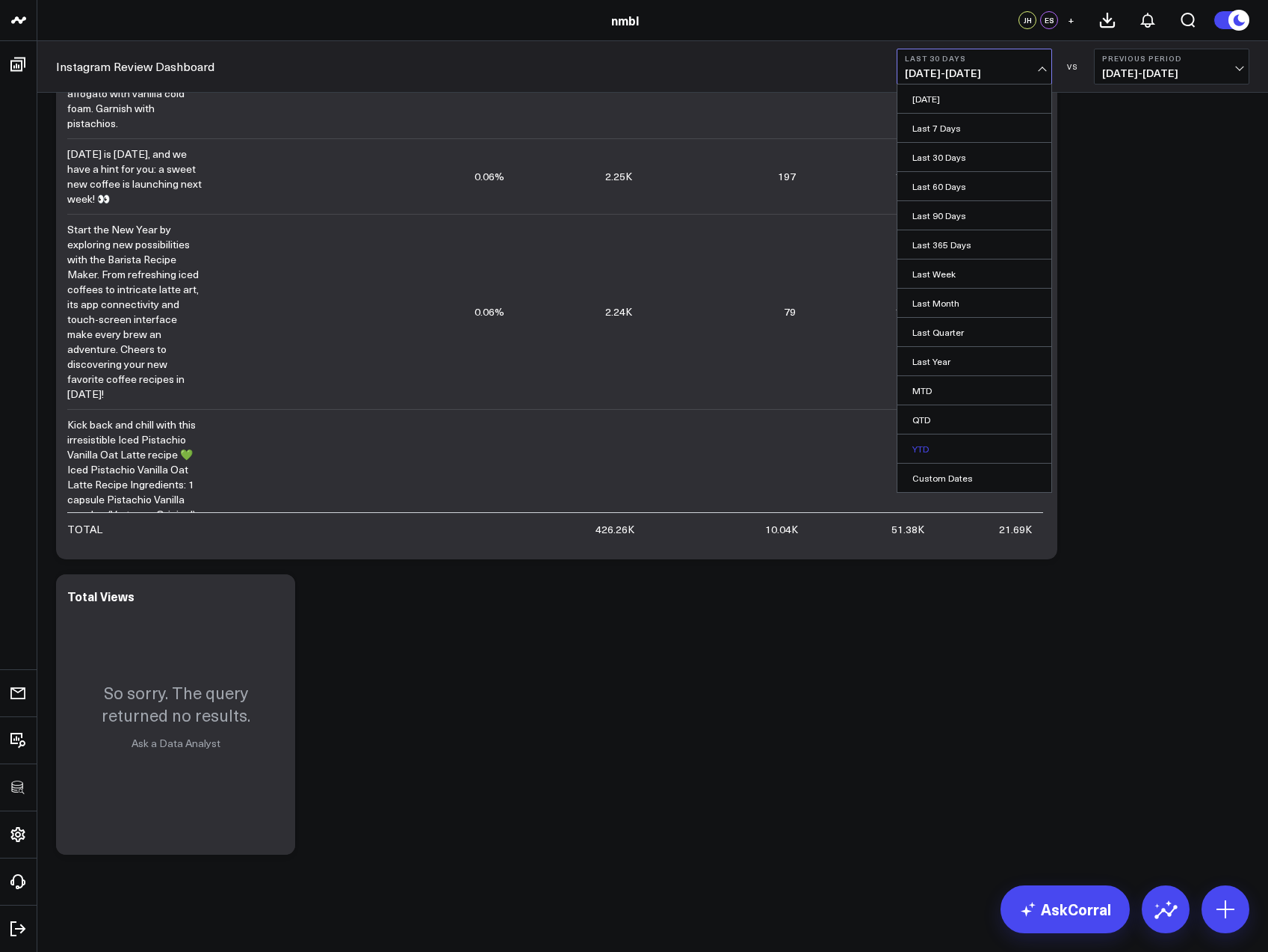
click at [920, 441] on link "YTD" at bounding box center [975, 449] width 154 height 28
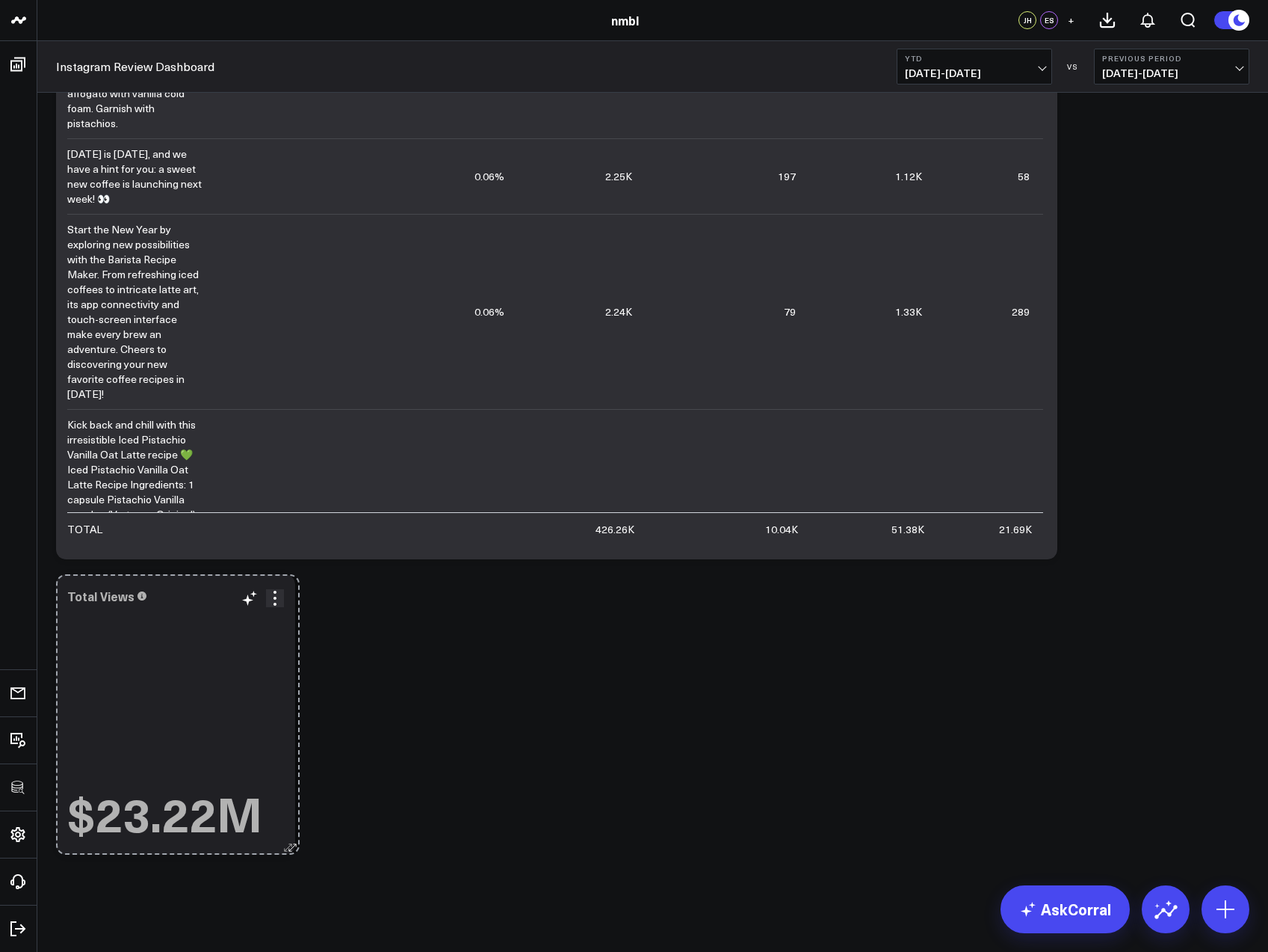
drag, startPoint x: 285, startPoint y: 852, endPoint x: 233, endPoint y: 611, distance: 246.5
click at [290, 721] on div "Total Views $23.22M So sorry. The query returned no results. Ask a Data Analyst" at bounding box center [175, 714] width 239 height 280
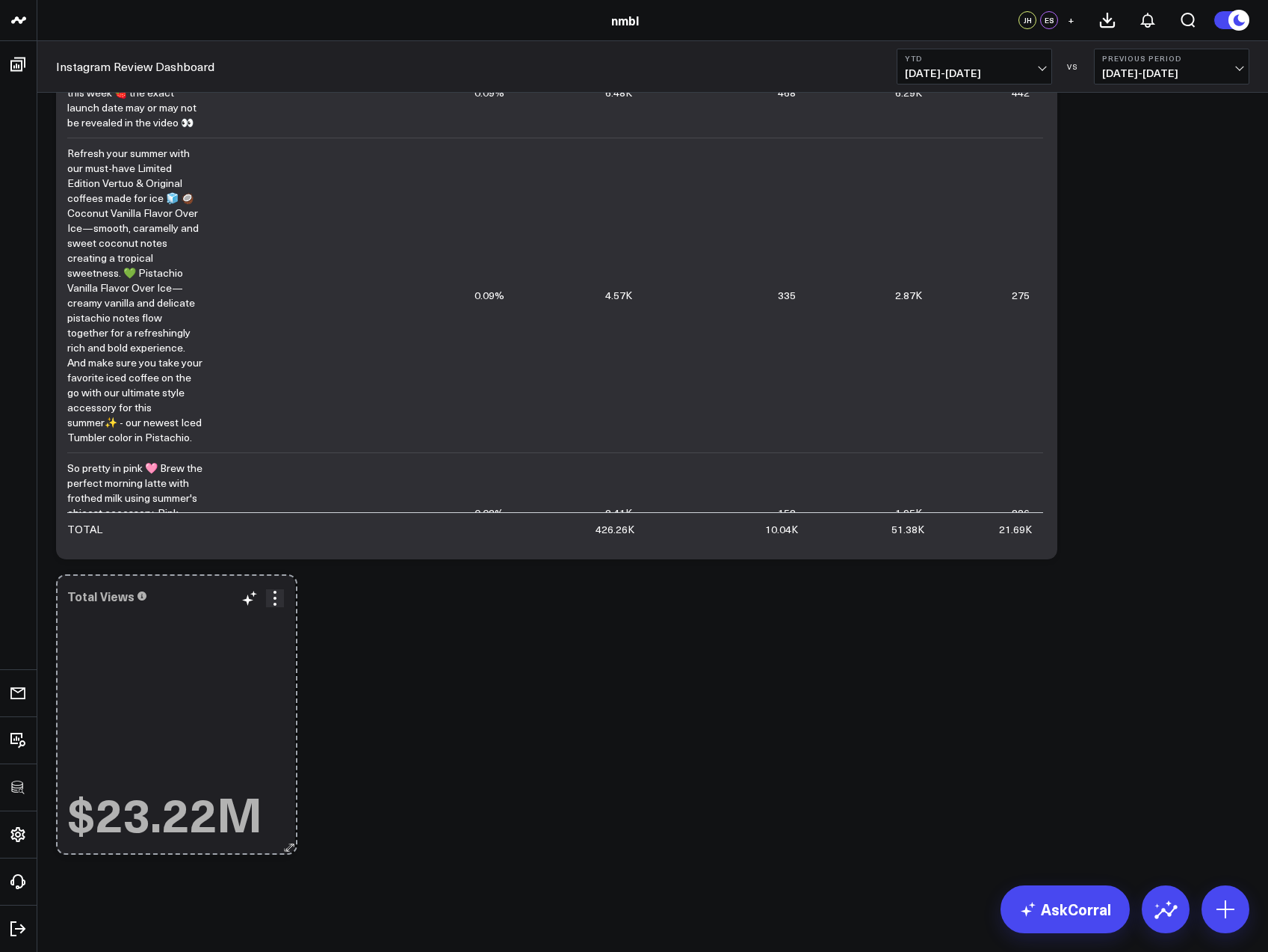
drag, startPoint x: 290, startPoint y: 848, endPoint x: 291, endPoint y: 775, distance: 73.0
click at [291, 775] on div "Total Views $23.22M So sorry. The query returned no results. Ask a Data Analyst" at bounding box center [175, 714] width 239 height 280
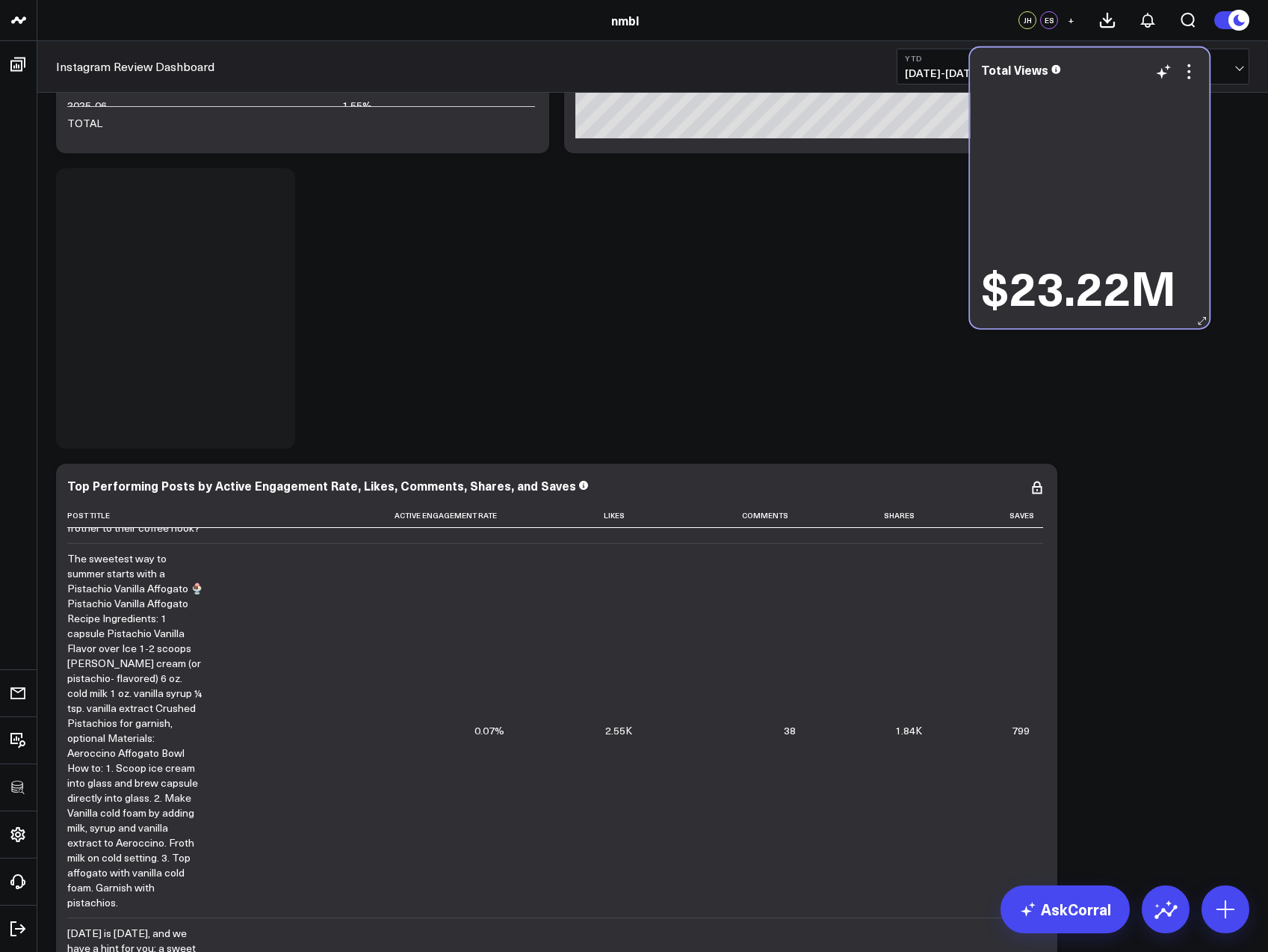
scroll to position [230, 0]
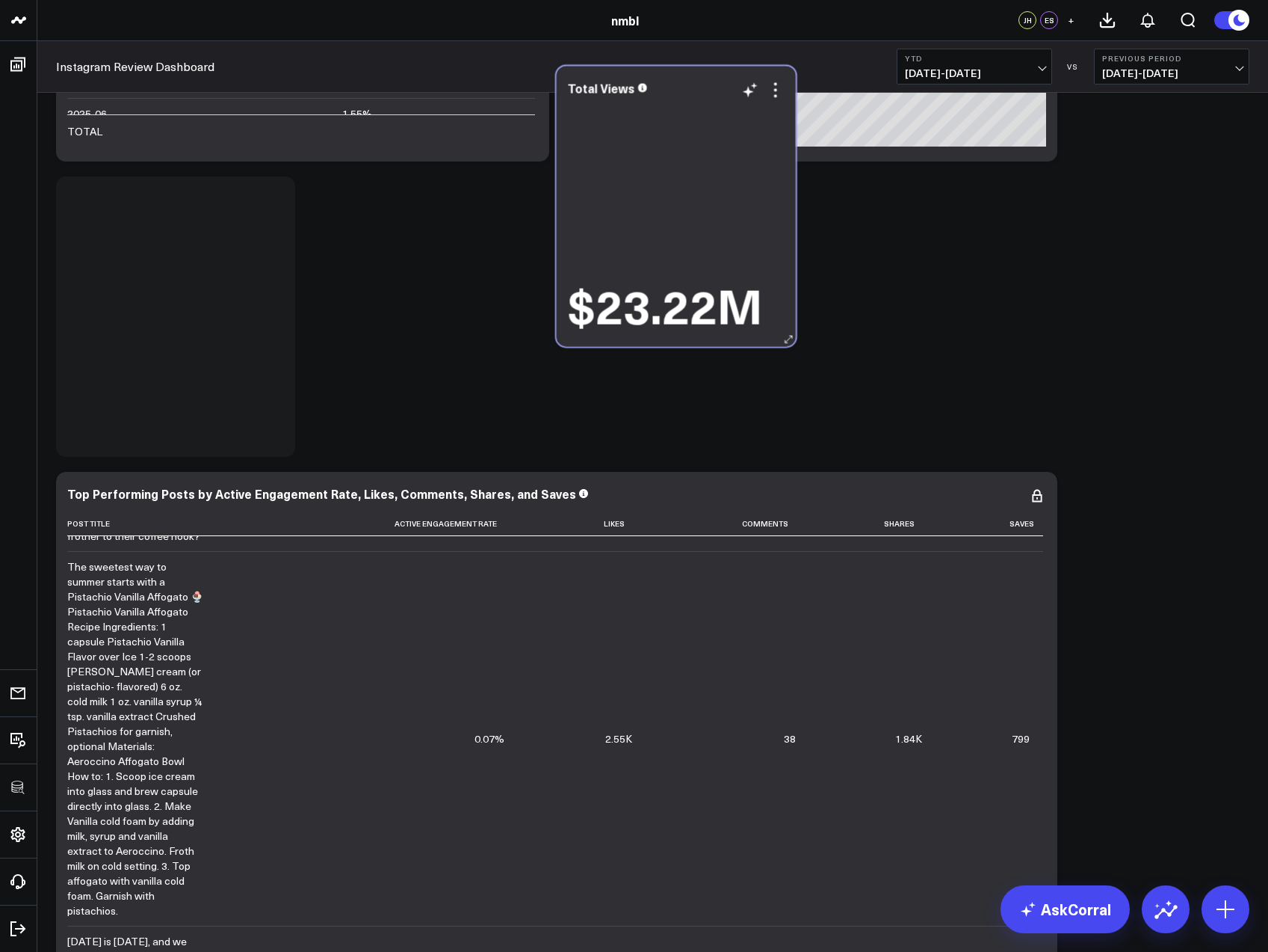
drag, startPoint x: 192, startPoint y: 778, endPoint x: 692, endPoint y: 84, distance: 855.4
click at [692, 84] on div "Total Views" at bounding box center [676, 87] width 216 height 13
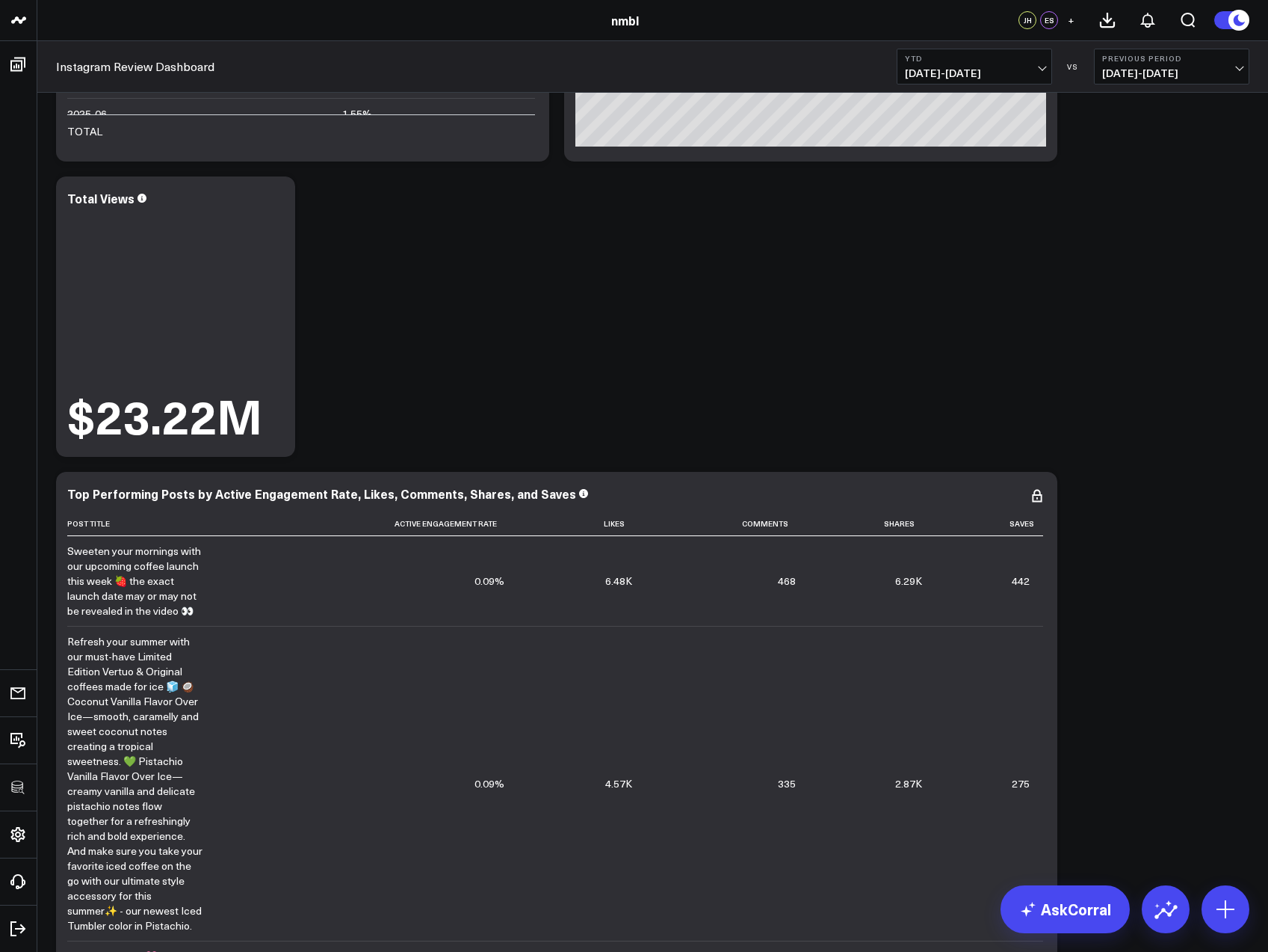
scroll to position [0, 0]
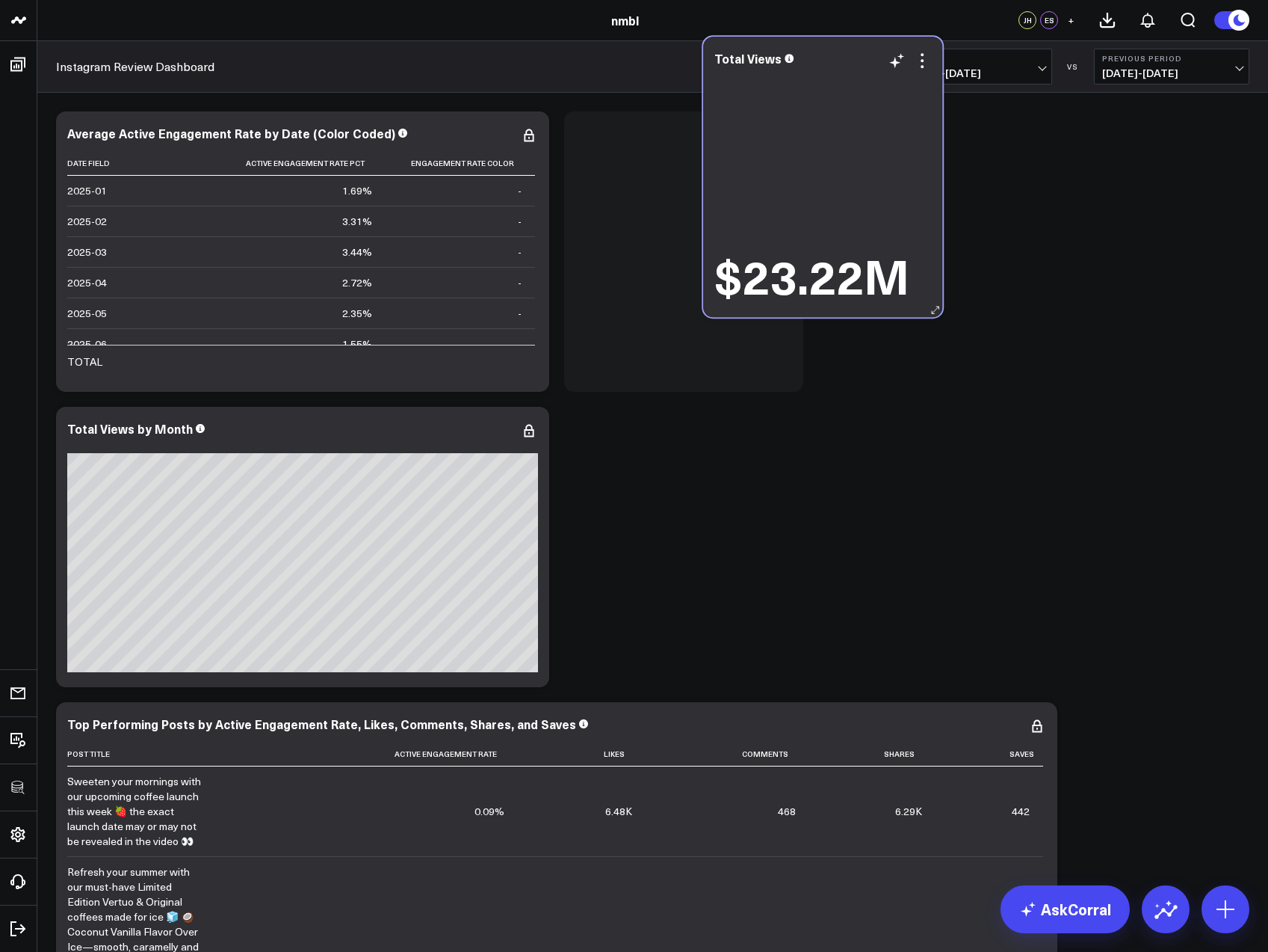
drag, startPoint x: 582, startPoint y: 213, endPoint x: 800, endPoint y: 77, distance: 256.9
click at [800, 77] on div "$23.22M" at bounding box center [822, 185] width 216 height 233
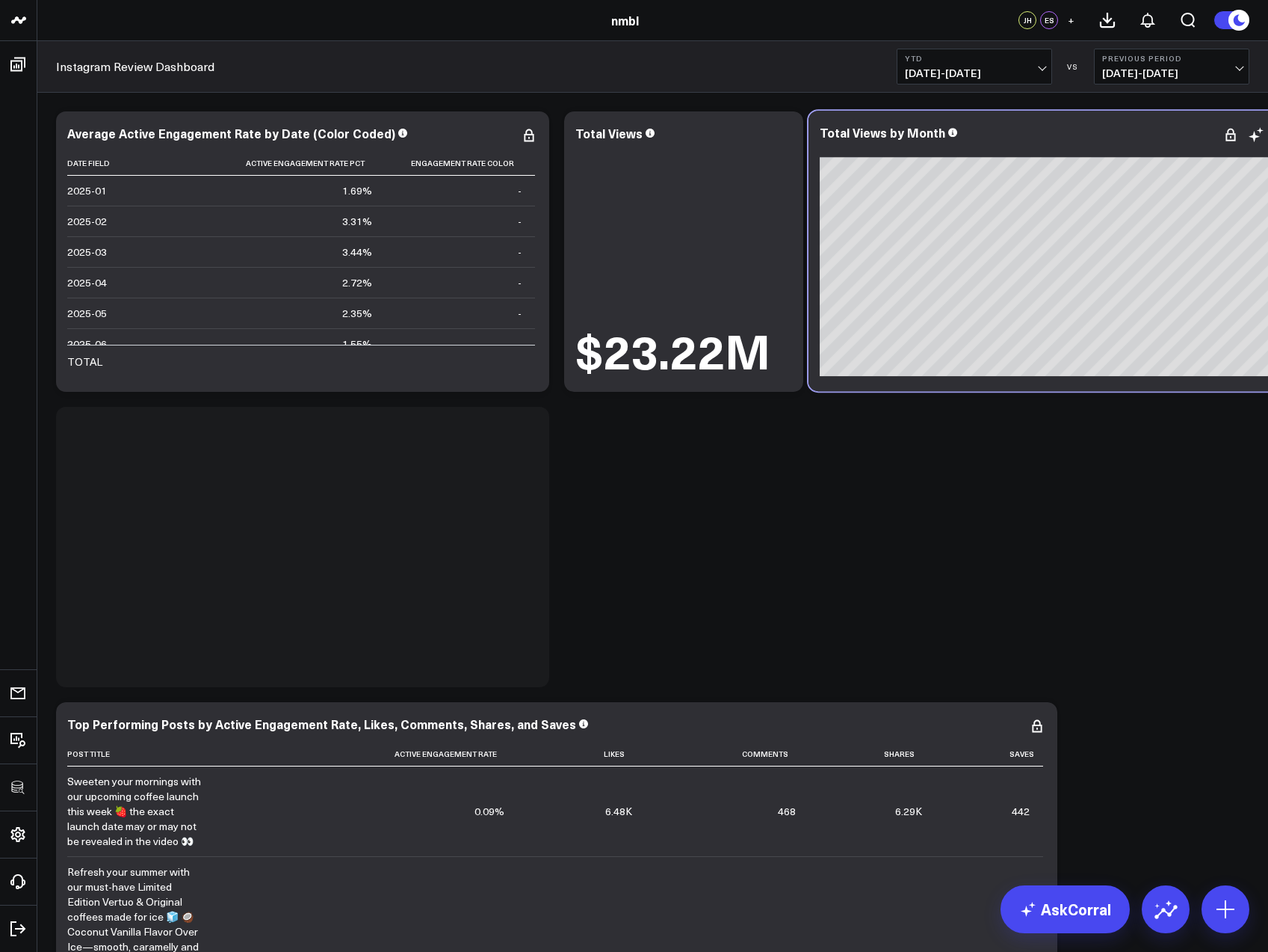
drag, startPoint x: 411, startPoint y: 418, endPoint x: 1164, endPoint y: 122, distance: 809.1
click at [1164, 122] on div "Total Views by Month" at bounding box center [1055, 250] width 494 height 280
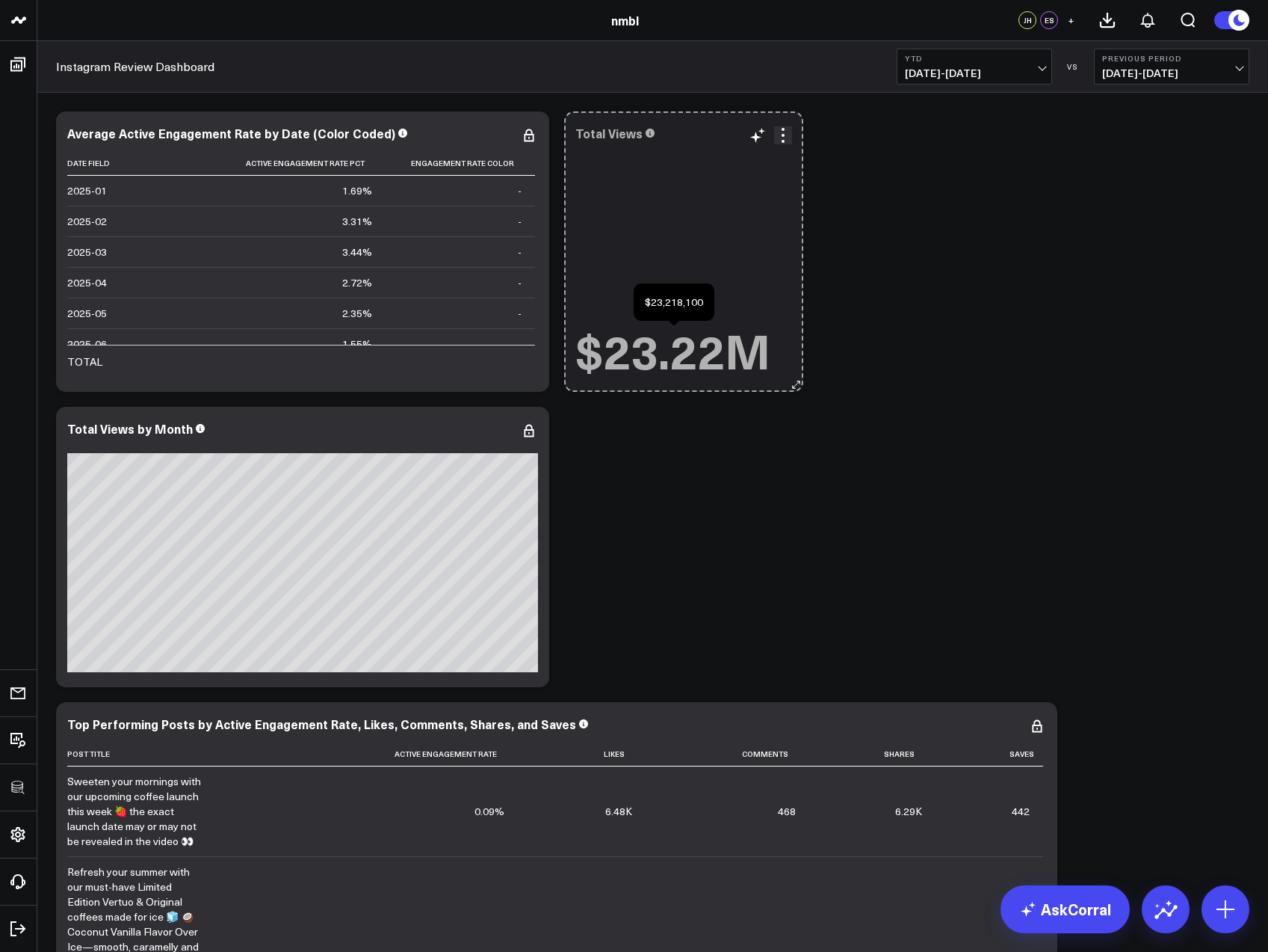
drag, startPoint x: 801, startPoint y: 386, endPoint x: 740, endPoint y: 380, distance: 61.3
click at [740, 380] on div "Total Views $23.22M So sorry. The query returned no results. Ask a Data Analyst" at bounding box center [683, 251] width 239 height 280
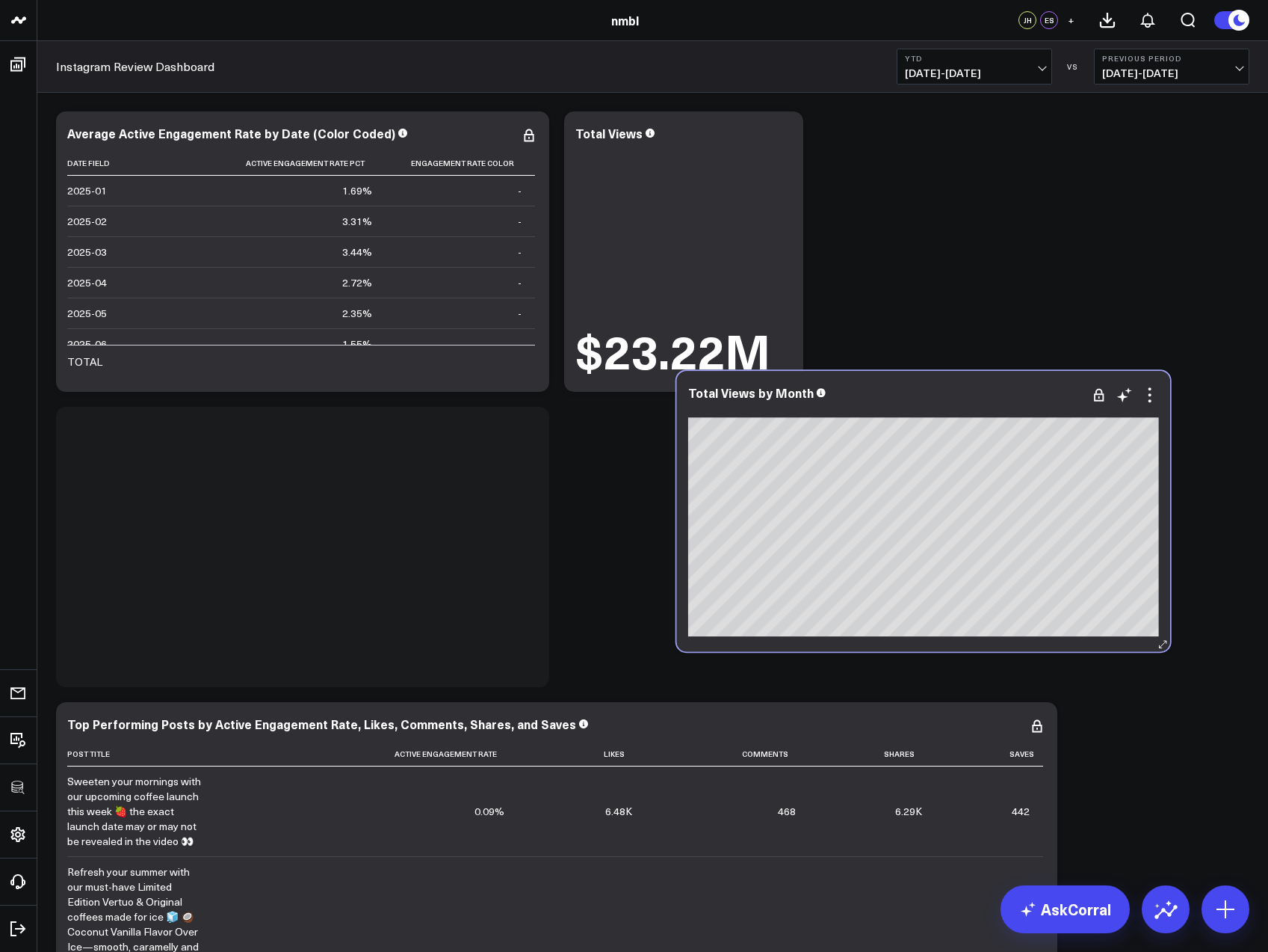
drag, startPoint x: 380, startPoint y: 423, endPoint x: 1000, endPoint y: 397, distance: 620.5
click at [1000, 397] on div "Total Views by Month" at bounding box center [924, 392] width 471 height 13
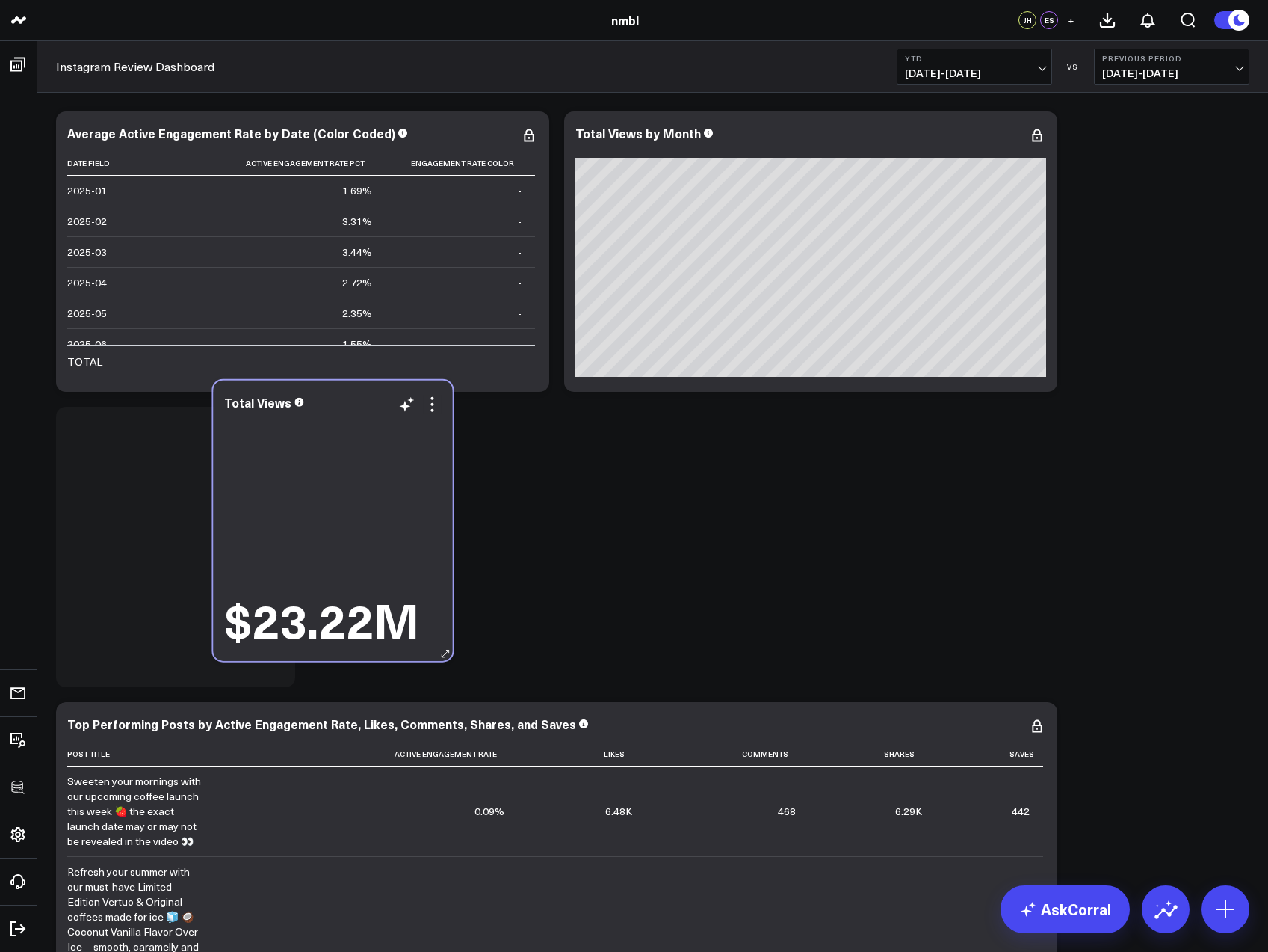
drag, startPoint x: 383, startPoint y: 353, endPoint x: 328, endPoint y: 403, distance: 74.3
click at [328, 403] on div "Total Views" at bounding box center [332, 402] width 216 height 13
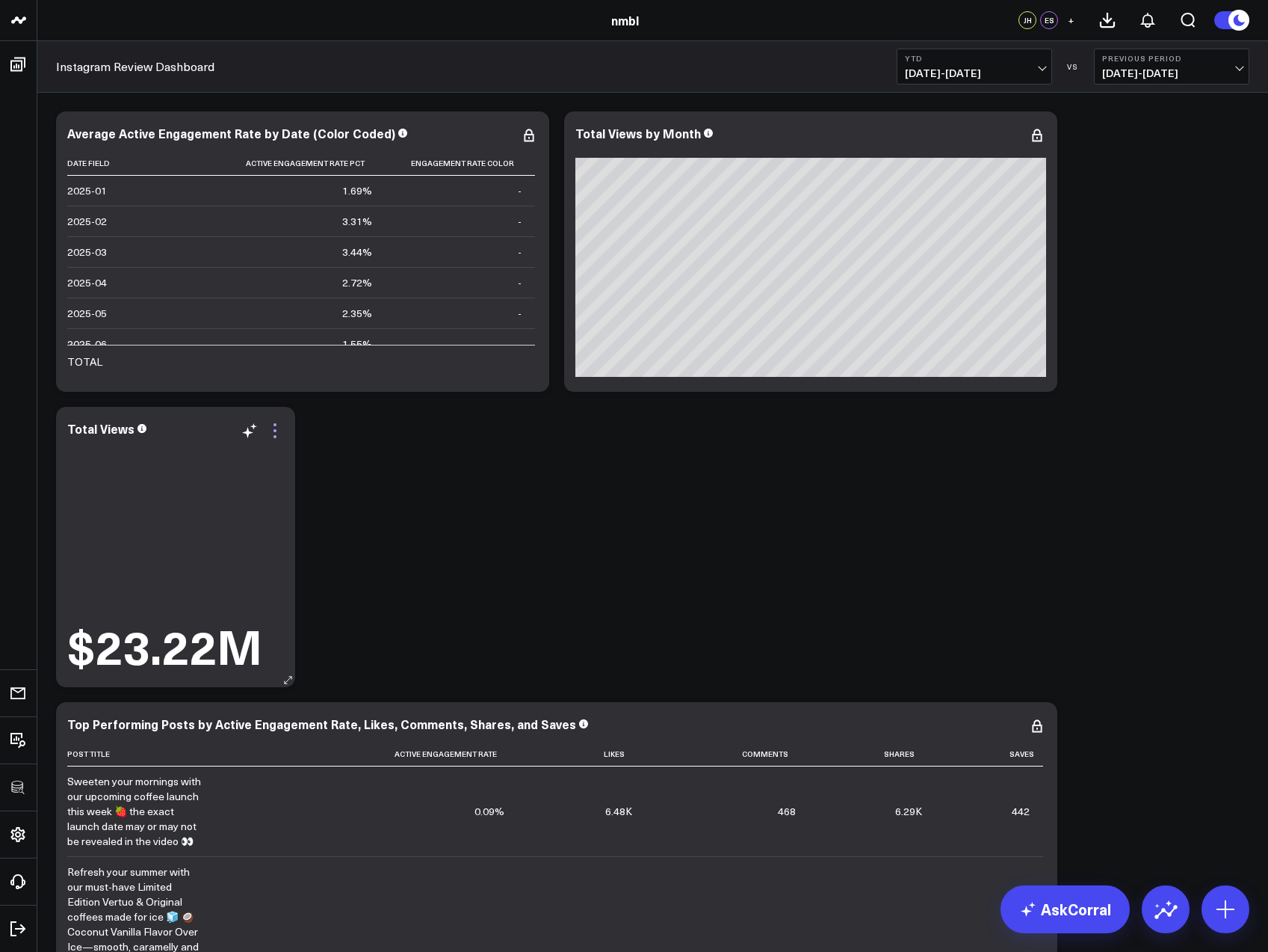
click at [275, 431] on icon at bounding box center [275, 430] width 3 height 3
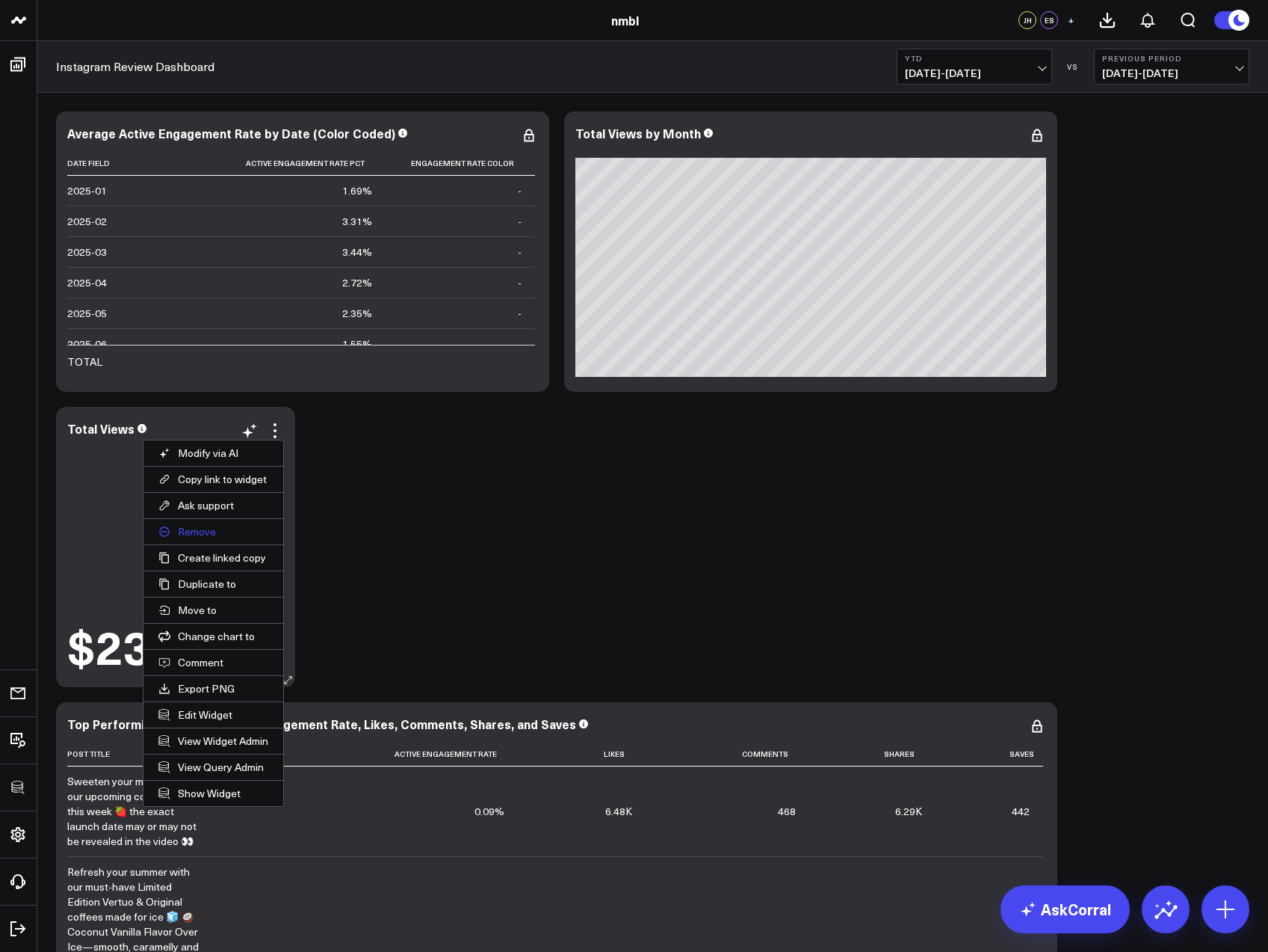
click at [218, 526] on button "Remove" at bounding box center [214, 531] width 140 height 26
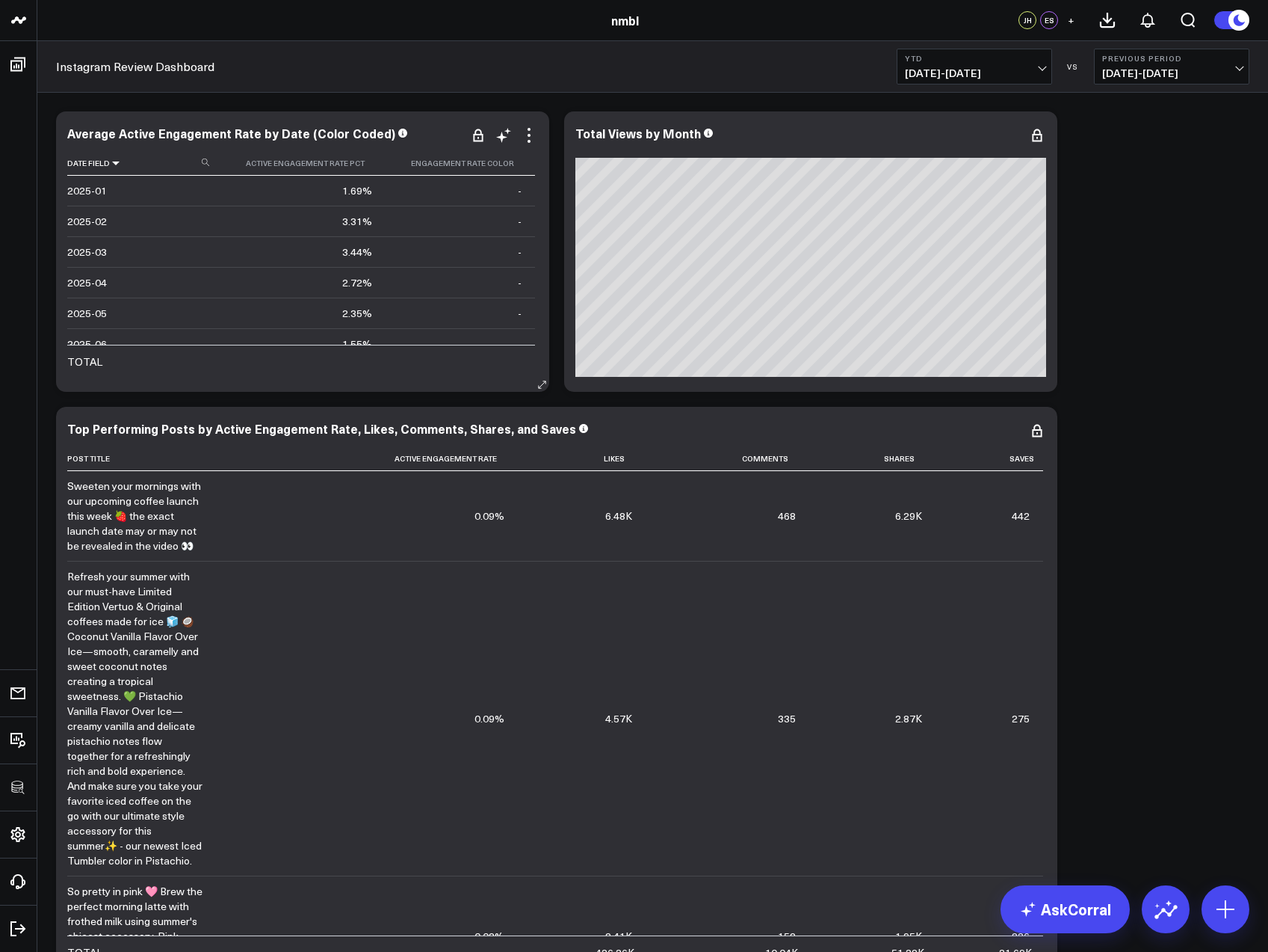
click at [114, 166] on icon at bounding box center [116, 162] width 12 height 9
click at [113, 166] on icon at bounding box center [116, 162] width 12 height 9
click at [153, 137] on div "Average Active Engagement Rate by Date (Color Coded)" at bounding box center [238, 132] width 341 height 17
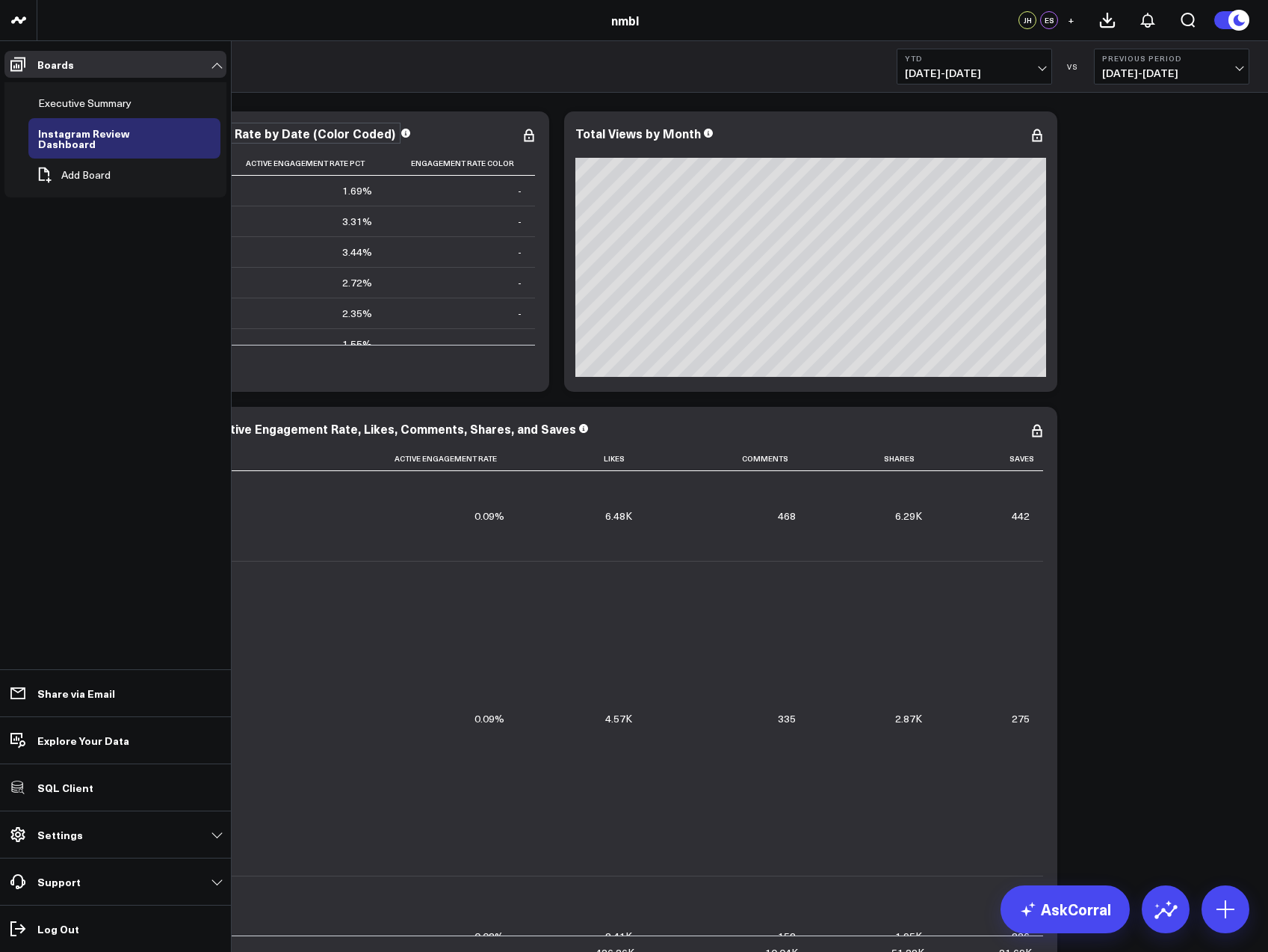
drag, startPoint x: 117, startPoint y: 134, endPoint x: 22, endPoint y: 132, distance: 95.0
click at [22, 132] on div "100525 Test 100625-2 3725 Test 829 Studios Accenture Acme Industrial Activant C…" at bounding box center [634, 540] width 1268 height 1079
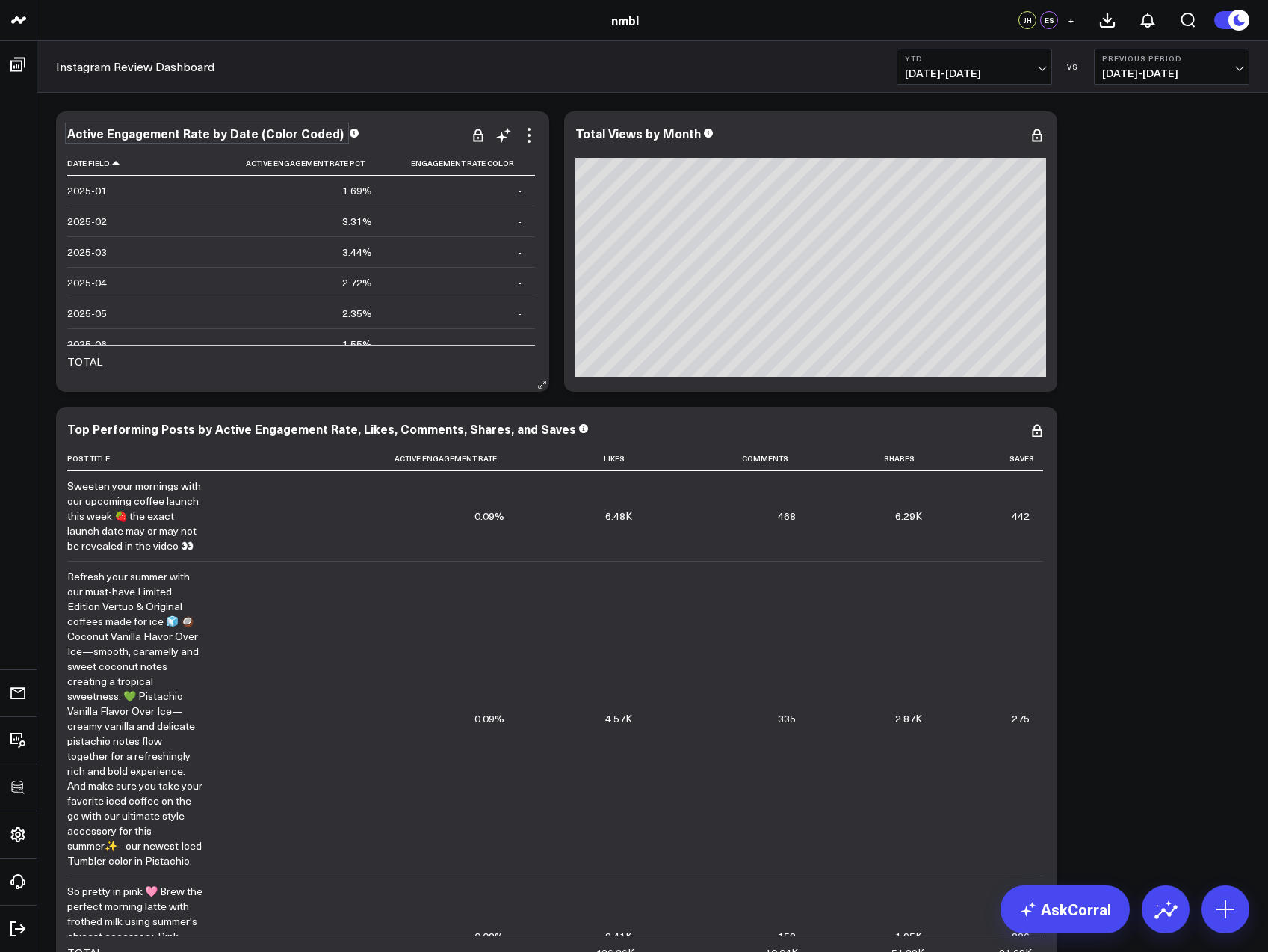
click at [436, 123] on div "Active Engagement Rate by Date (Color Coded) Date Field Active Engagement Rate …" at bounding box center [302, 251] width 494 height 280
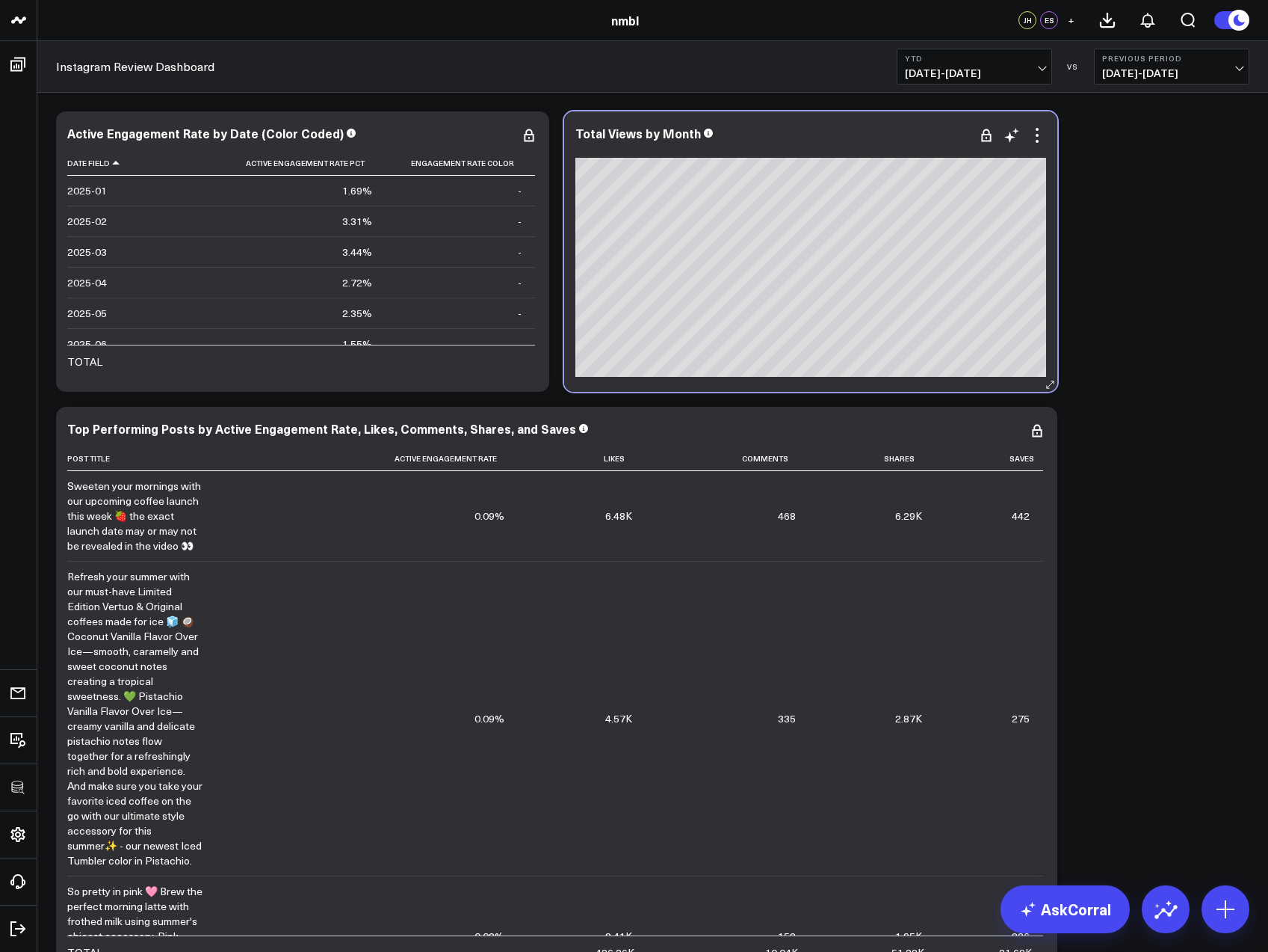
click at [904, 127] on div "Total Views by Month" at bounding box center [811, 132] width 471 height 13
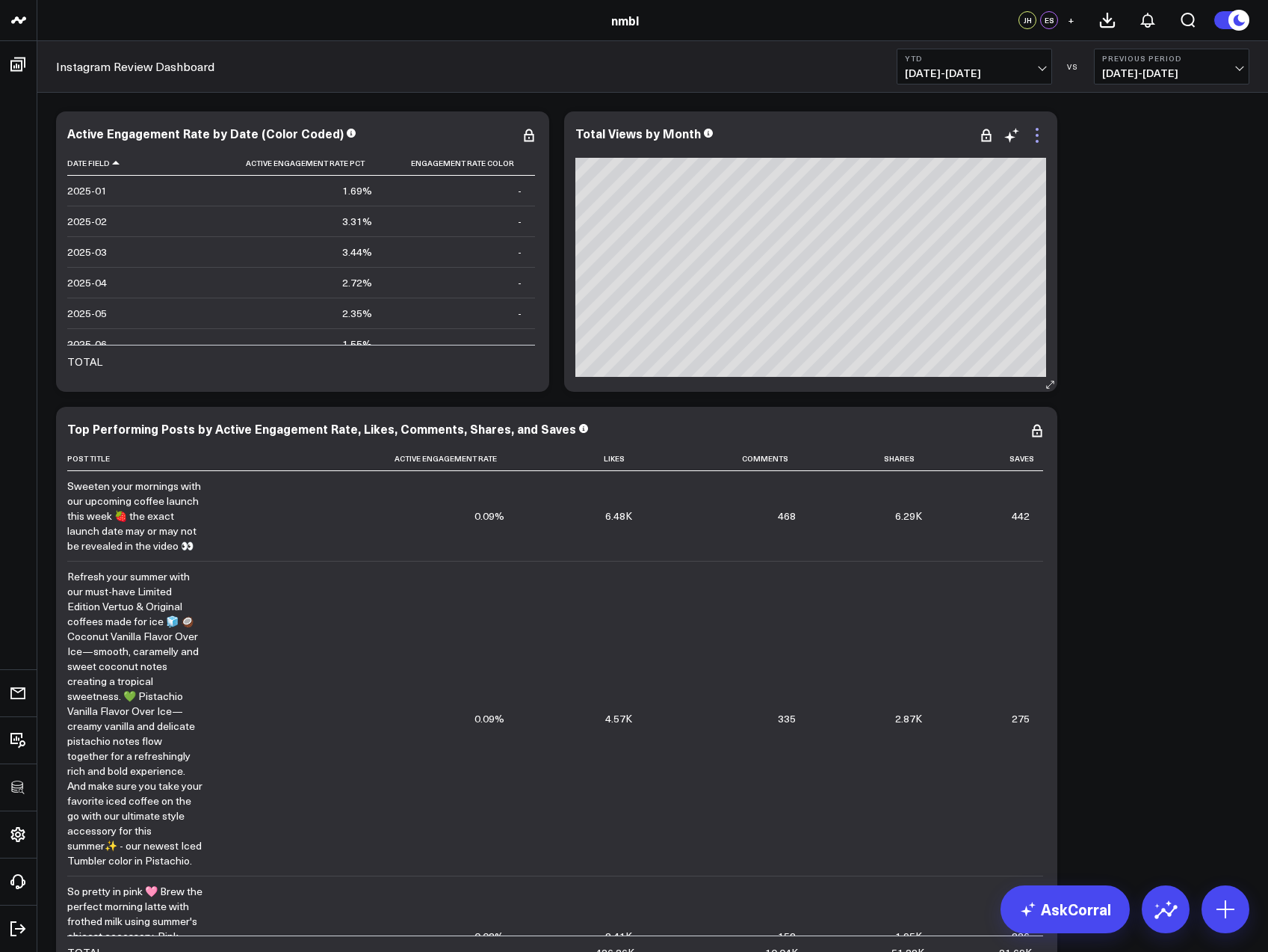
click at [1038, 133] on icon at bounding box center [1038, 135] width 18 height 18
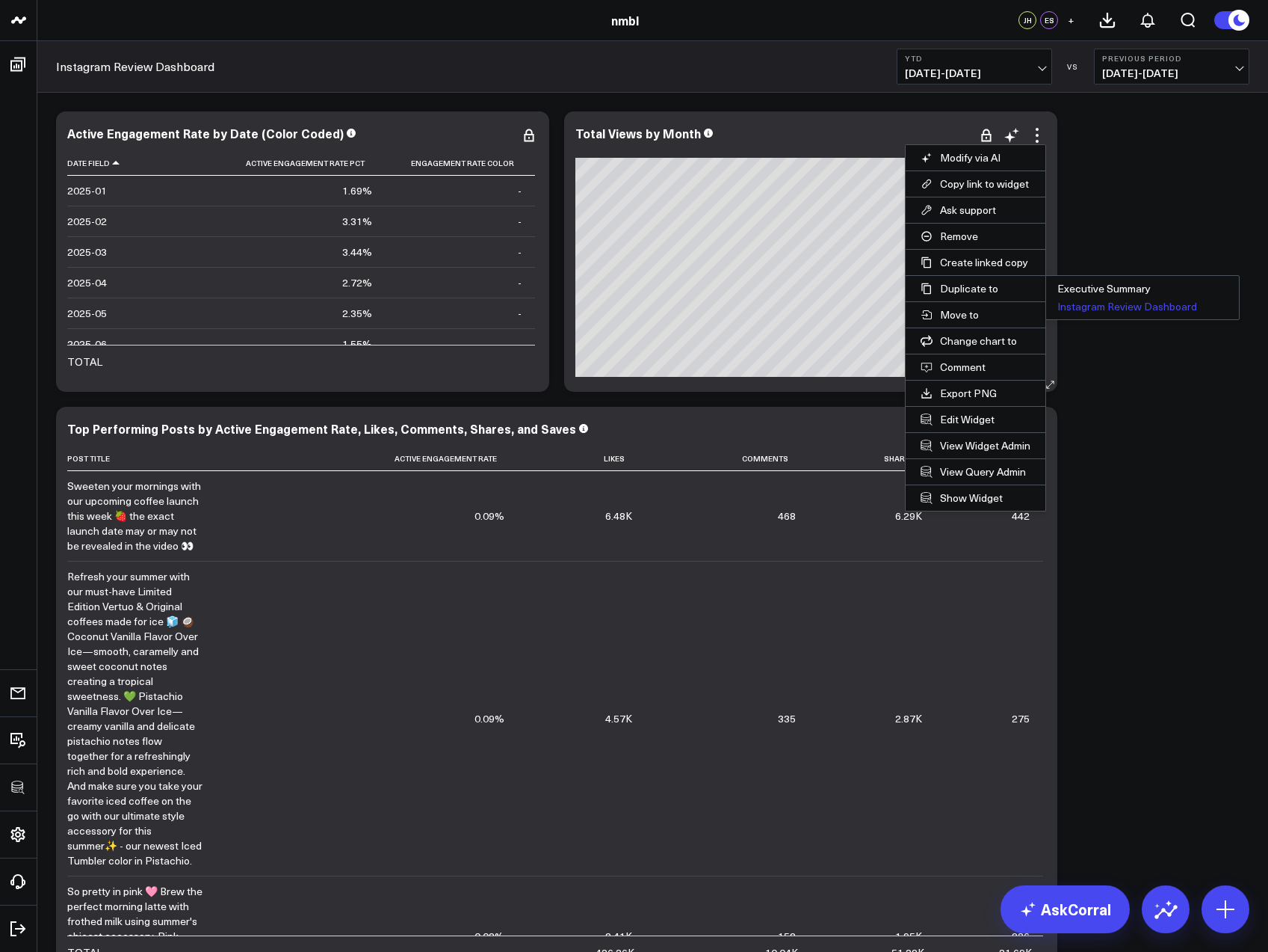
click at [1069, 302] on button "Instagram Review Dashboard" at bounding box center [1143, 306] width 192 height 18
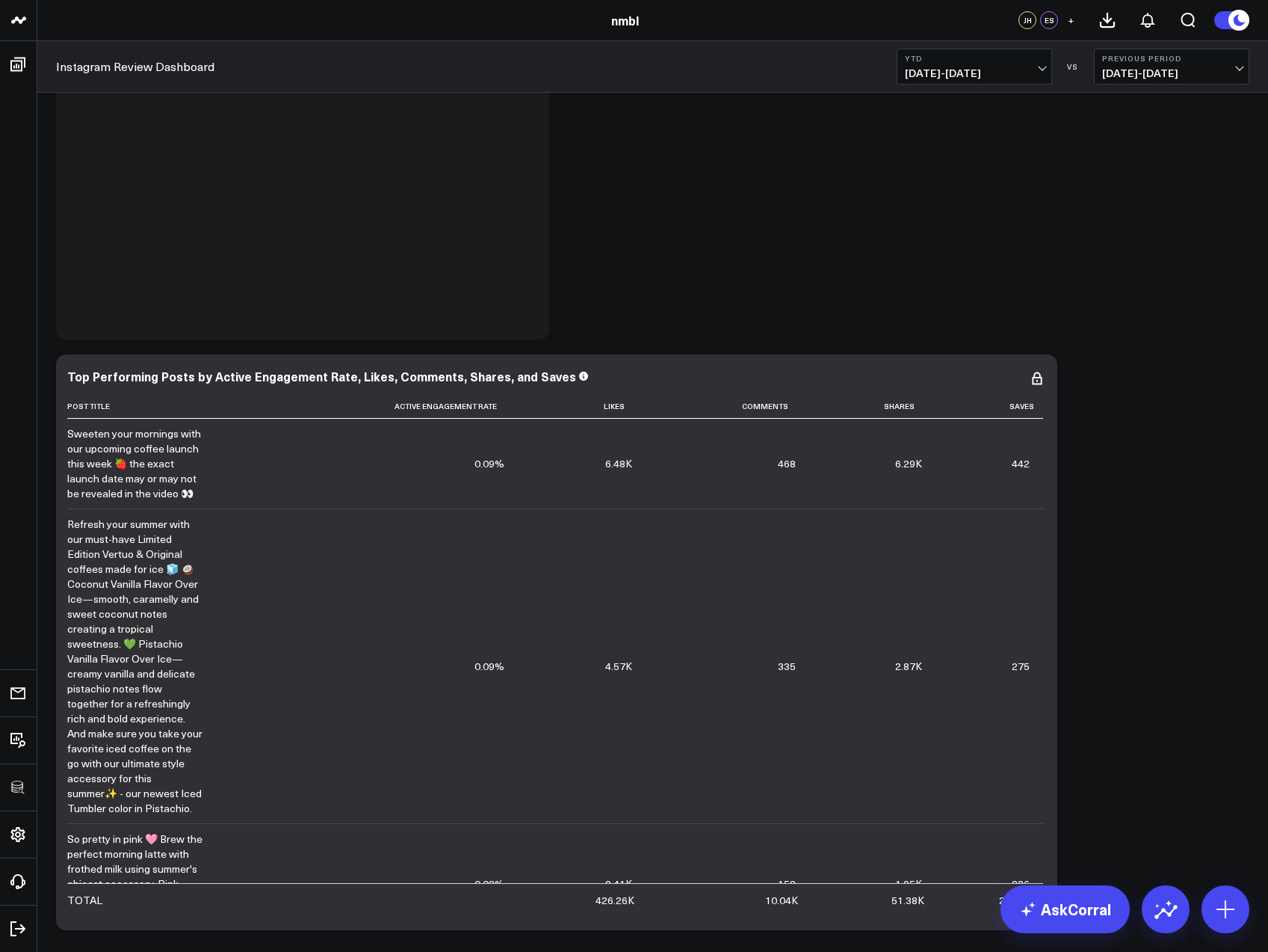
scroll to position [423, 0]
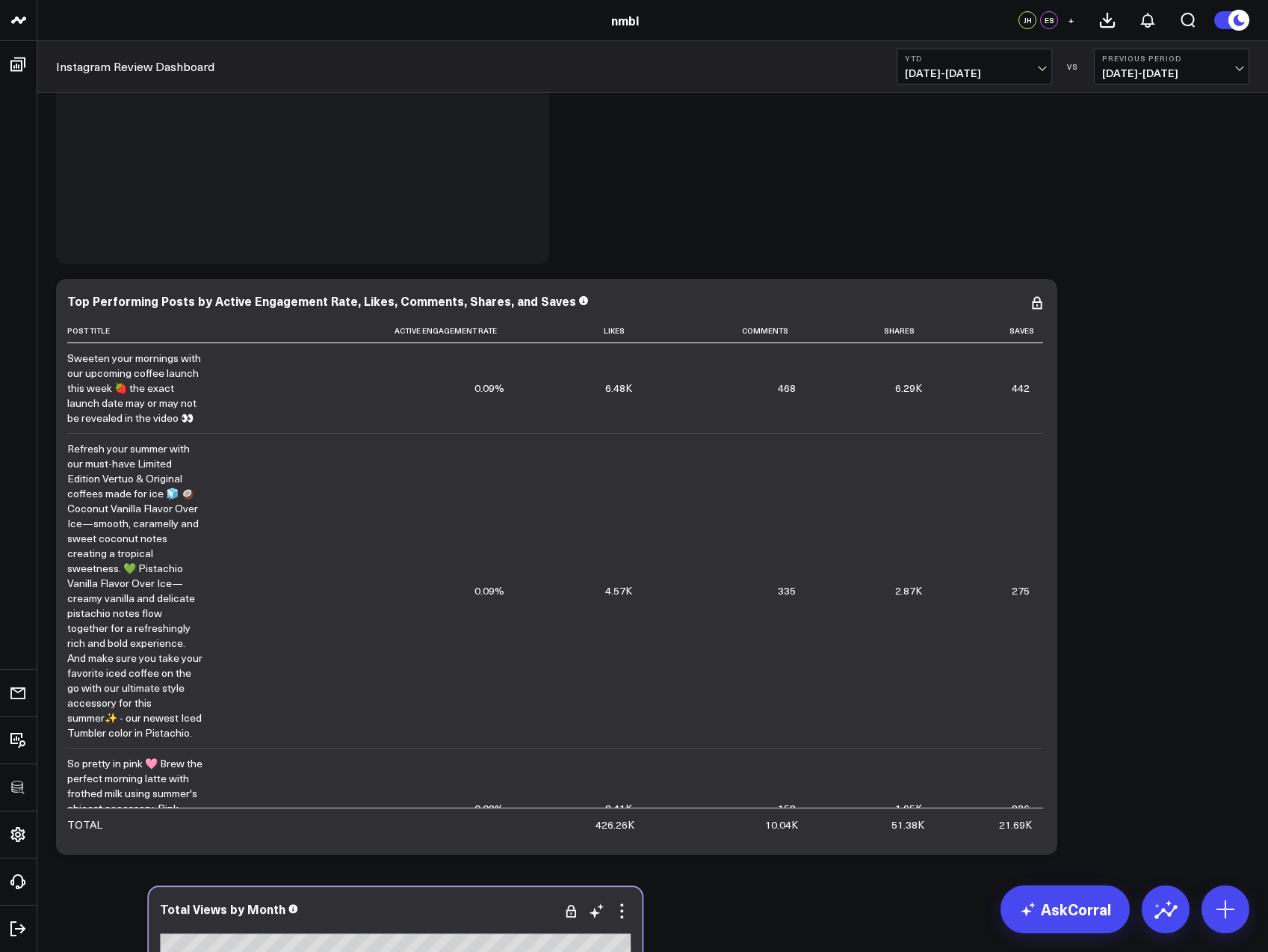
drag, startPoint x: 502, startPoint y: 464, endPoint x: 520, endPoint y: 908, distance: 444.4
click at [521, 908] on div "Total Views by Month" at bounding box center [395, 908] width 471 height 13
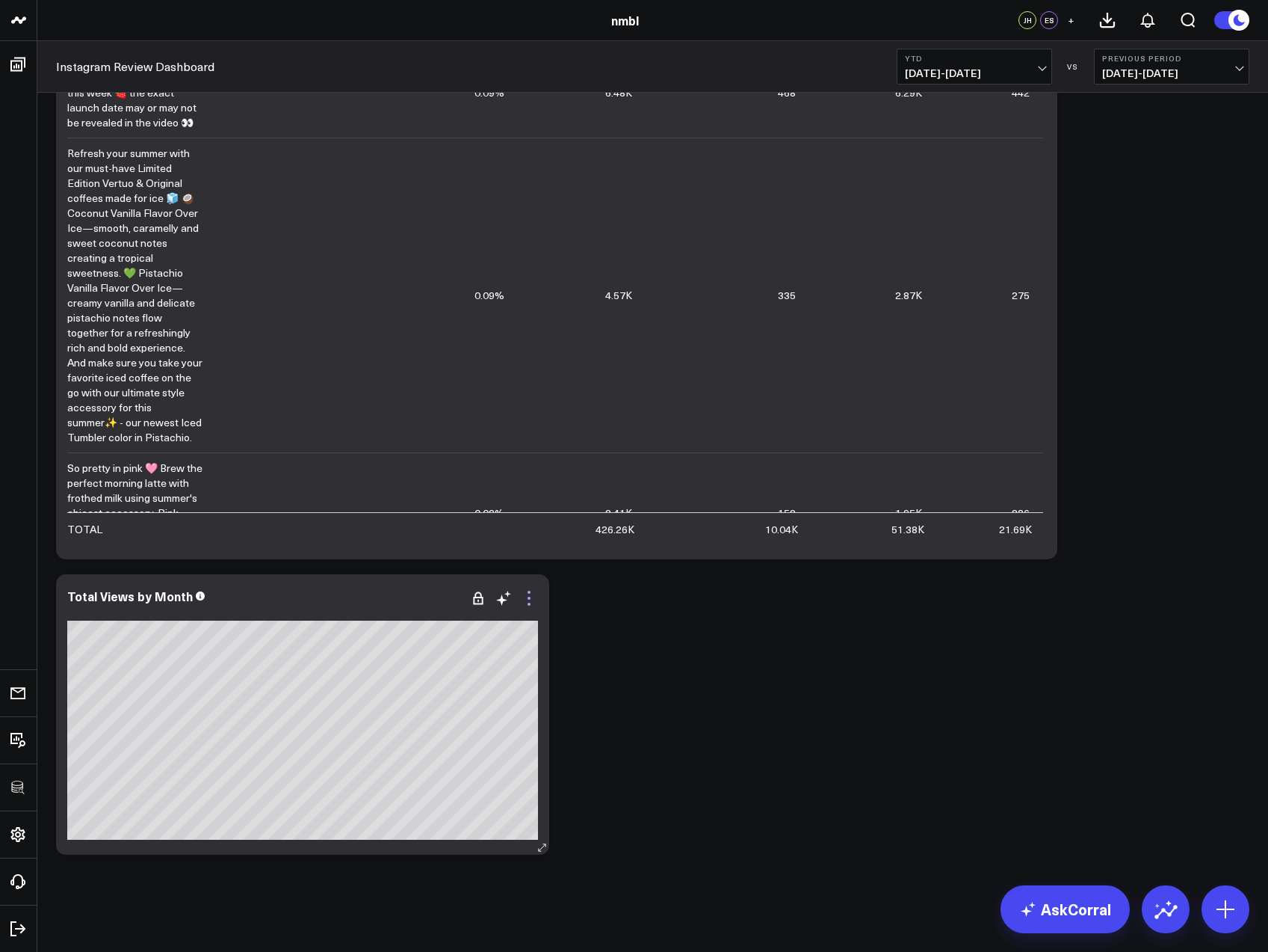
click at [528, 598] on icon at bounding box center [529, 597] width 3 height 3
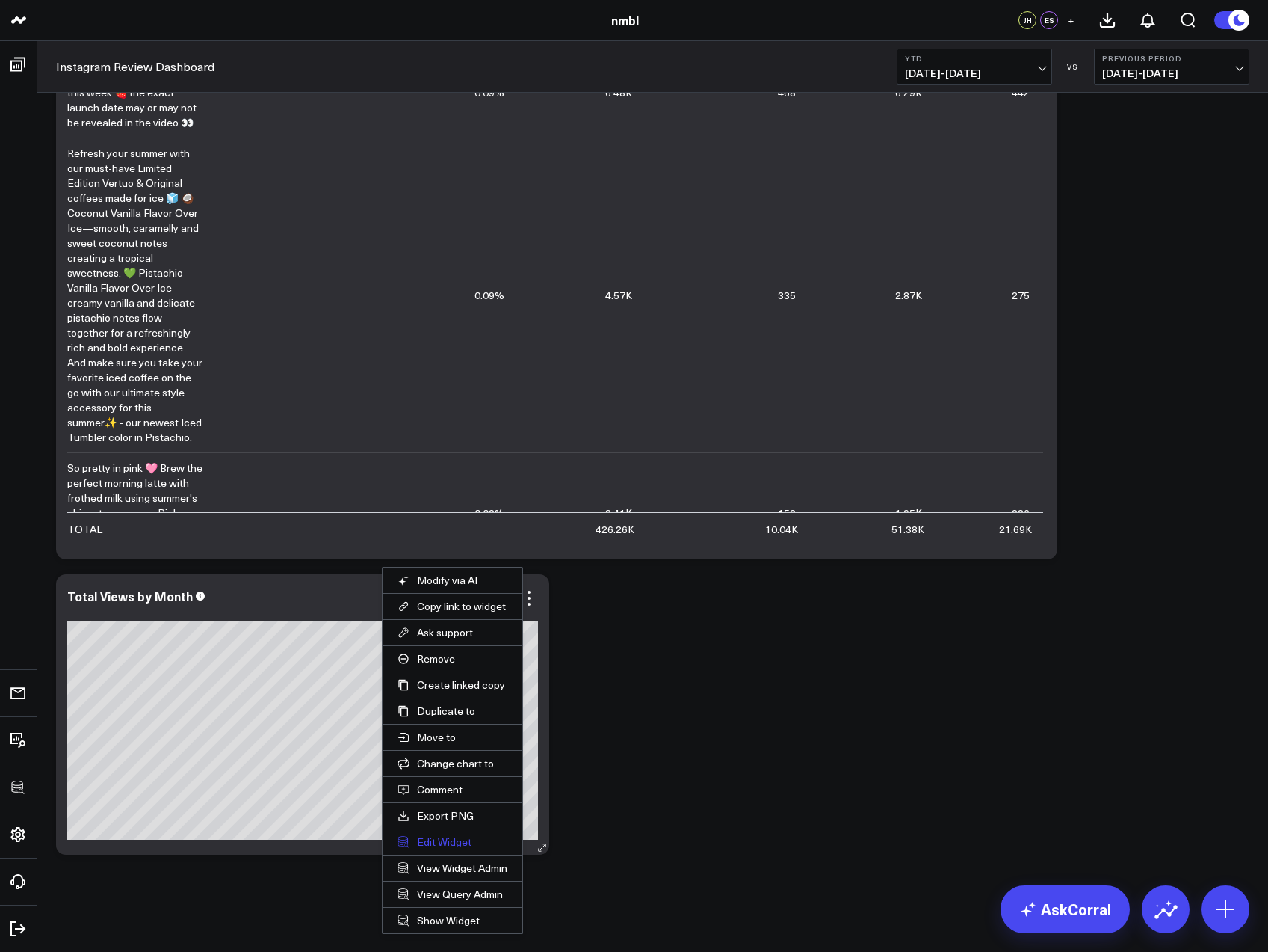
click at [465, 841] on button "Edit Widget" at bounding box center [452, 842] width 140 height 26
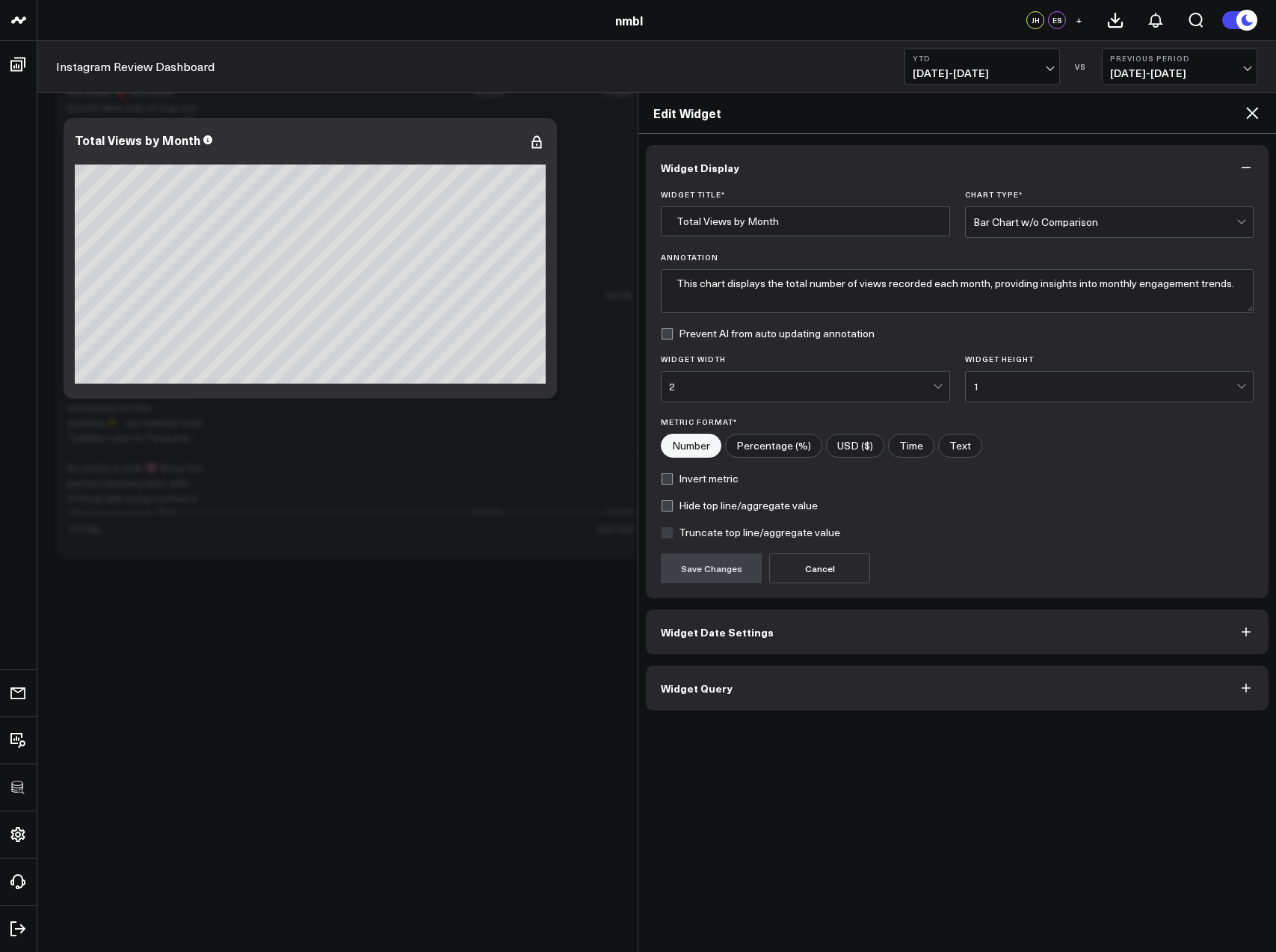
click at [737, 626] on span "Widget Date Settings" at bounding box center [717, 632] width 113 height 12
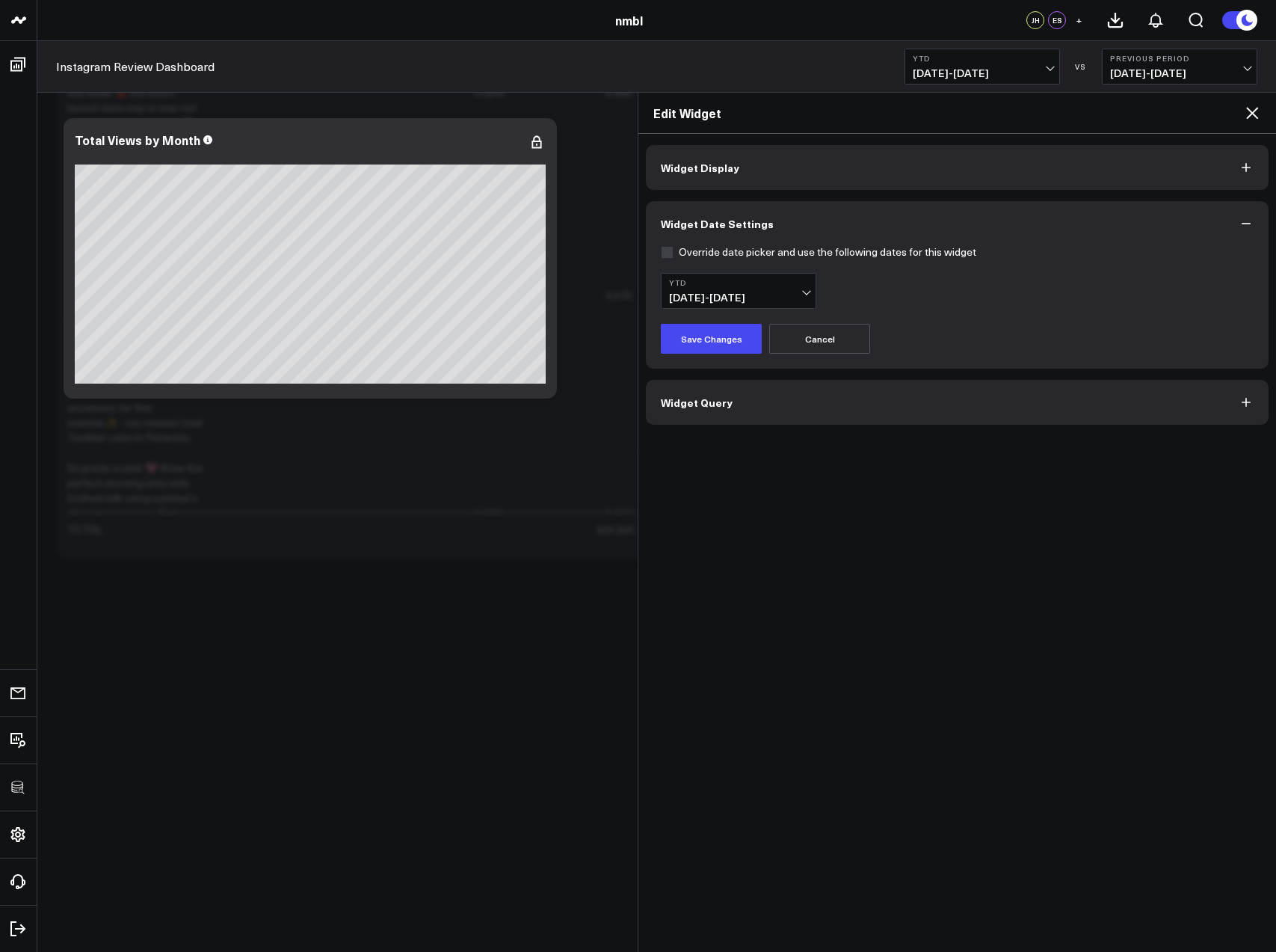
click at [729, 406] on button "Widget Query" at bounding box center [956, 402] width 623 height 45
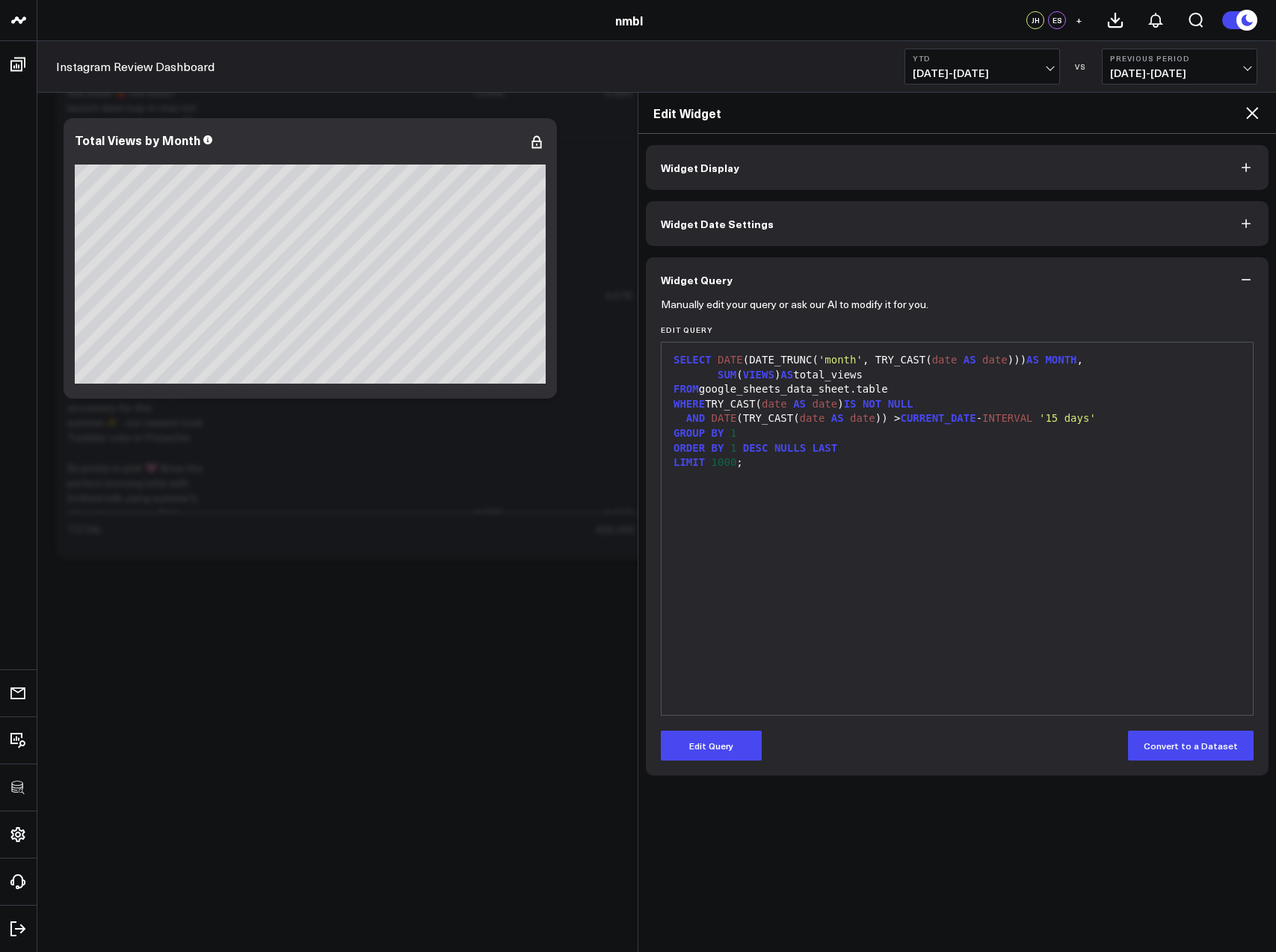
click at [1253, 111] on icon at bounding box center [1252, 113] width 12 height 12
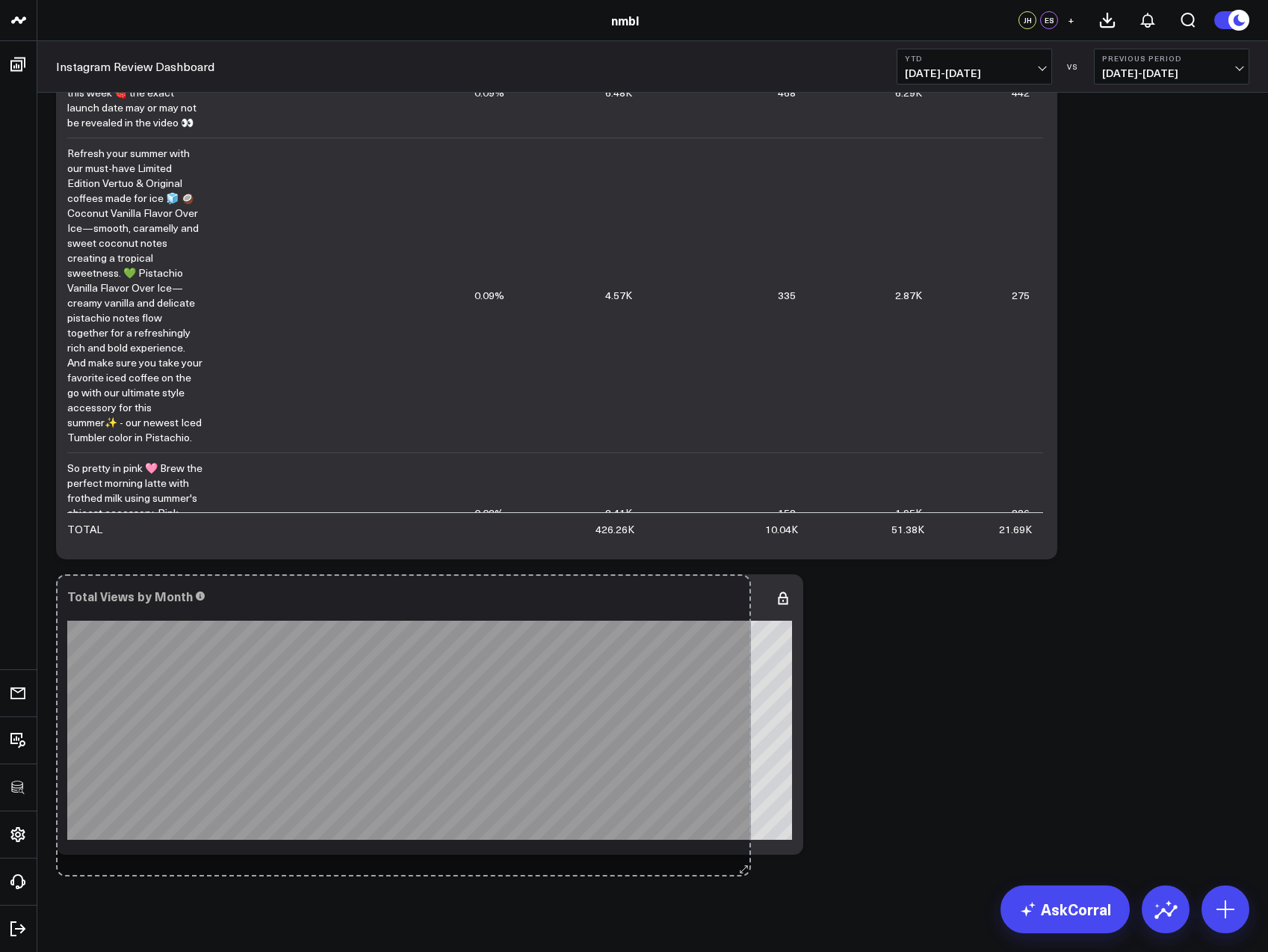
drag, startPoint x: 546, startPoint y: 848, endPoint x: 752, endPoint y: 869, distance: 207.1
click at [752, 869] on div "Modify via AI Copy link to widget Ask support Remove Create linked copy Executi…" at bounding box center [653, 311] width 1231 height 1282
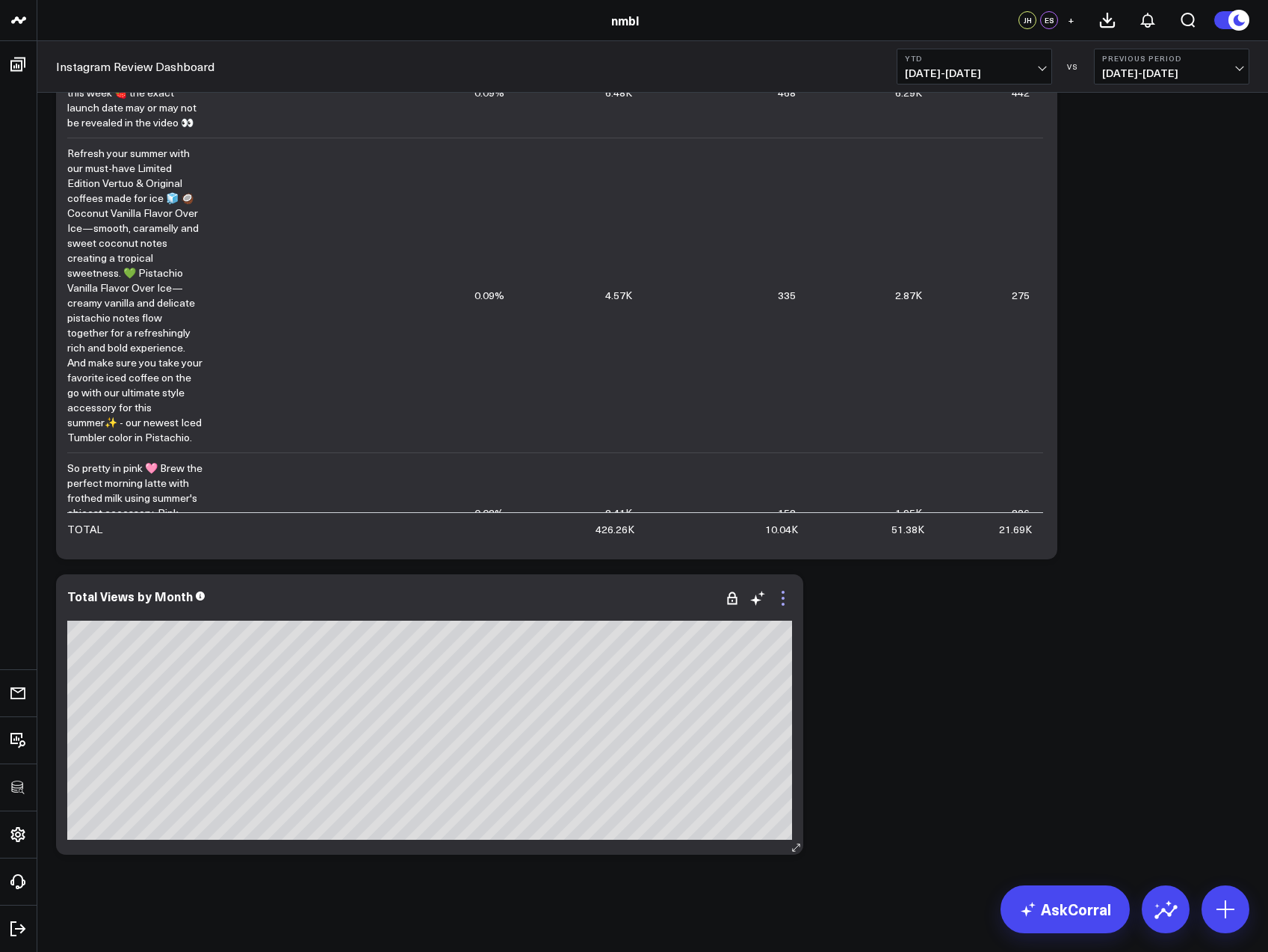
click at [784, 596] on icon at bounding box center [783, 598] width 18 height 18
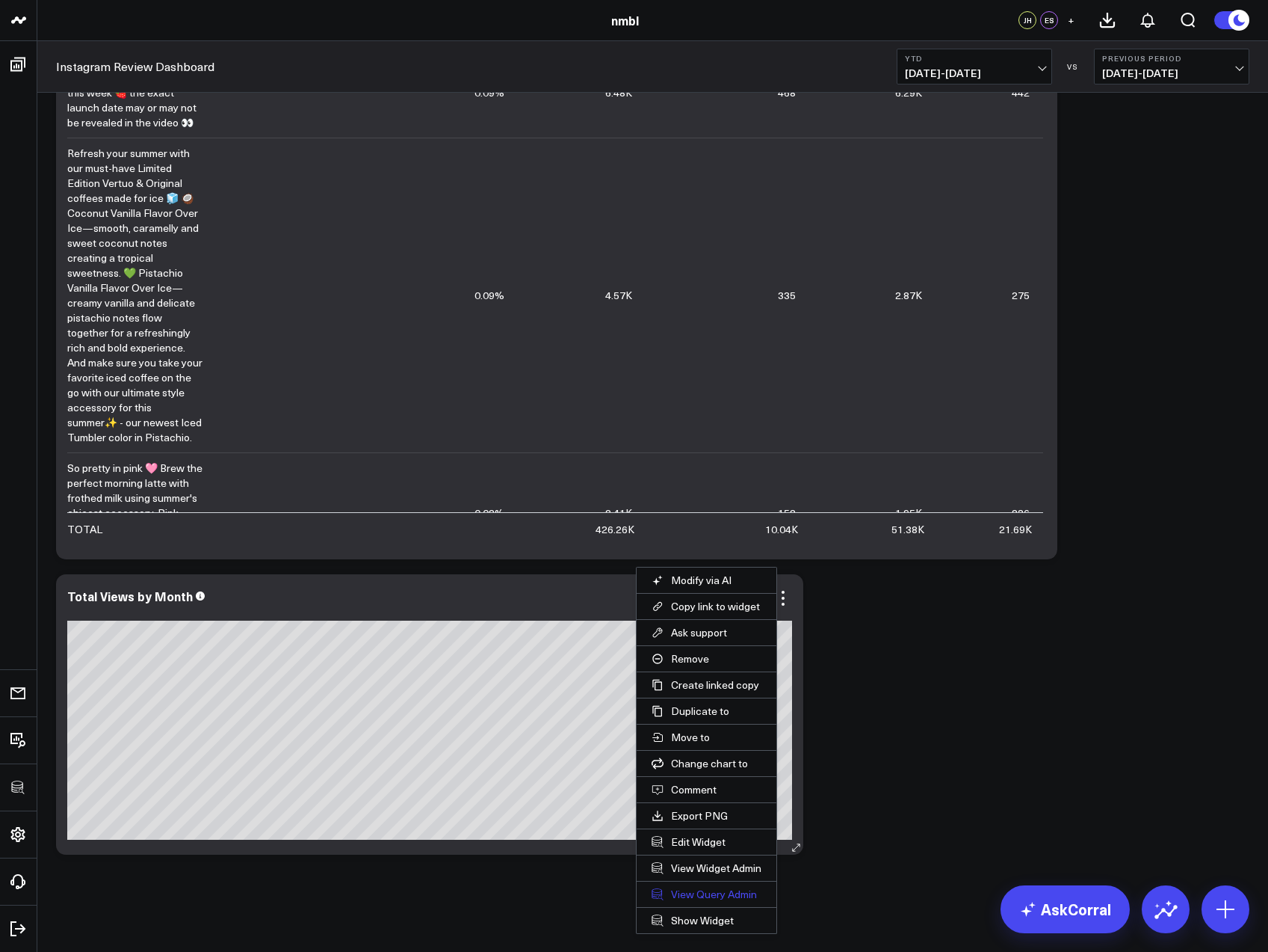
click at [708, 895] on link "View Query Admin" at bounding box center [706, 894] width 140 height 26
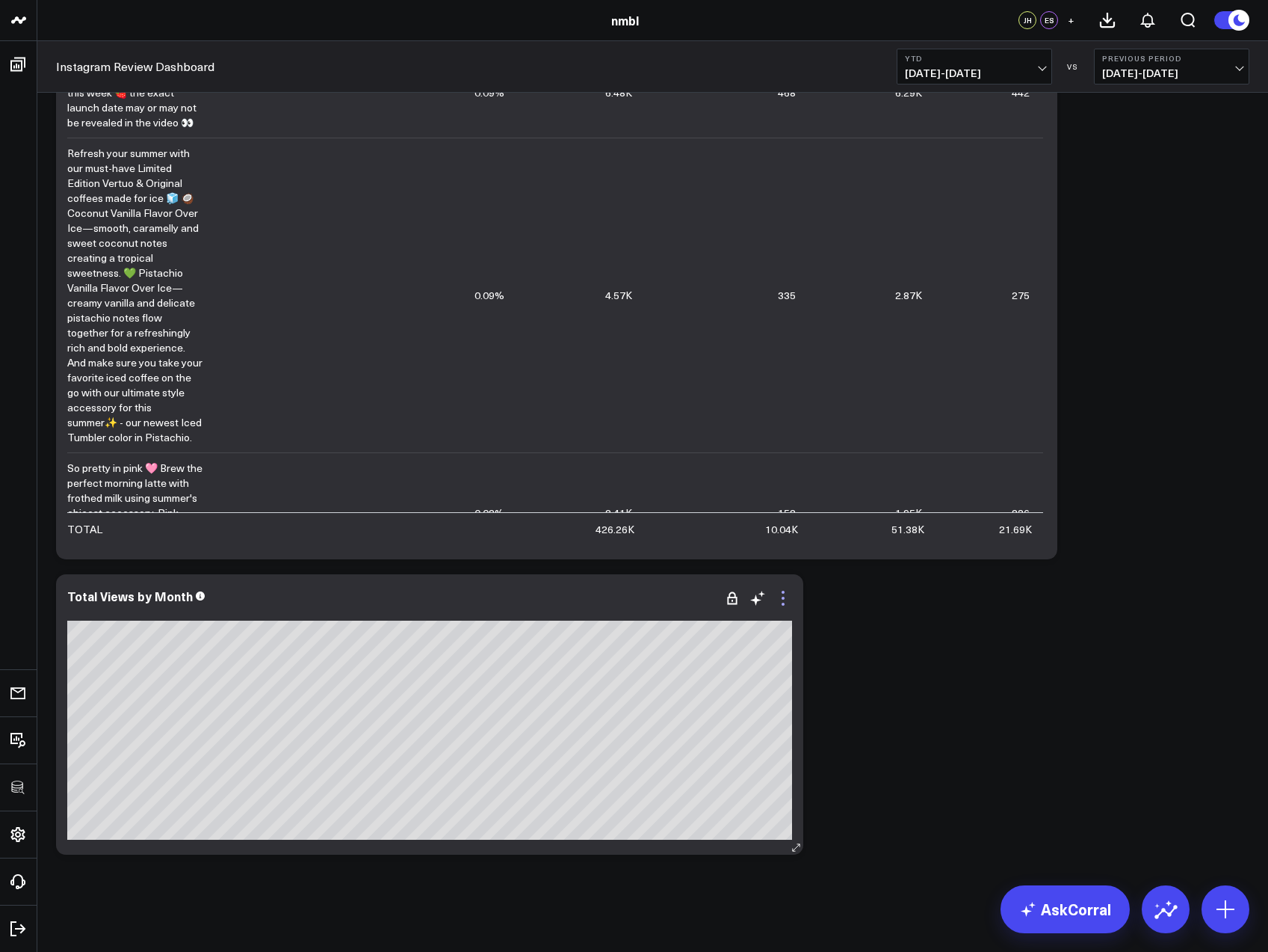
click at [785, 597] on icon at bounding box center [783, 598] width 18 height 18
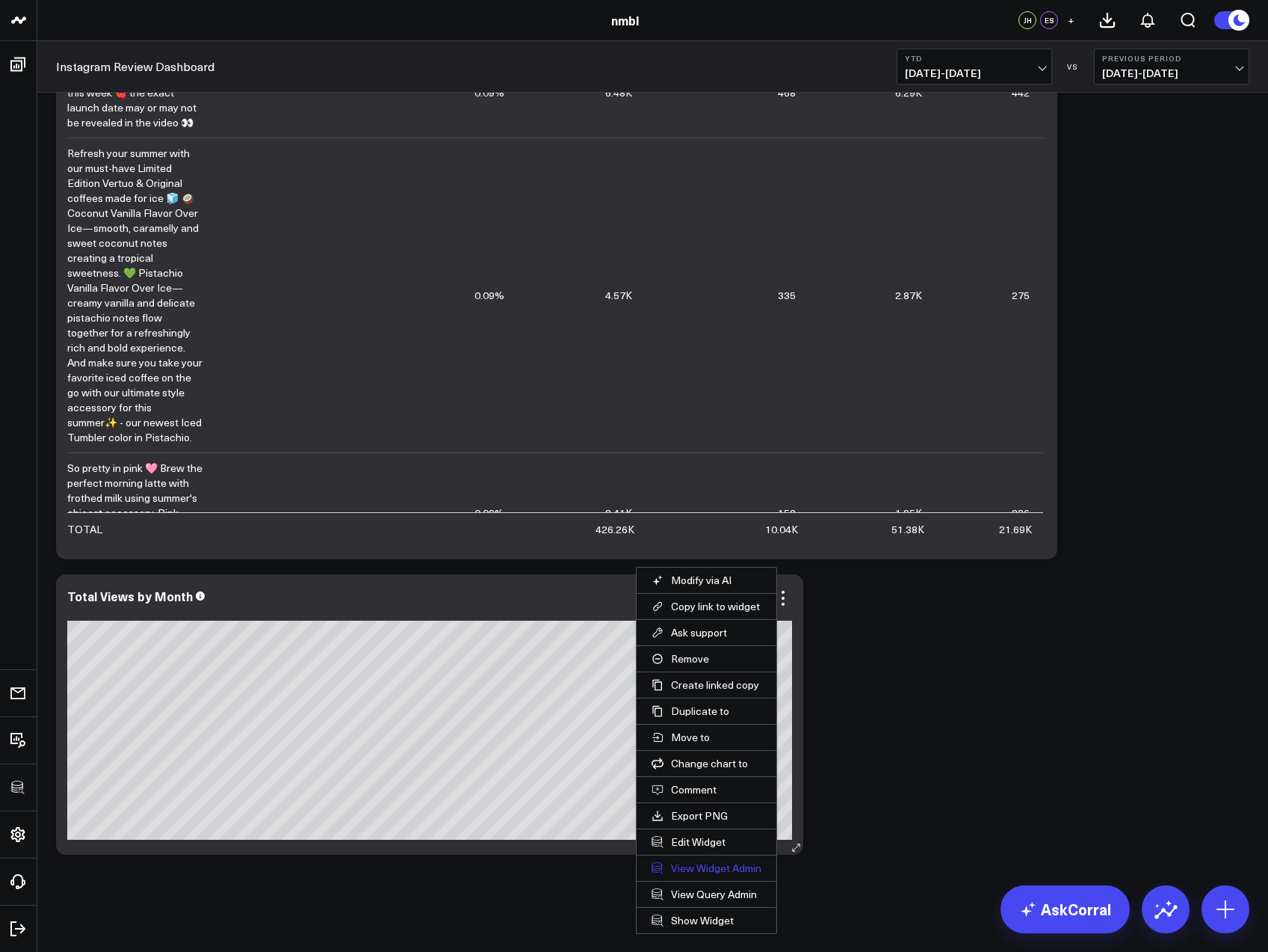
click at [725, 866] on link "View Widget Admin" at bounding box center [706, 867] width 140 height 26
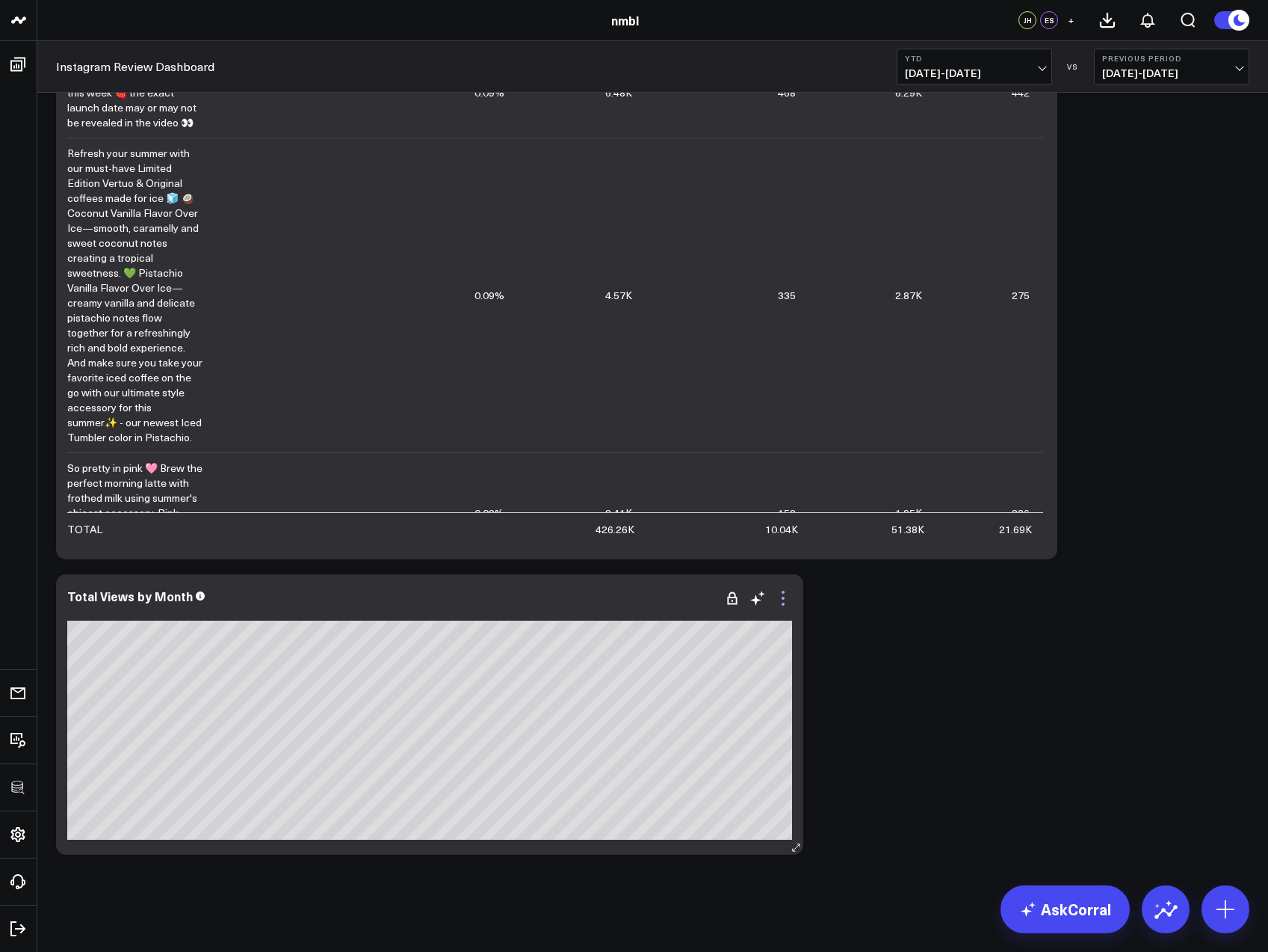
click at [781, 600] on icon at bounding box center [783, 598] width 18 height 18
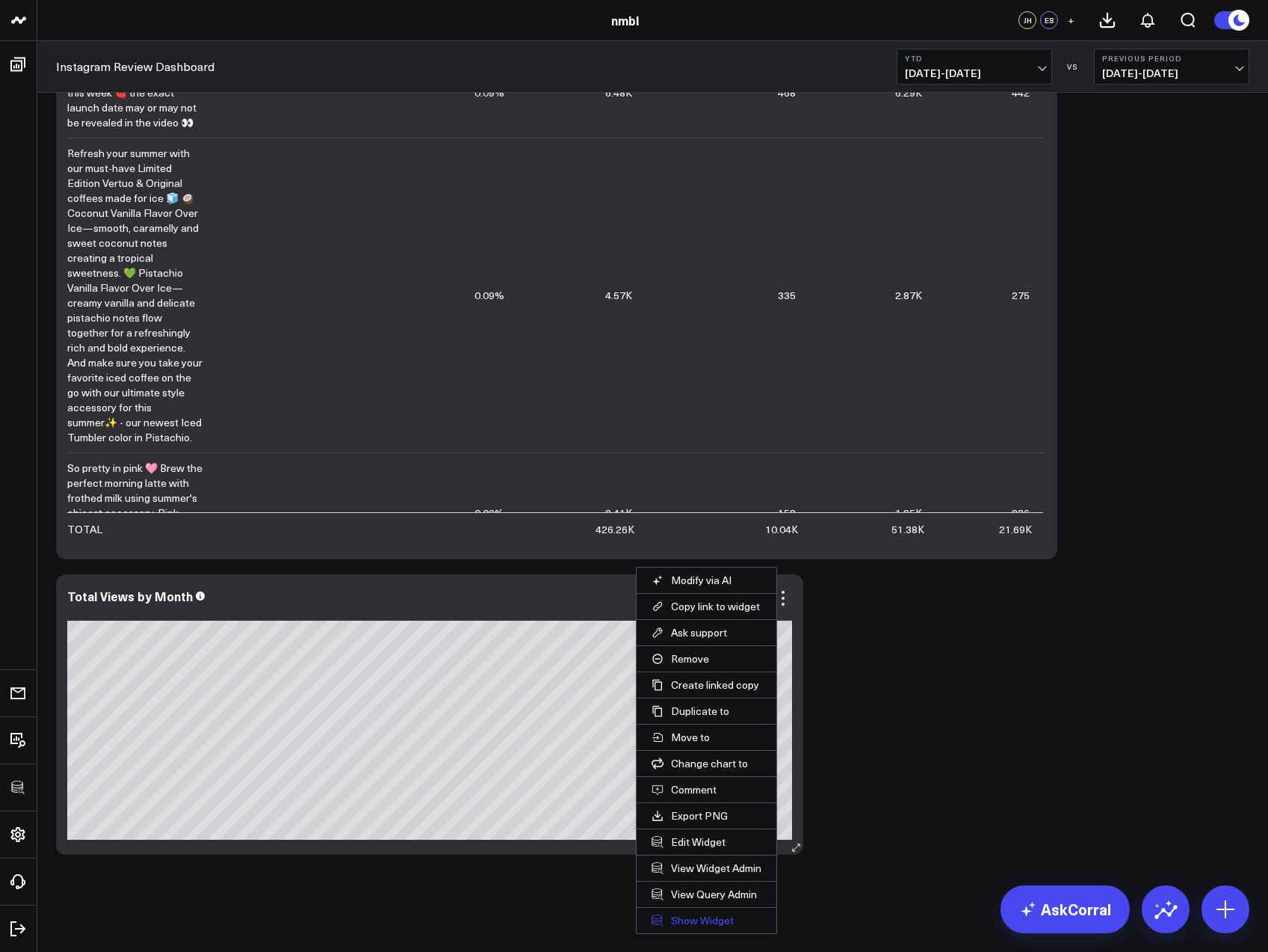
click at [710, 923] on link "Show Widget" at bounding box center [706, 920] width 140 height 26
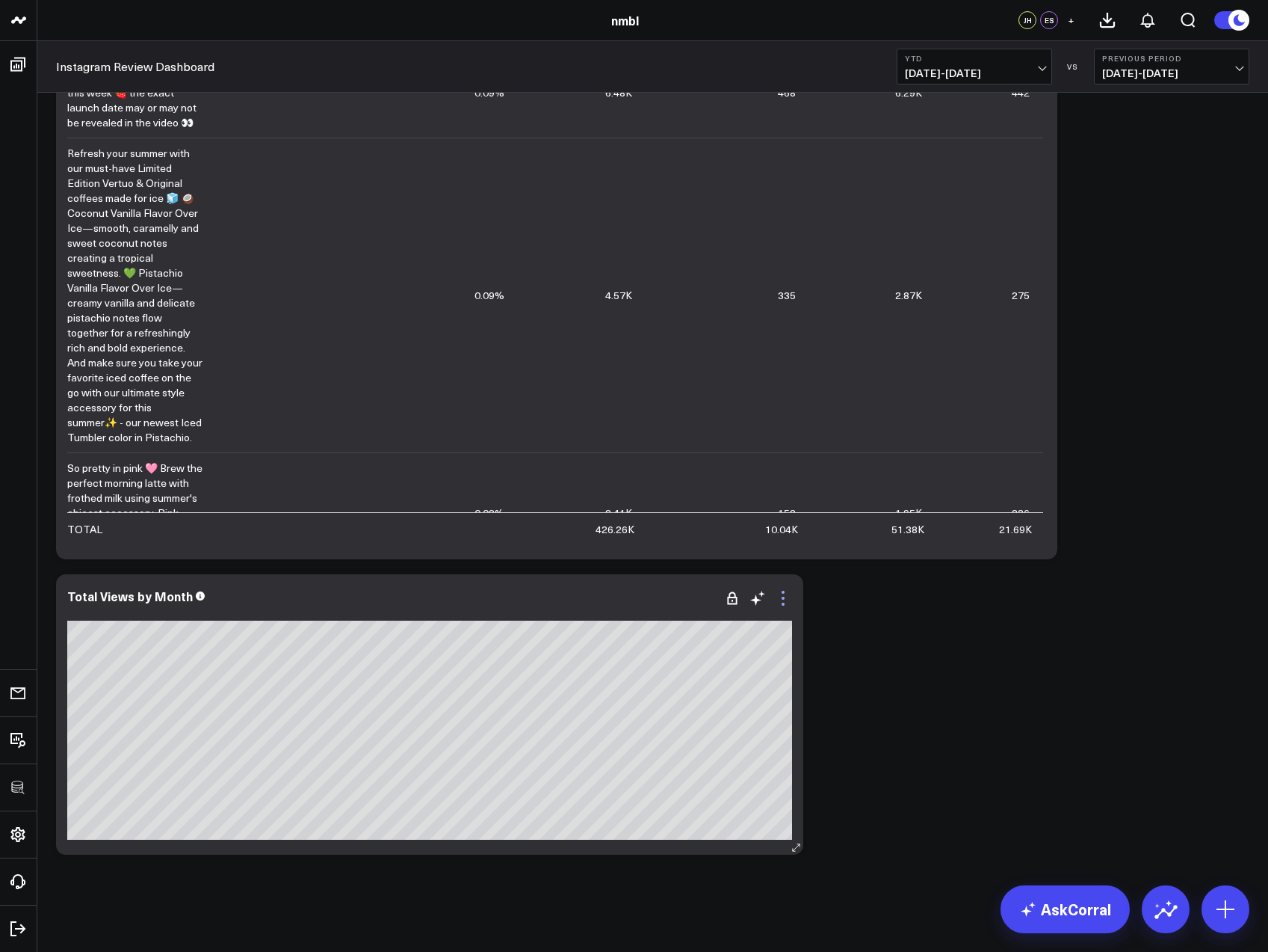
click at [786, 596] on icon at bounding box center [783, 598] width 18 height 18
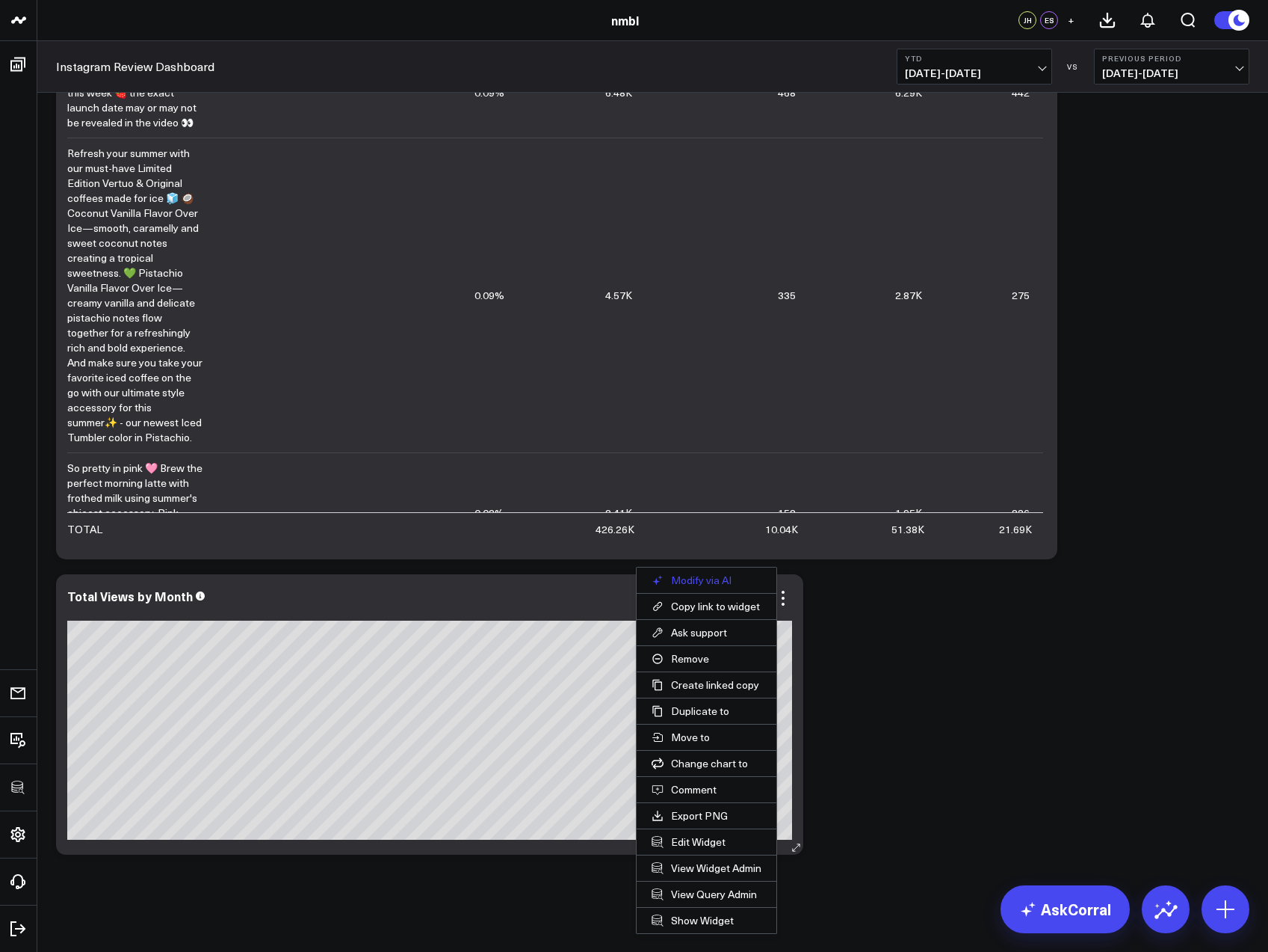
click at [693, 577] on button "Modify via AI" at bounding box center [706, 579] width 140 height 26
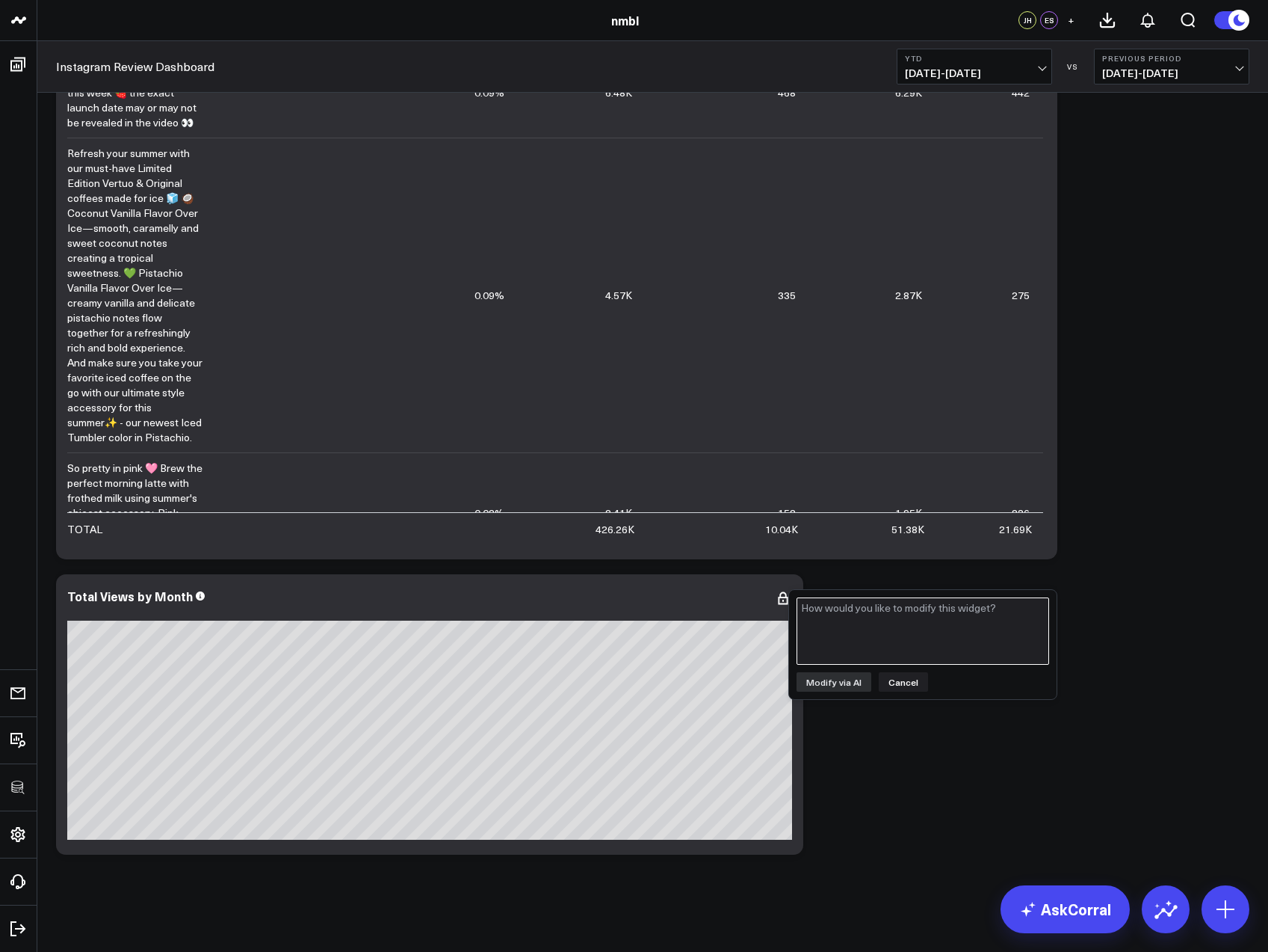
click at [867, 623] on textarea at bounding box center [923, 631] width 253 height 67
type textarea "show all months"
